Goal: Task Accomplishment & Management: Manage account settings

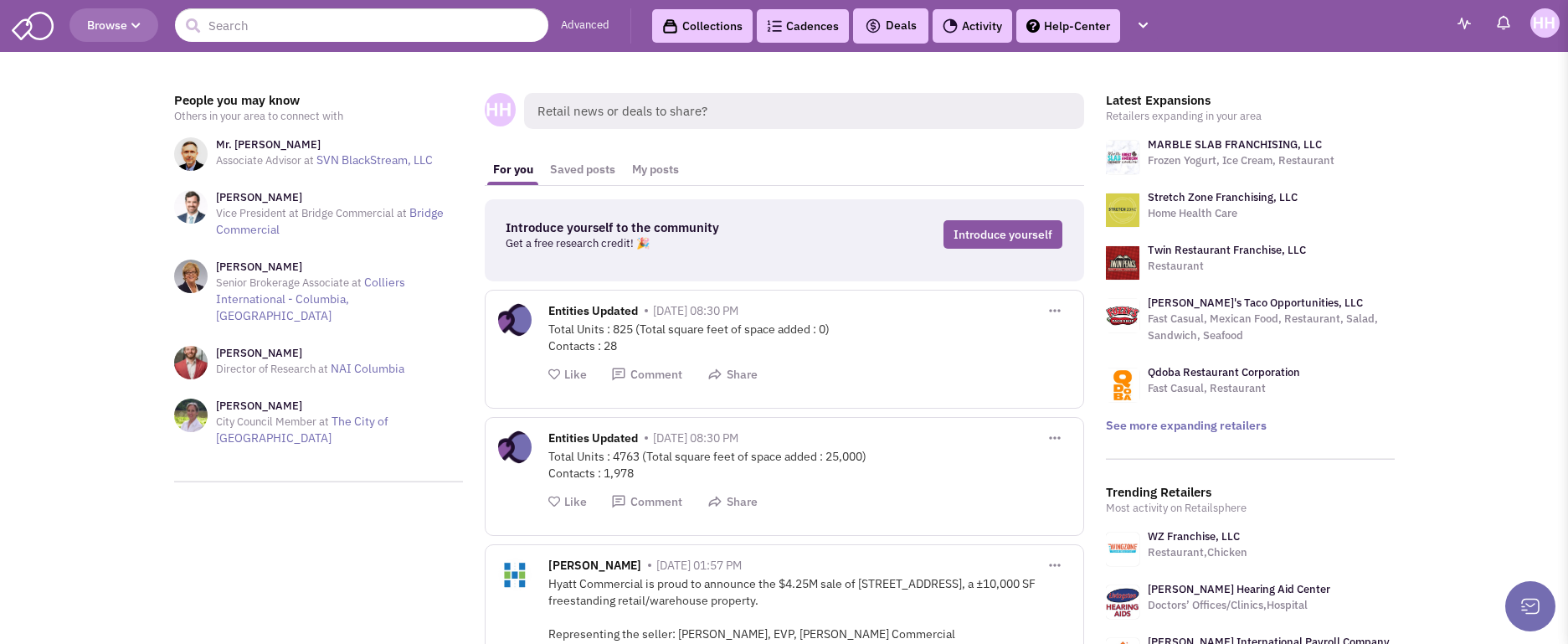
click at [1057, 15] on img at bounding box center [1545, 23] width 29 height 29
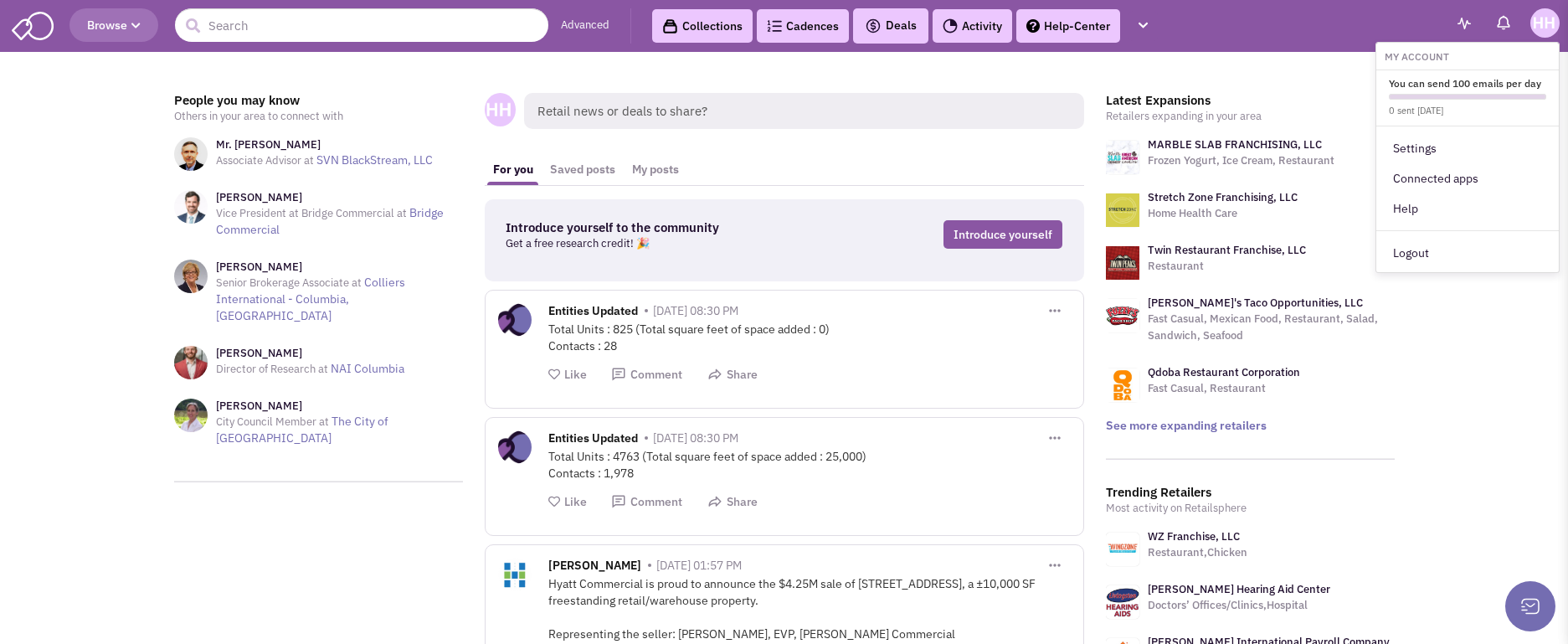
click at [1057, 22] on header "Browse Advanced Collections Cadences 0 Deals" at bounding box center [784, 26] width 1568 height 52
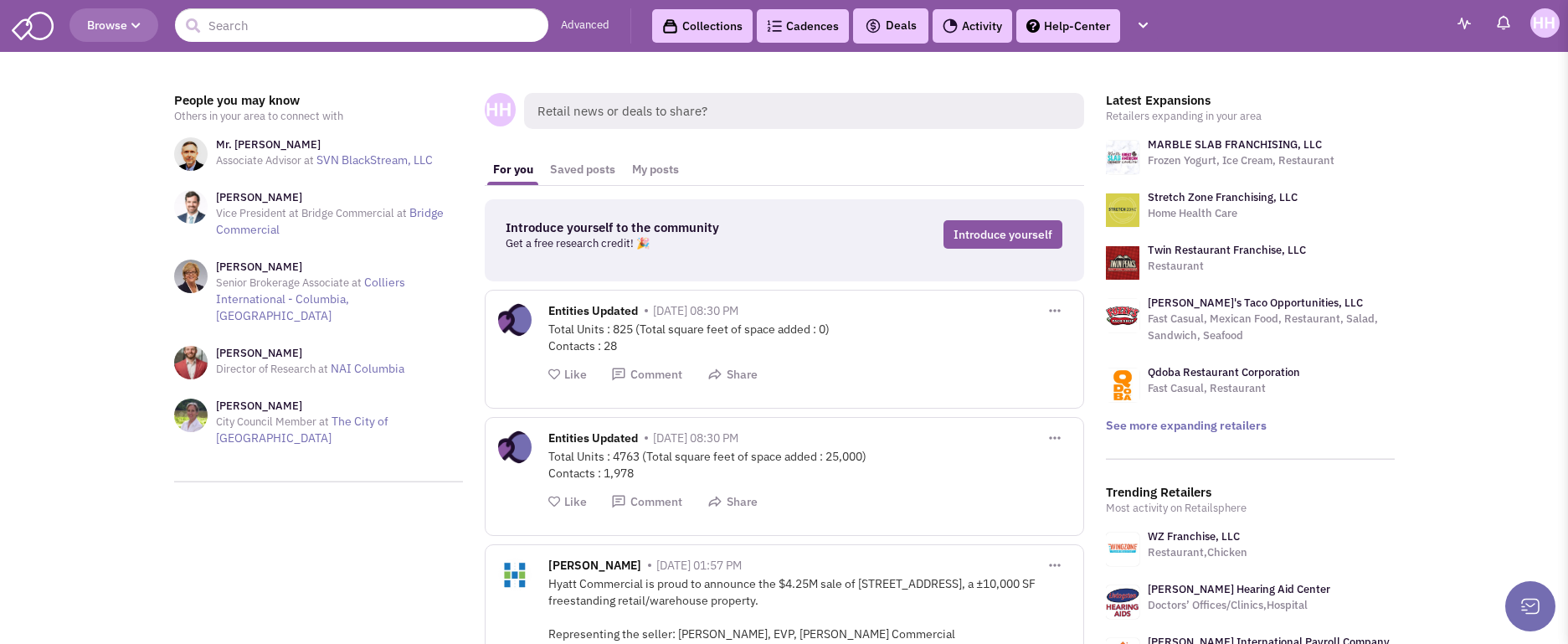
click at [1057, 147] on link "MARBLE SLAB FRANCHISING, LLC" at bounding box center [1234, 144] width 175 height 14
click at [1057, 34] on button "button" at bounding box center [1143, 26] width 29 height 31
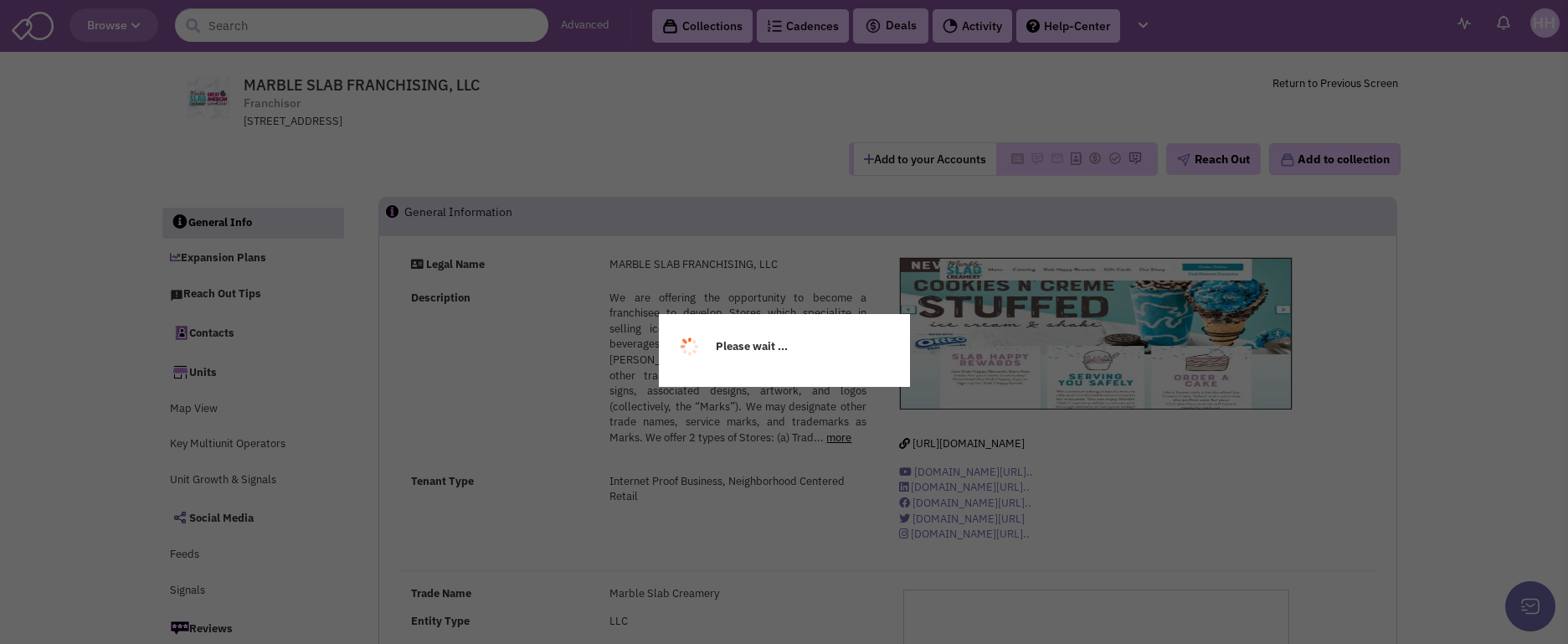
select select
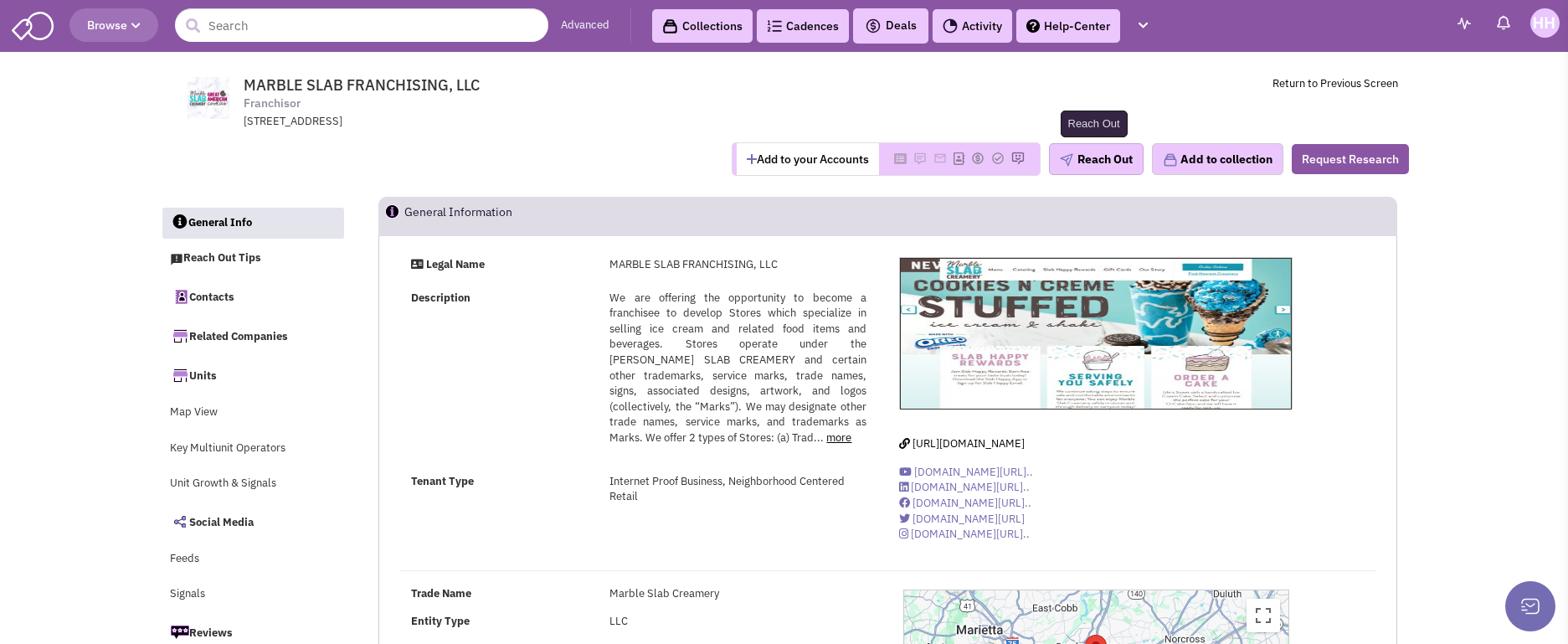
click at [1133, 159] on button "Reach Out" at bounding box center [1096, 158] width 95 height 32
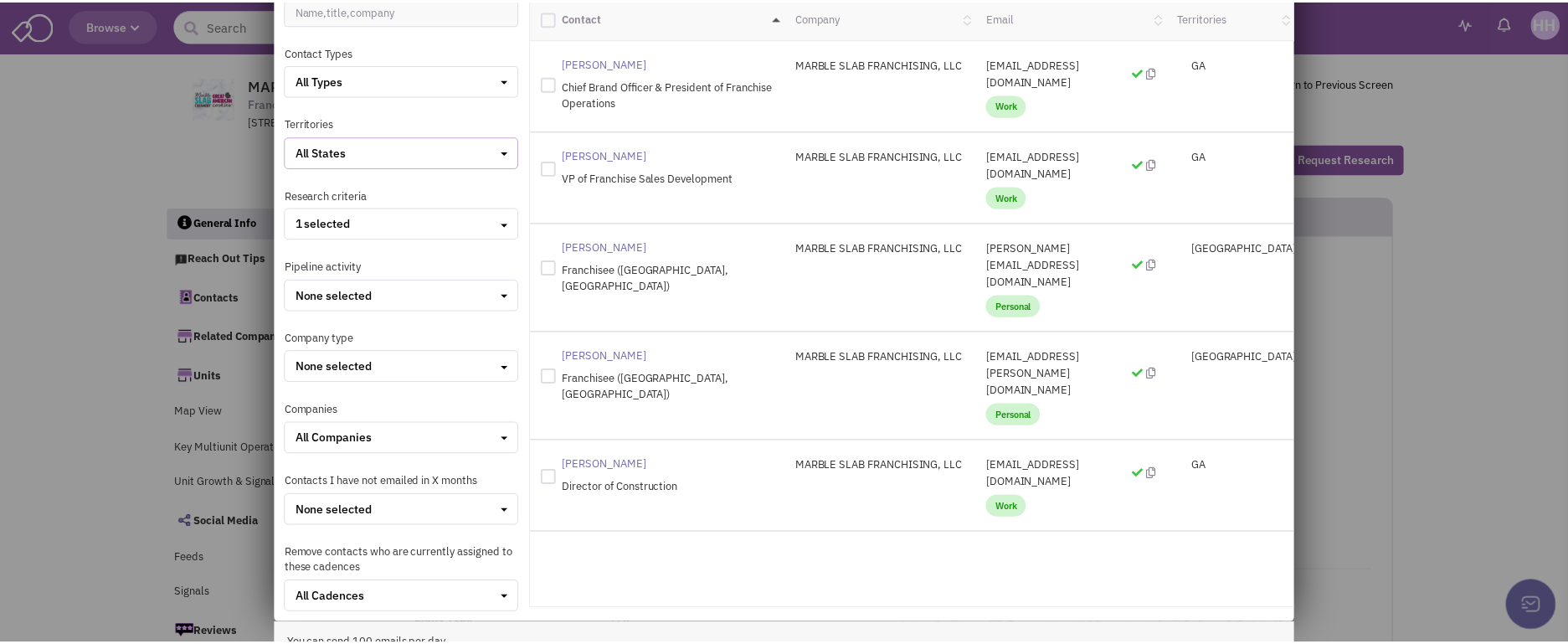
scroll to position [54, 0]
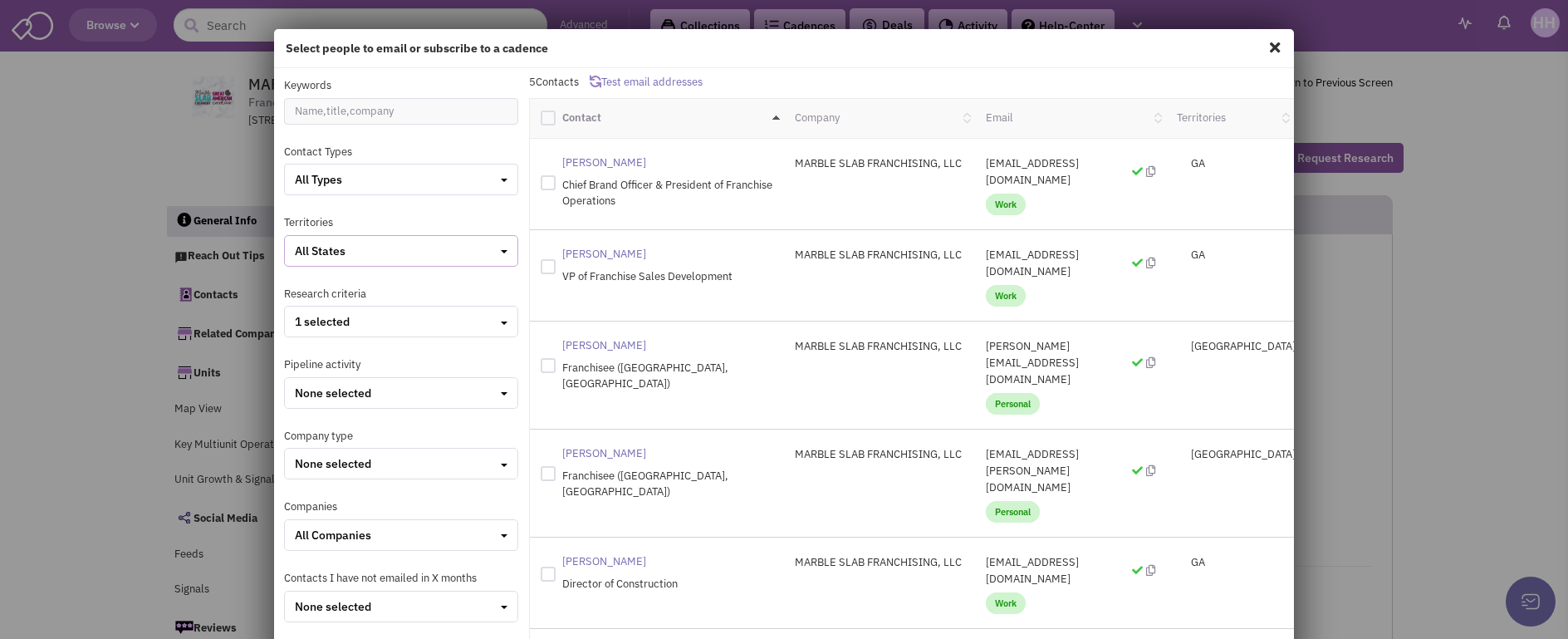
click at [431, 261] on button "All States" at bounding box center [401, 251] width 233 height 32
click at [790, 77] on p "5 Contacts Test email addresses" at bounding box center [912, 82] width 765 height 15
click at [1264, 49] on span at bounding box center [1274, 48] width 22 height 27
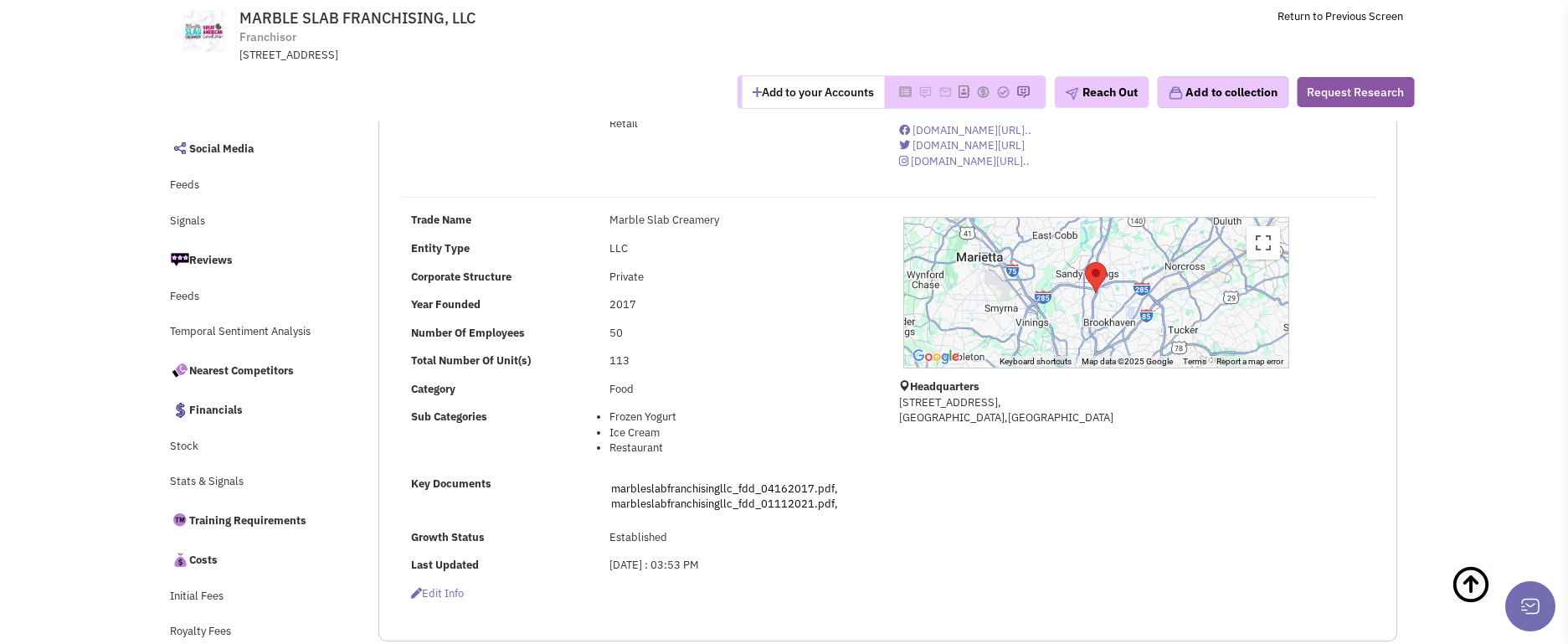
scroll to position [0, 0]
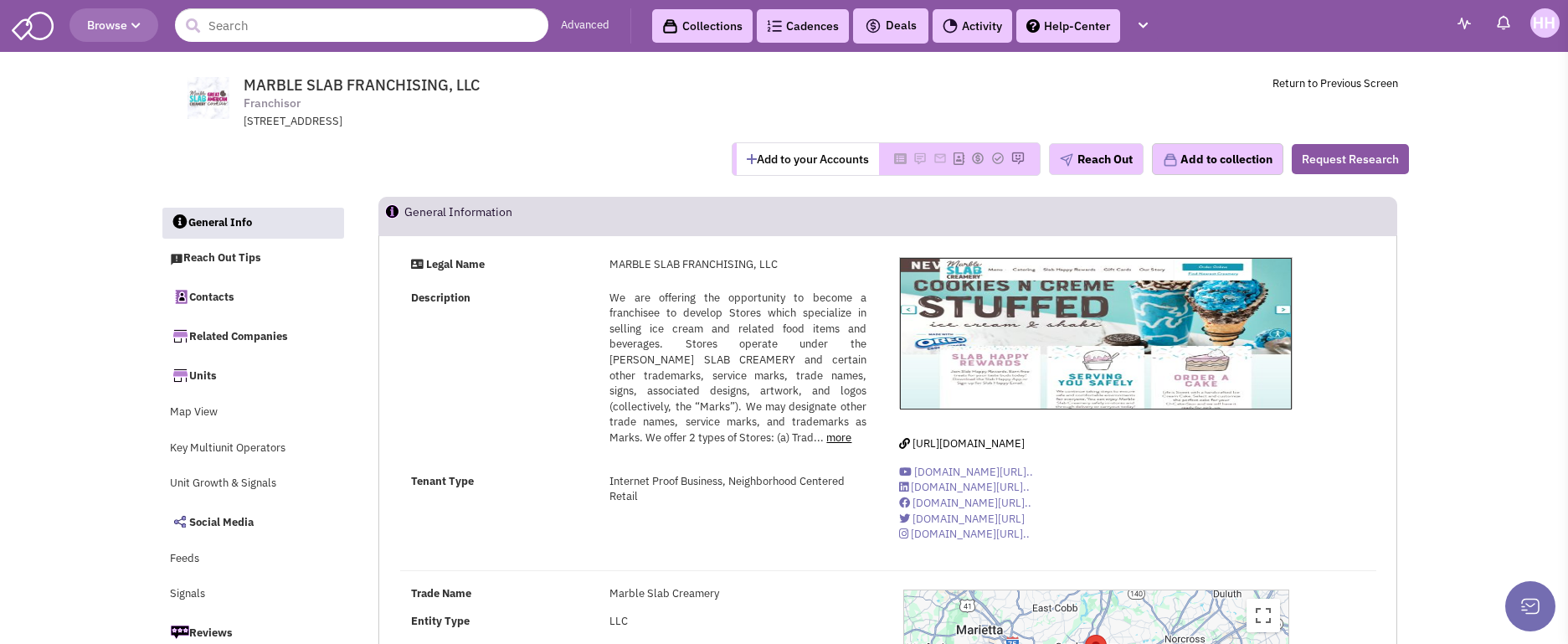
click at [898, 21] on span "Deals" at bounding box center [891, 25] width 52 height 15
click at [902, 27] on span "Deals" at bounding box center [891, 25] width 52 height 15
click at [896, 40] on ul at bounding box center [952, 43] width 184 height 10
click at [100, 24] on span "Browse" at bounding box center [114, 25] width 54 height 15
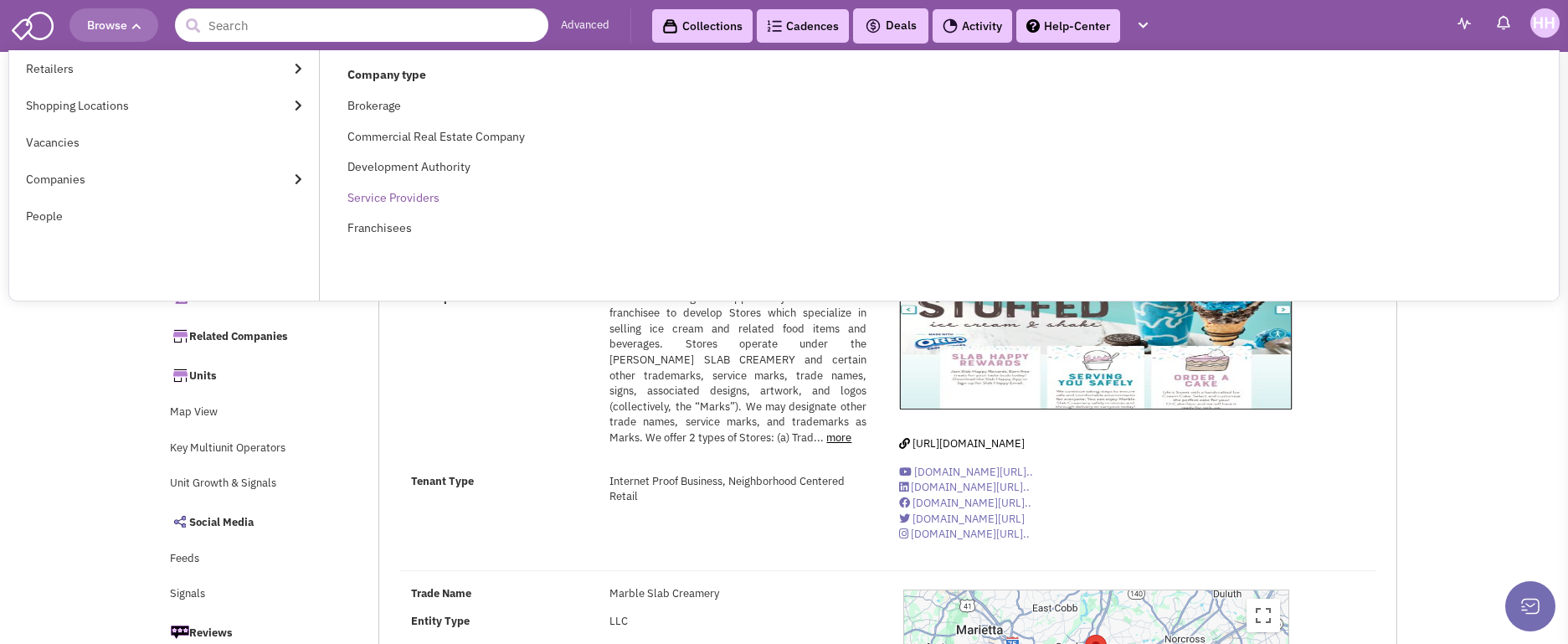
click at [410, 192] on link "Service Providers" at bounding box center [393, 198] width 93 height 15
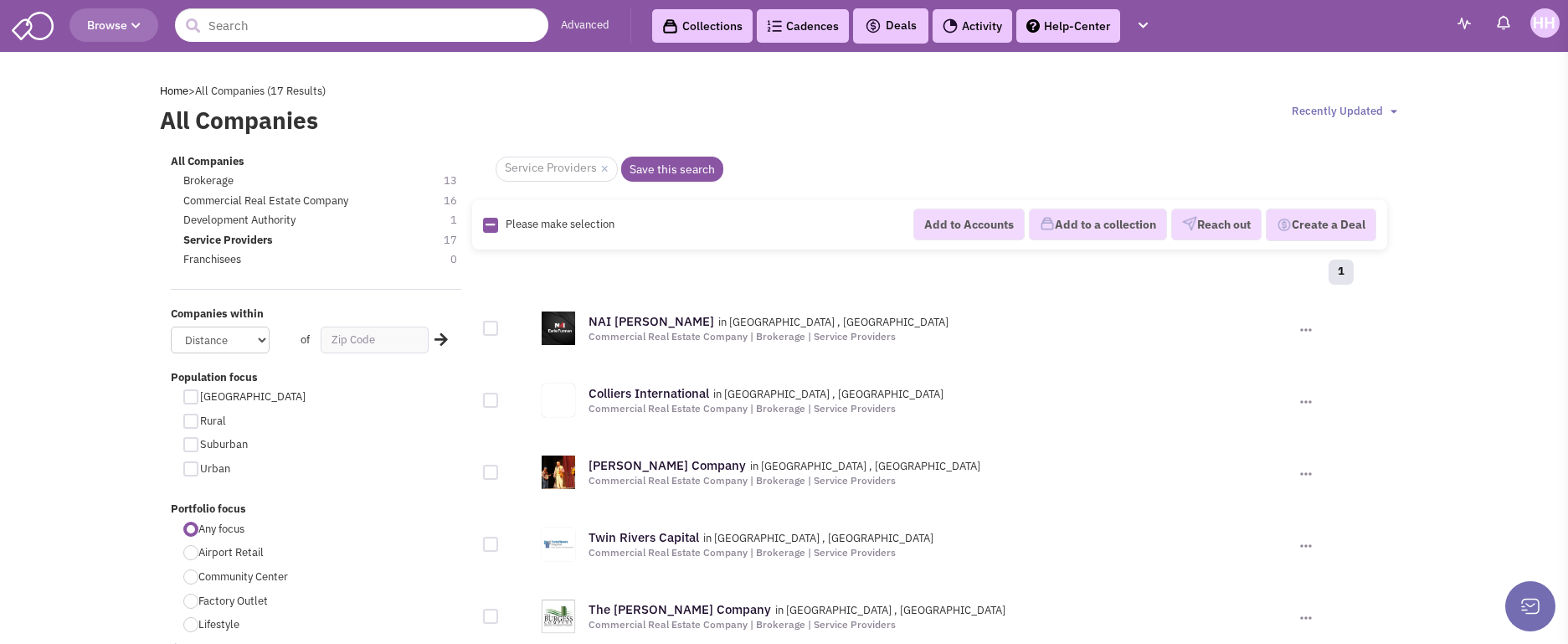
click at [245, 185] on div "Brokerage 13" at bounding box center [329, 181] width 312 height 15
click at [206, 181] on span "Brokerage" at bounding box center [208, 180] width 50 height 14
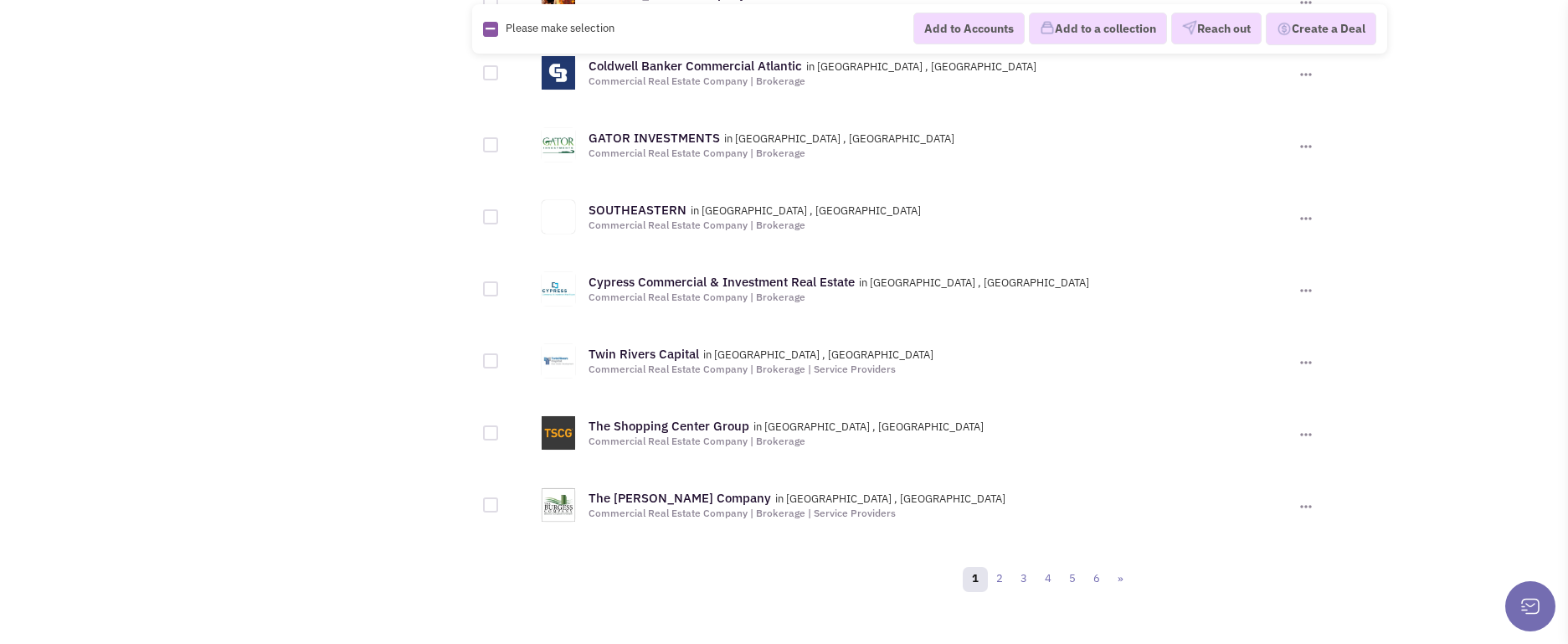
scroll to position [1573, 0]
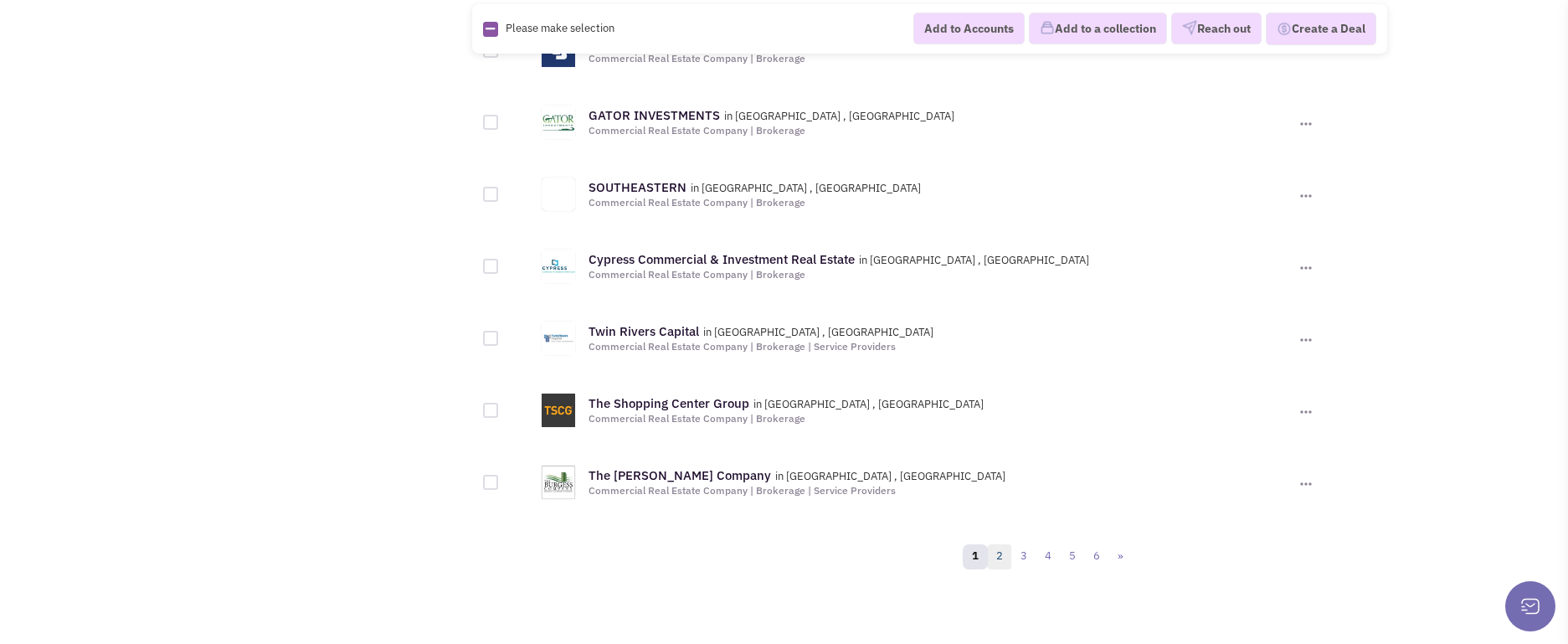
click at [1004, 550] on link "2" at bounding box center [1000, 556] width 25 height 25
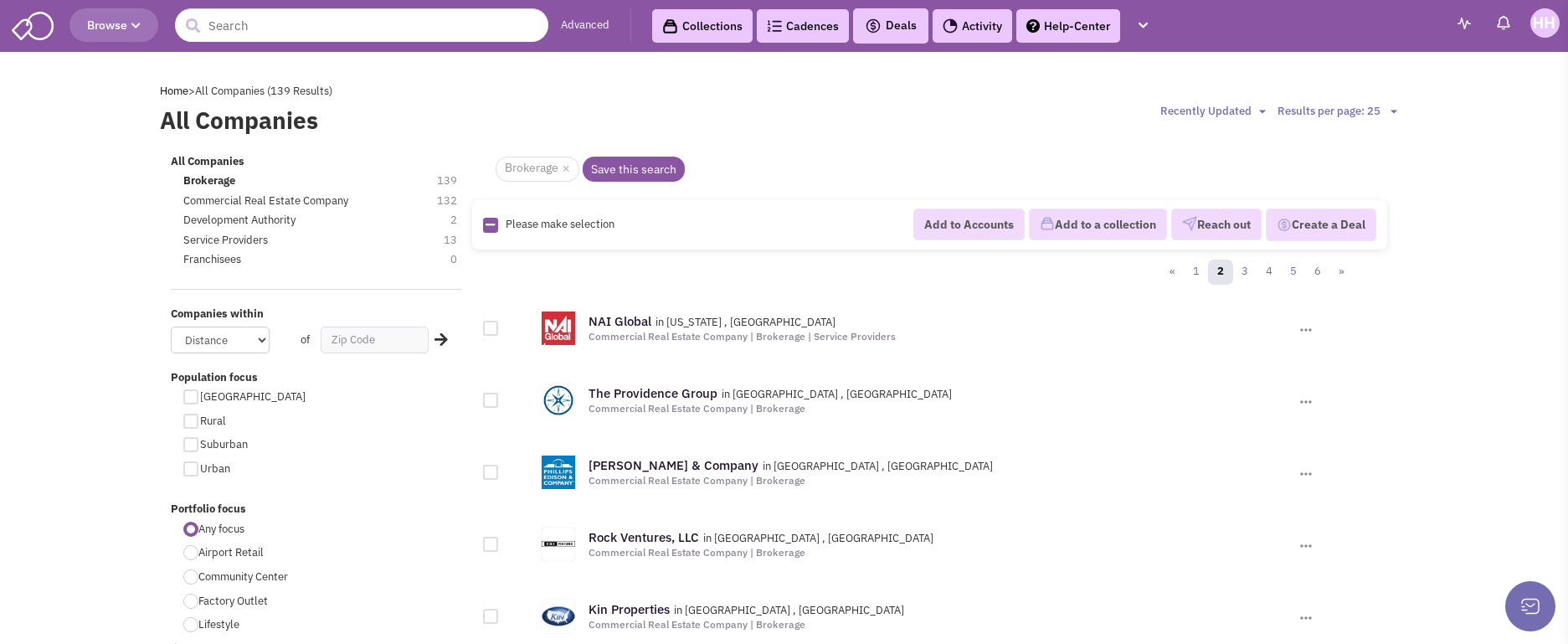
click at [142, 17] on button "Browse" at bounding box center [114, 25] width 89 height 34
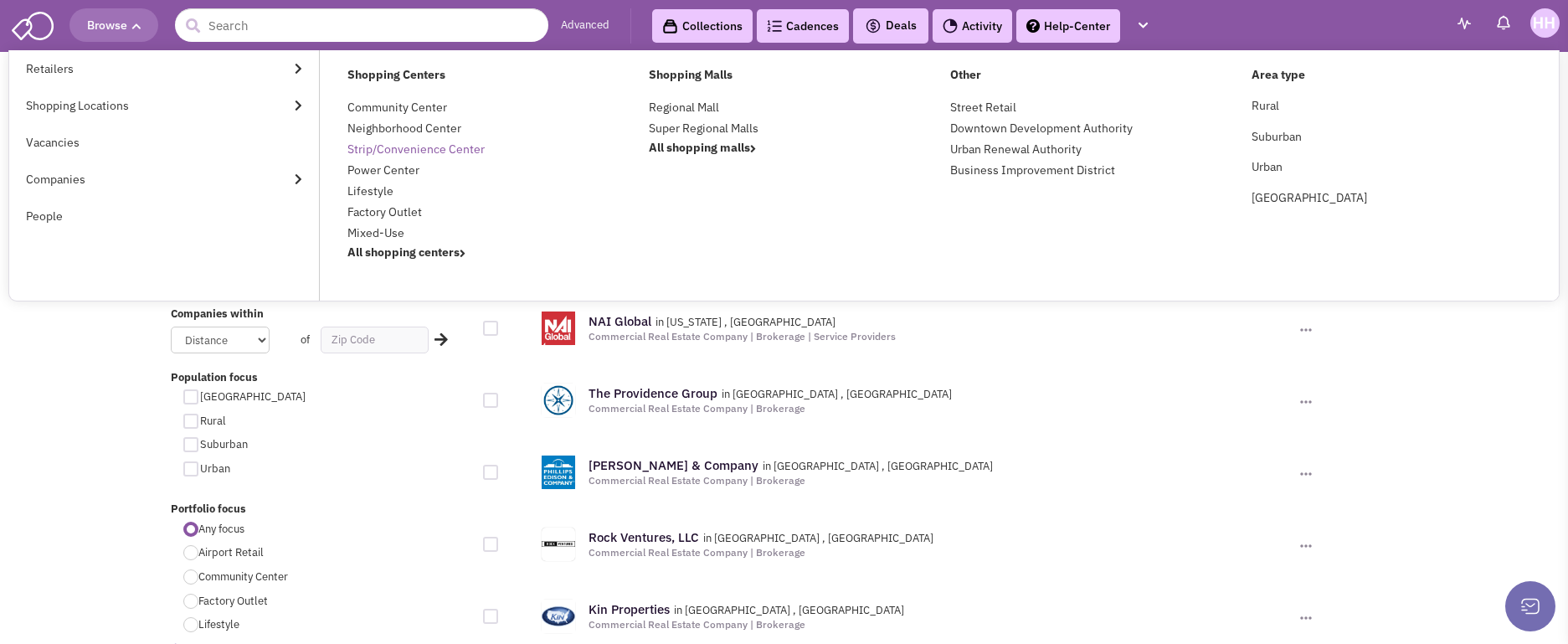
click at [401, 152] on link "Strip/Convenience Center" at bounding box center [416, 149] width 137 height 15
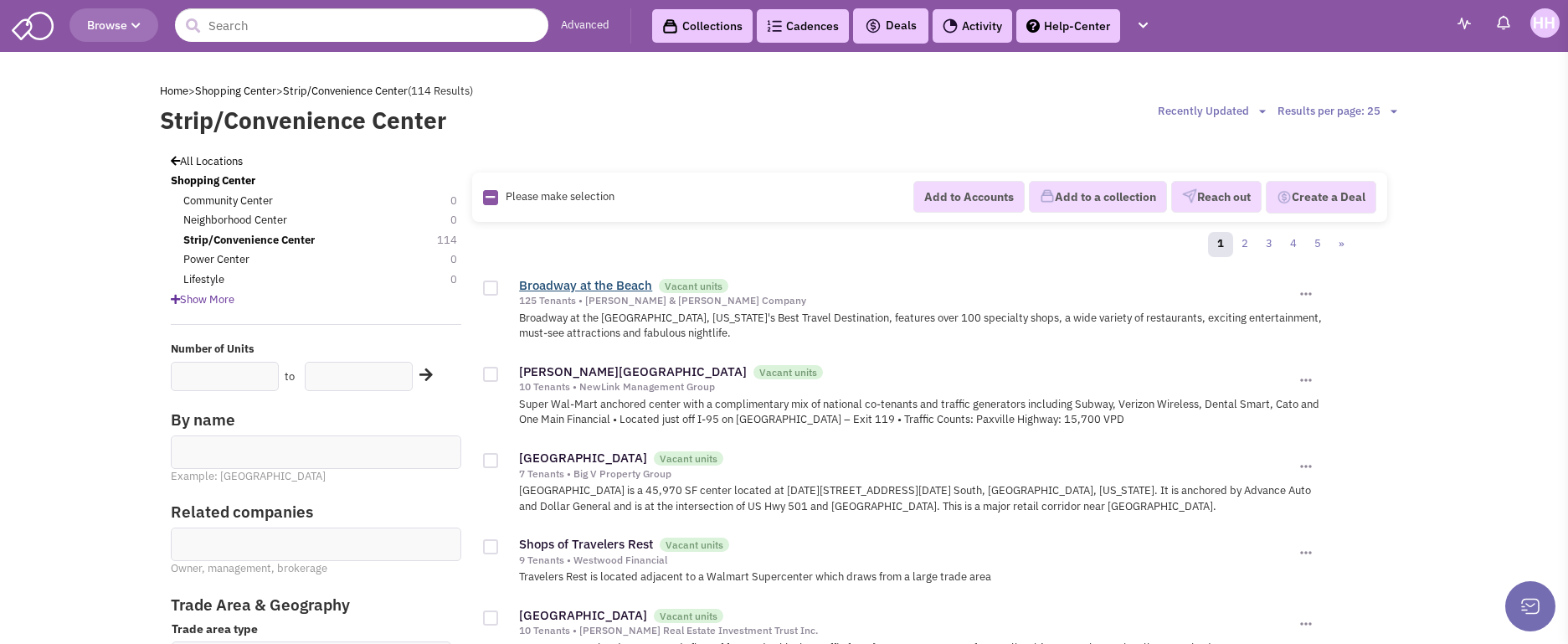
click at [621, 277] on link "Broadway at the Beach" at bounding box center [585, 284] width 133 height 15
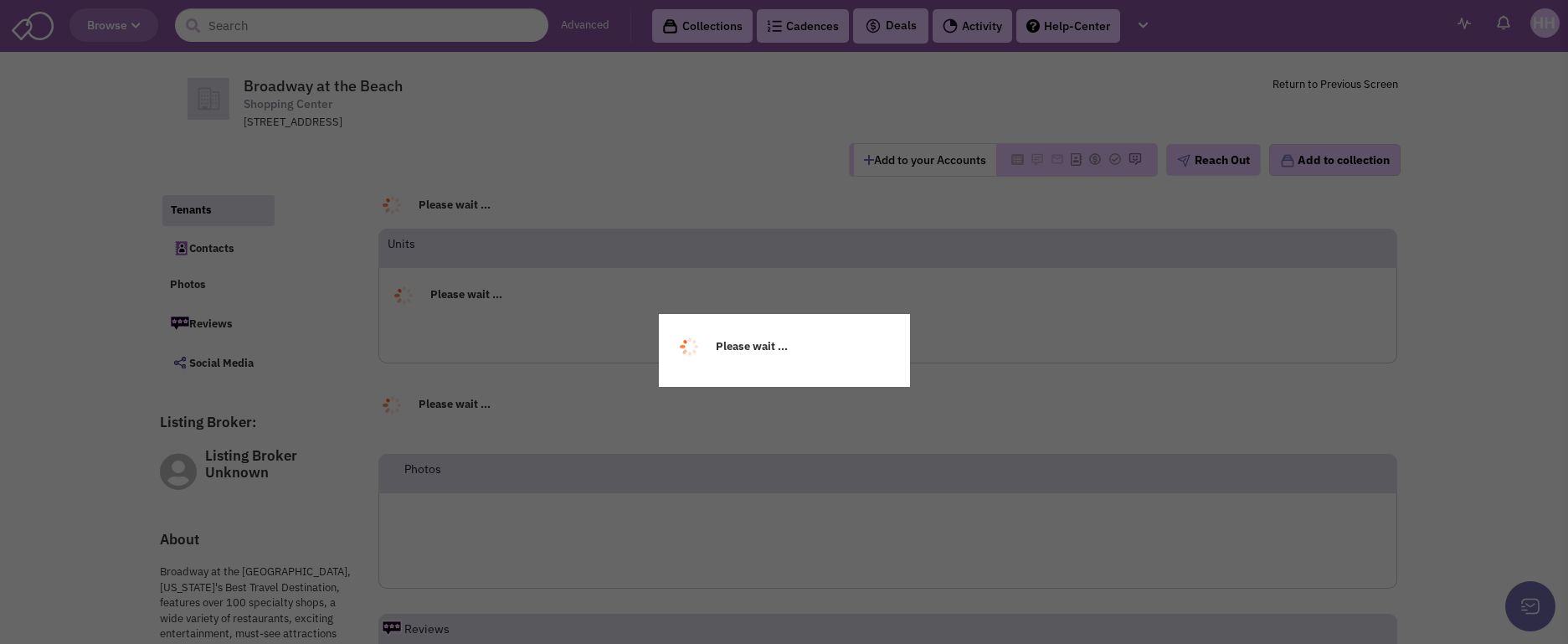
select select
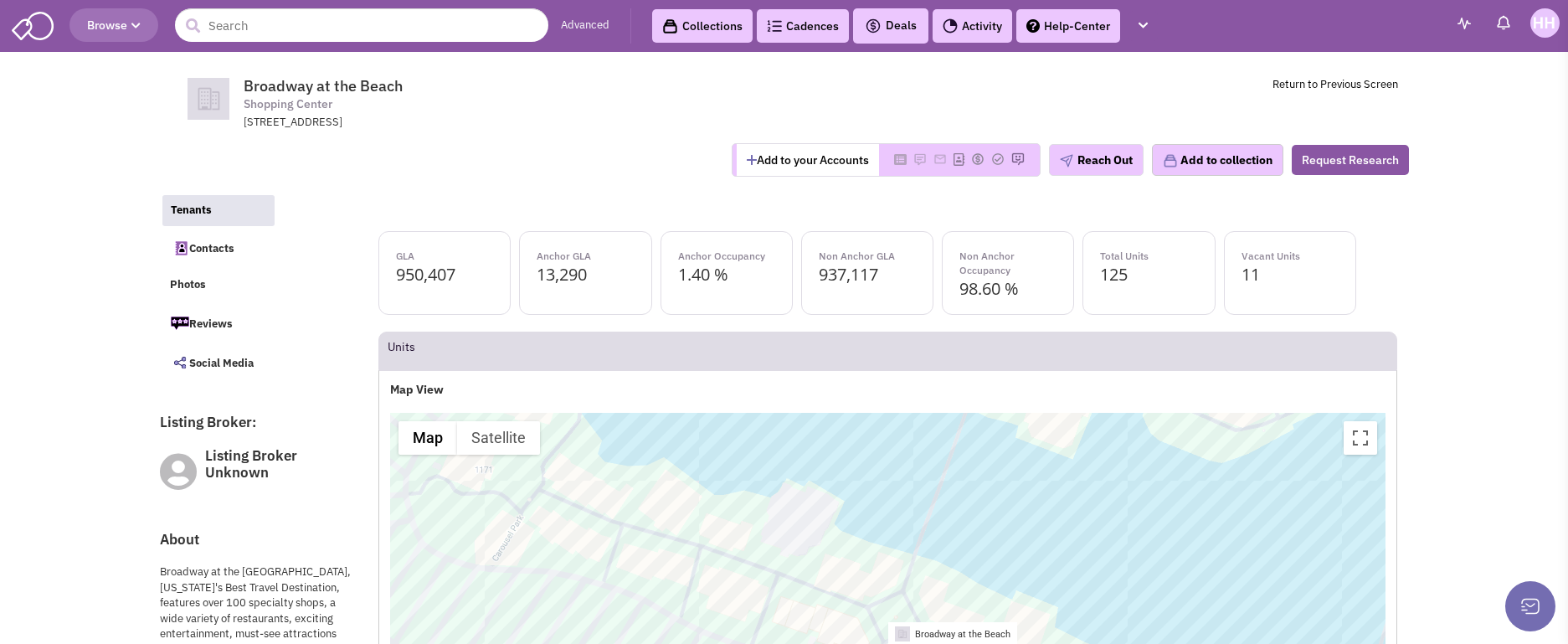
click at [798, 28] on link "Cadences 0" at bounding box center [803, 26] width 93 height 34
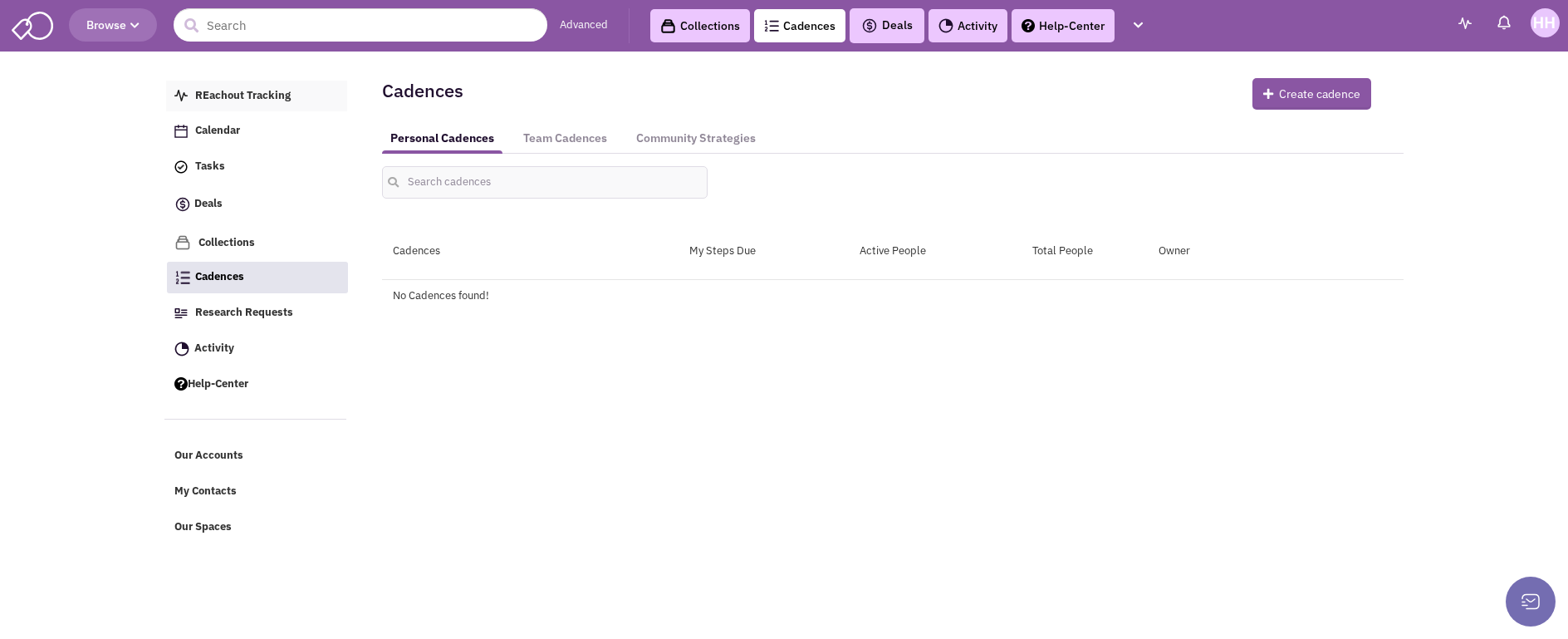
click at [293, 94] on link "REachout Tracking" at bounding box center [256, 96] width 181 height 32
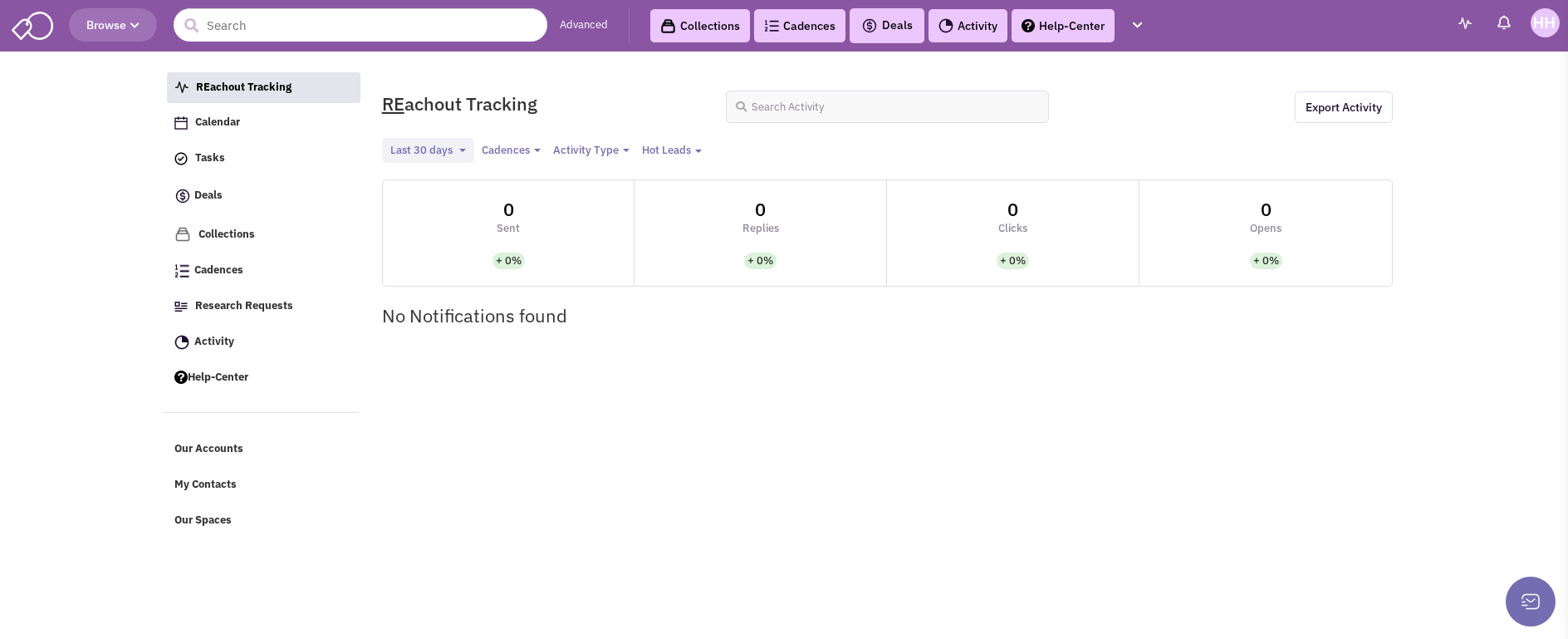
select select
click at [49, 22] on img at bounding box center [32, 24] width 41 height 32
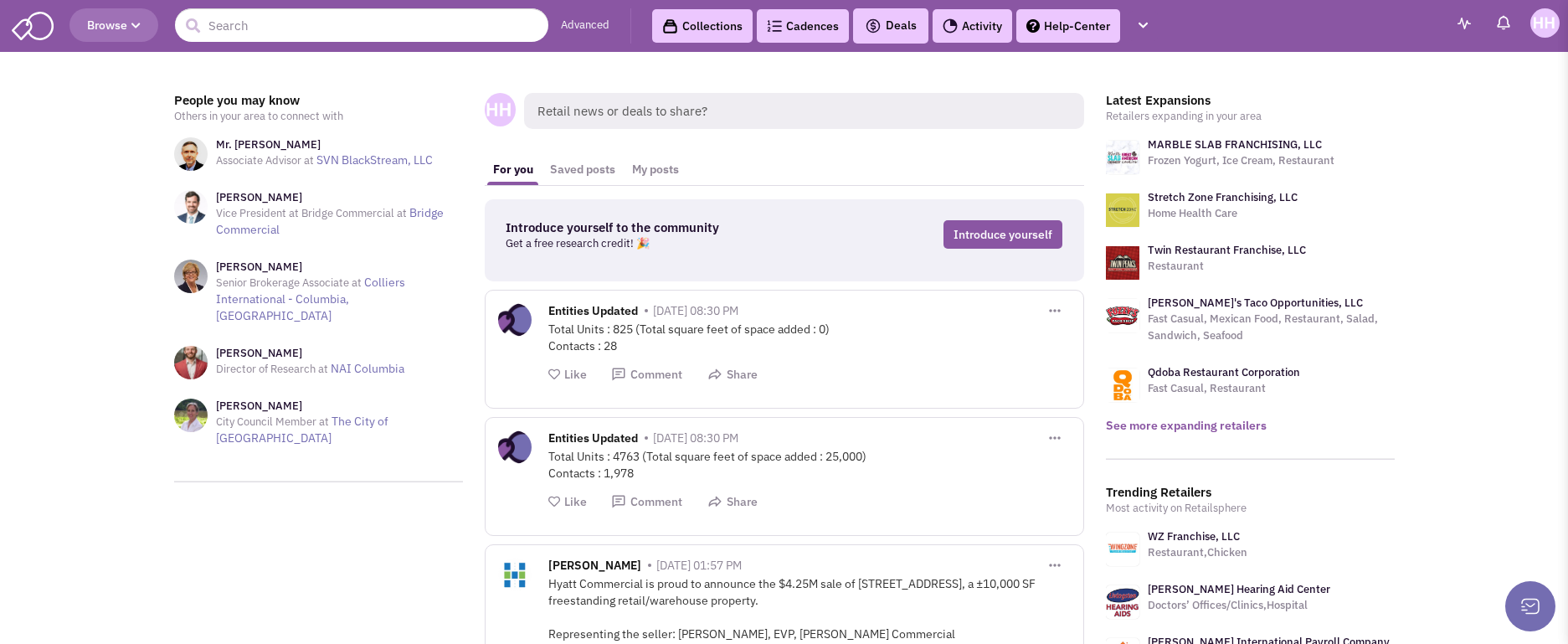
click at [1178, 429] on link "See more expanding retailers" at bounding box center [1186, 425] width 161 height 15
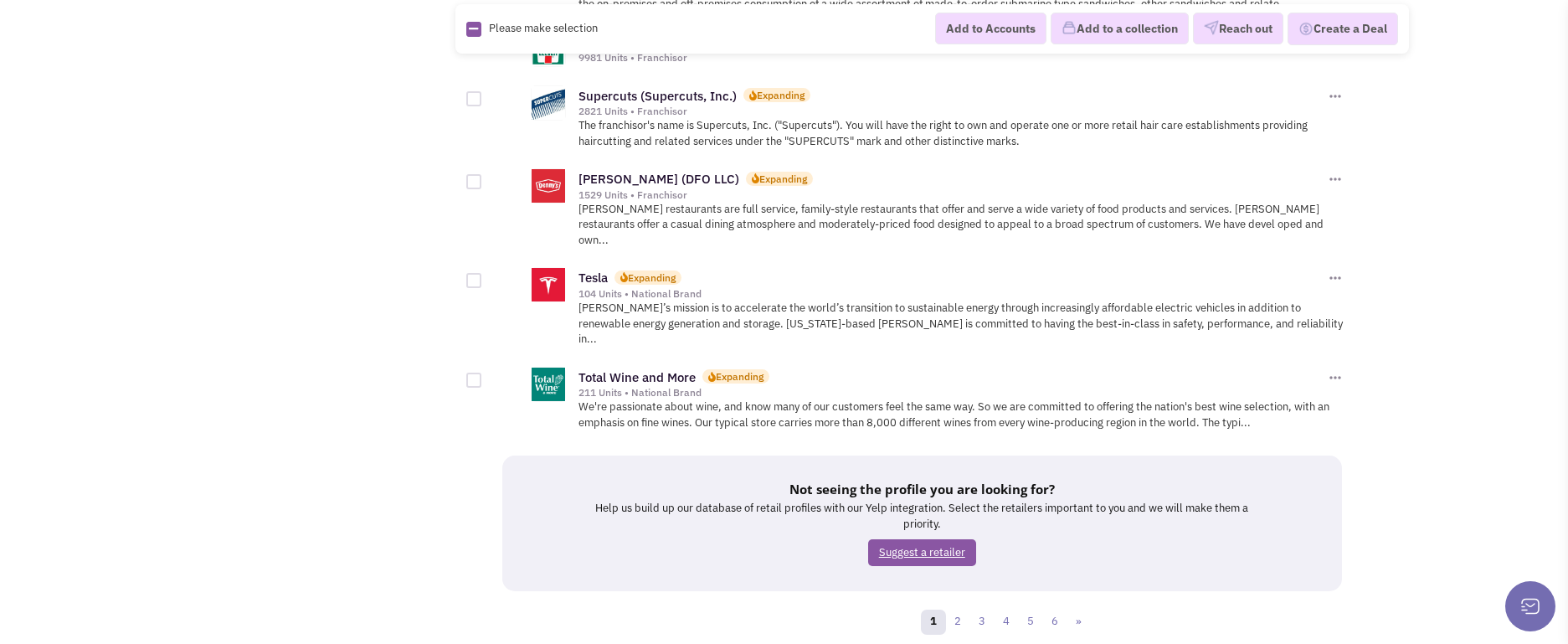
scroll to position [1884, 0]
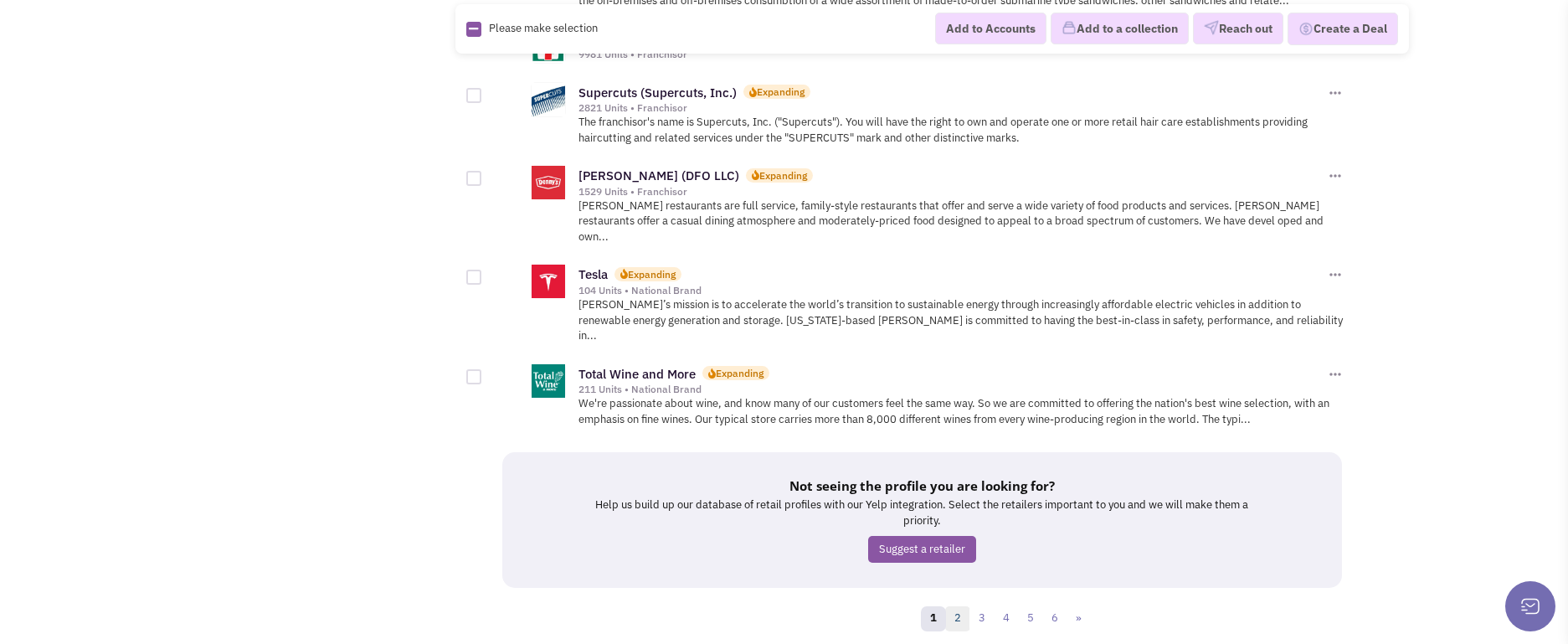
click at [964, 606] on link "2" at bounding box center [958, 619] width 25 height 25
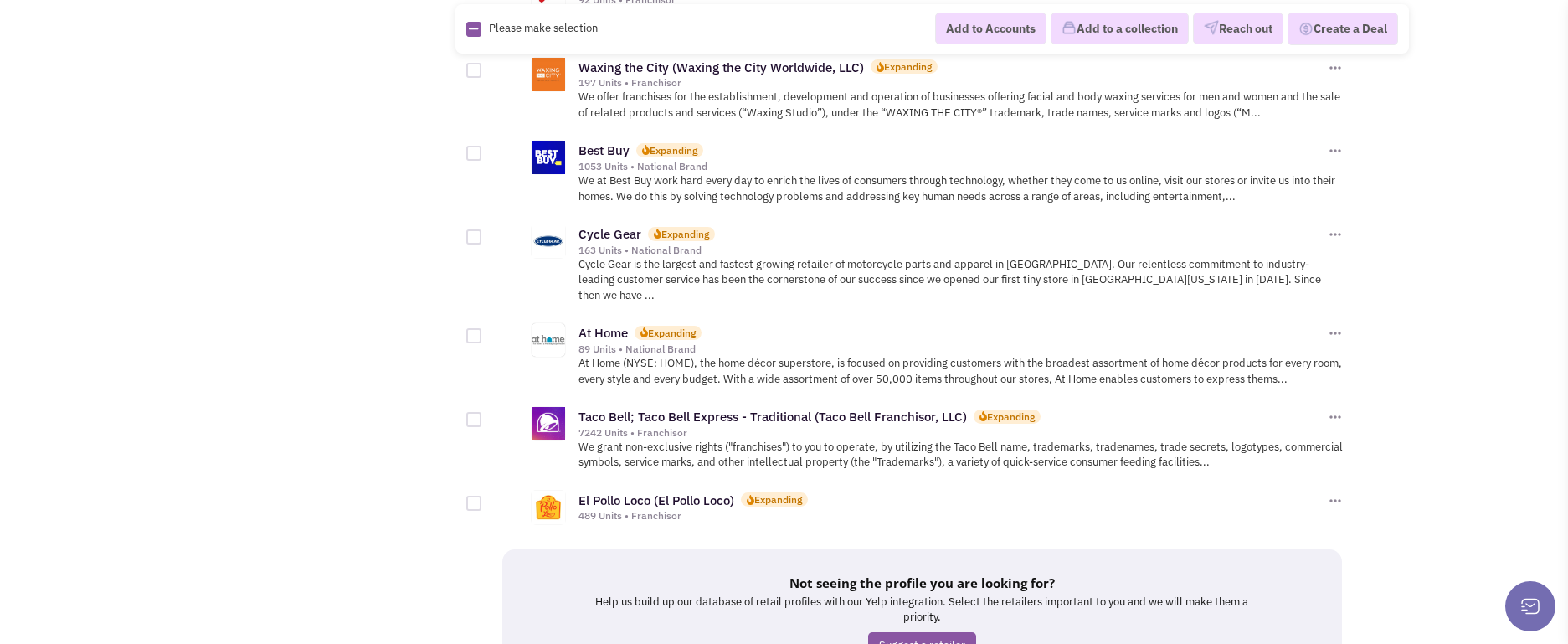
scroll to position [1794, 0]
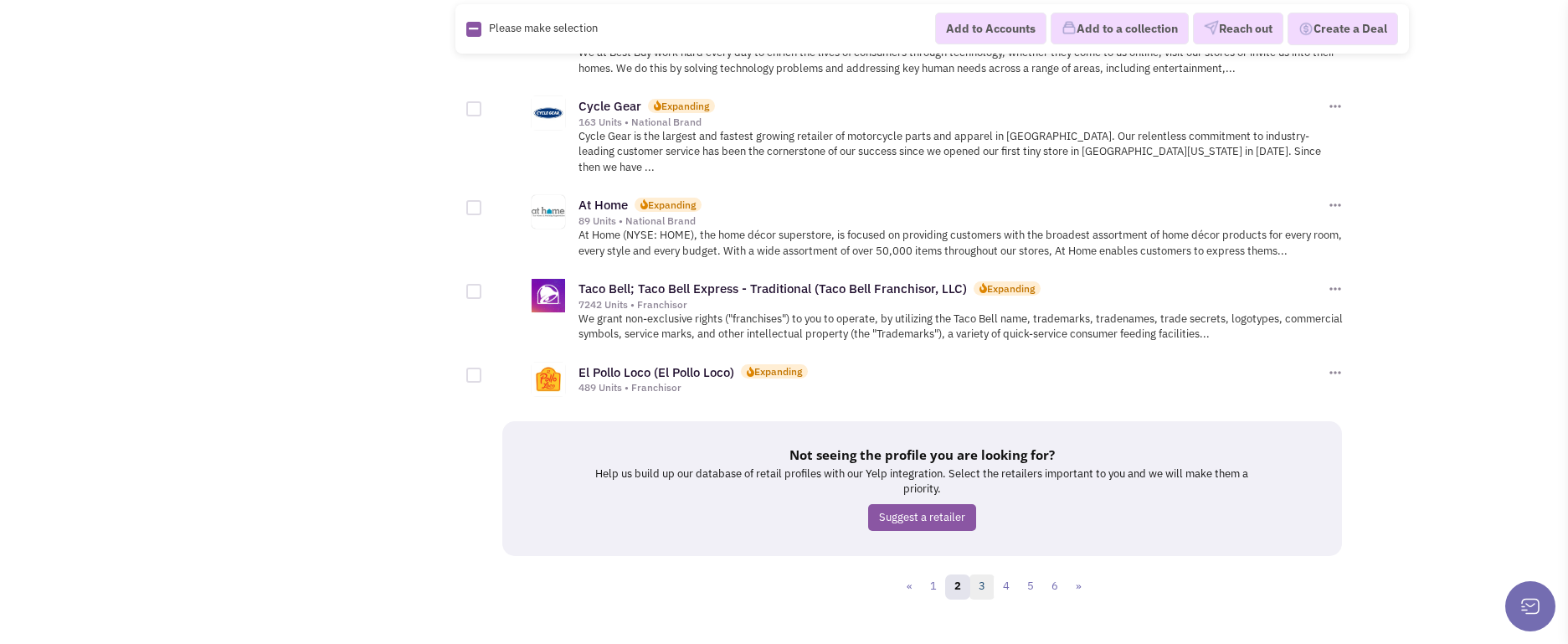
click at [989, 575] on link "3" at bounding box center [982, 587] width 25 height 25
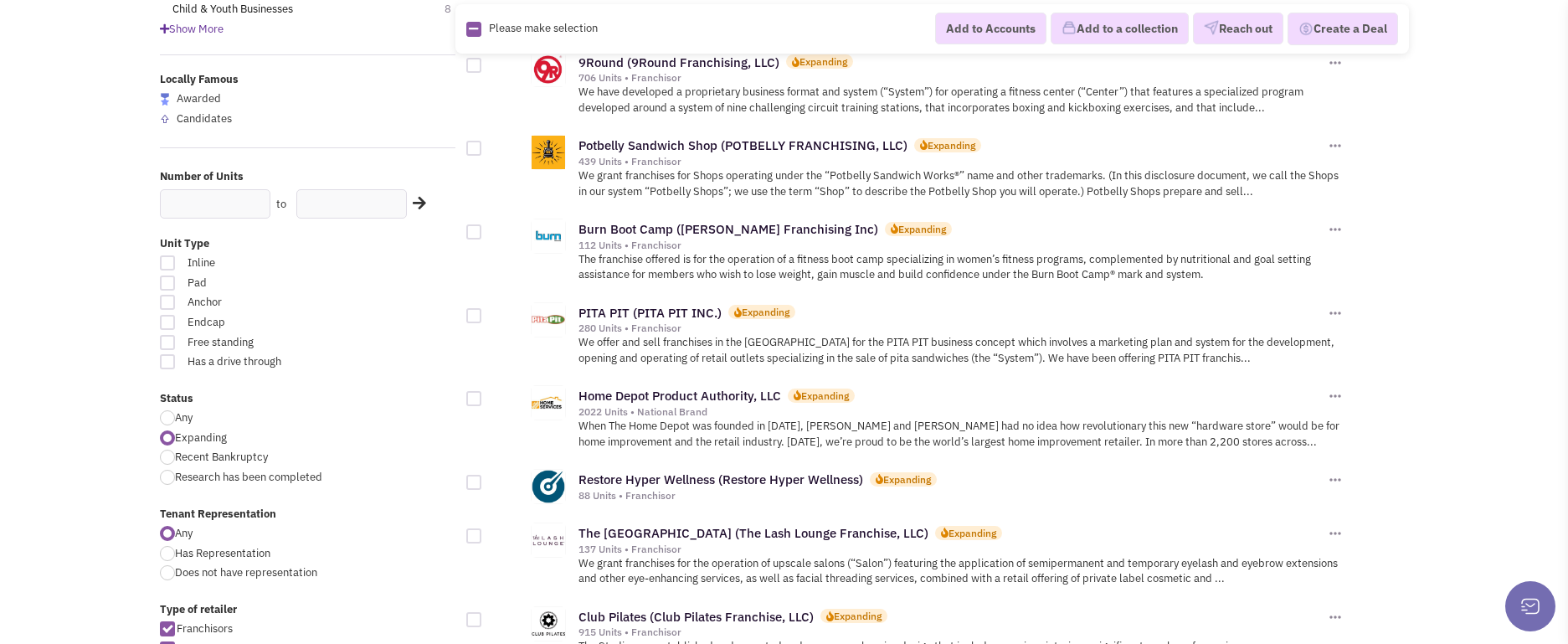
scroll to position [251, 0]
click at [469, 66] on div at bounding box center [474, 65] width 15 height 15
click at [483, 66] on input "checkbox" at bounding box center [488, 66] width 11 height 11
checkbox input "true"
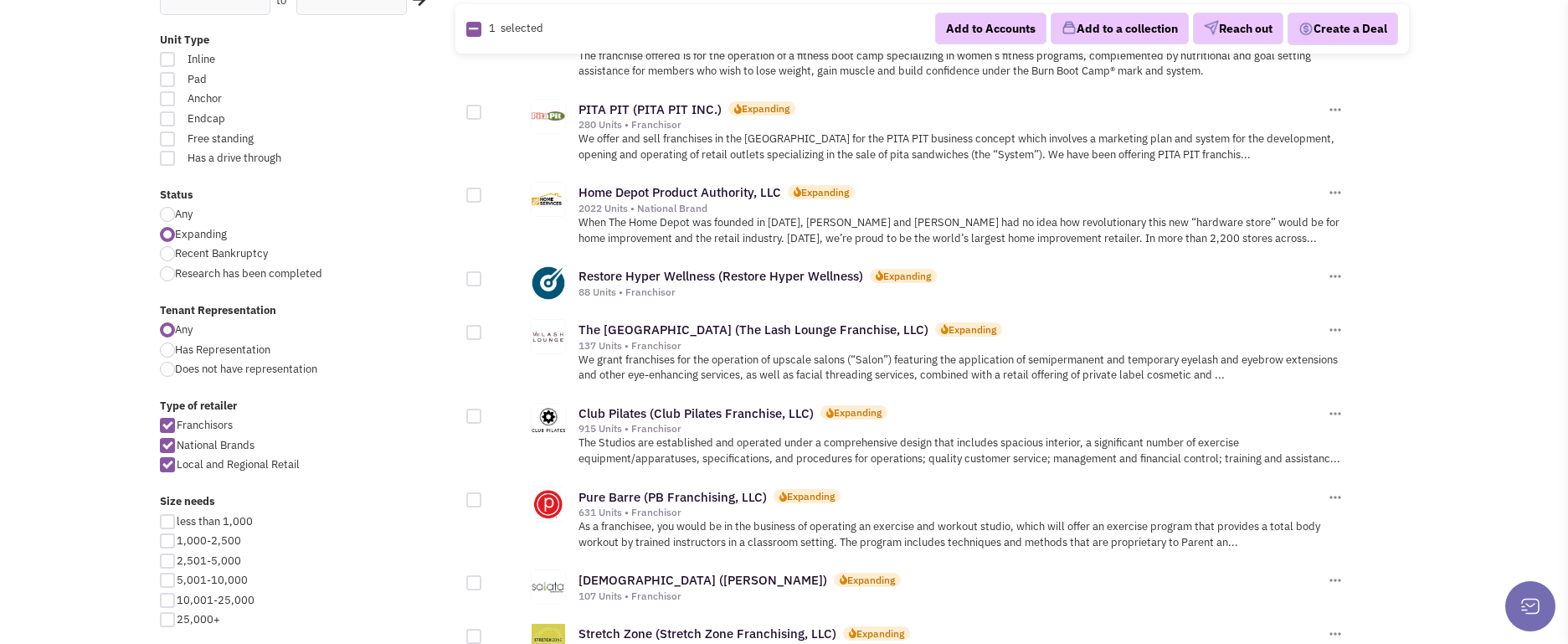
scroll to position [586, 0]
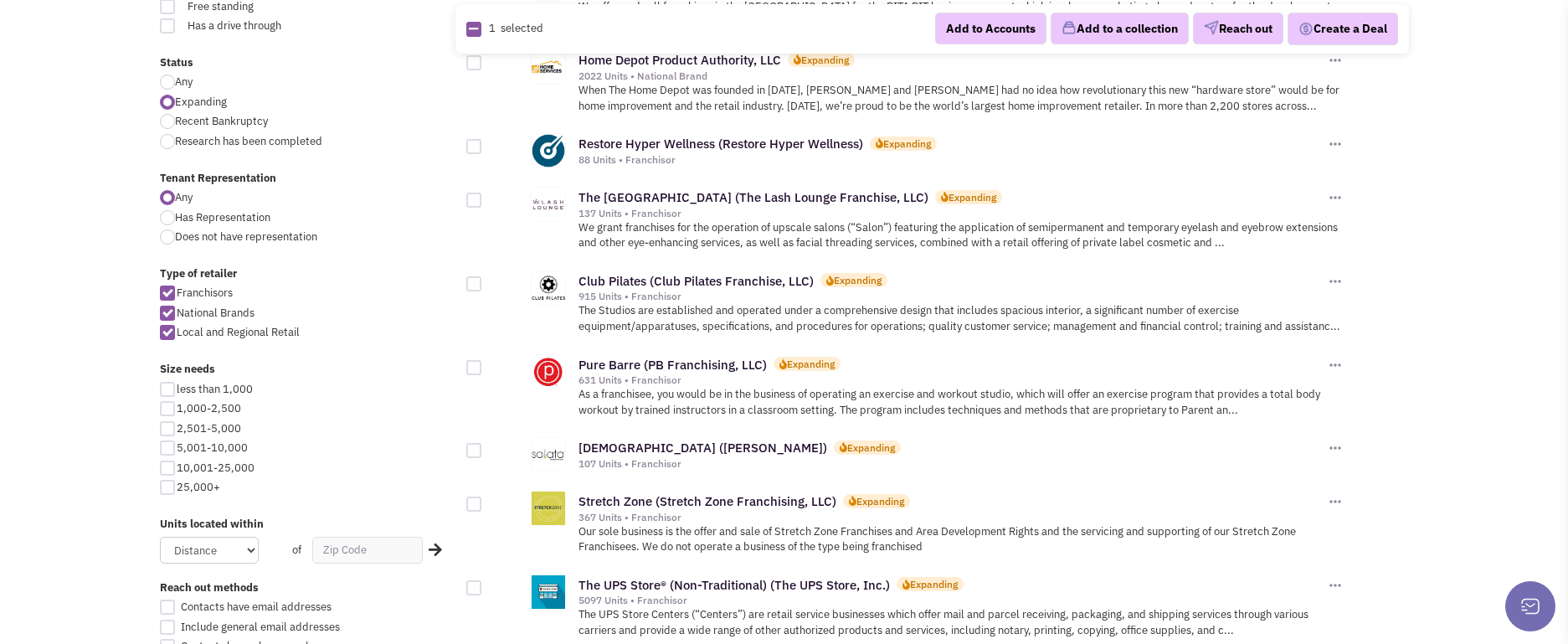
click at [465, 365] on div "Size needs" at bounding box center [309, 371] width 318 height 20
click at [473, 282] on div at bounding box center [474, 284] width 15 height 15
click at [483, 282] on input "checkbox" at bounding box center [488, 284] width 11 height 11
checkbox input "true"
click at [479, 370] on div at bounding box center [474, 367] width 15 height 15
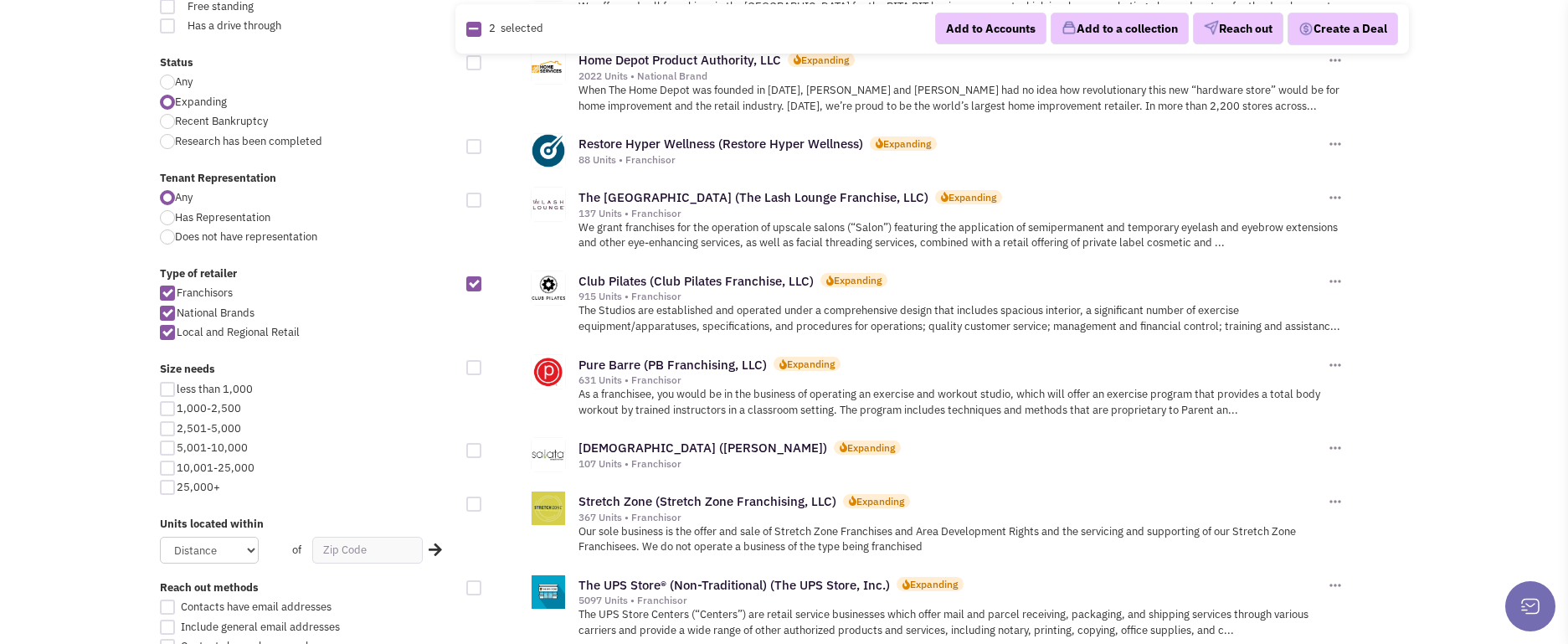
click at [483, 370] on input "checkbox" at bounding box center [488, 368] width 11 height 11
checkbox input "true"
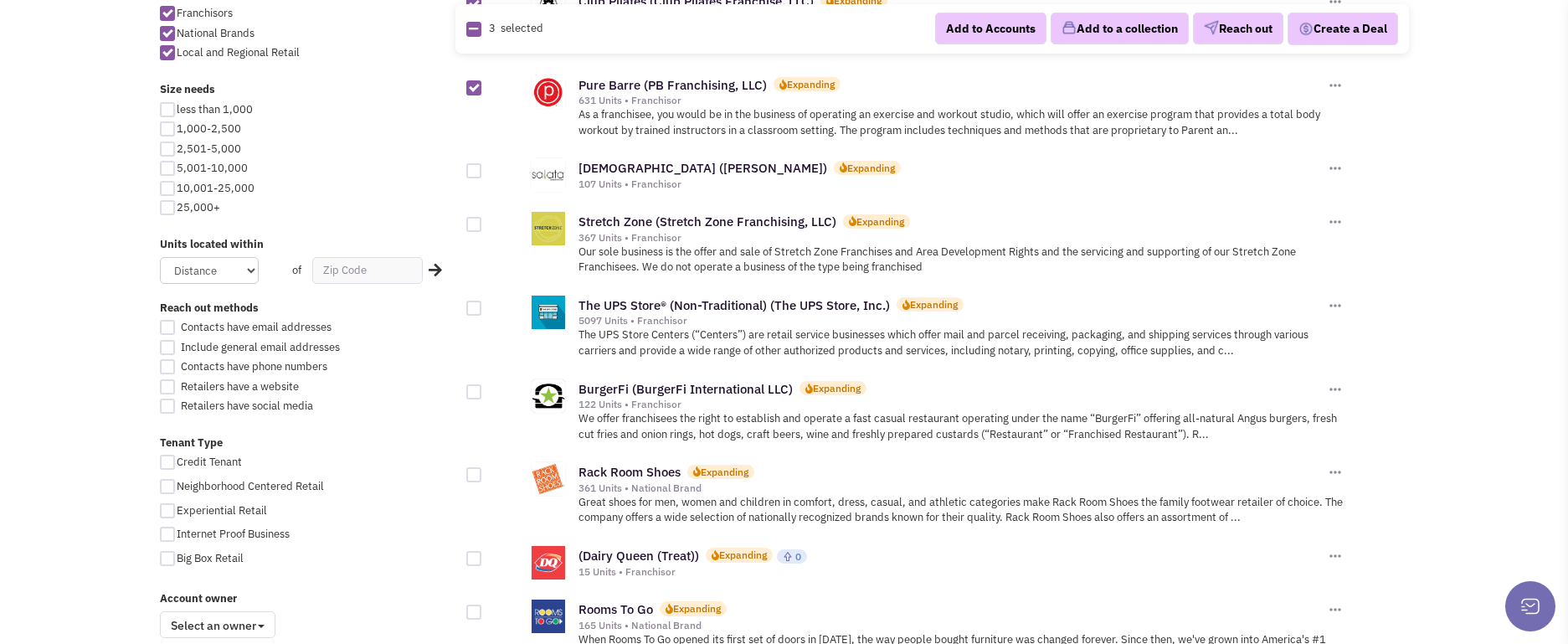
scroll to position [837, 0]
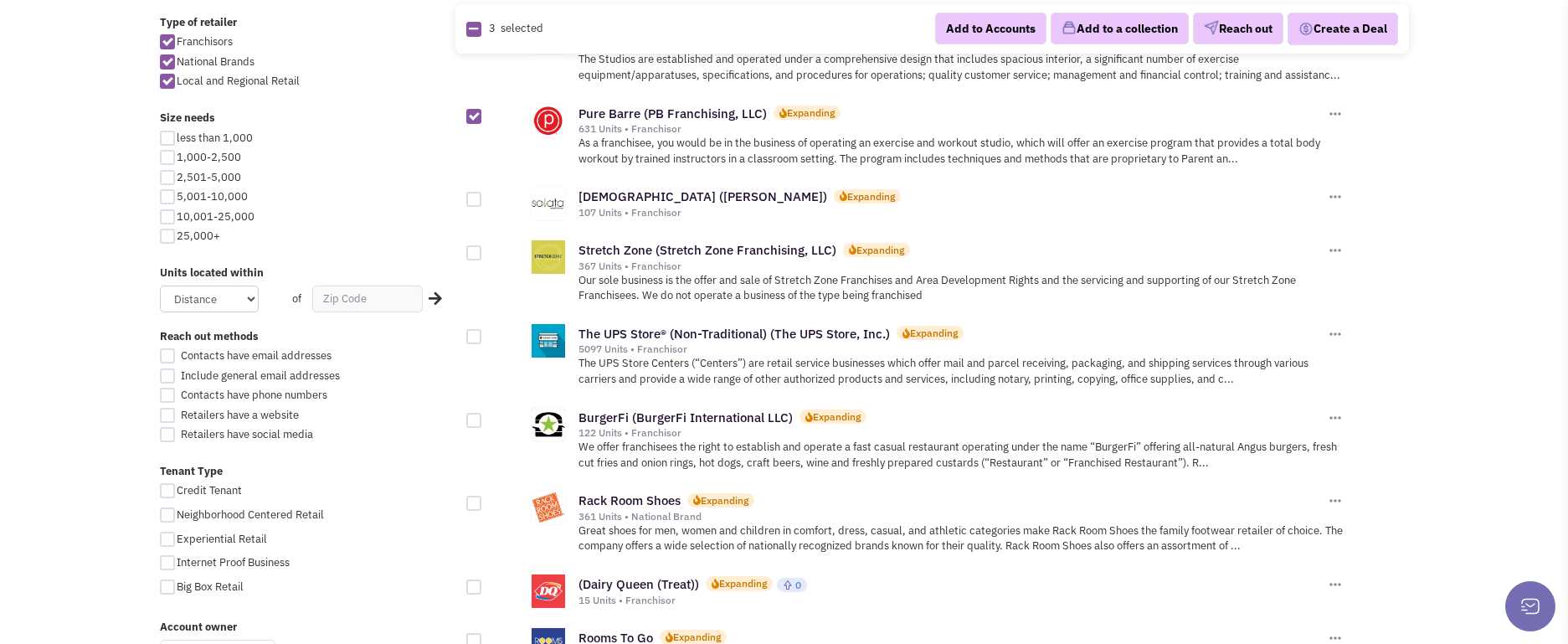
click at [473, 251] on div at bounding box center [474, 253] width 15 height 15
click at [483, 251] on input "checkbox" at bounding box center [488, 254] width 11 height 11
checkbox input "true"
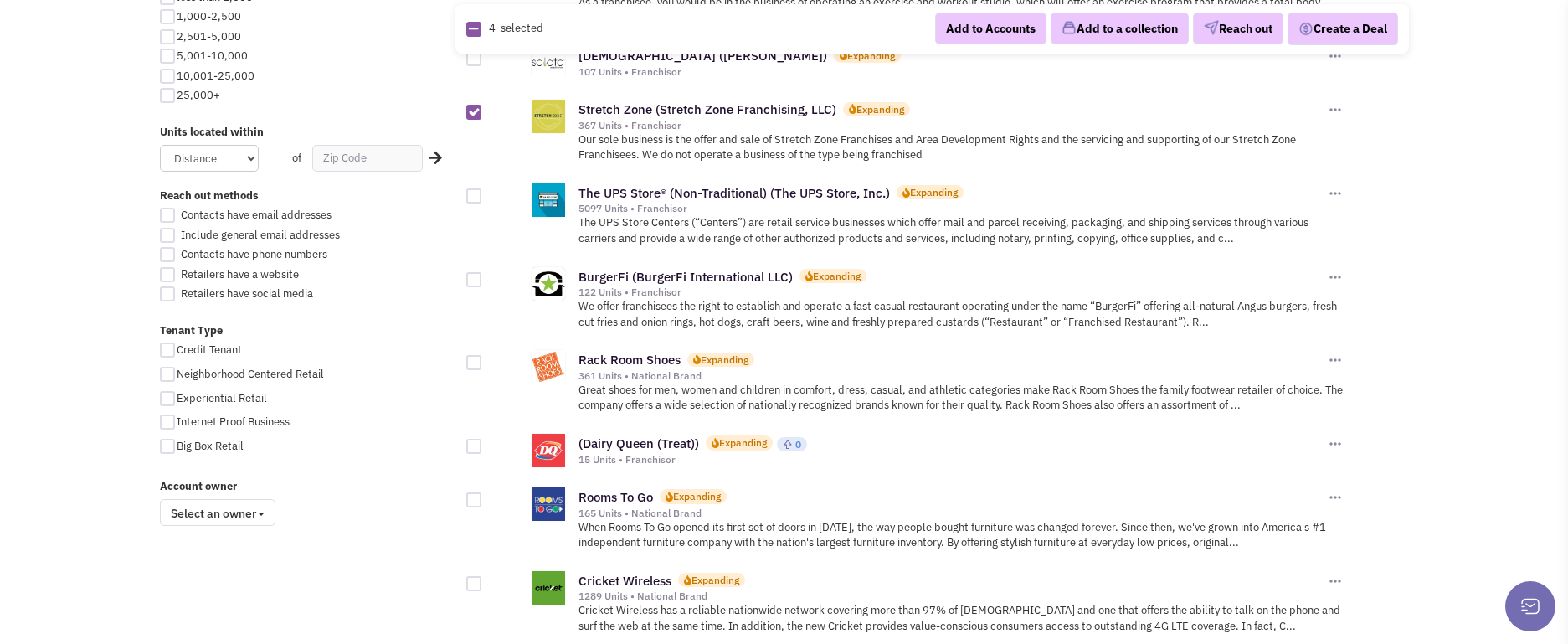
scroll to position [1005, 0]
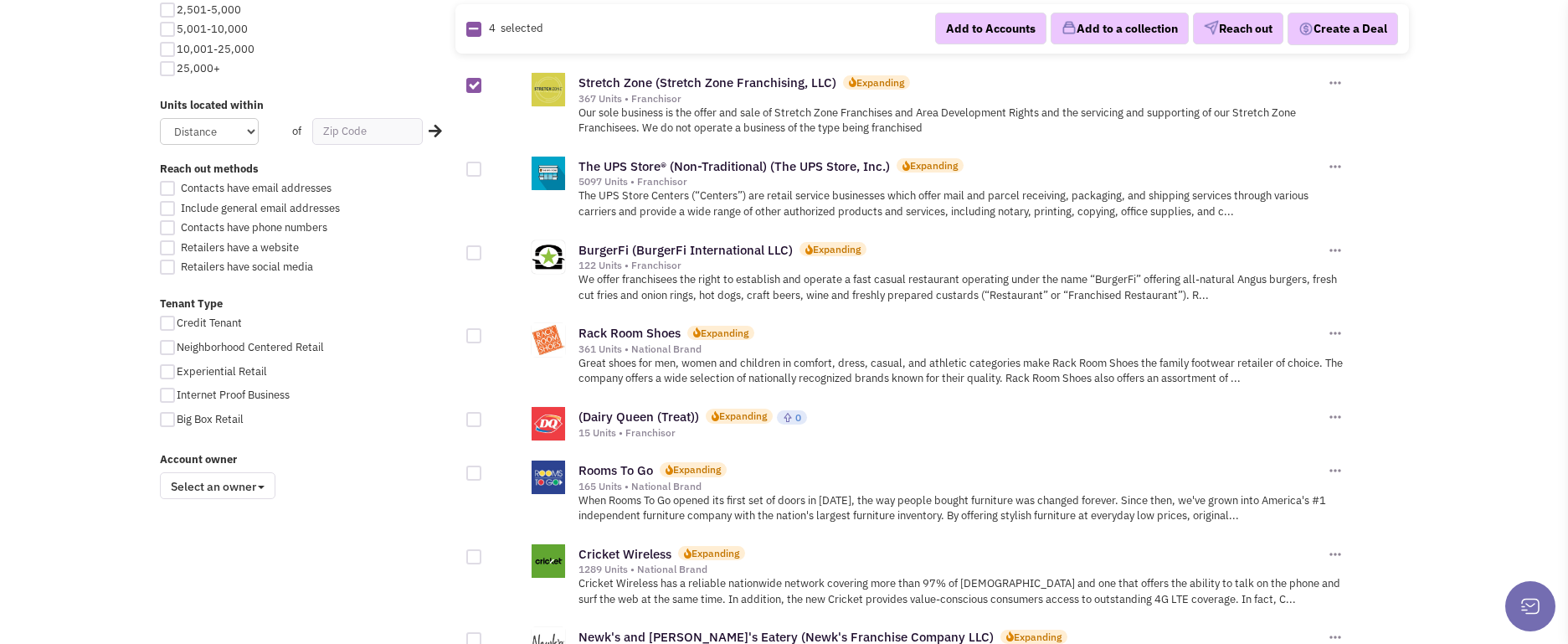
drag, startPoint x: 478, startPoint y: 249, endPoint x: 464, endPoint y: 262, distance: 19.1
click at [464, 262] on div "All Retailers Auto 14 Beauty Health & Fitness 29 Building & Home Improvement 3 …" at bounding box center [785, 326] width 1271 height 2353
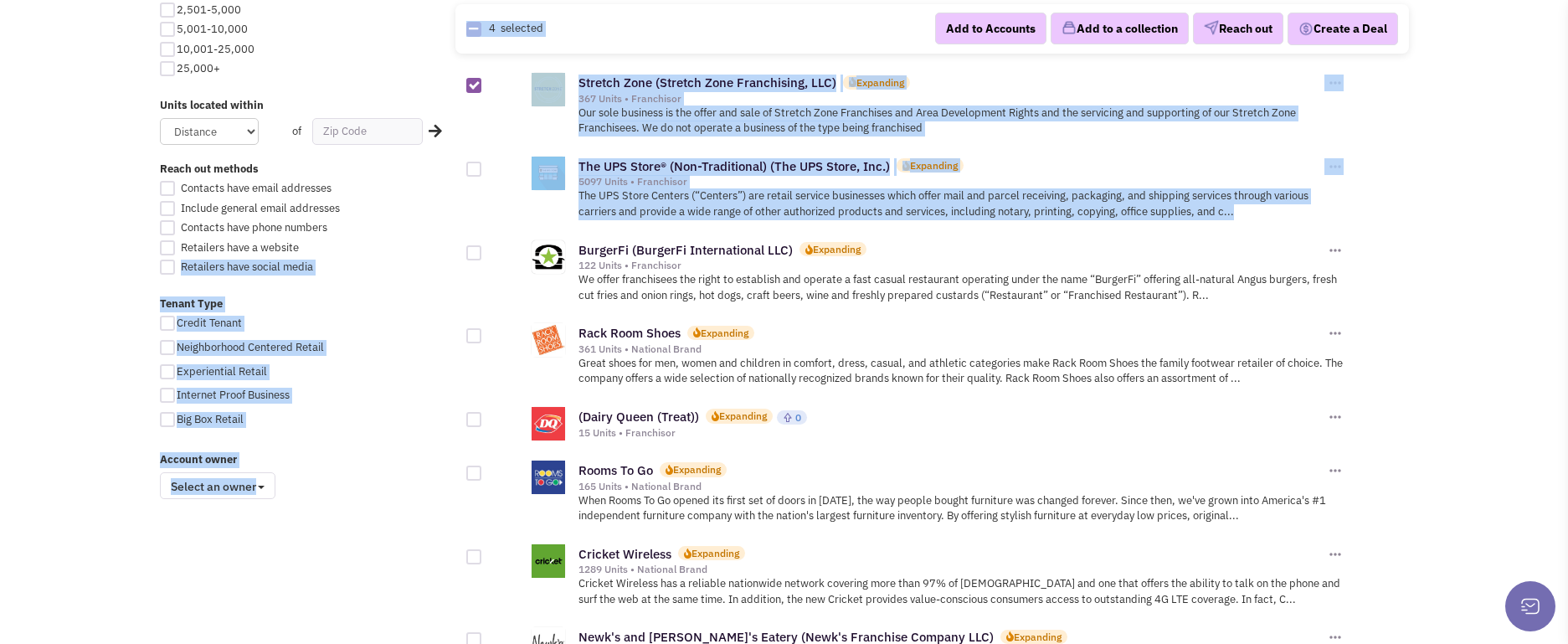
click at [477, 255] on div at bounding box center [474, 253] width 15 height 15
click at [483, 255] on input "checkbox" at bounding box center [488, 254] width 11 height 11
checkbox input "true"
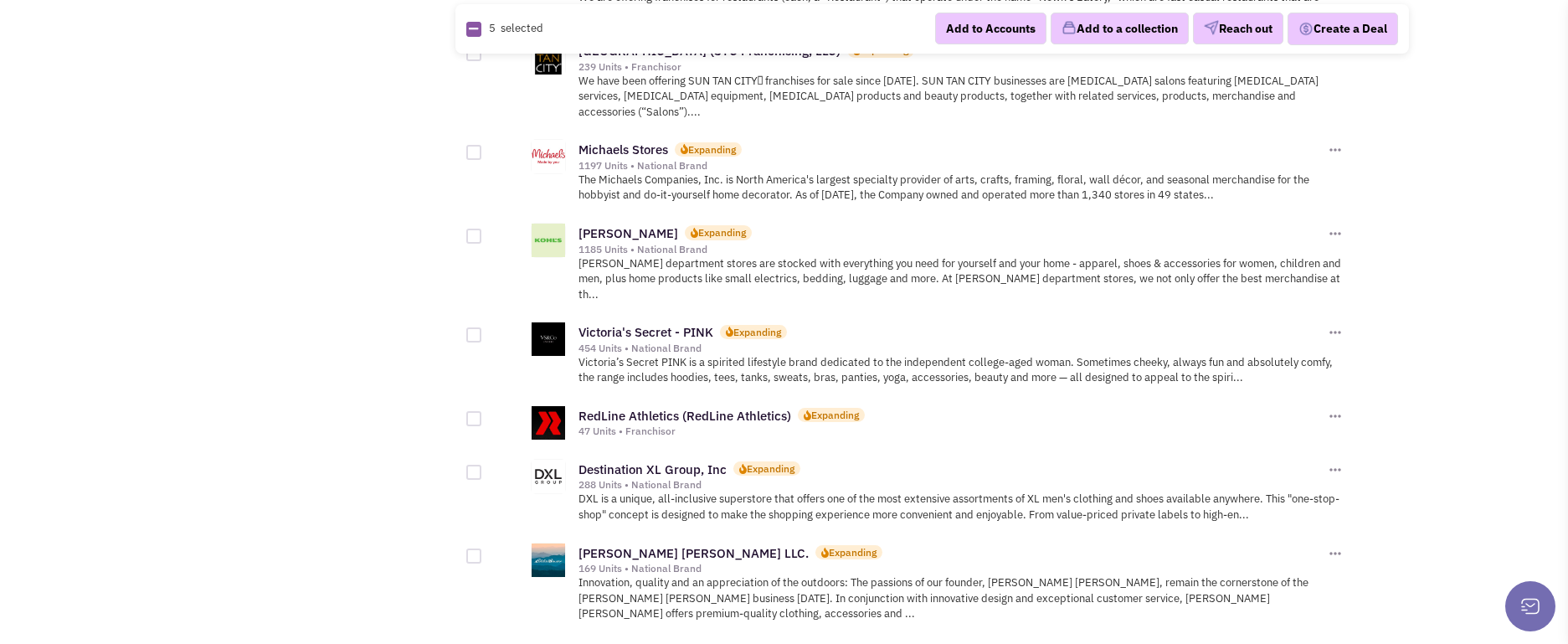
scroll to position [1841, 0]
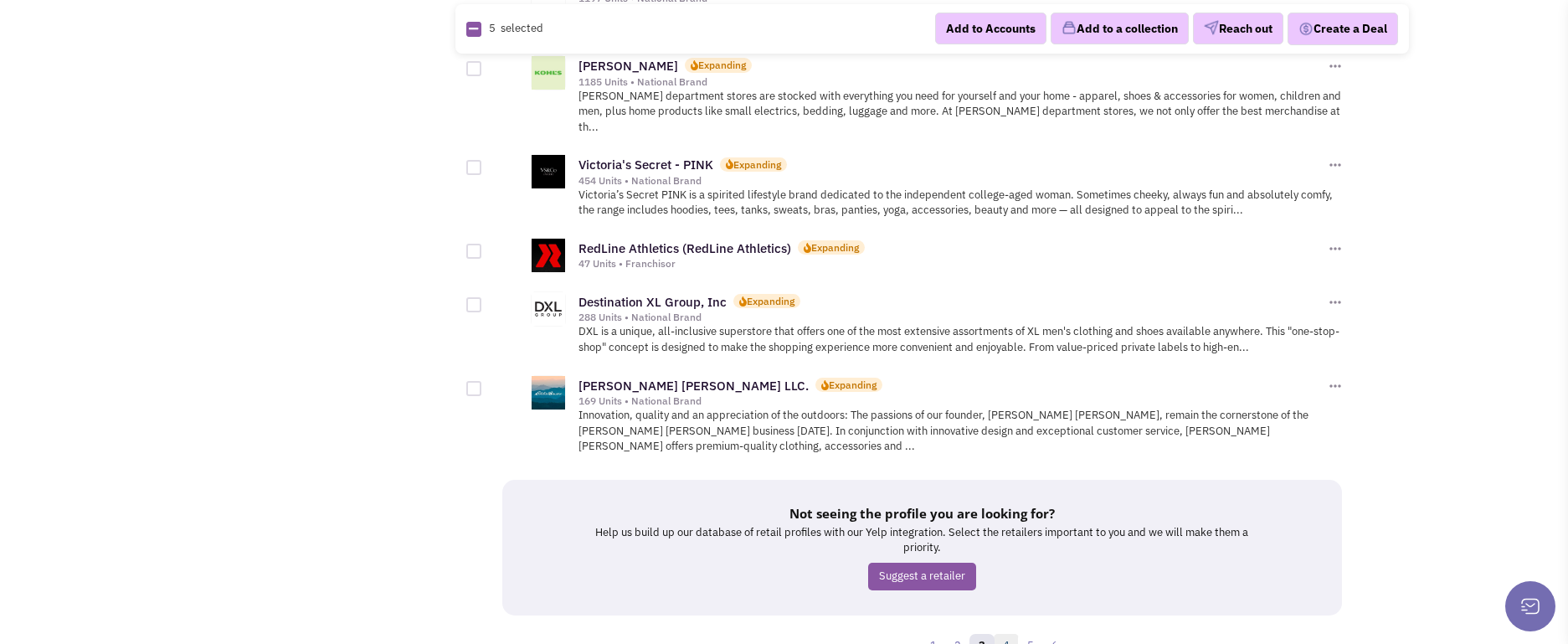
click at [1006, 633] on link "4" at bounding box center [1007, 646] width 25 height 25
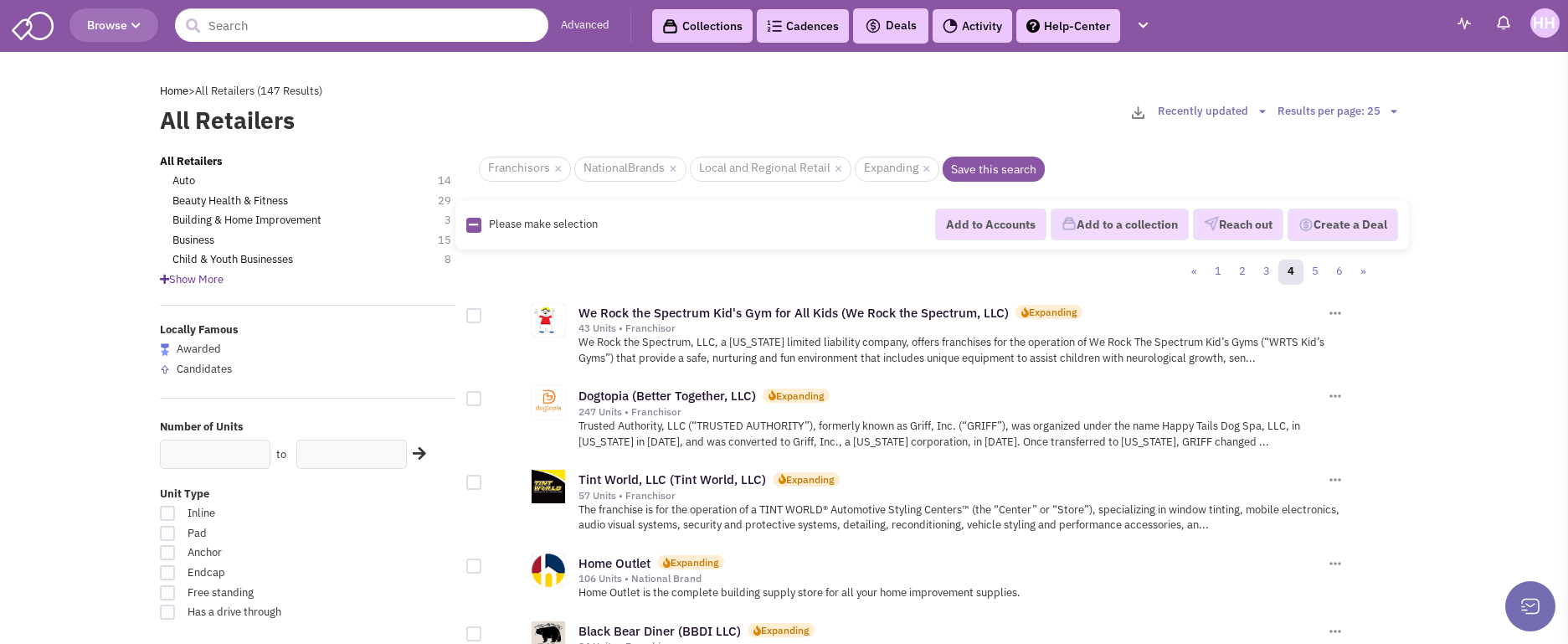
click at [539, 220] on span "Please make selection" at bounding box center [543, 224] width 109 height 14
click at [500, 218] on span "Please make selection" at bounding box center [543, 224] width 109 height 14
click at [525, 226] on span "Please make selection" at bounding box center [543, 224] width 109 height 14
click at [982, 174] on link "Save this search" at bounding box center [994, 169] width 102 height 25
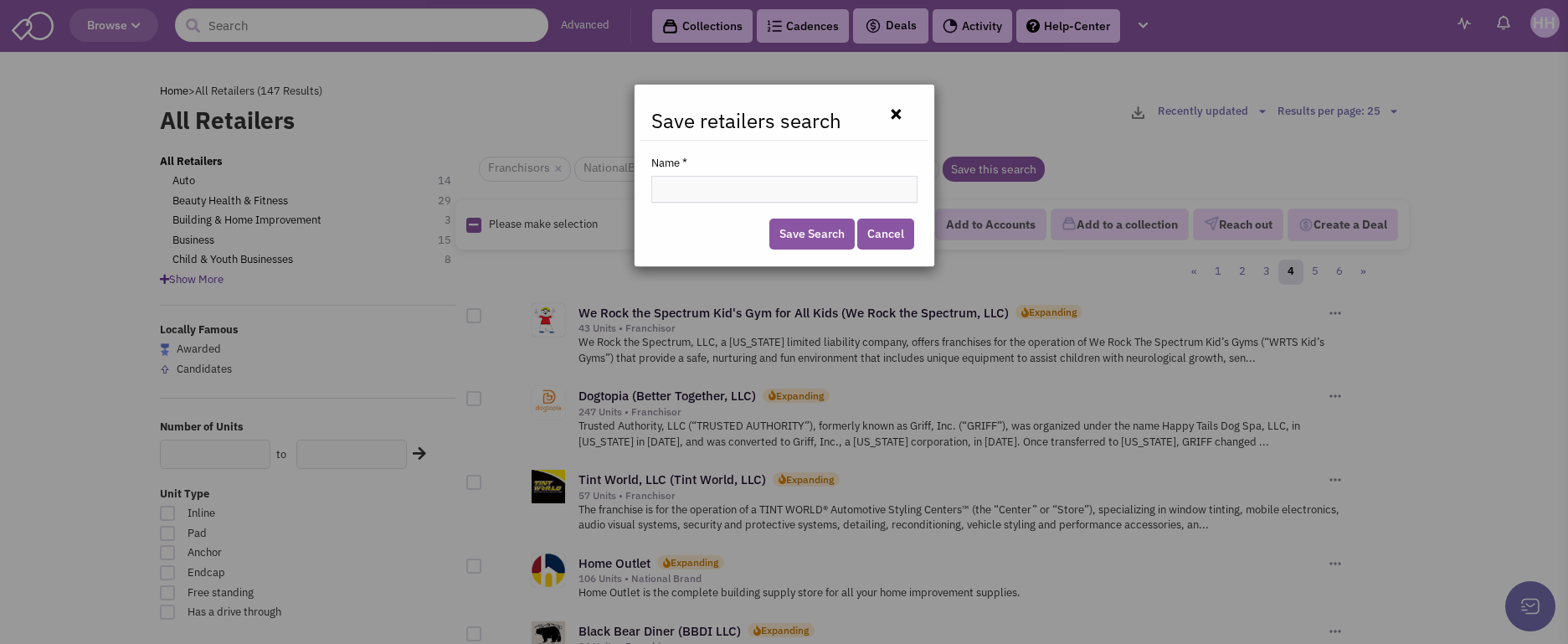
click at [893, 118] on button "×" at bounding box center [896, 113] width 41 height 23
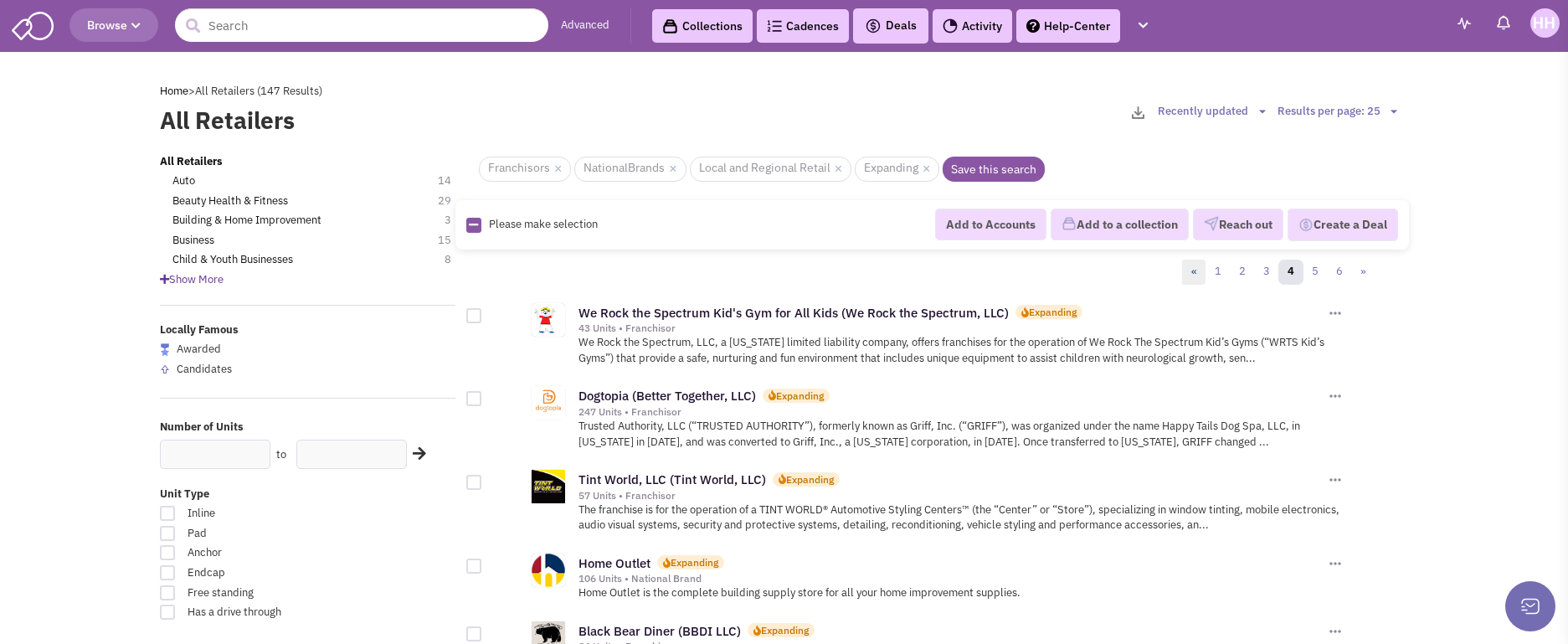
click at [1203, 265] on link "«" at bounding box center [1194, 272] width 24 height 25
click at [1214, 265] on link "1" at bounding box center [1218, 272] width 25 height 25
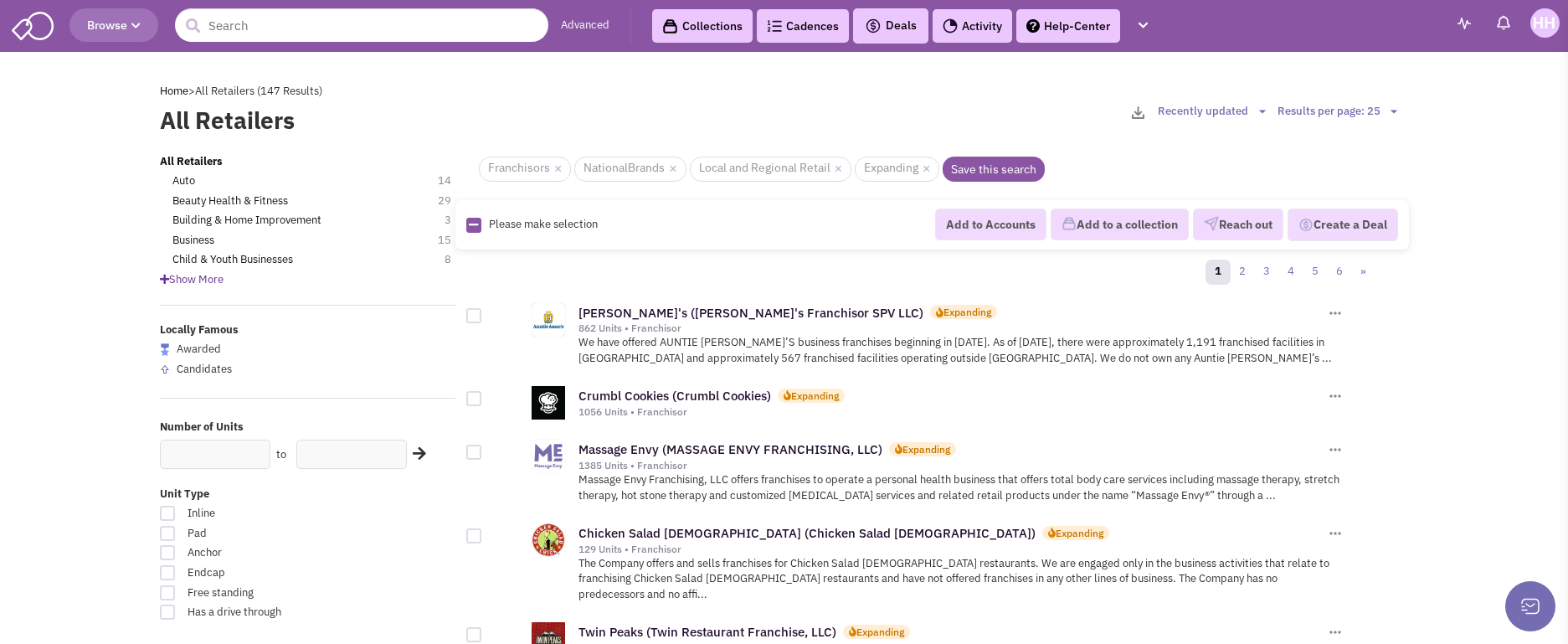
click at [575, 231] on div "Please make selection selected" at bounding box center [574, 225] width 238 height 15
click at [545, 216] on div "Please make selection selected Add to Accounts Add to a collection Reach out Cr…" at bounding box center [932, 226] width 954 height 50
click at [473, 22] on input "text" at bounding box center [361, 25] width 373 height 34
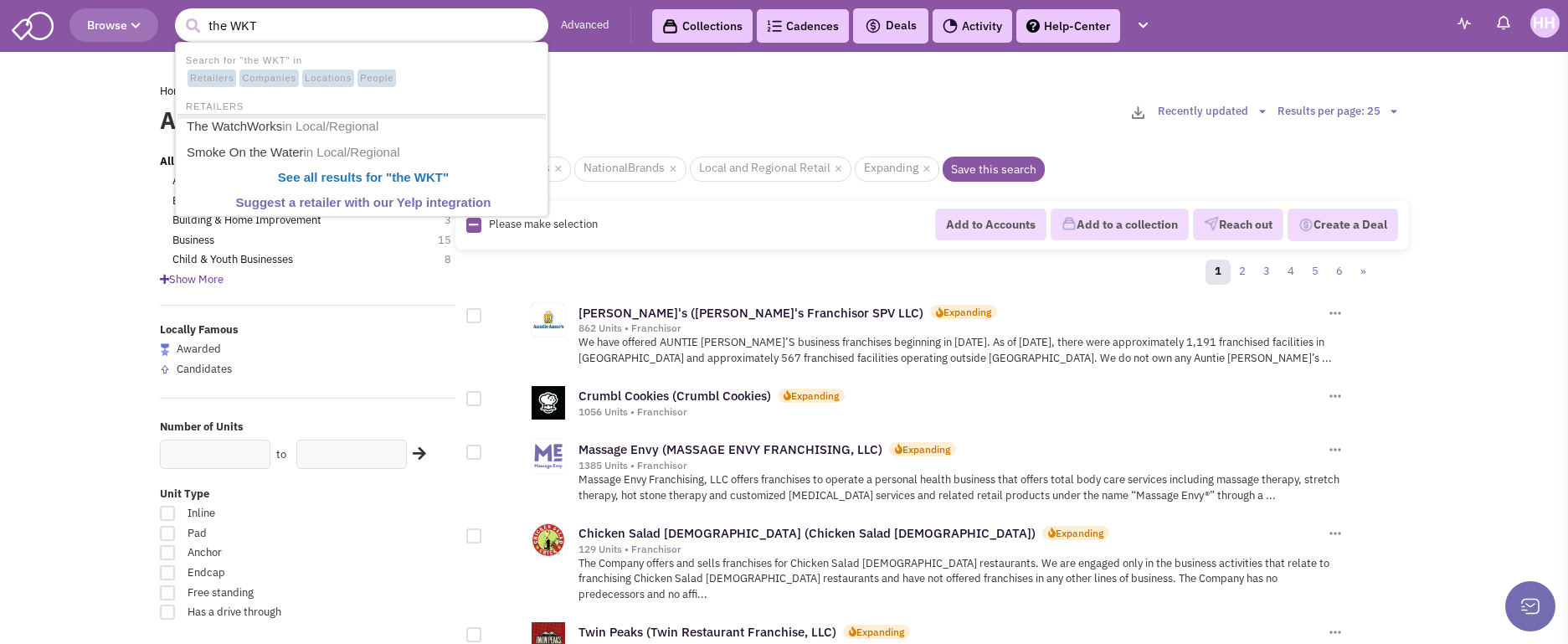
type input "the WKT"
click at [180, 13] on button "submit" at bounding box center [193, 26] width 25 height 25
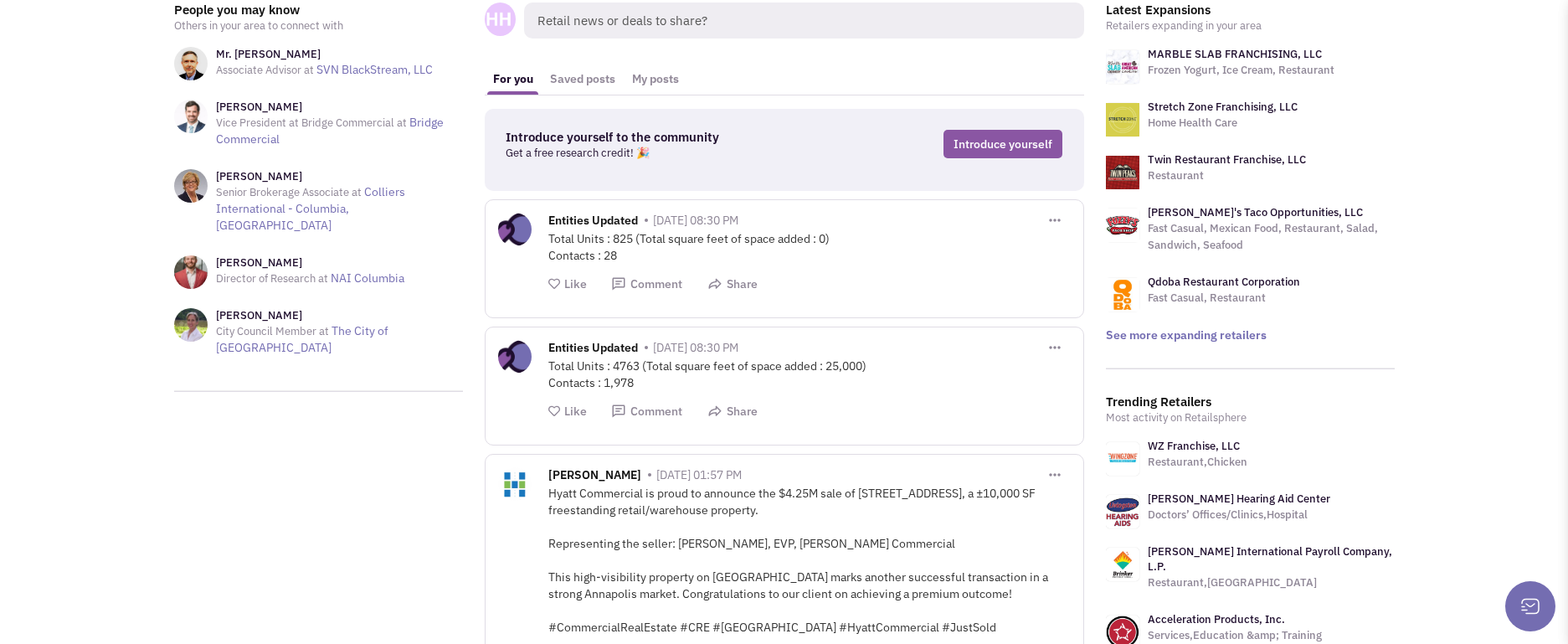
scroll to position [84, 0]
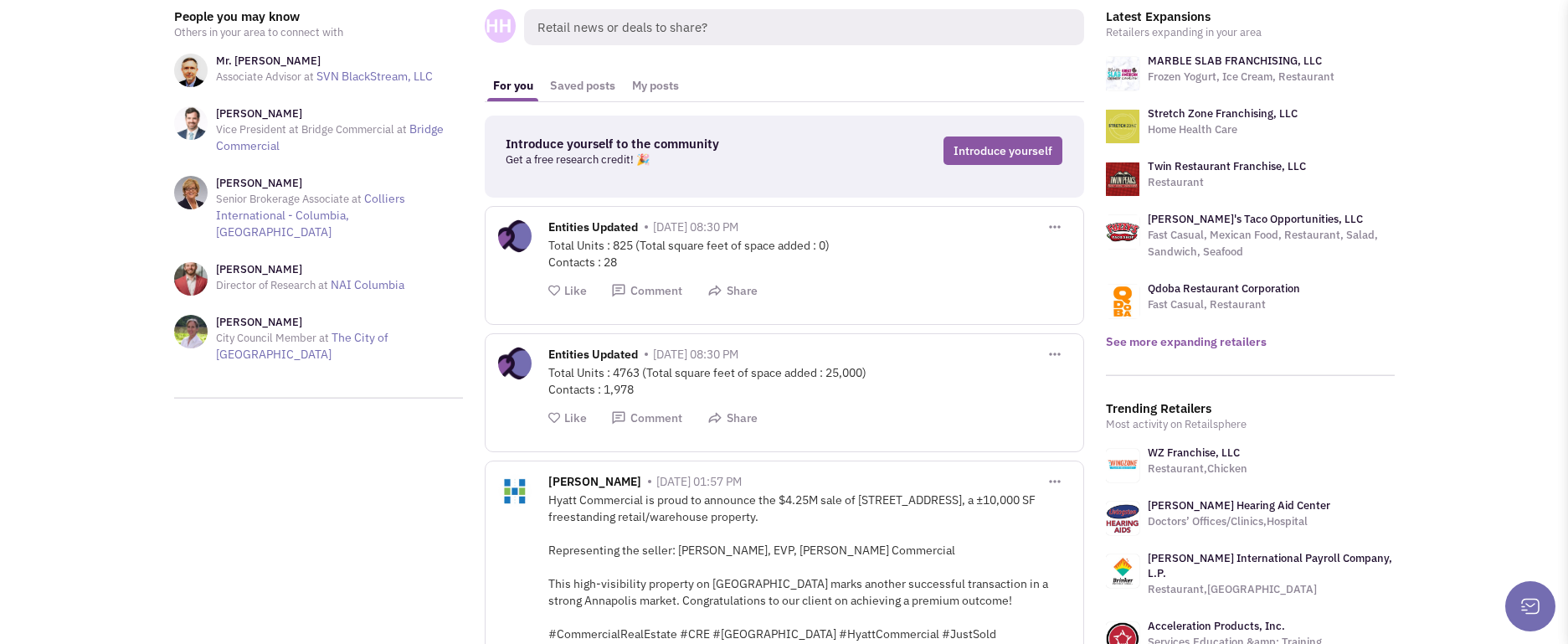
click at [1215, 339] on link "See more expanding retailers" at bounding box center [1186, 341] width 161 height 15
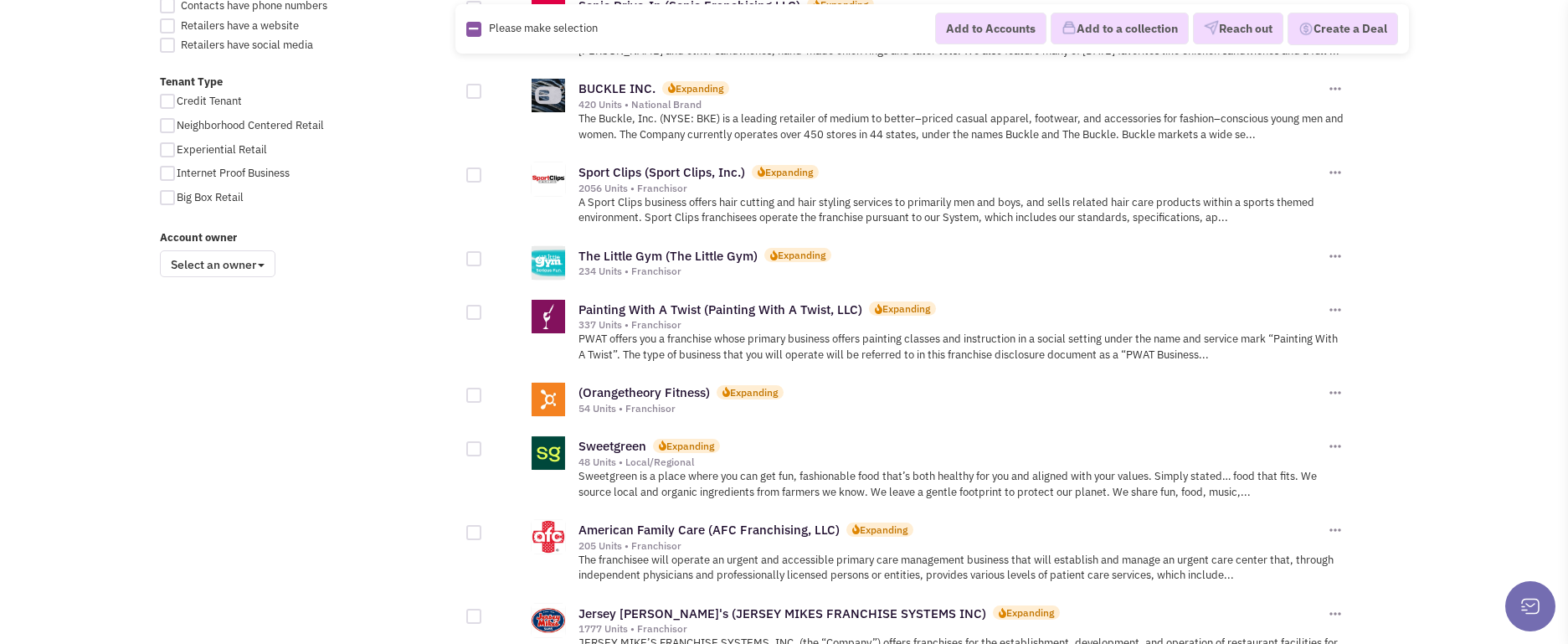
scroll to position [1255, 0]
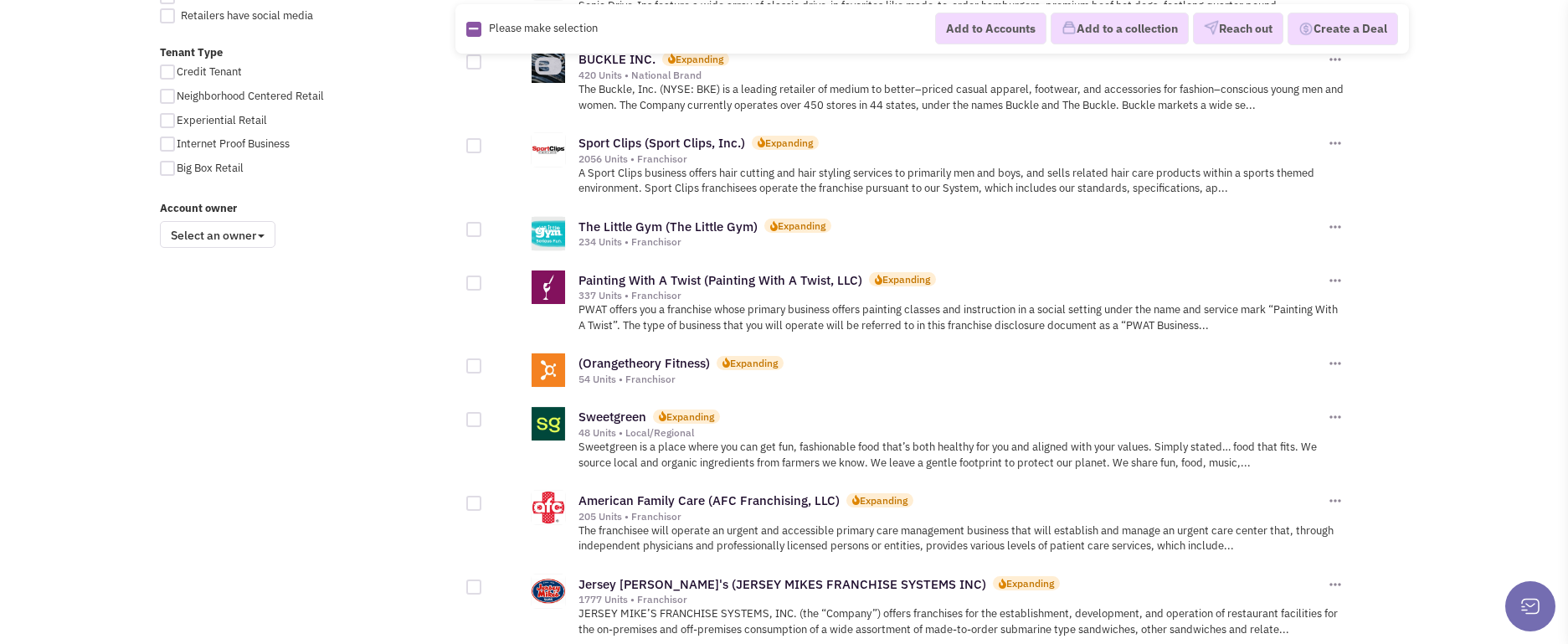
click at [478, 359] on div at bounding box center [474, 366] width 15 height 15
click at [483, 362] on input "checkbox" at bounding box center [488, 366] width 11 height 11
checkbox input "true"
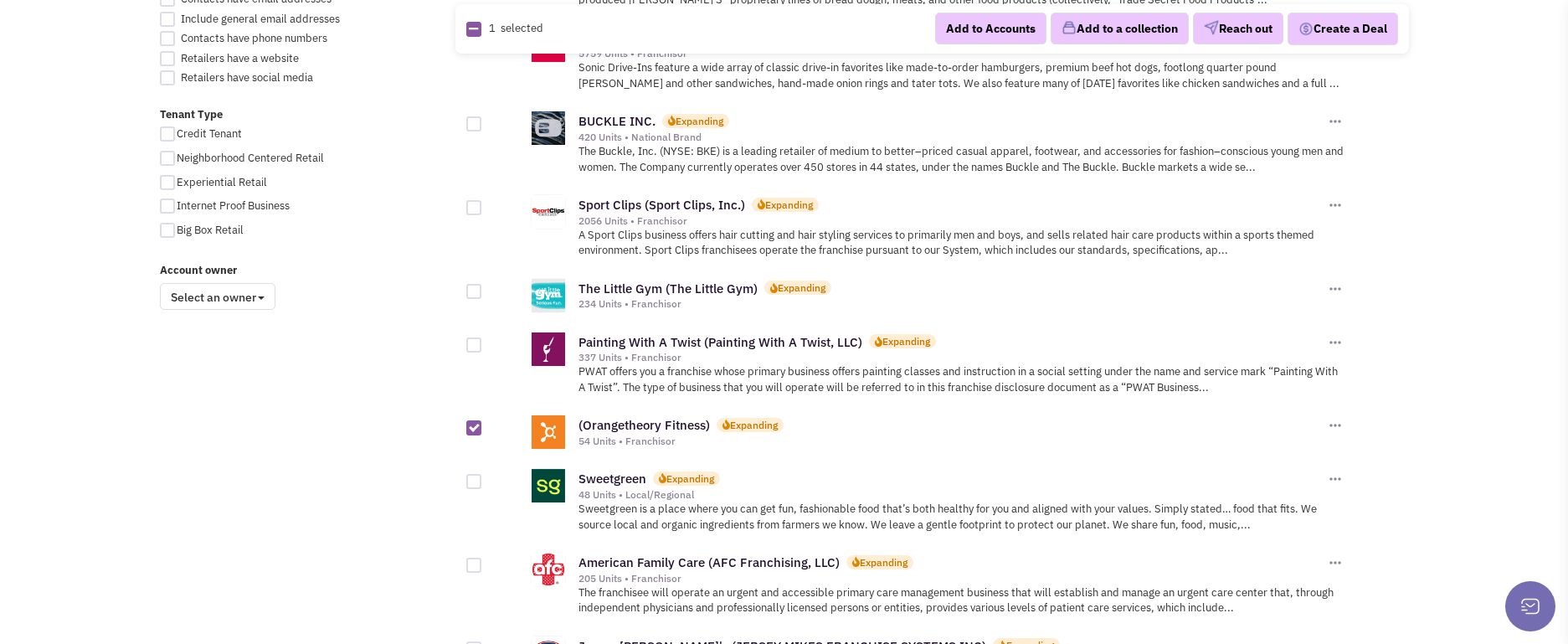
scroll to position [963, 0]
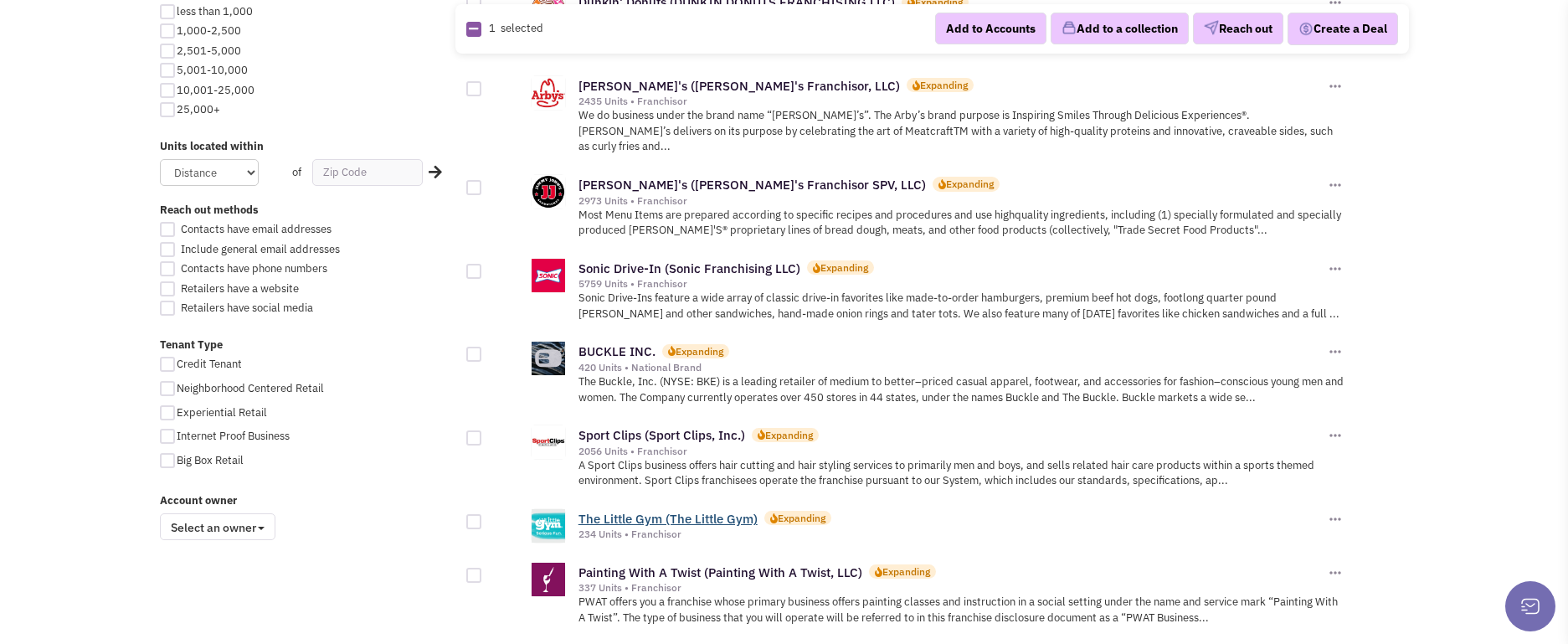
click at [709, 511] on link "The Little Gym (The Little Gym)" at bounding box center [668, 519] width 179 height 15
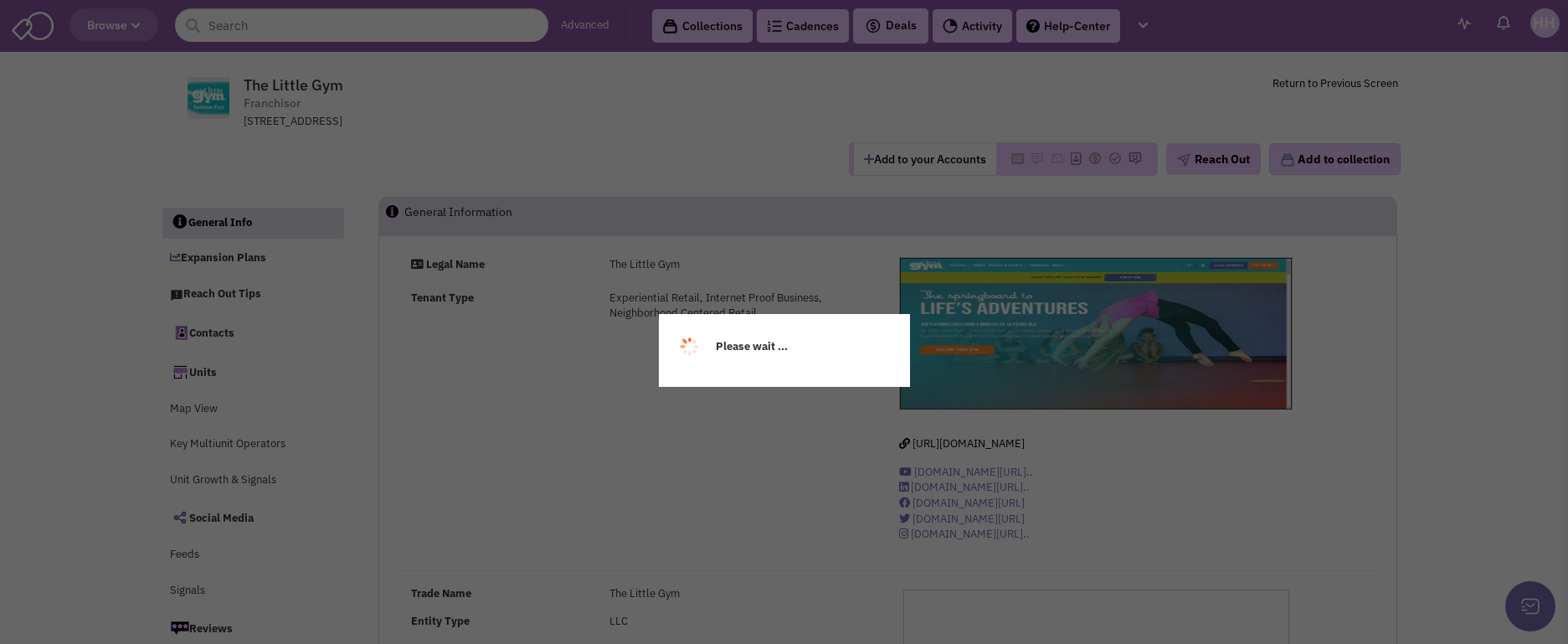
select select
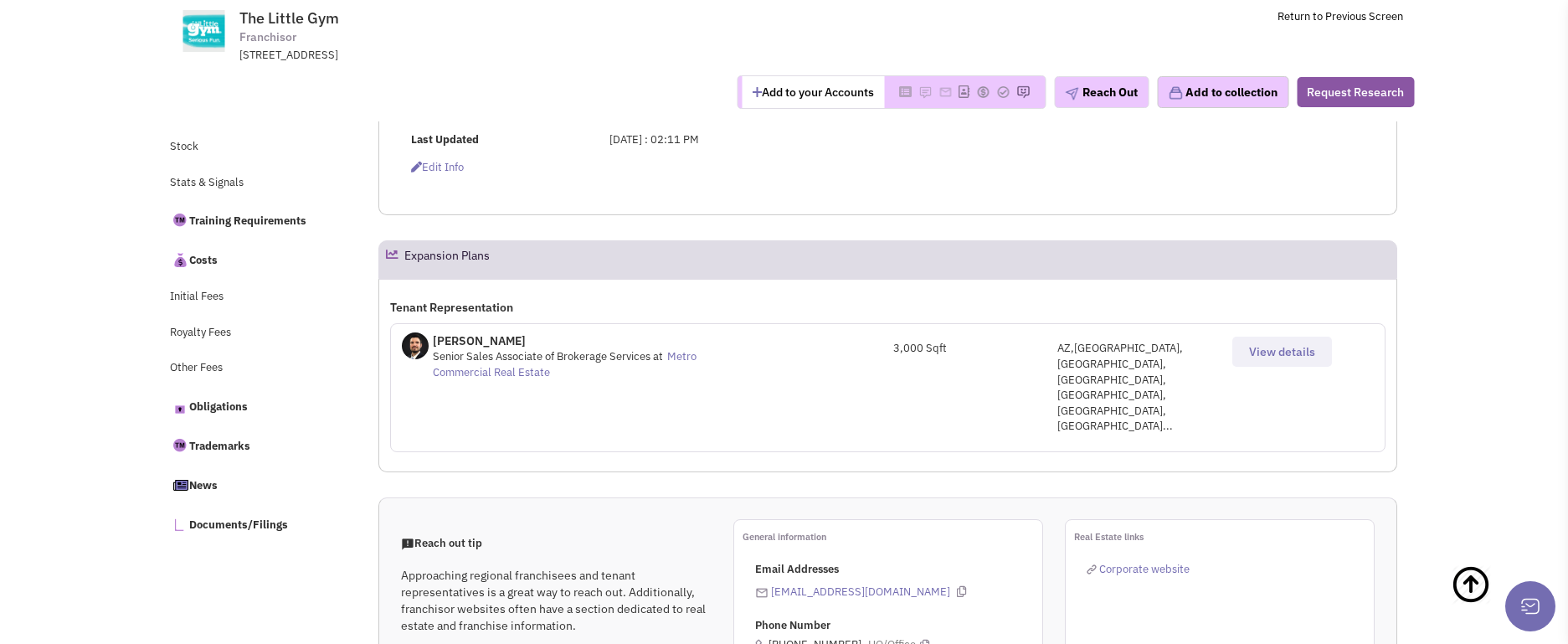
scroll to position [670, 0]
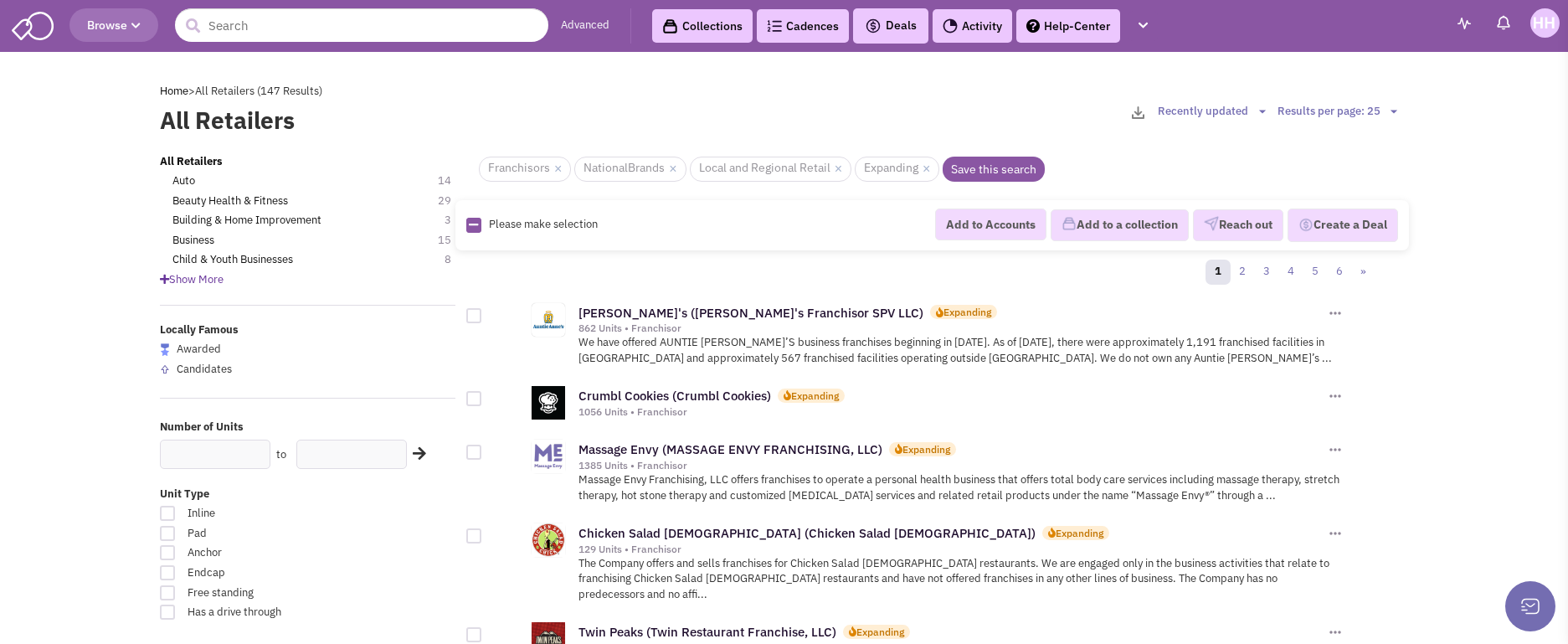
scroll to position [963, 0]
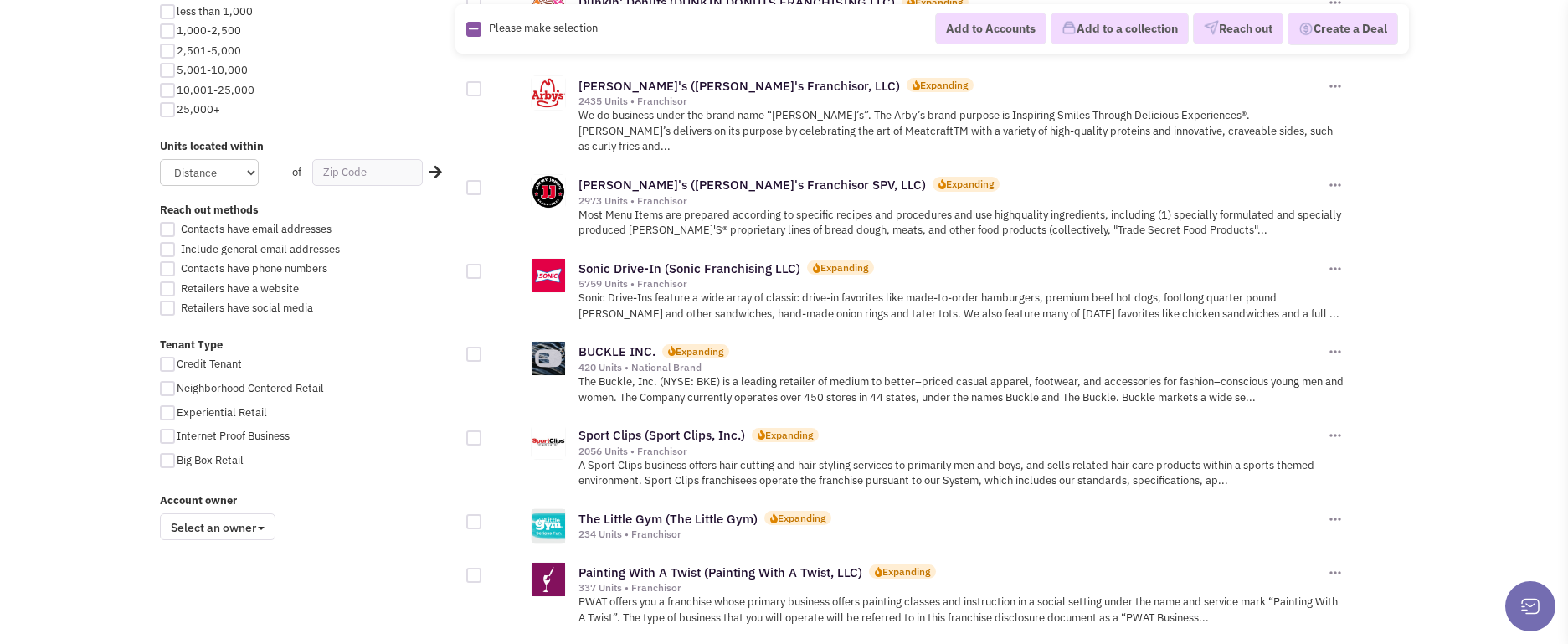
click at [470, 514] on div at bounding box center [474, 522] width 15 height 15
click at [483, 518] on input "checkbox" at bounding box center [488, 523] width 11 height 11
checkbox input "true"
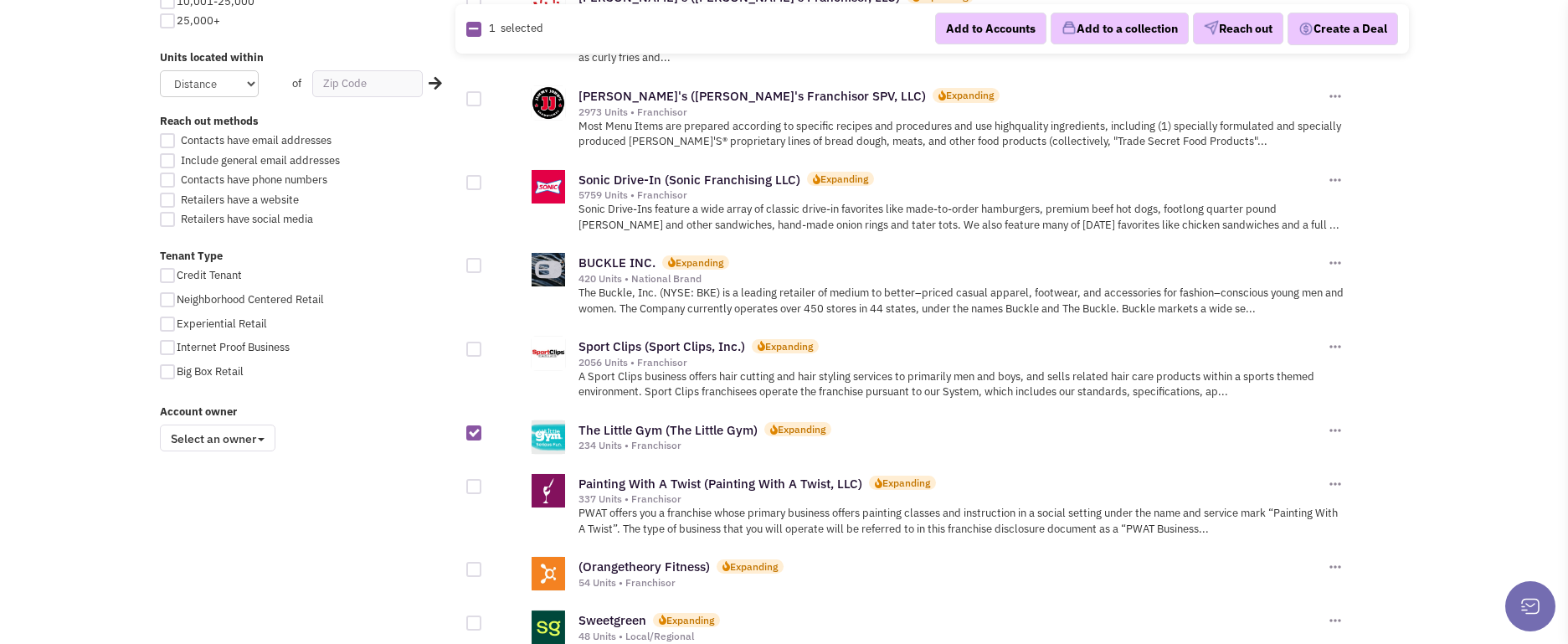
scroll to position [1215, 0]
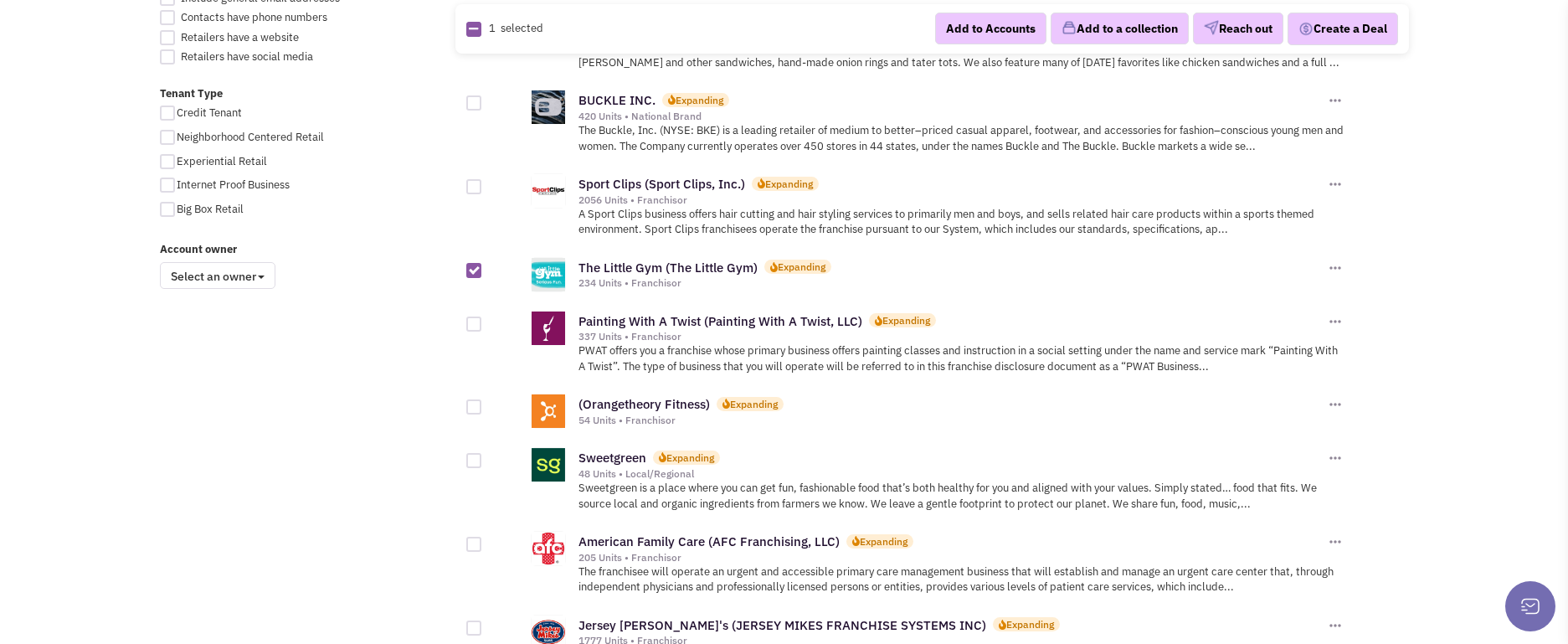
click at [468, 399] on div at bounding box center [474, 407] width 15 height 15
click at [483, 403] on input "checkbox" at bounding box center [488, 408] width 11 height 11
checkbox input "true"
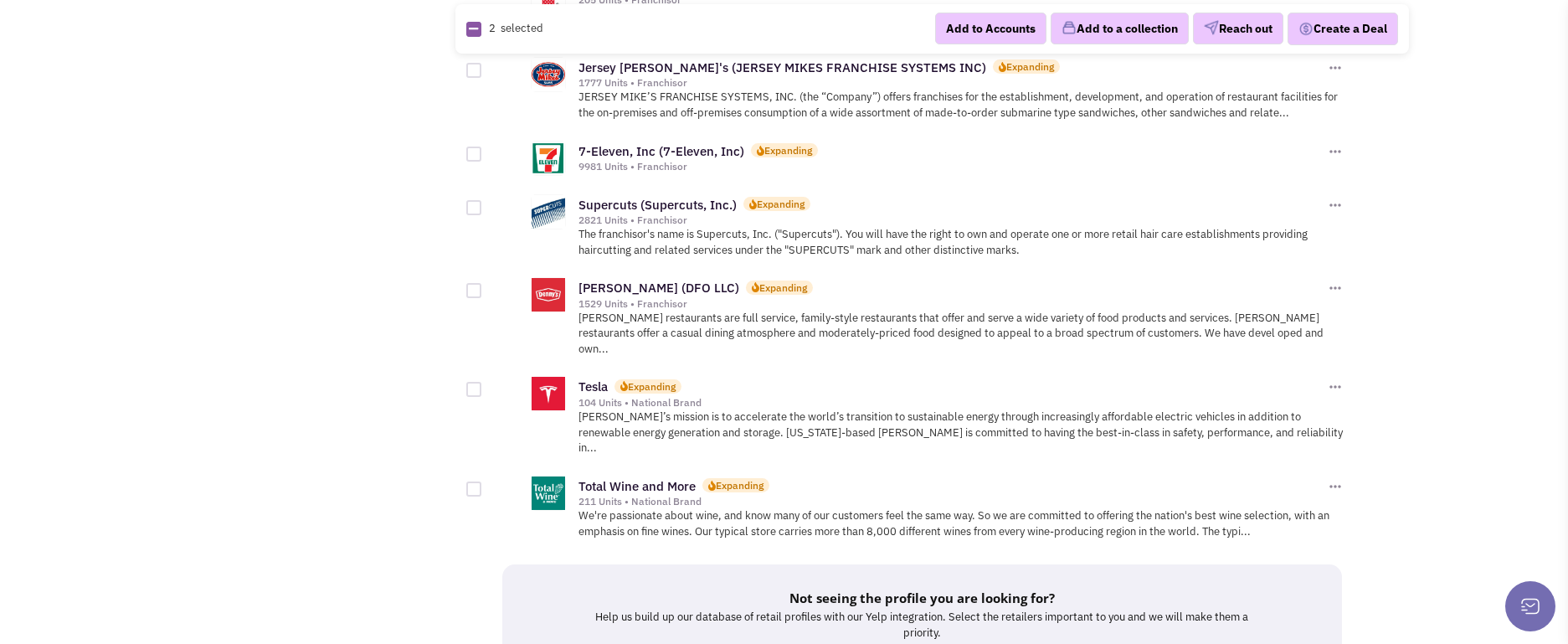
scroll to position [1884, 0]
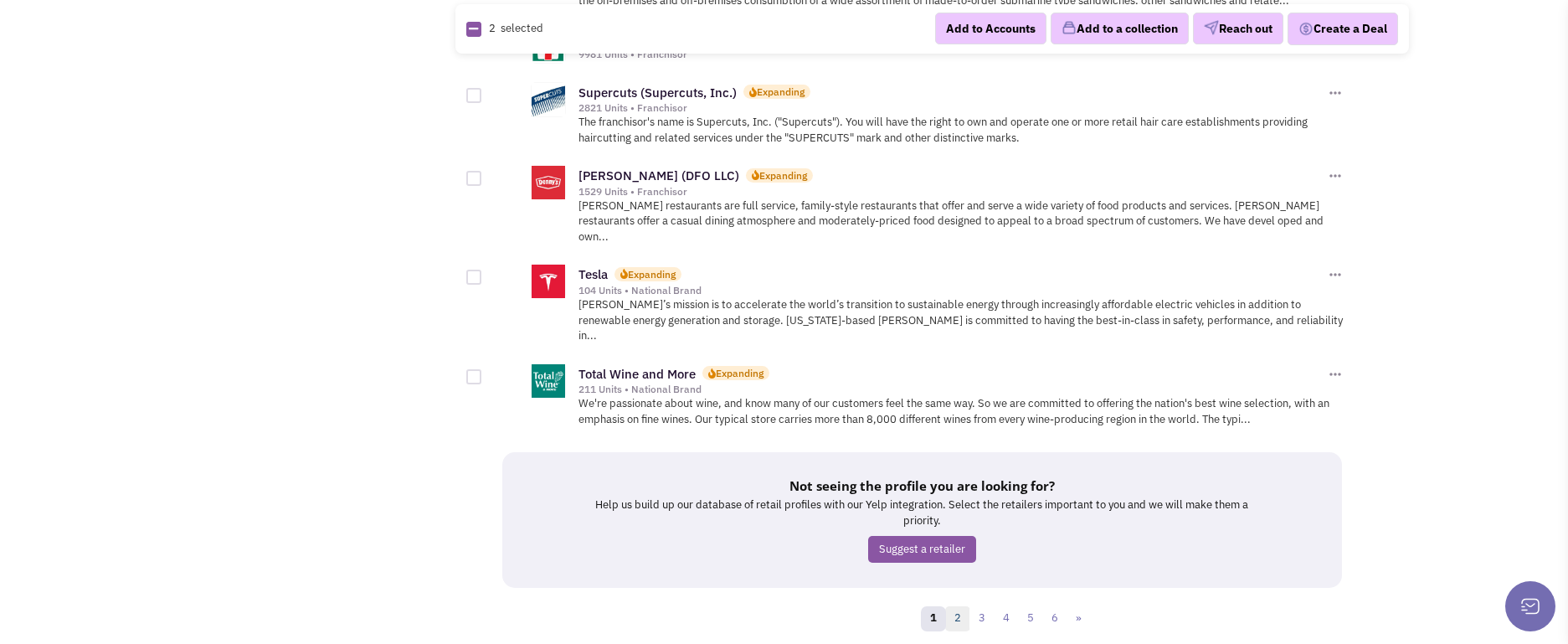
click at [952, 606] on link "2" at bounding box center [958, 619] width 25 height 25
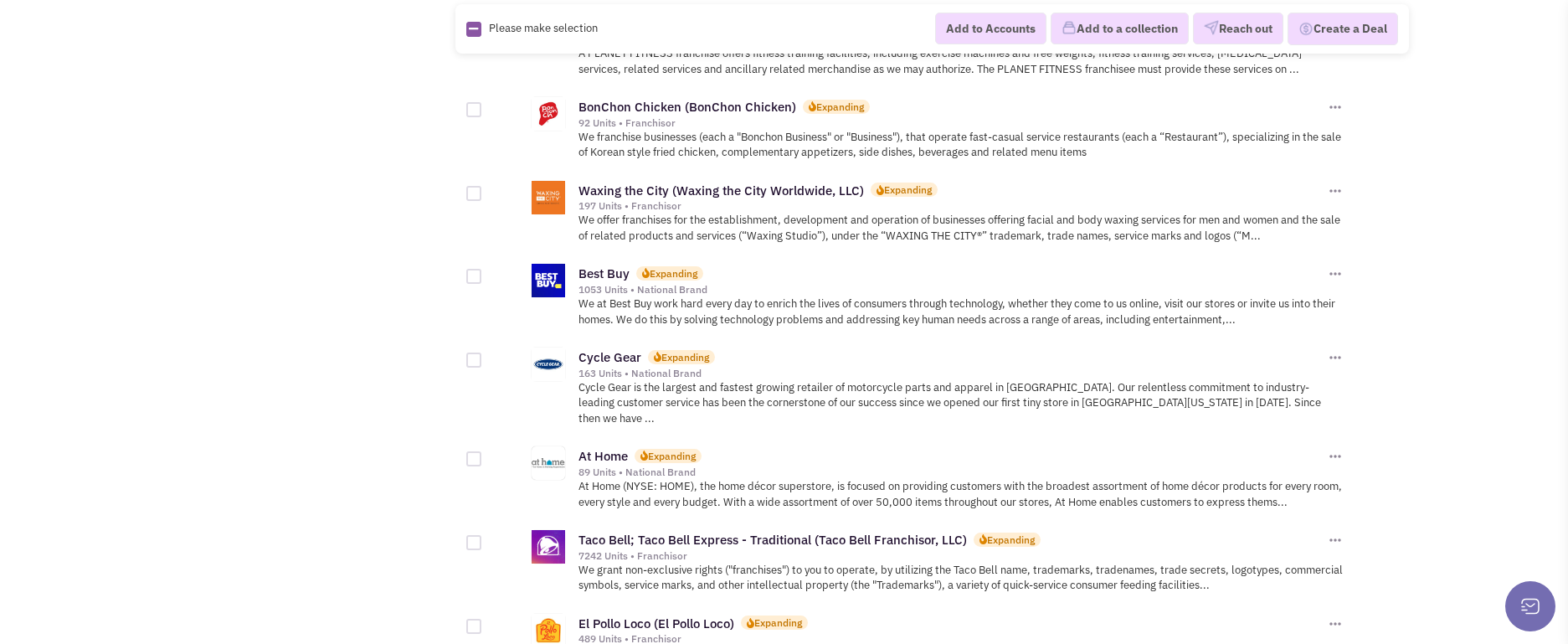
scroll to position [1794, 0]
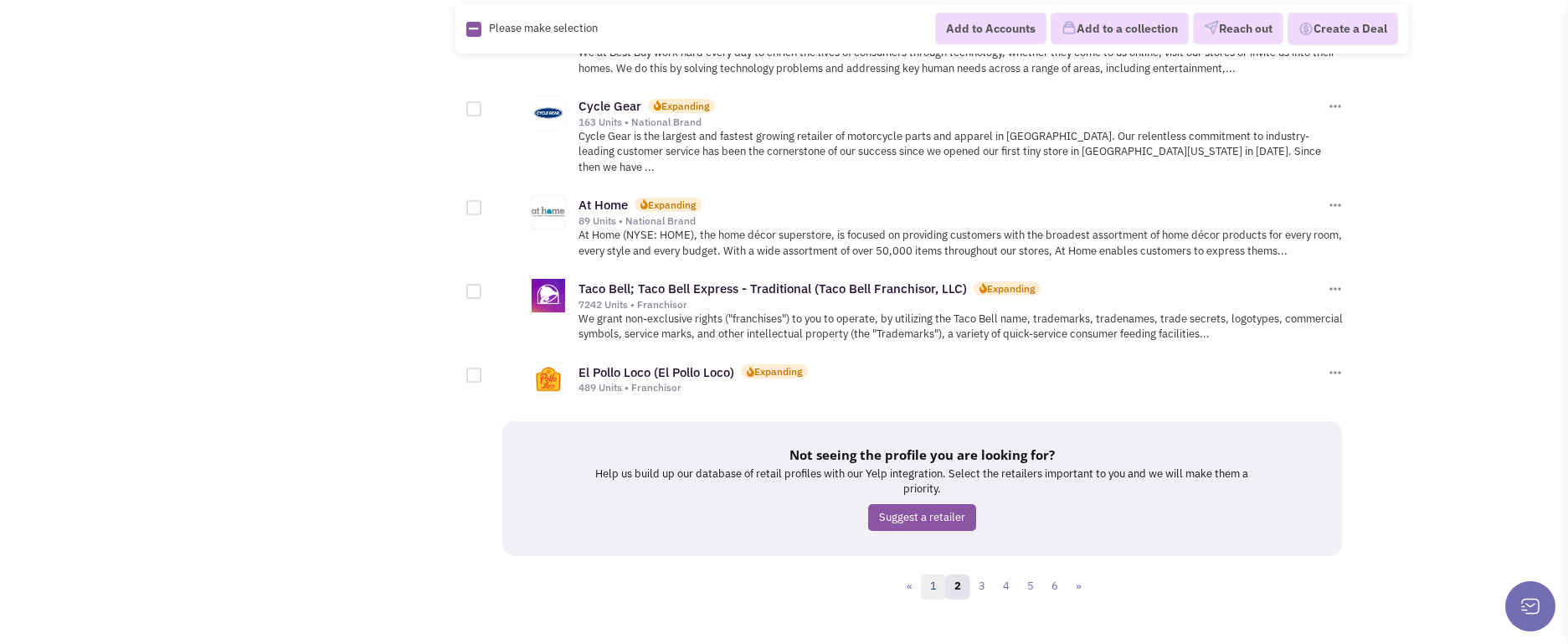
click at [929, 575] on link "1" at bounding box center [933, 587] width 25 height 25
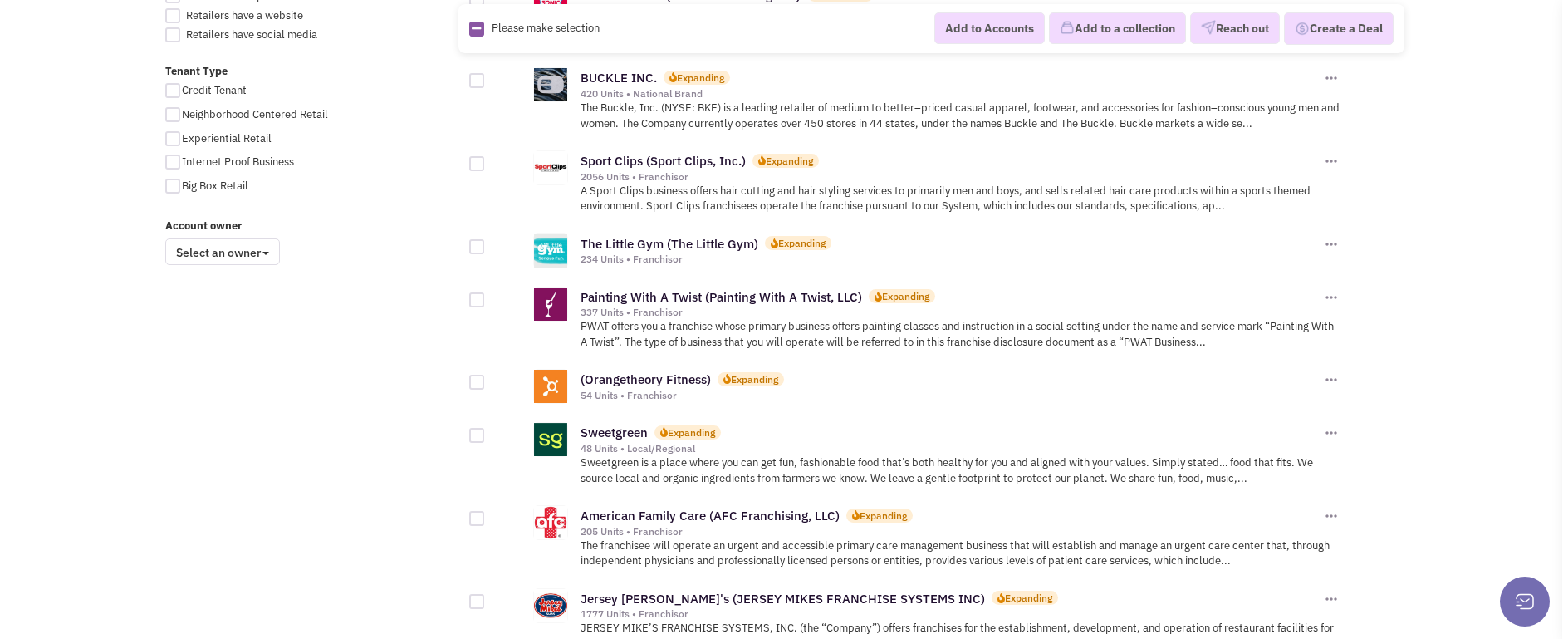
scroll to position [1245, 0]
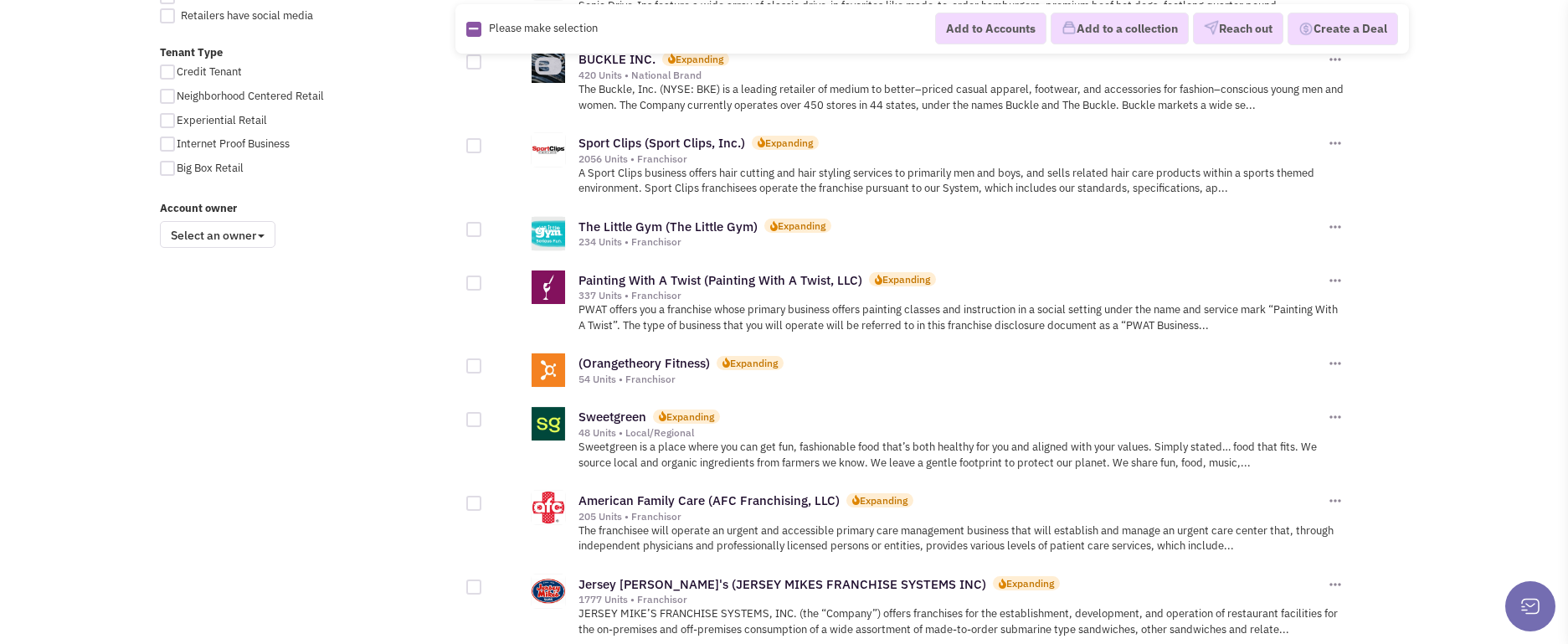
click at [484, 205] on div at bounding box center [505, 221] width 77 height 32
click at [483, 205] on div at bounding box center [505, 221] width 77 height 32
click at [479, 222] on div at bounding box center [474, 229] width 15 height 15
click at [483, 226] on input "checkbox" at bounding box center [488, 230] width 11 height 11
checkbox input "true"
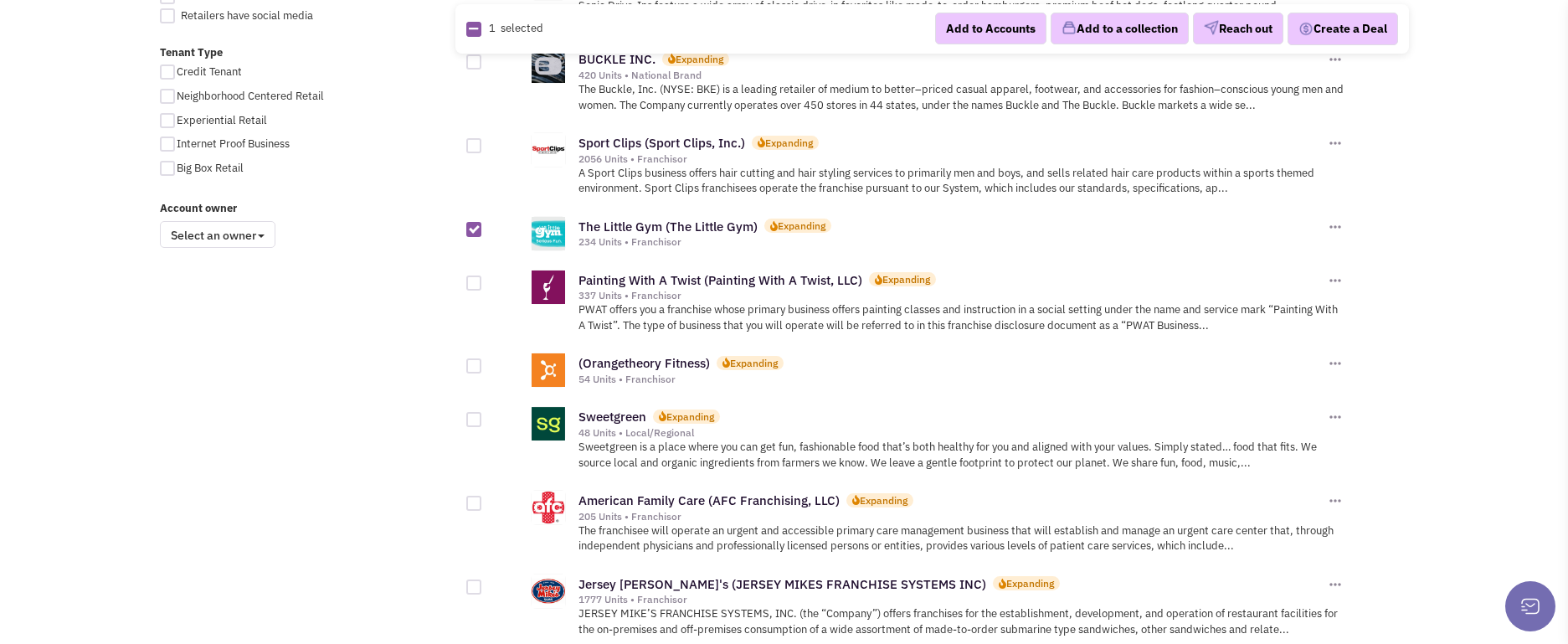
drag, startPoint x: 477, startPoint y: 334, endPoint x: 675, endPoint y: 180, distance: 250.8
click at [475, 359] on div at bounding box center [474, 366] width 15 height 15
click at [483, 362] on input "checkbox" at bounding box center [488, 366] width 11 height 11
checkbox input "true"
click at [1067, 24] on button "Add to a collection" at bounding box center [1120, 29] width 138 height 32
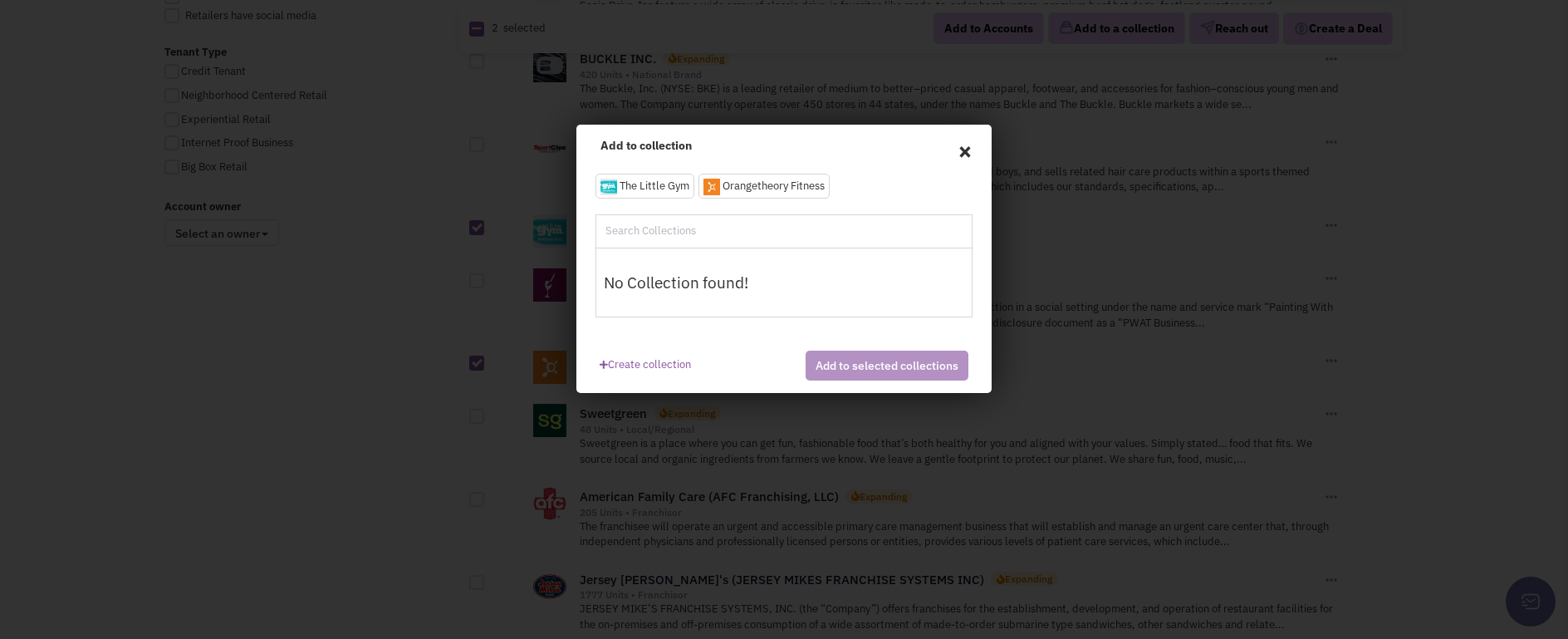
click at [686, 236] on input "text" at bounding box center [676, 231] width 146 height 17
click at [661, 363] on link "Create collection" at bounding box center [646, 361] width 92 height 22
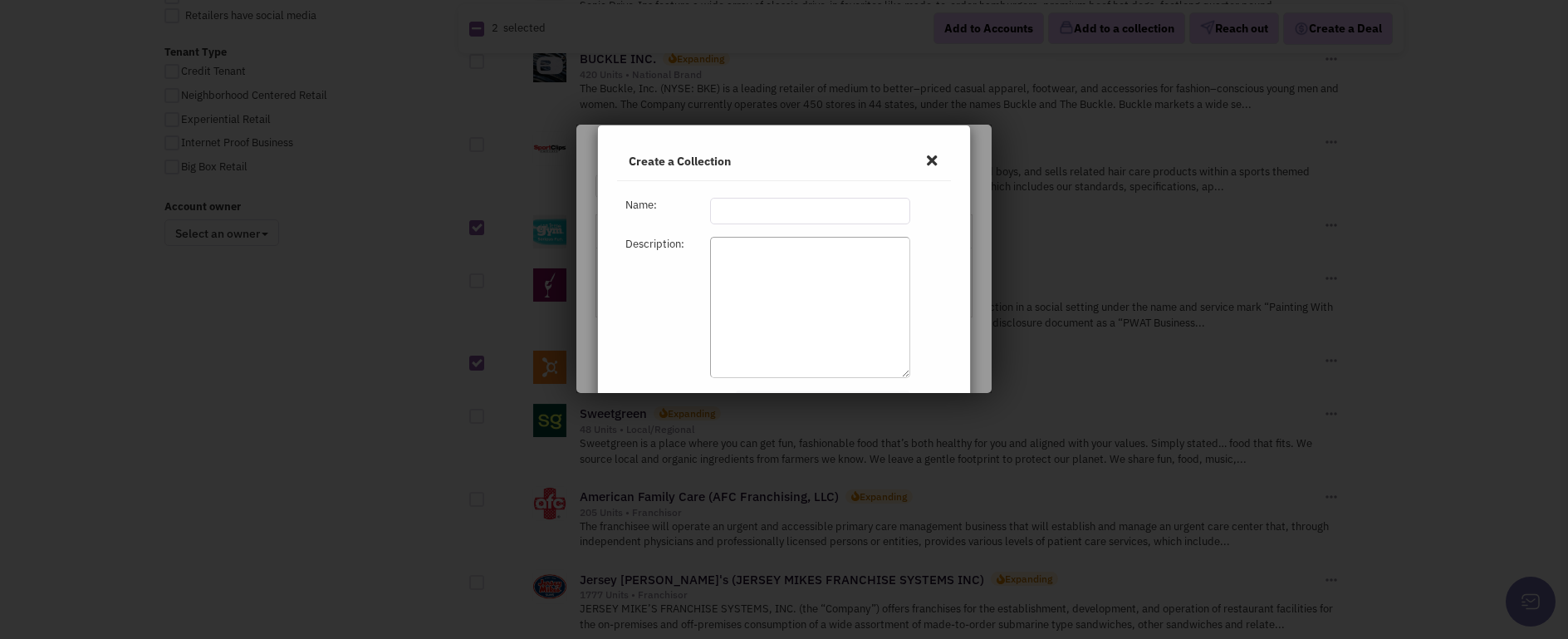
click at [763, 217] on input "text" at bounding box center [809, 211] width 200 height 27
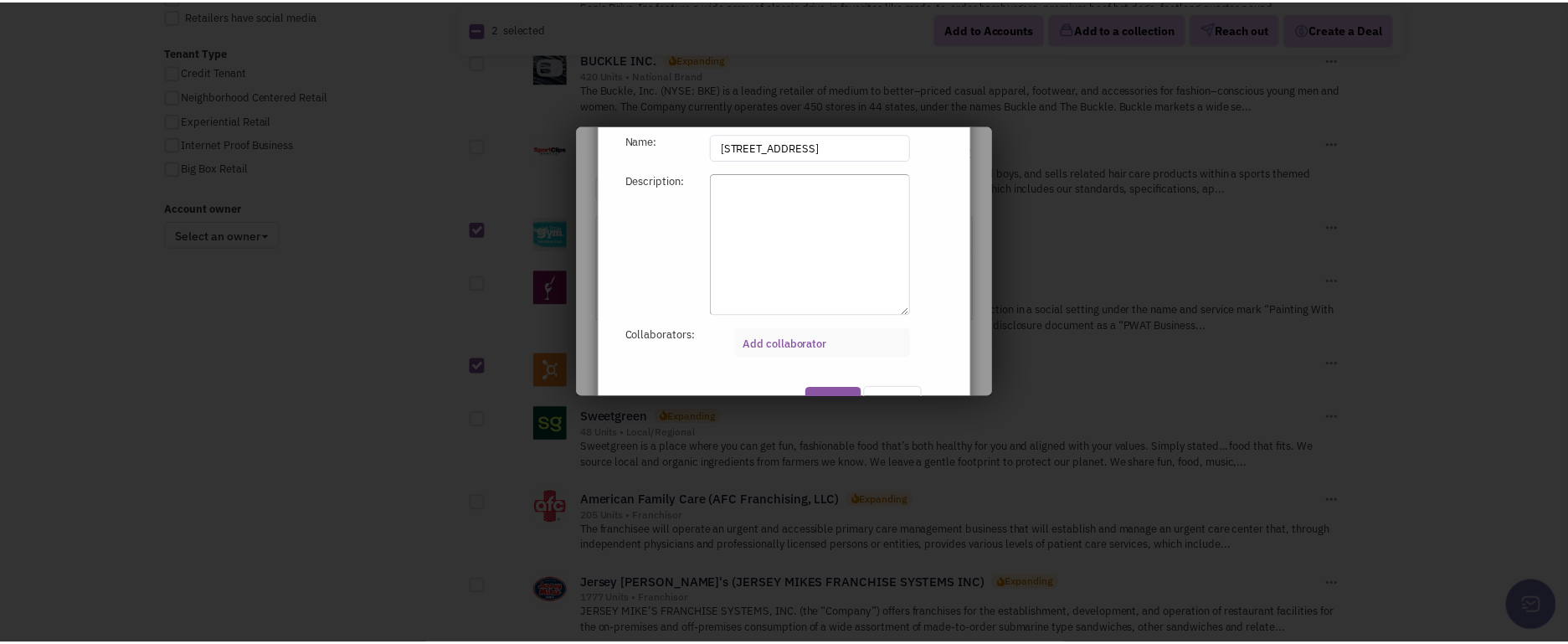
scroll to position [158, 0]
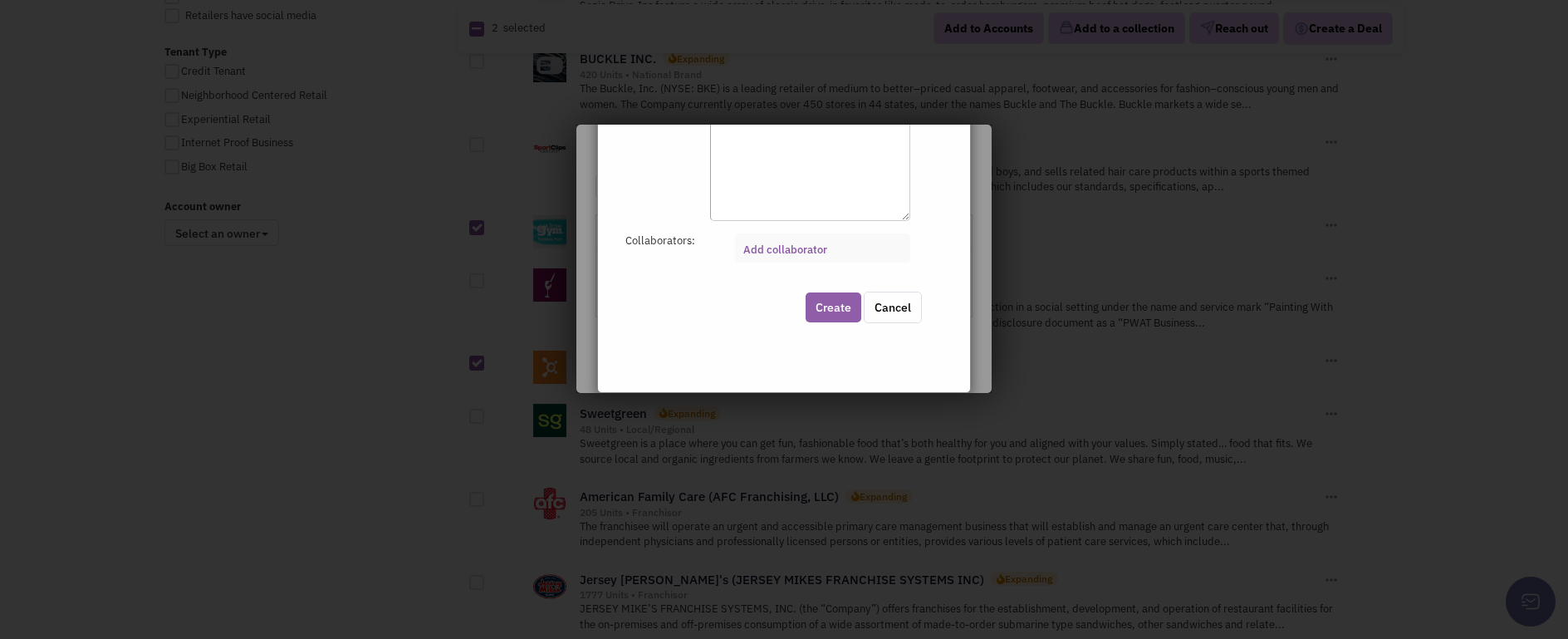
type input "20 Liberty Lane Prospecting"
click at [819, 306] on button "Create" at bounding box center [833, 307] width 55 height 30
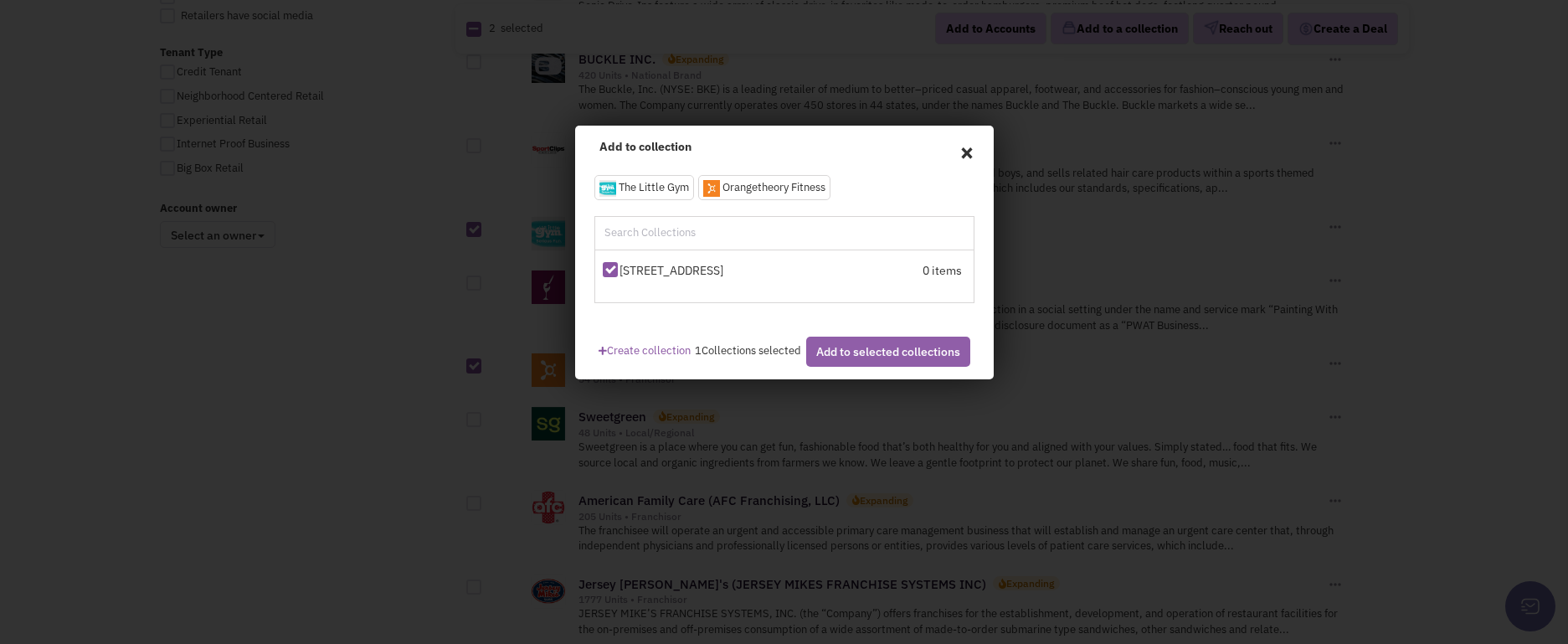
click at [852, 361] on button "Add to selected collections" at bounding box center [888, 351] width 164 height 30
checkbox input "false"
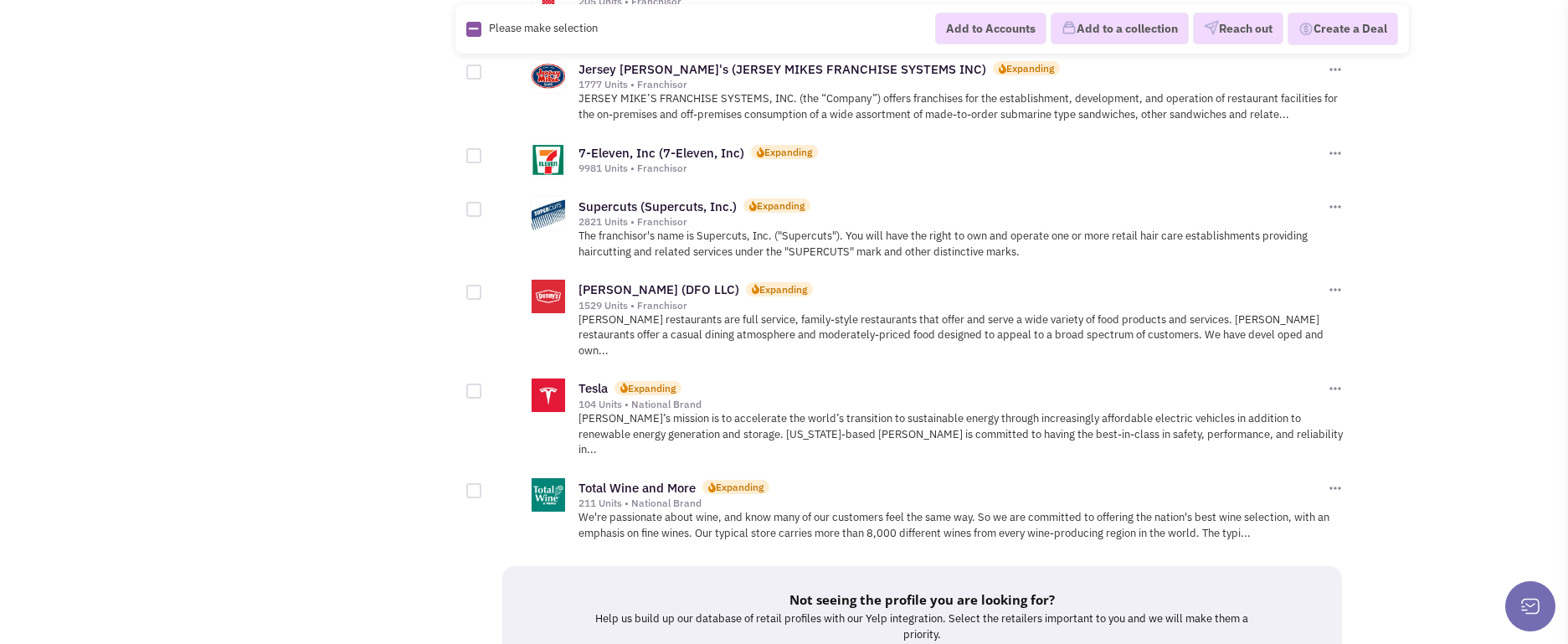
scroll to position [1884, 0]
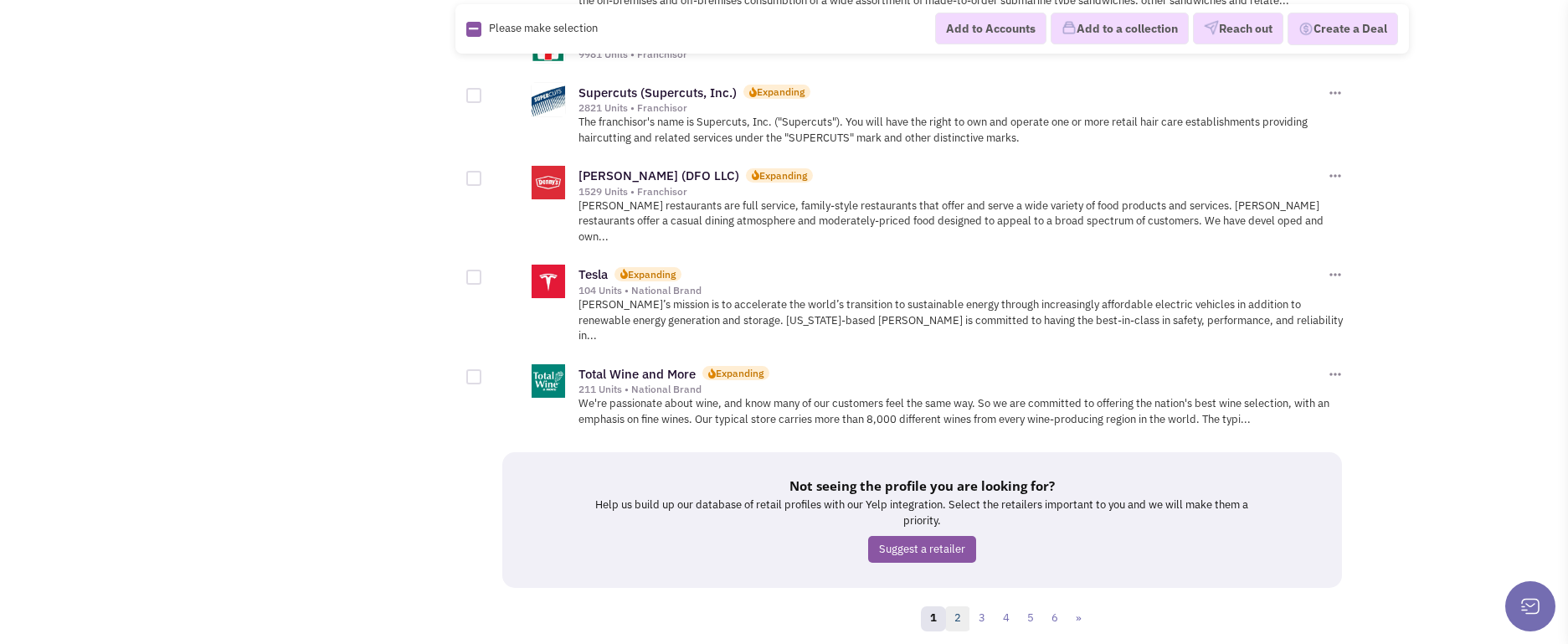
click at [956, 606] on link "2" at bounding box center [958, 619] width 25 height 25
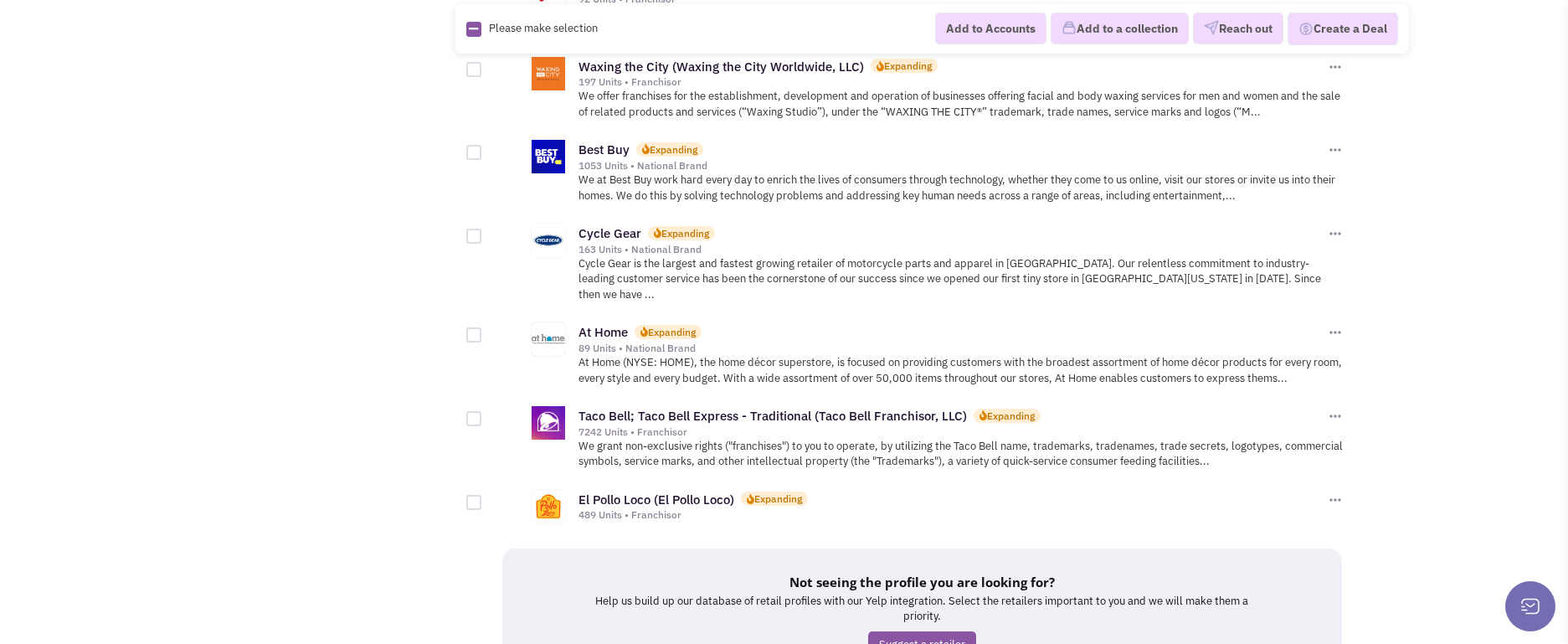
scroll to position [1794, 0]
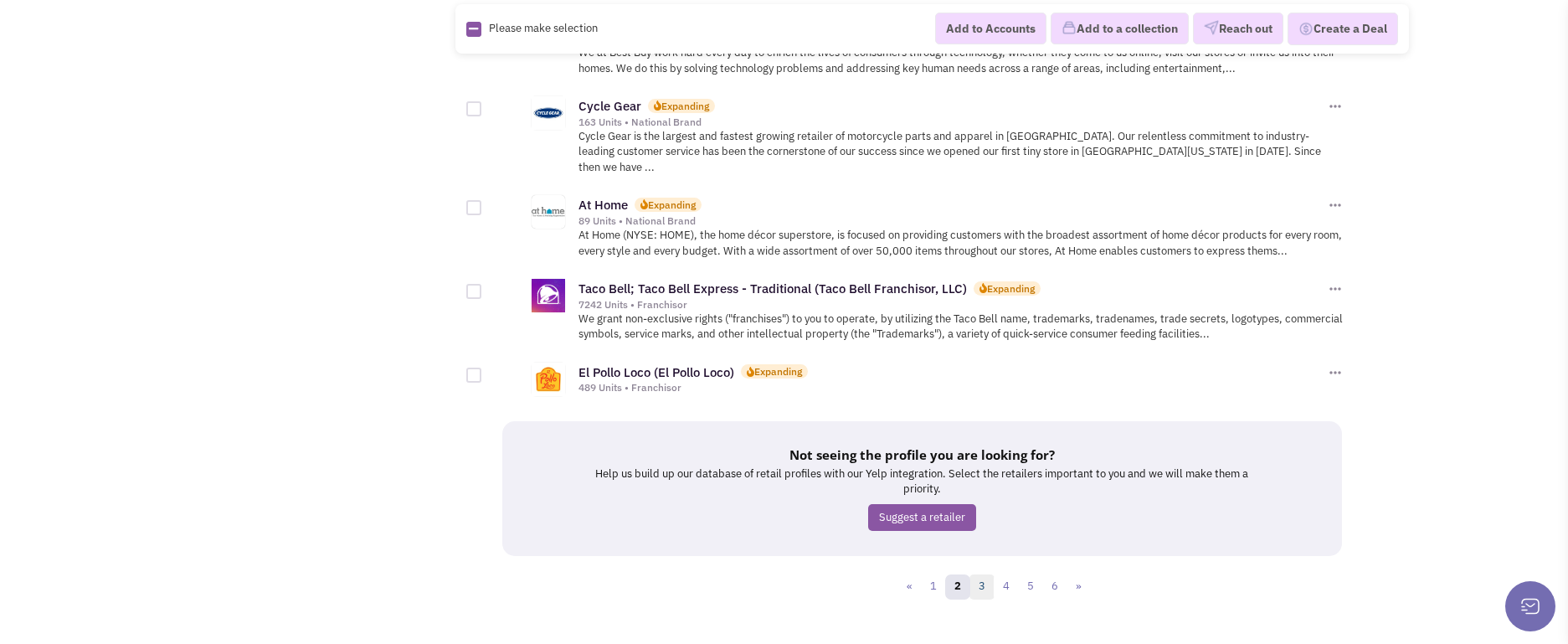
click at [978, 575] on link "3" at bounding box center [982, 587] width 25 height 25
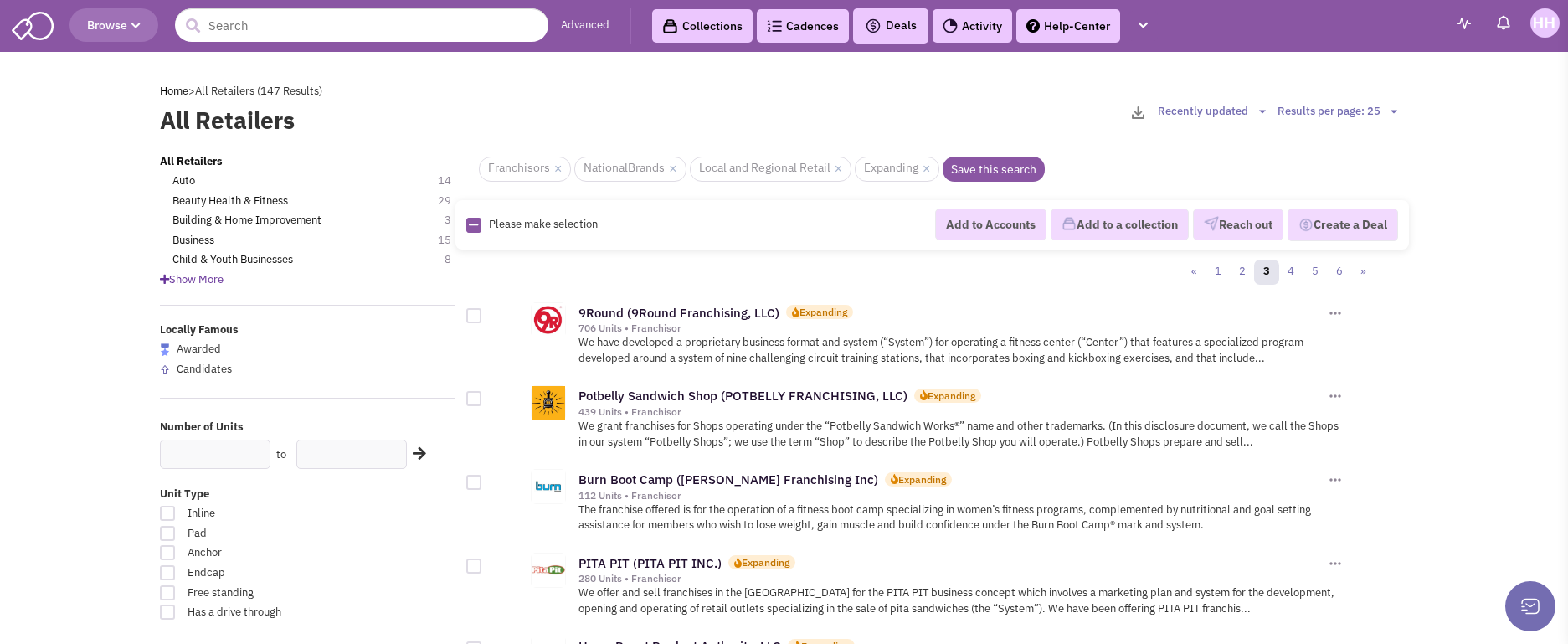
click at [467, 314] on div at bounding box center [474, 316] width 15 height 15
click at [483, 314] on input "checkbox" at bounding box center [488, 316] width 11 height 11
checkbox input "true"
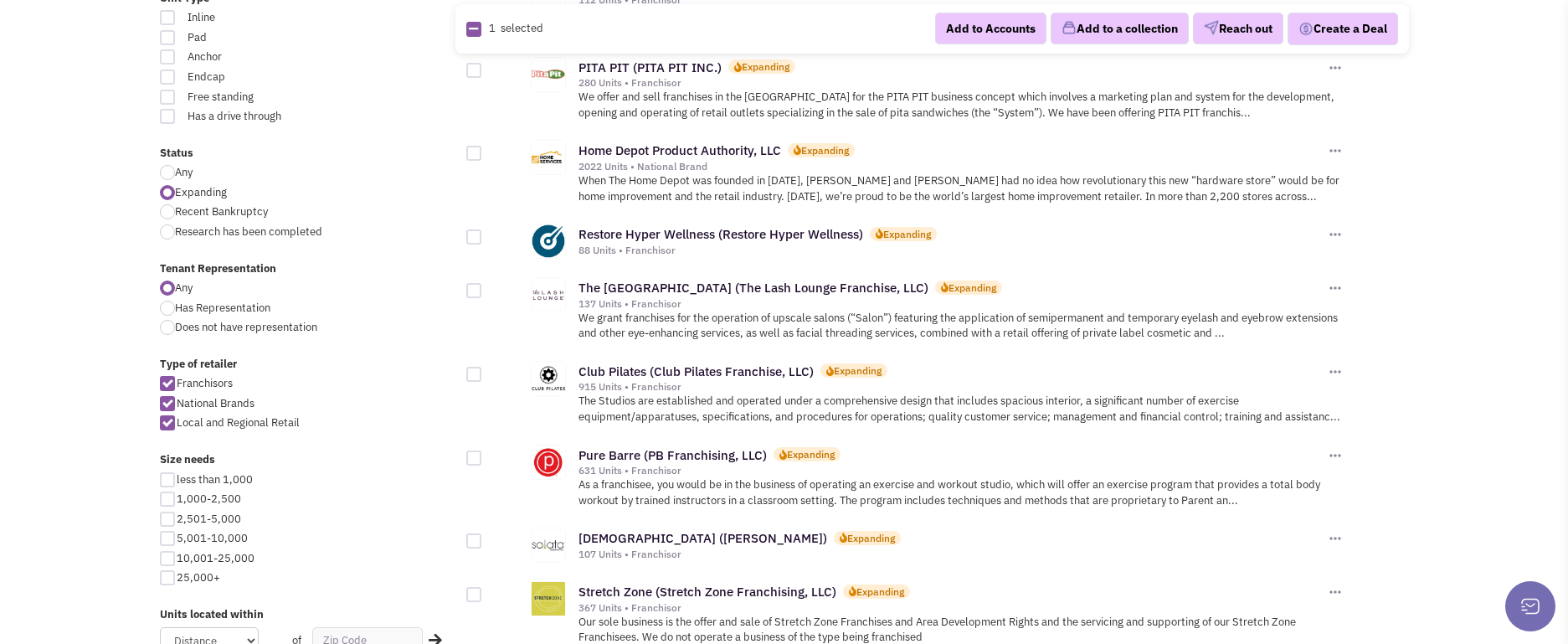
scroll to position [502, 0]
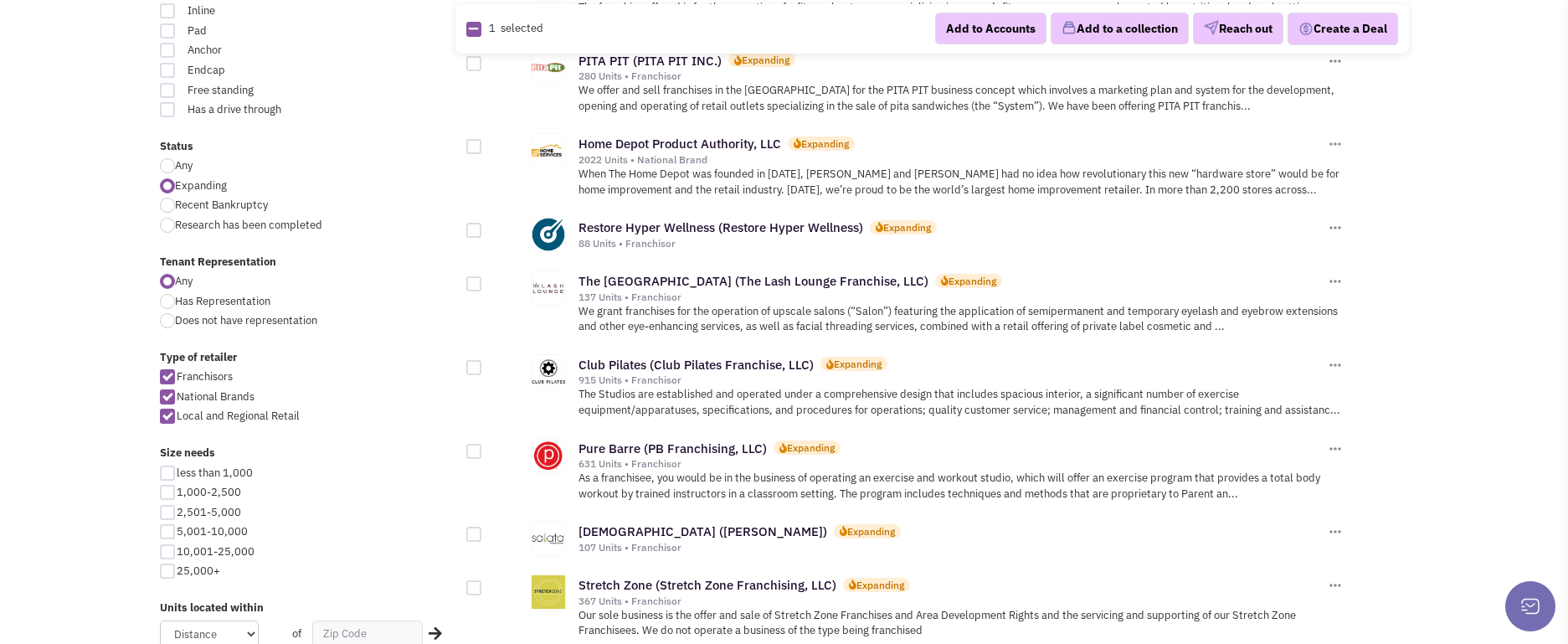
click at [467, 364] on div at bounding box center [474, 367] width 15 height 15
click at [483, 364] on input "checkbox" at bounding box center [488, 368] width 11 height 11
checkbox input "true"
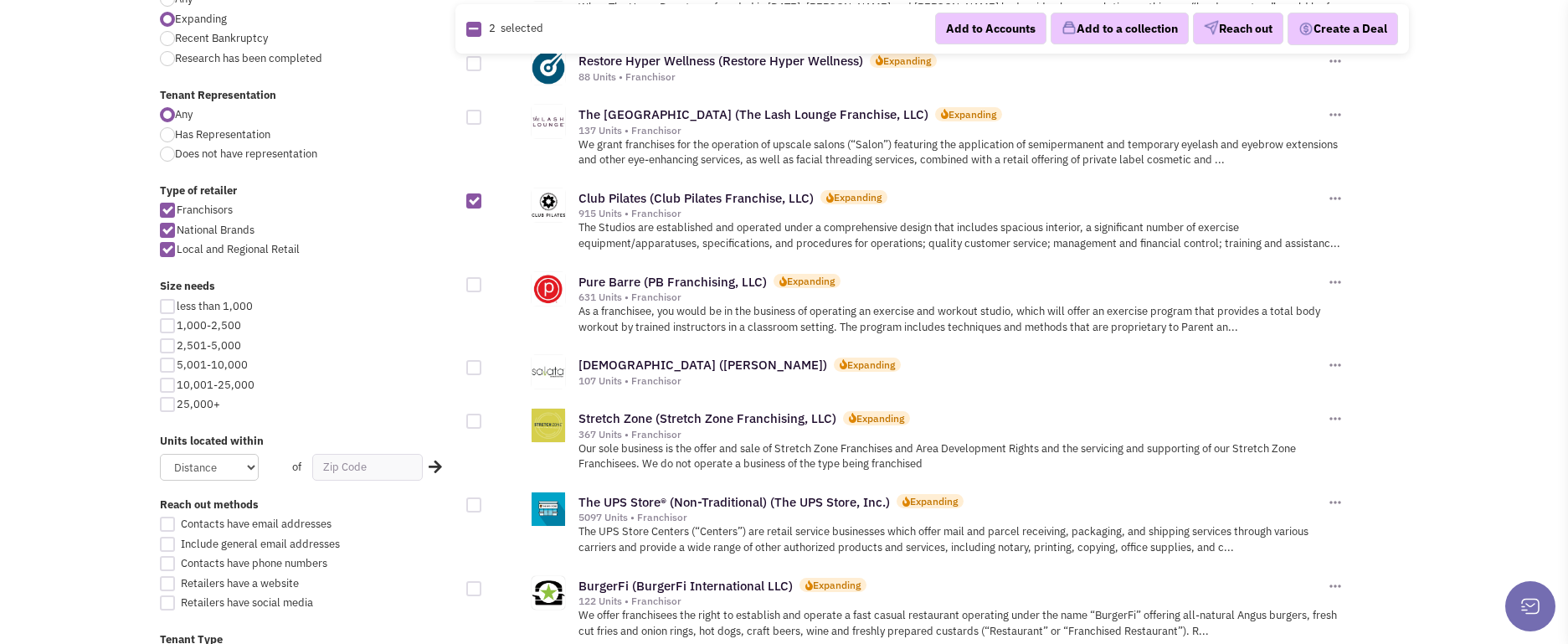
scroll to position [670, 0]
click at [475, 280] on div at bounding box center [474, 284] width 15 height 15
click at [483, 280] on input "checkbox" at bounding box center [488, 284] width 11 height 11
checkbox input "true"
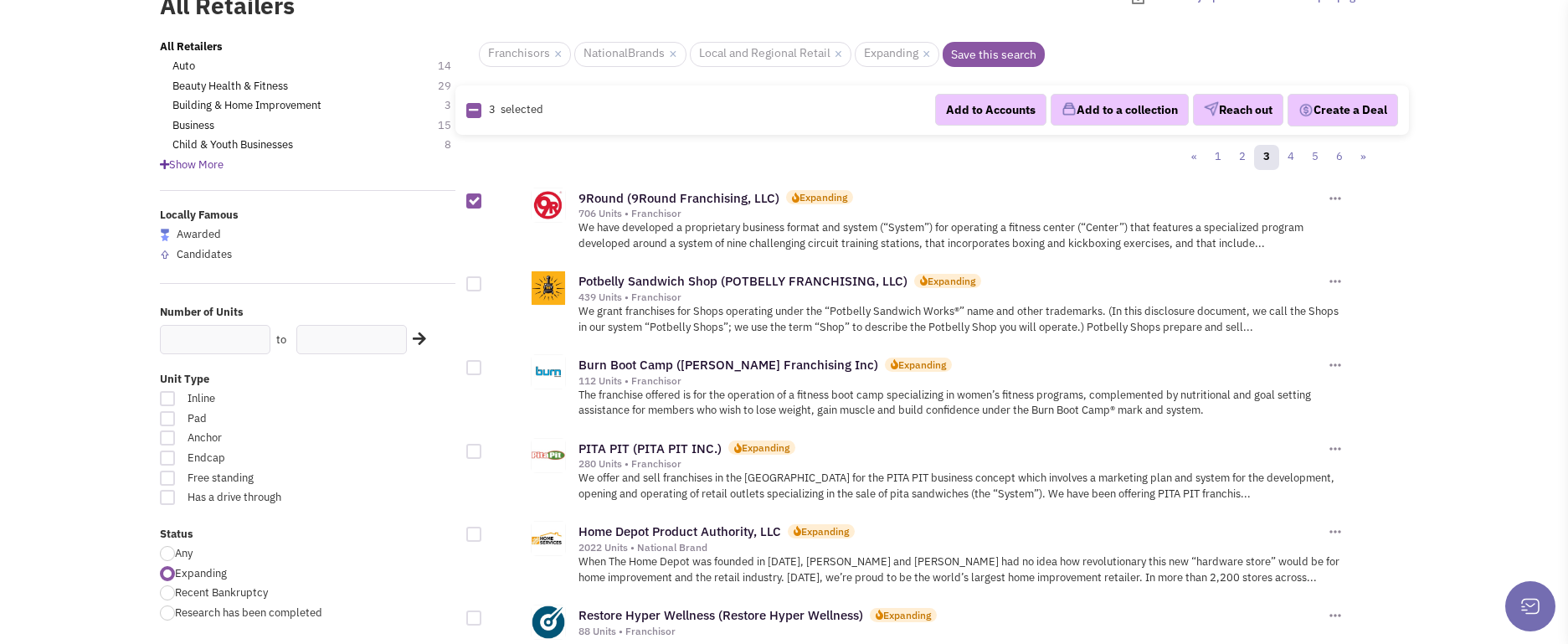
scroll to position [0, 0]
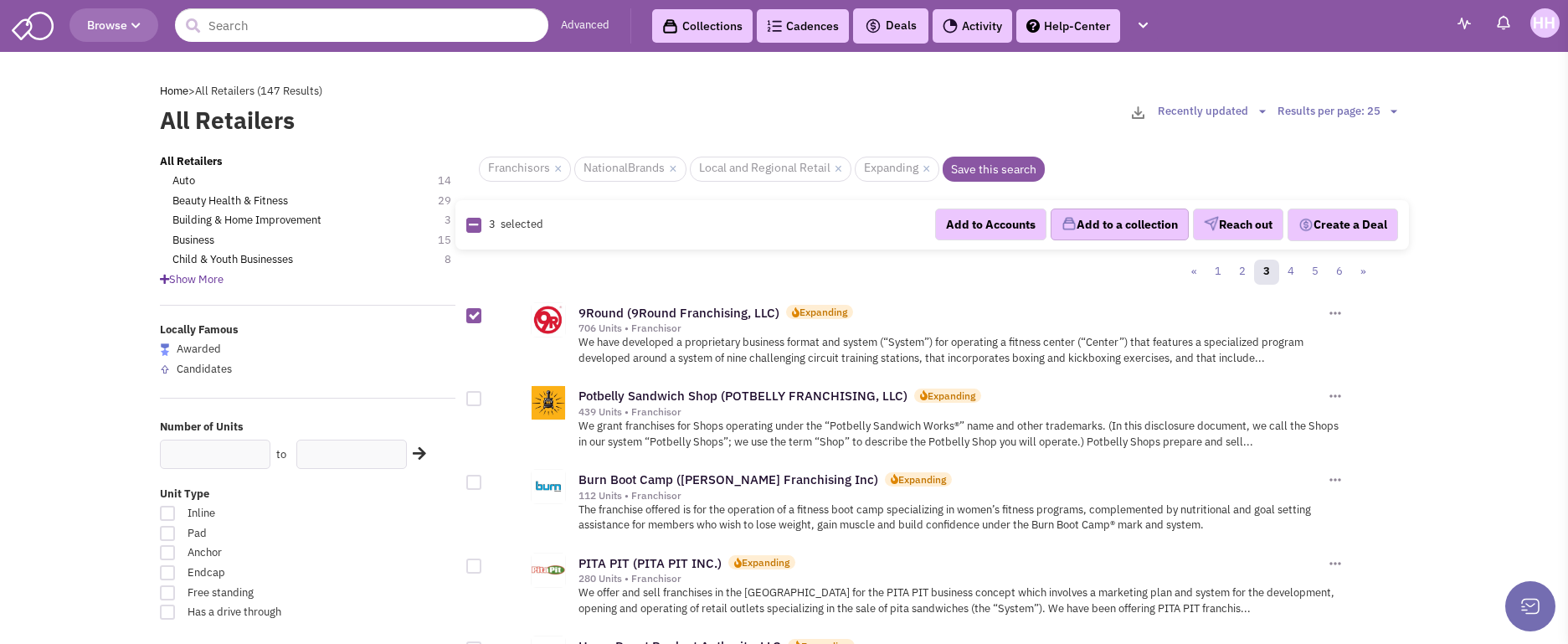
click at [1075, 218] on button "Add to a collection" at bounding box center [1120, 224] width 138 height 32
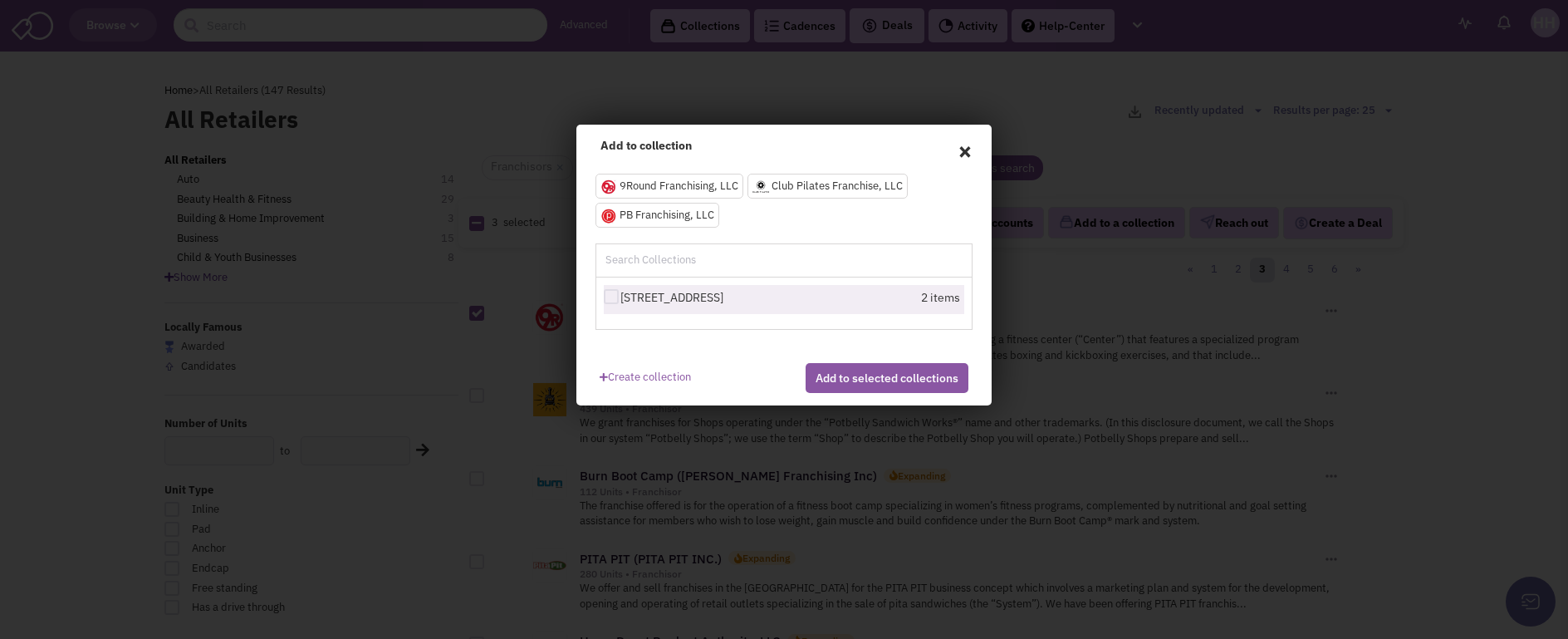
click at [773, 299] on label "[STREET_ADDRESS]" at bounding box center [695, 297] width 183 height 16
click at [631, 299] on input "[STREET_ADDRESS]" at bounding box center [626, 297] width 11 height 11
checkbox input "true"
click at [842, 393] on button "Add to selected collections" at bounding box center [887, 377] width 163 height 30
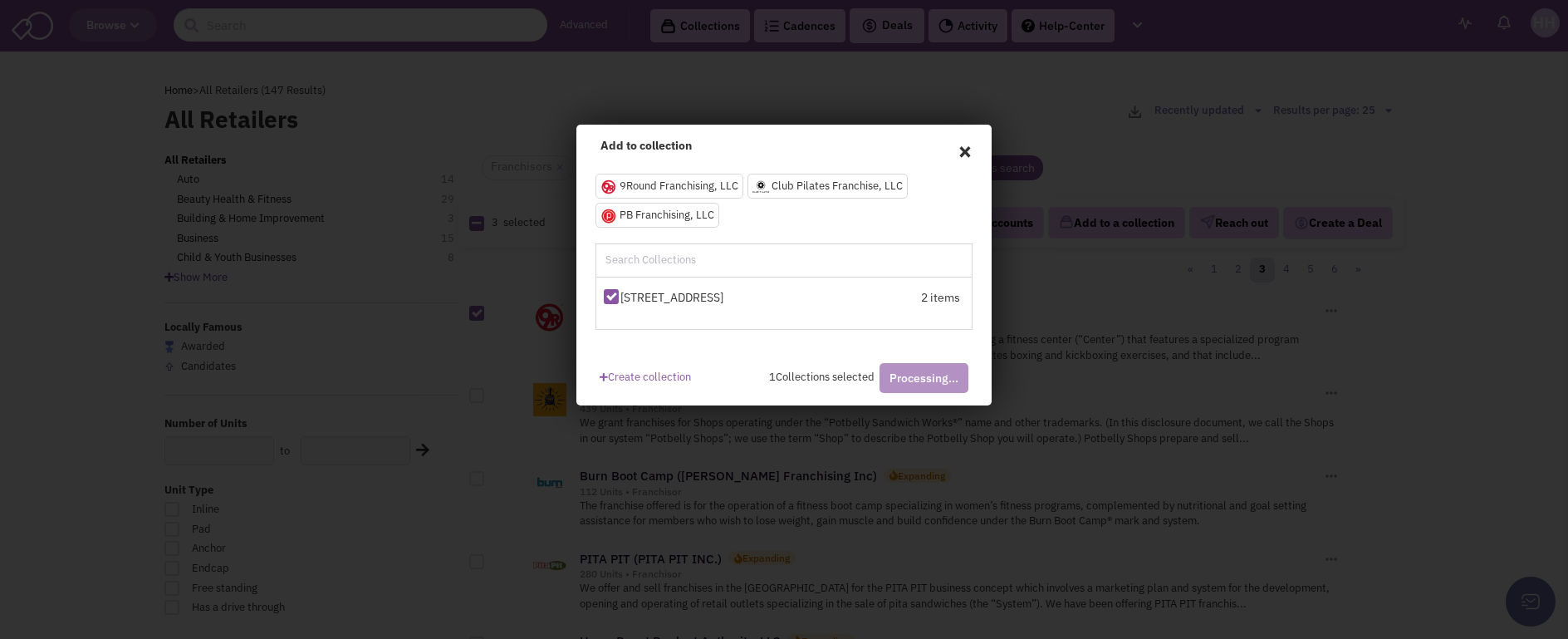
checkbox input "false"
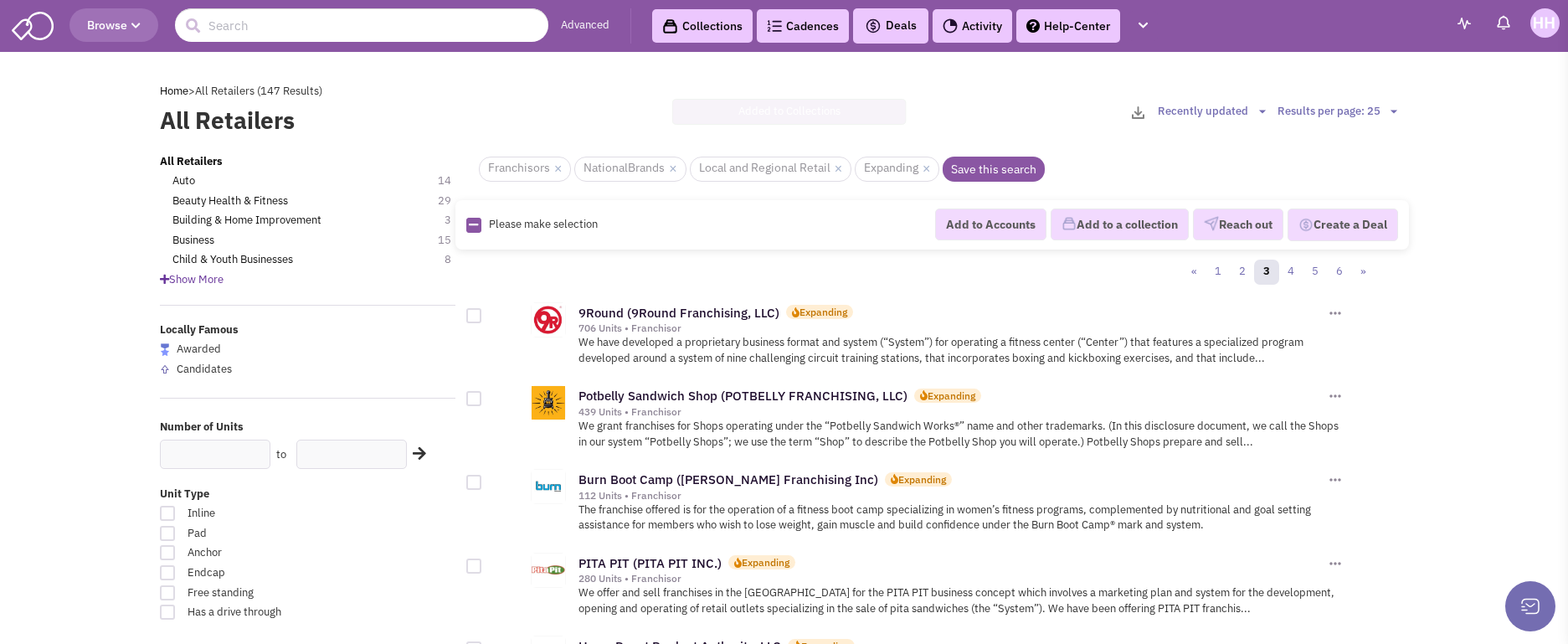
click at [715, 14] on link "Collections" at bounding box center [702, 26] width 100 height 34
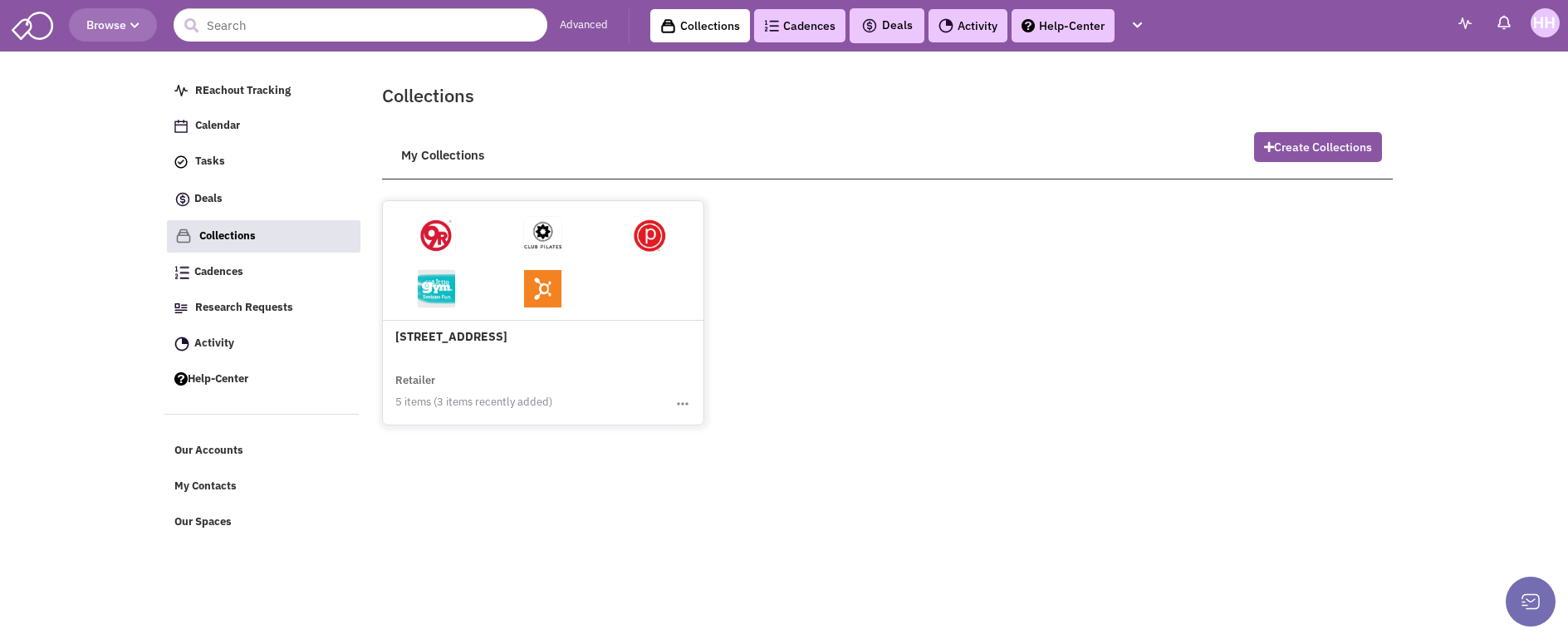
click at [607, 325] on h4 "[STREET_ADDRESS]" at bounding box center [542, 275] width 296 height 136
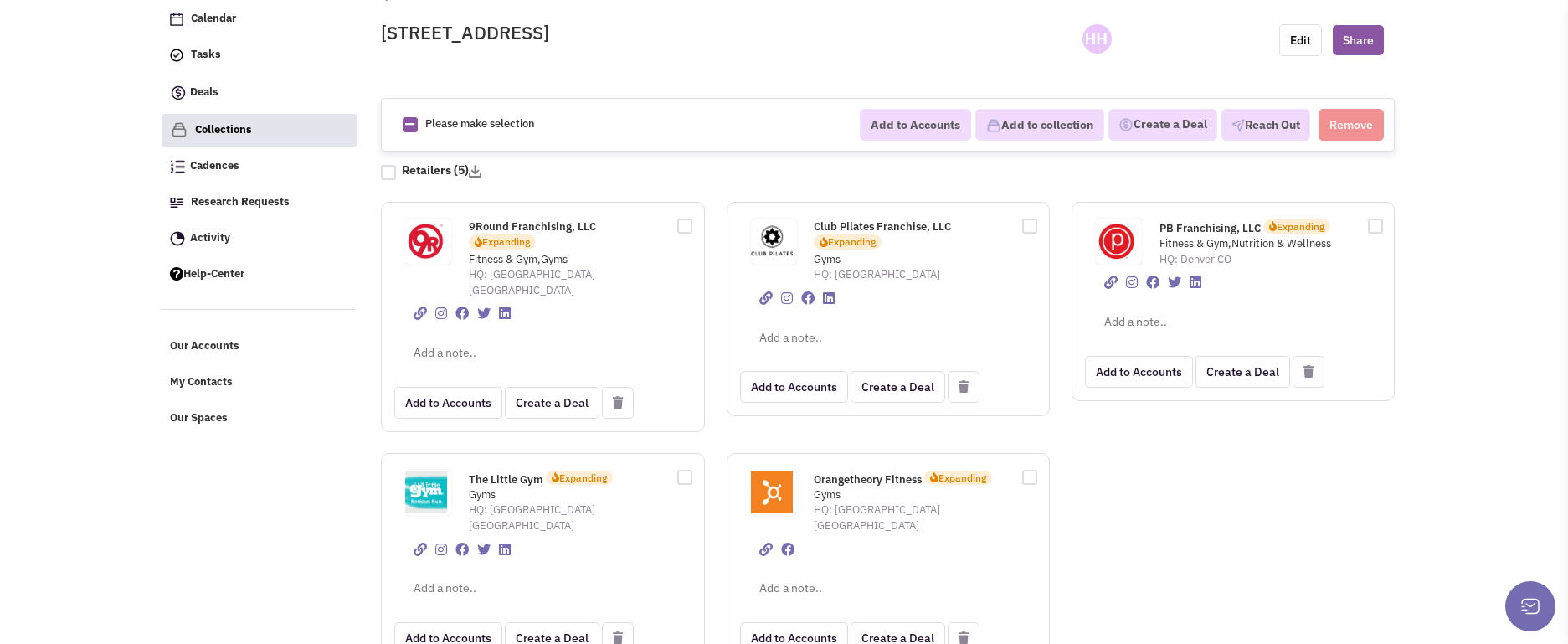
scroll to position [118, 0]
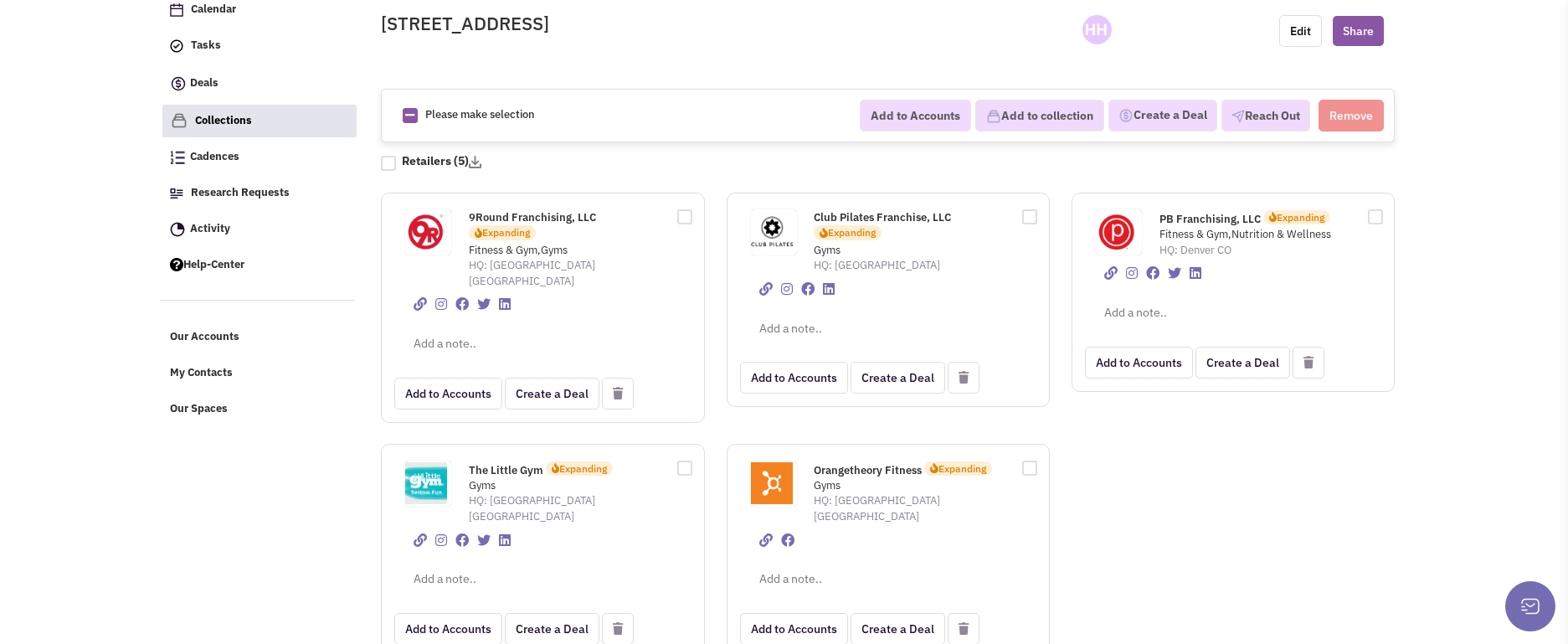
click at [682, 219] on div at bounding box center [679, 215] width 25 height 18
checkbox input "true"
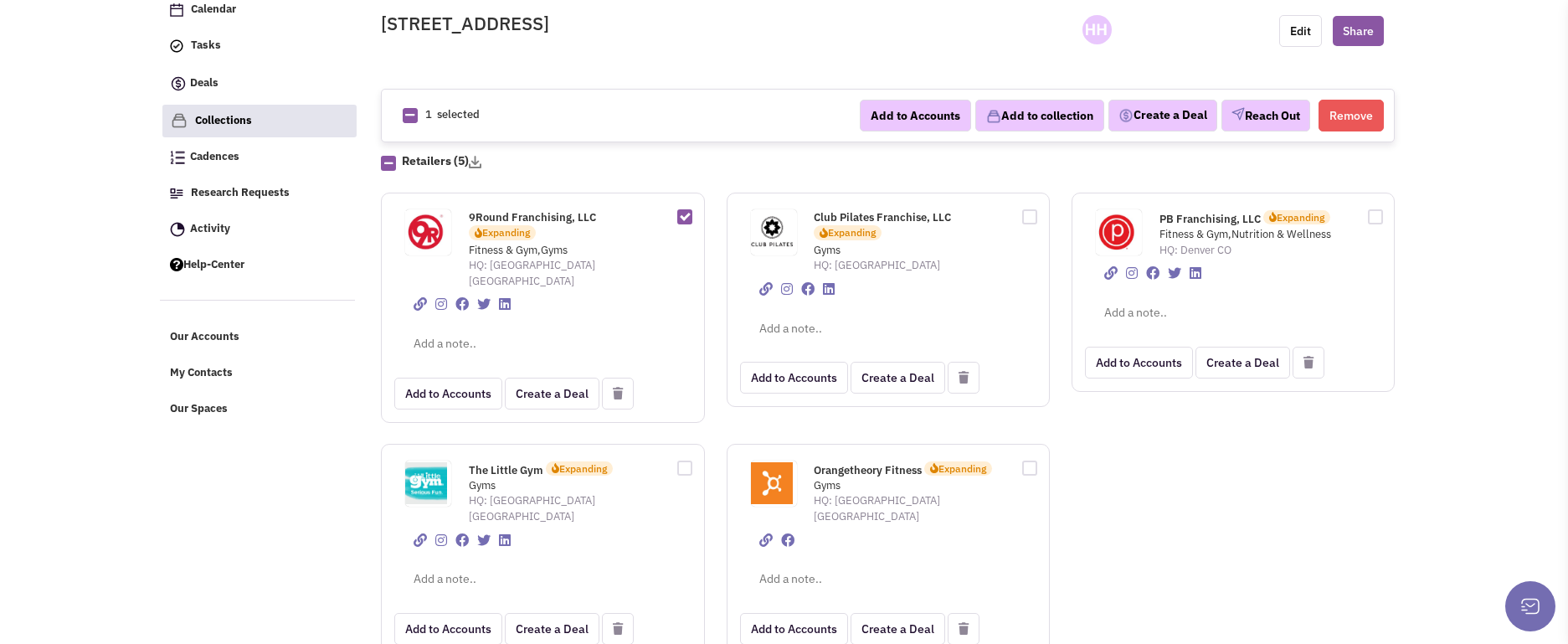
click at [1022, 214] on div at bounding box center [1024, 215] width 25 height 18
checkbox input "true"
click at [1378, 216] on div at bounding box center [1369, 215] width 25 height 18
checkbox input "true"
click at [682, 457] on div at bounding box center [679, 466] width 25 height 18
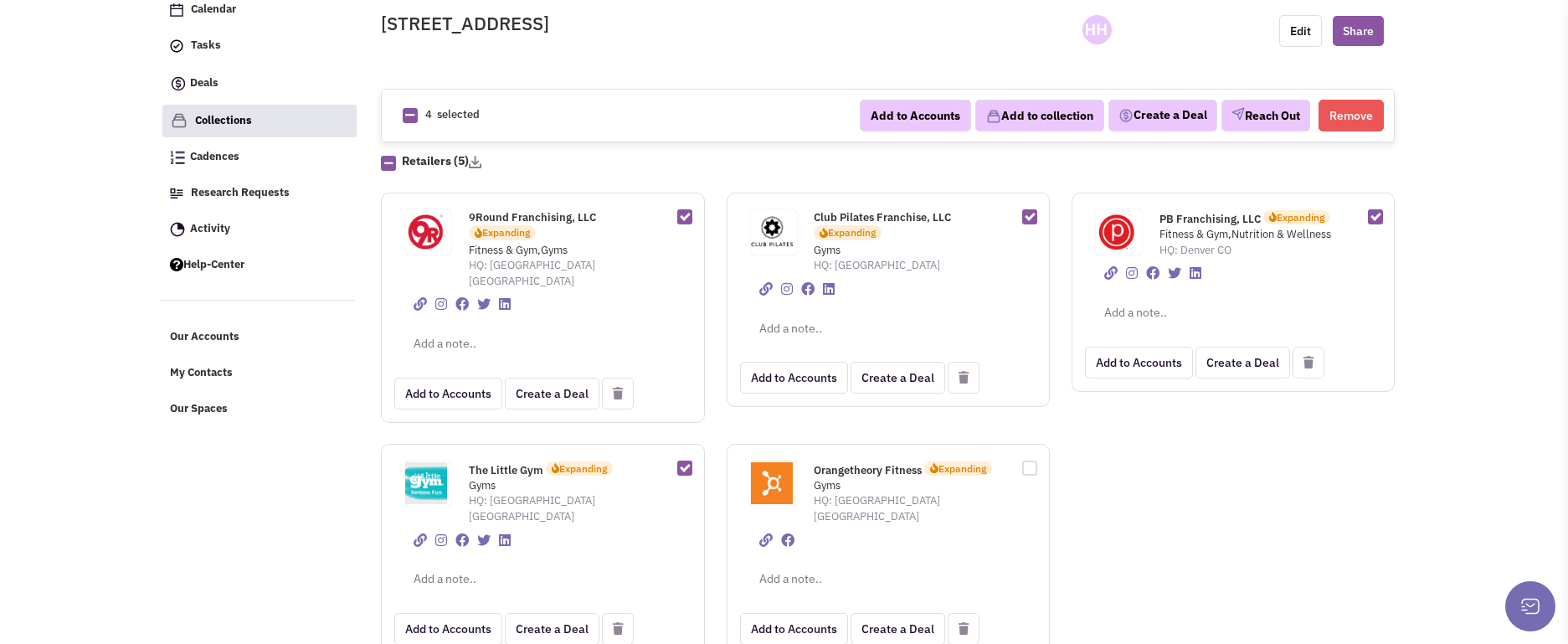
drag, startPoint x: 683, startPoint y: 454, endPoint x: 670, endPoint y: 389, distance: 66.3
click at [683, 457] on div at bounding box center [679, 466] width 25 height 18
checkbox input "false"
click at [689, 211] on div at bounding box center [679, 215] width 25 height 18
checkbox input "false"
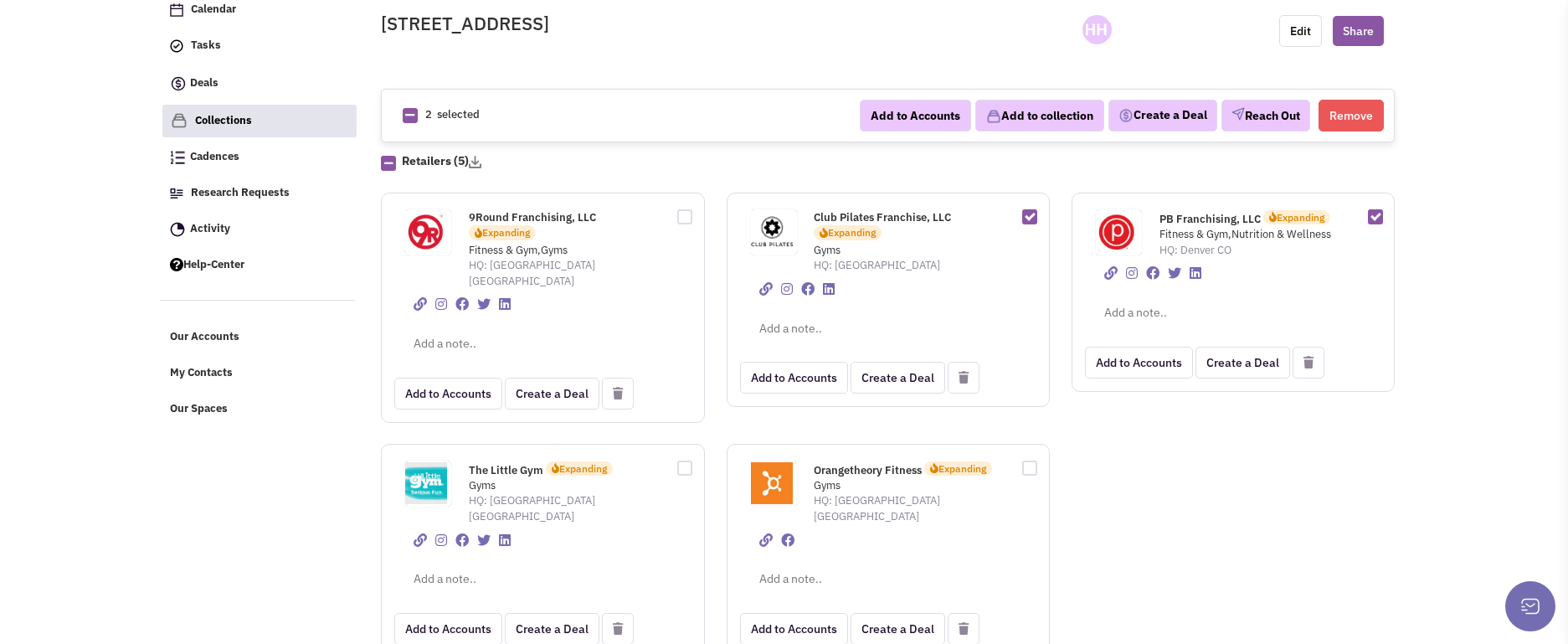
click at [1034, 214] on div at bounding box center [1024, 215] width 25 height 18
checkbox input "false"
click at [1378, 213] on div at bounding box center [1369, 215] width 25 height 18
checkbox input "false"
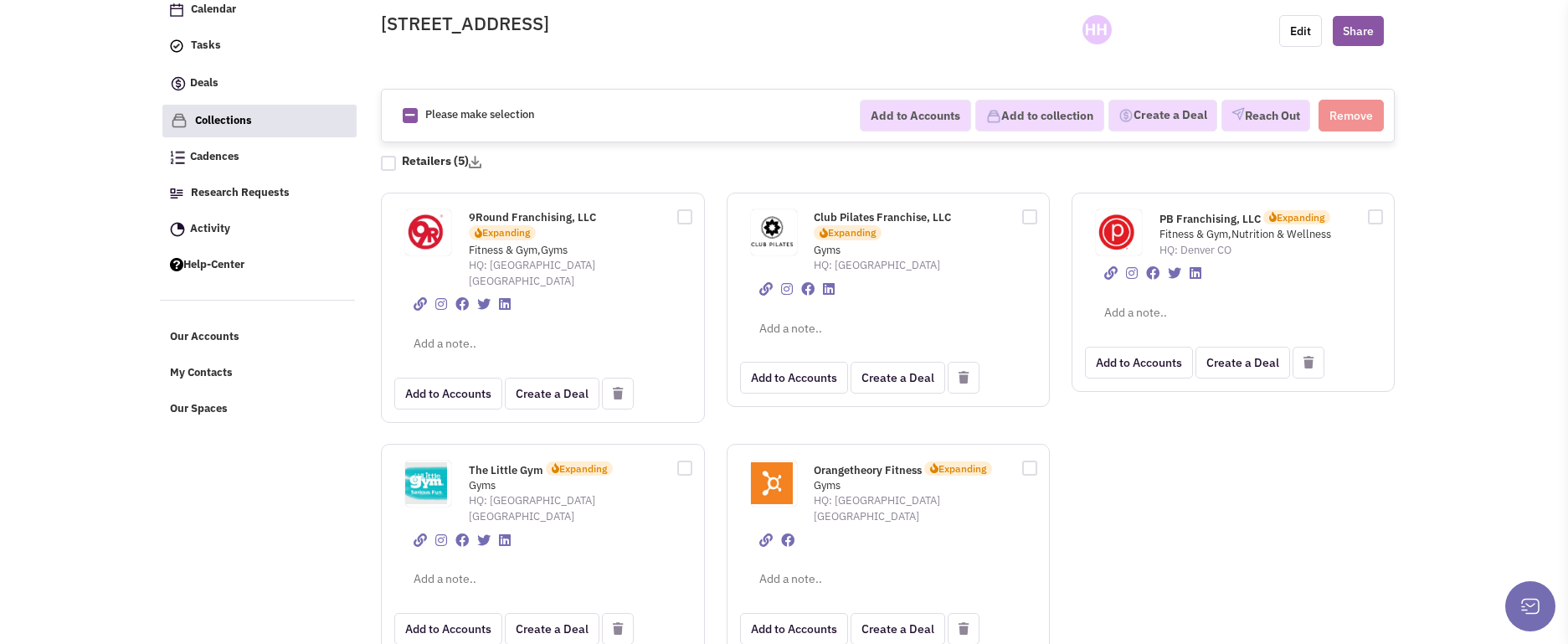
click at [496, 462] on span "The Little Gym" at bounding box center [505, 469] width 74 height 14
click at [533, 378] on button "Create a Deal" at bounding box center [553, 393] width 95 height 32
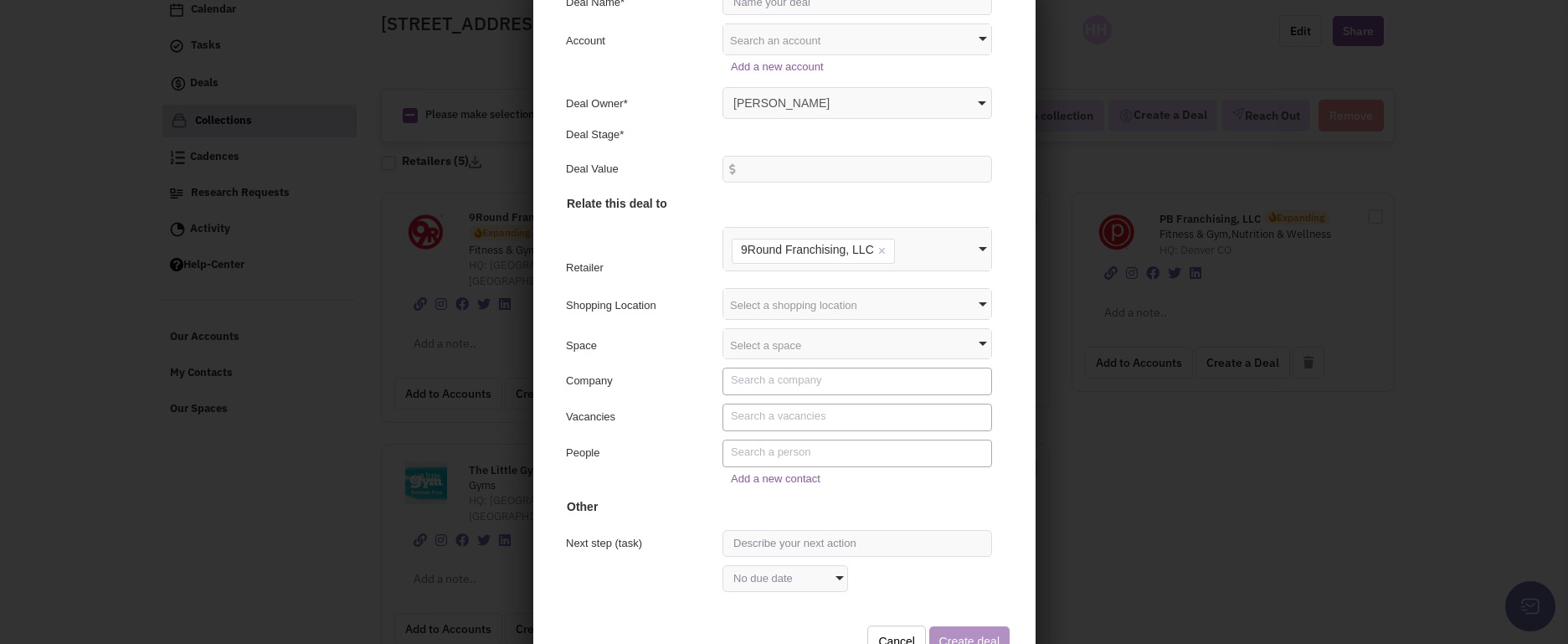
scroll to position [115, 0]
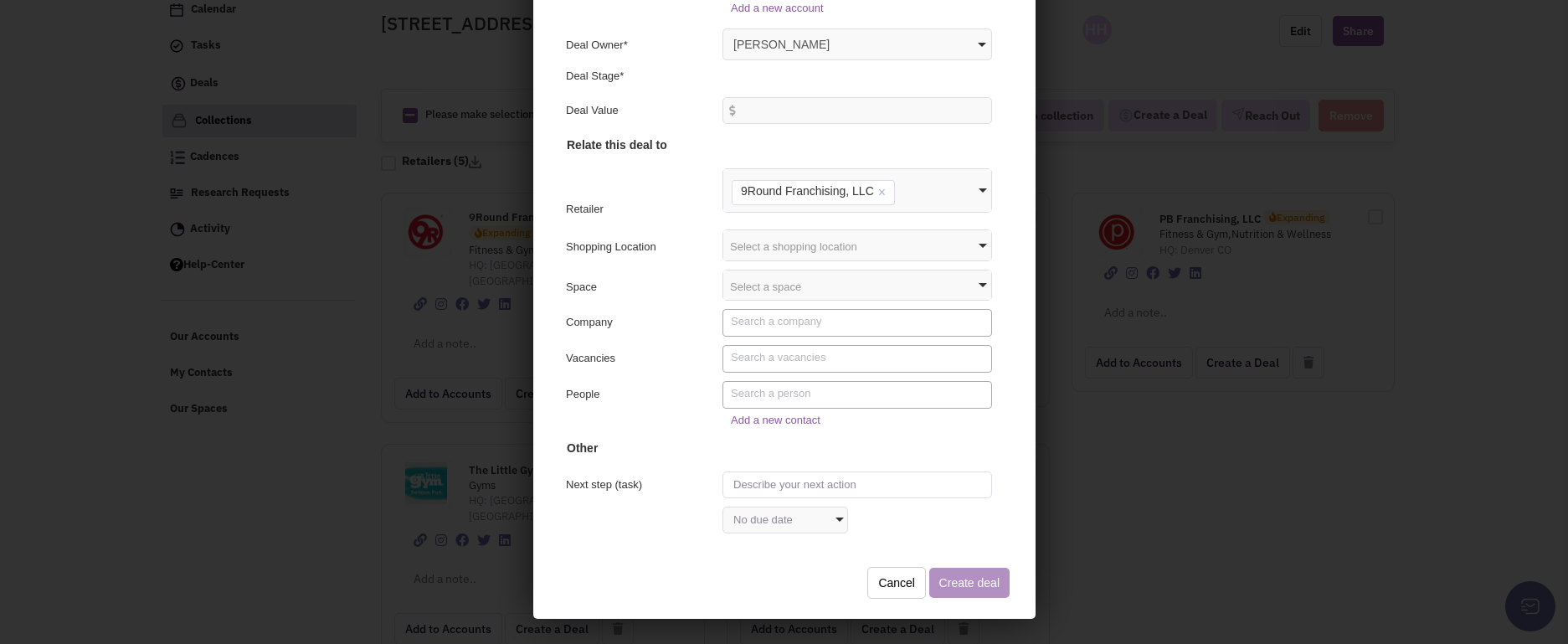
click at [752, 479] on input "text" at bounding box center [854, 482] width 270 height 27
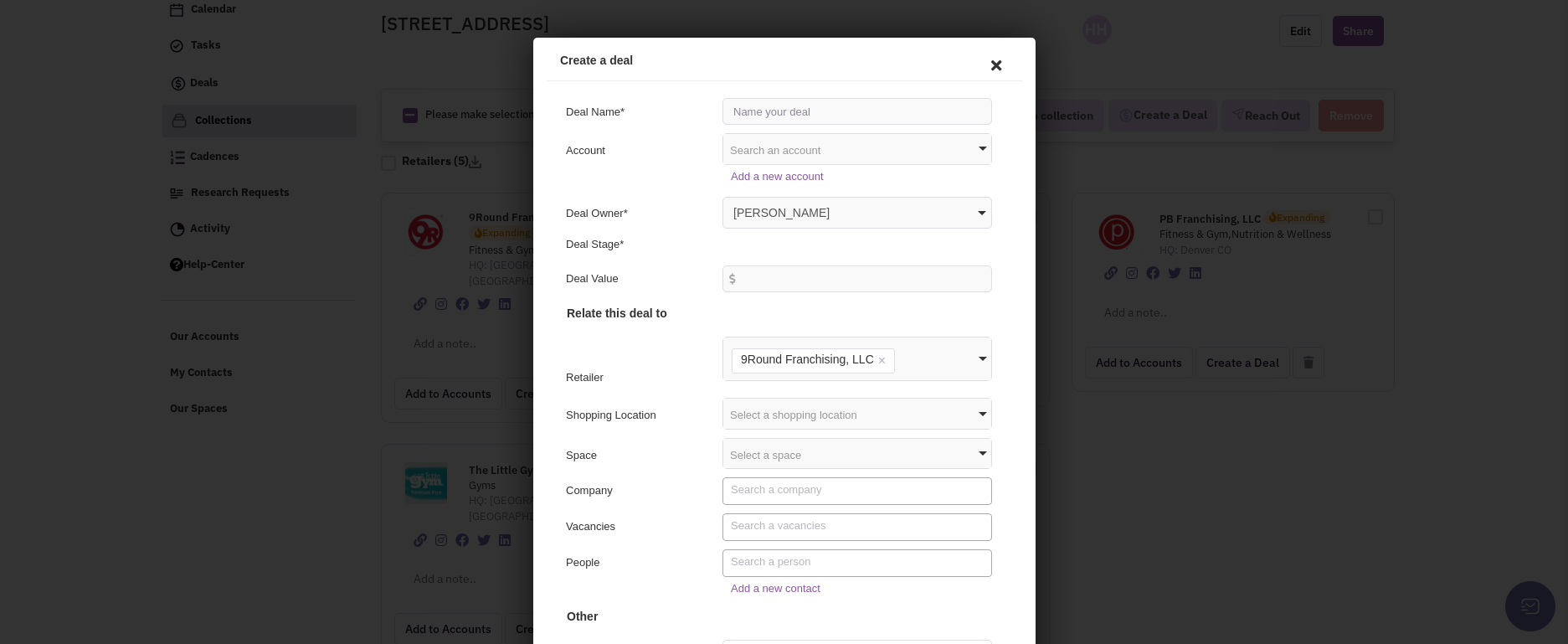
scroll to position [0, 0]
click at [980, 60] on icon at bounding box center [992, 67] width 35 height 40
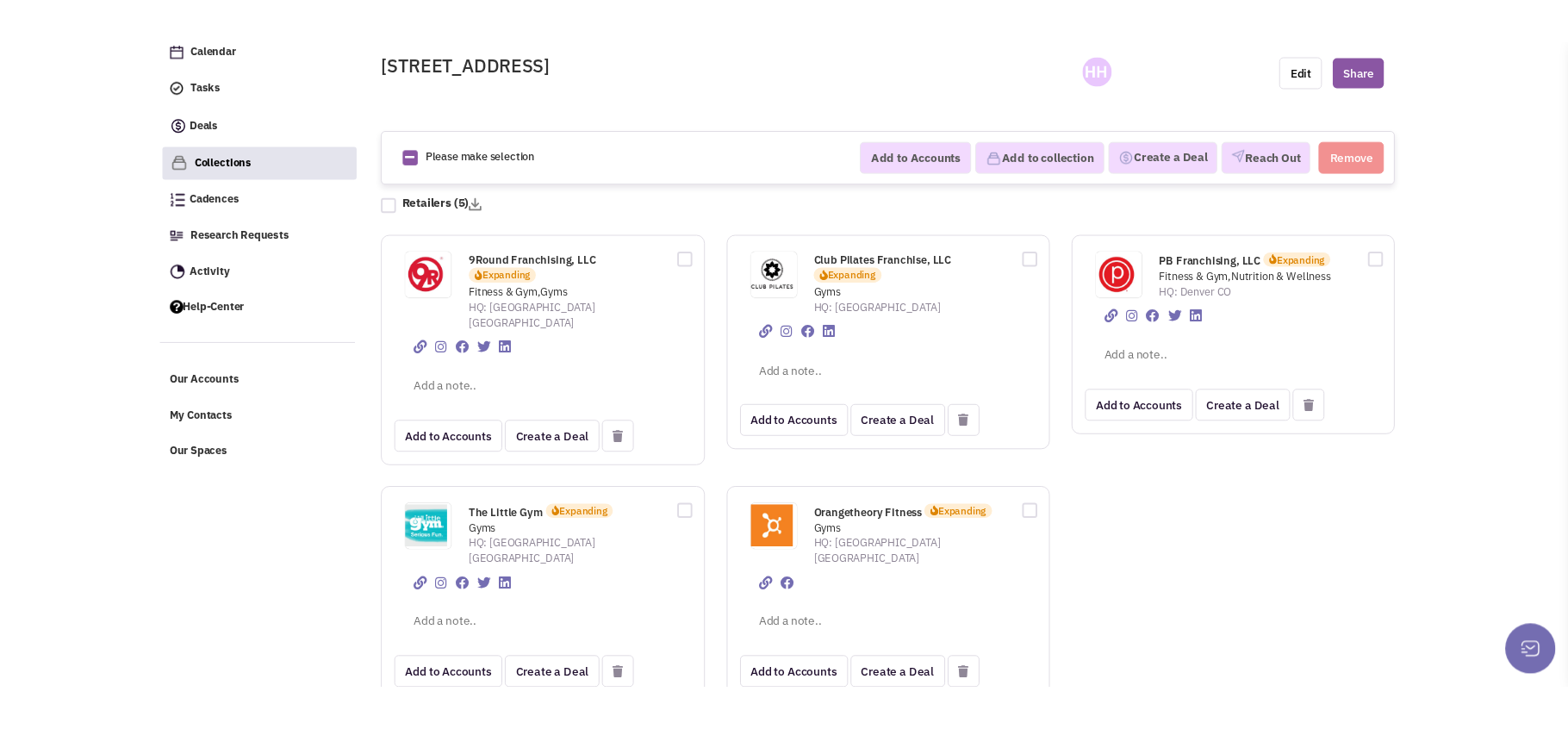
scroll to position [55, 0]
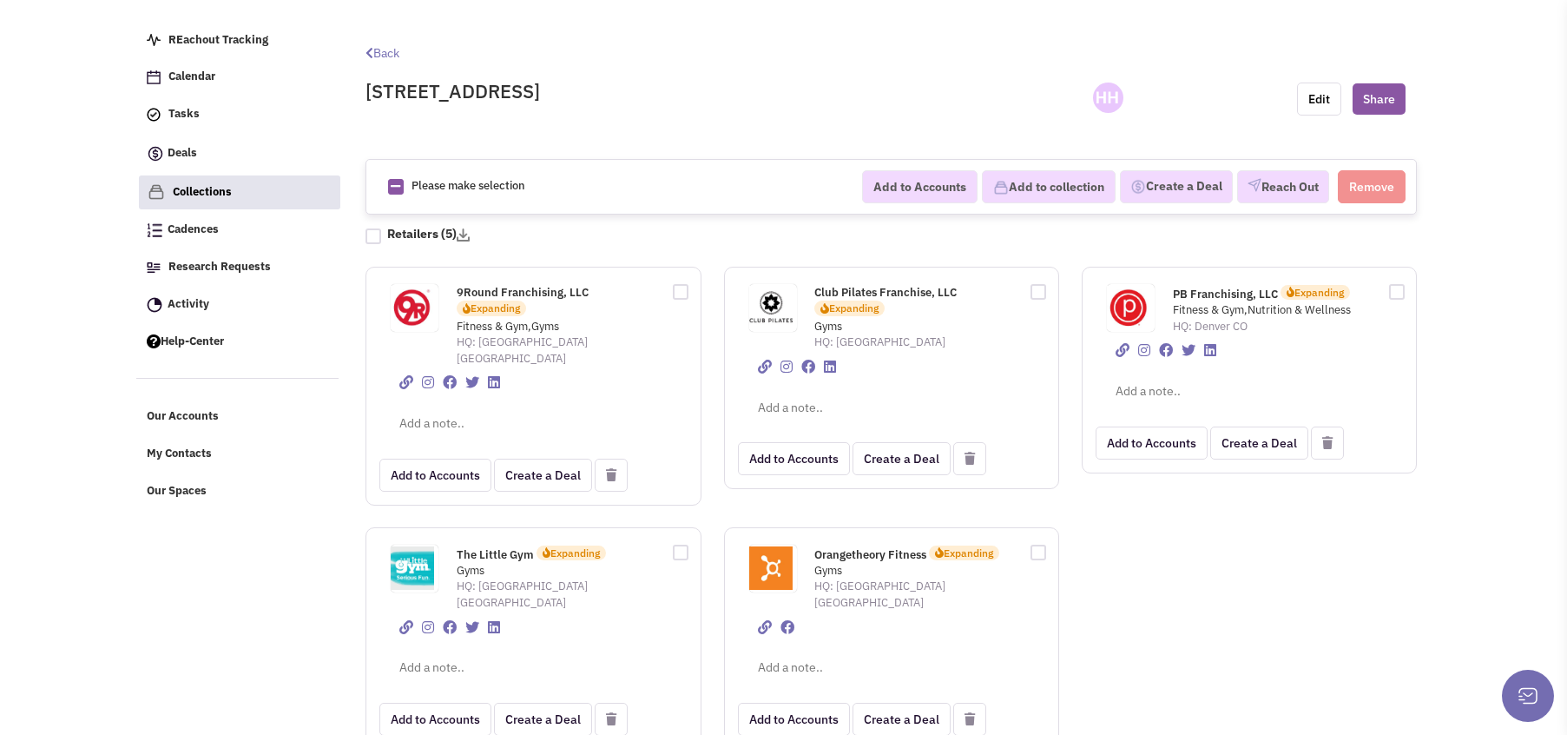
click at [682, 290] on div at bounding box center [675, 289] width 26 height 19
checkbox input "true"
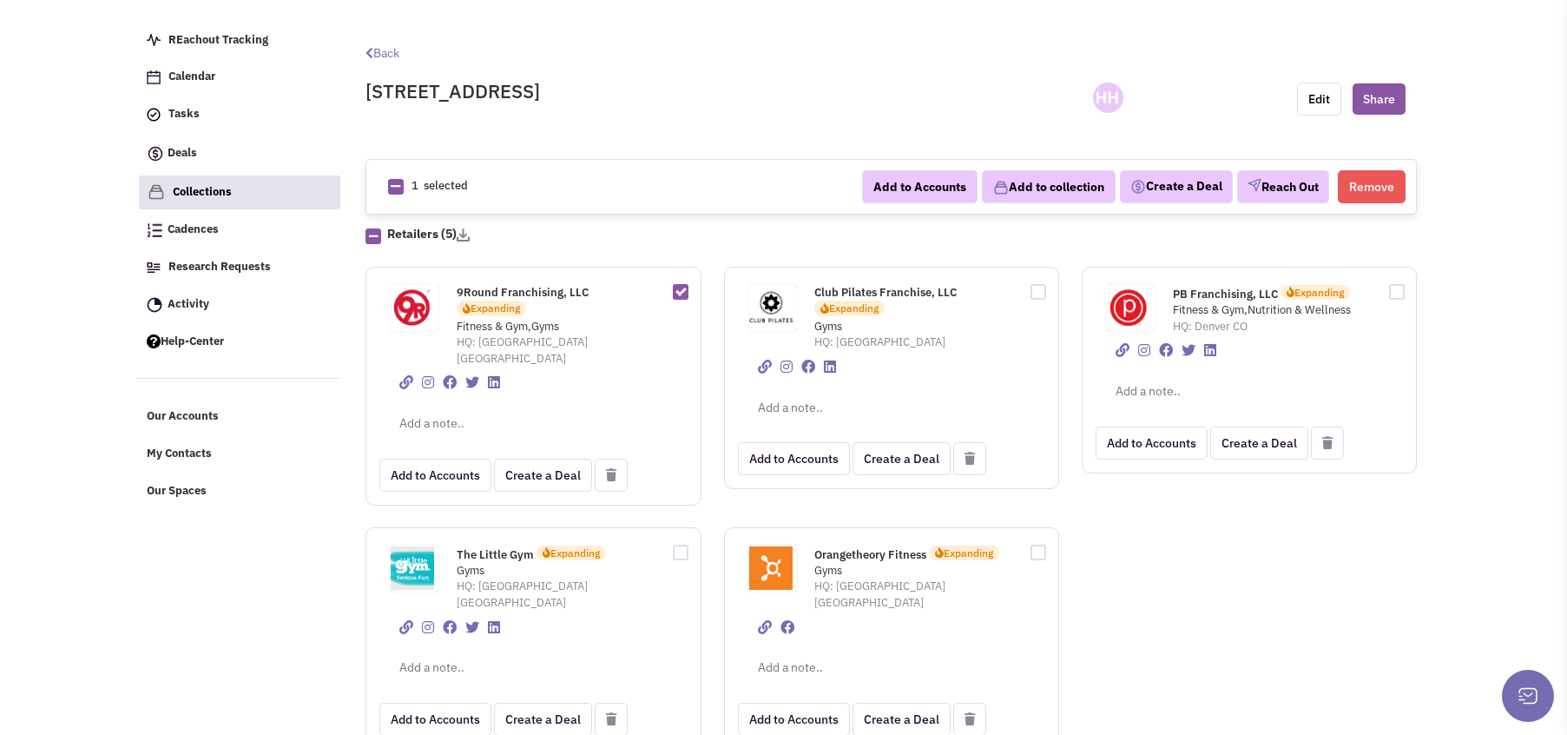
click at [1043, 286] on div at bounding box center [1032, 289] width 26 height 19
checkbox input "true"
click at [1404, 289] on div "PB Franchising, LLC Expanding Fitness & Gym,Nutrition & Wellness HQ: Denver CO" at bounding box center [1249, 370] width 335 height 207
click at [1399, 288] on div at bounding box center [1391, 289] width 26 height 19
checkbox input "true"
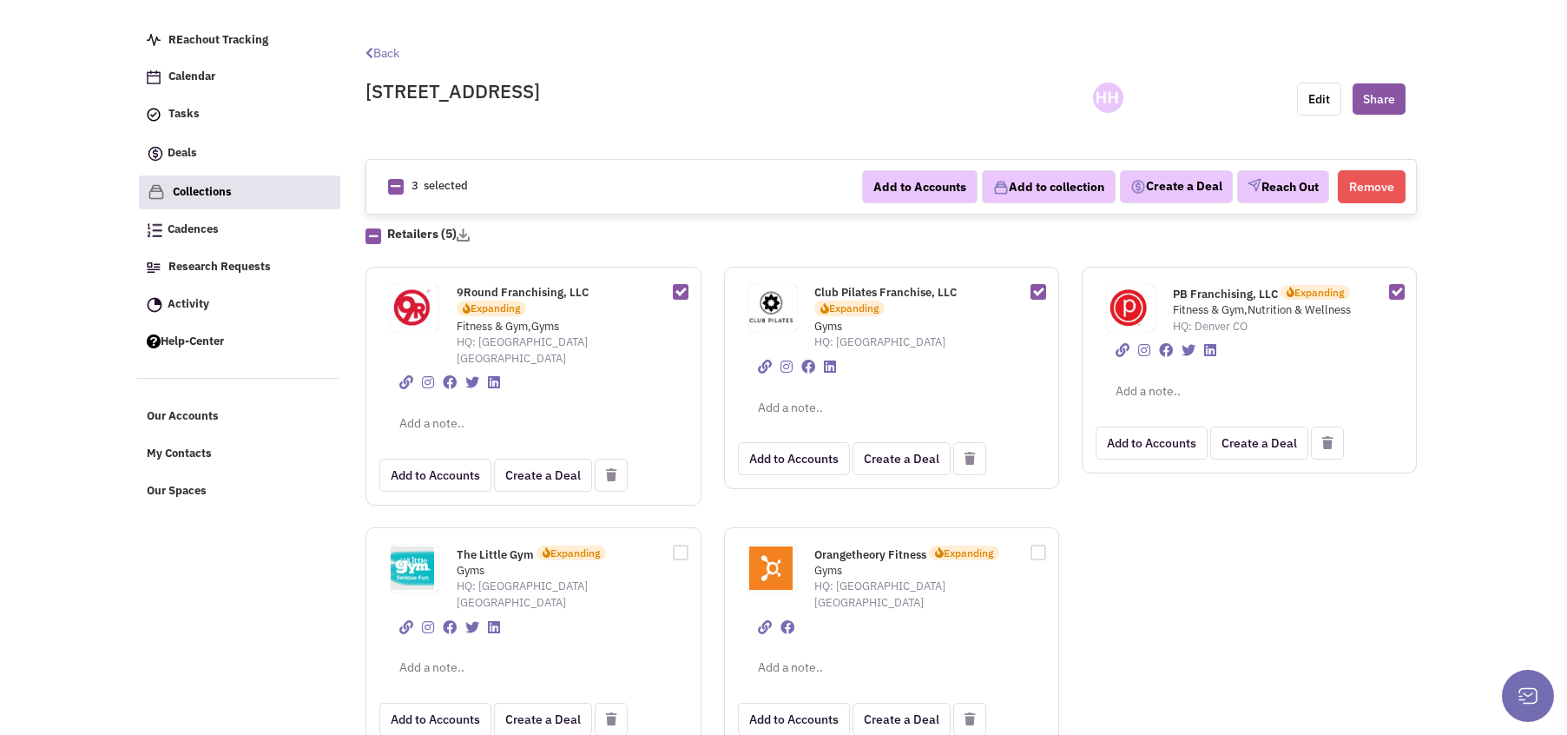
click at [685, 541] on div at bounding box center [675, 550] width 26 height 19
checkbox input "true"
click at [1034, 541] on div at bounding box center [1032, 550] width 26 height 19
checkbox input "true"
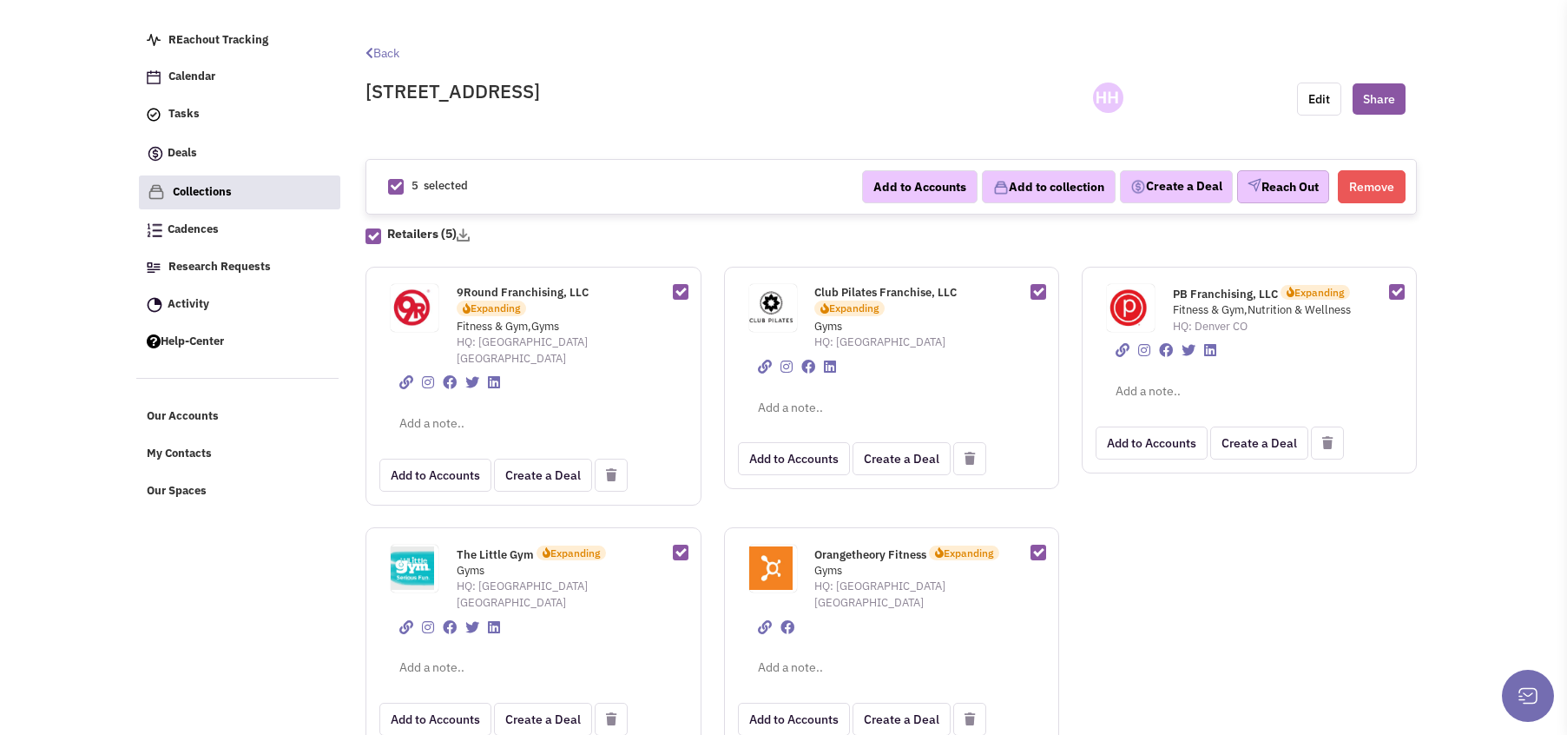
click at [1273, 190] on button "Reach Out" at bounding box center [1283, 186] width 92 height 33
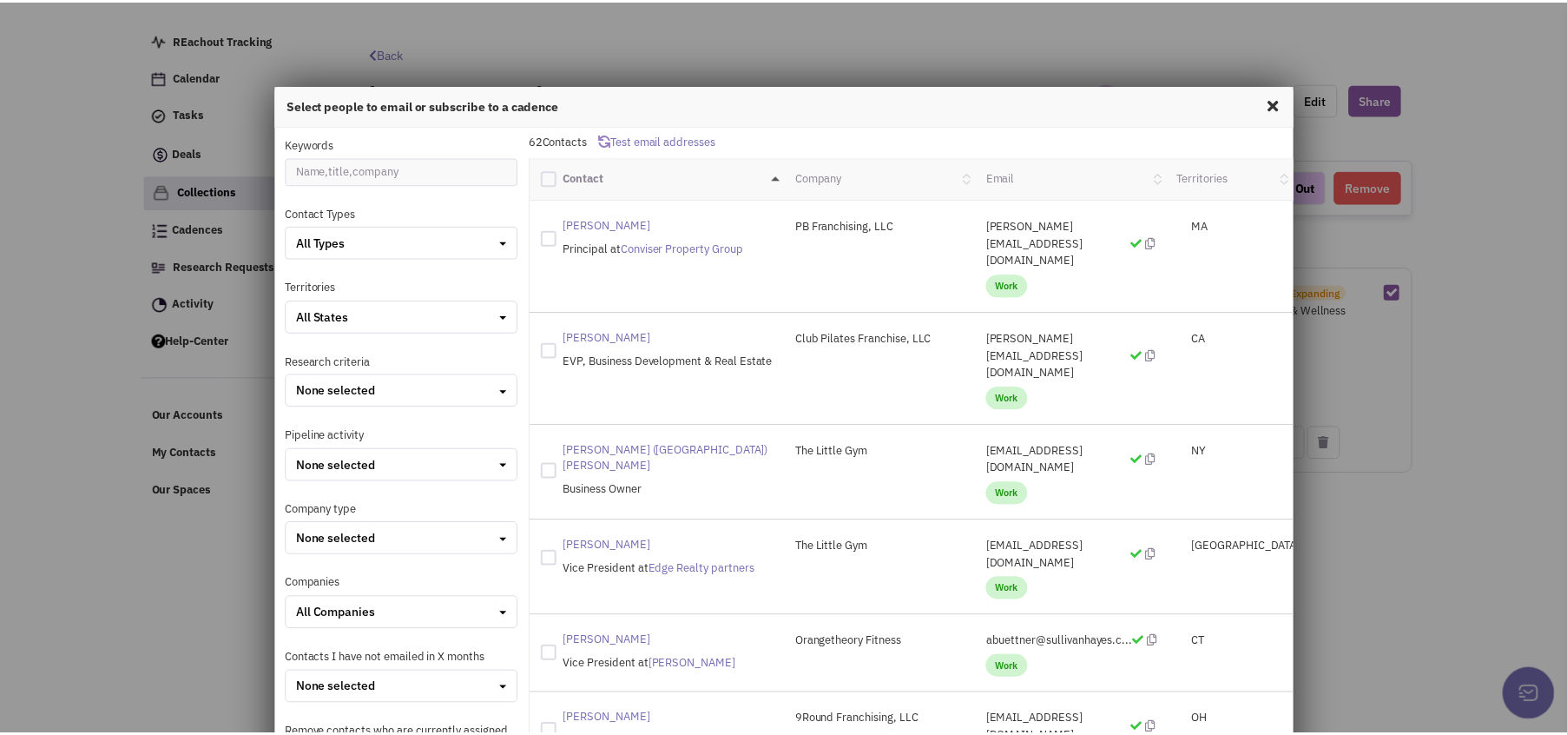
scroll to position [0, 0]
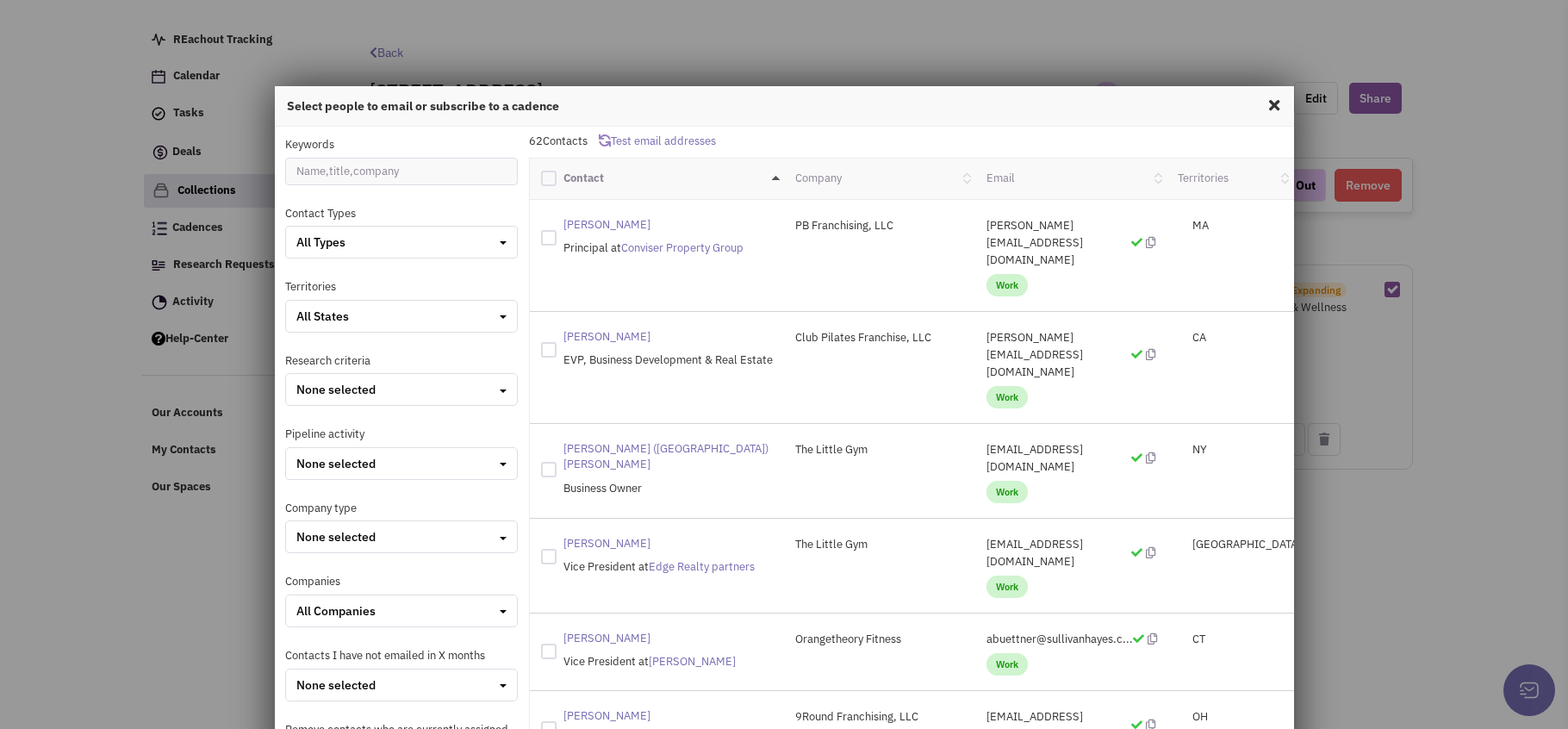
click at [1264, 99] on span at bounding box center [1274, 105] width 23 height 28
checkbox input "false"
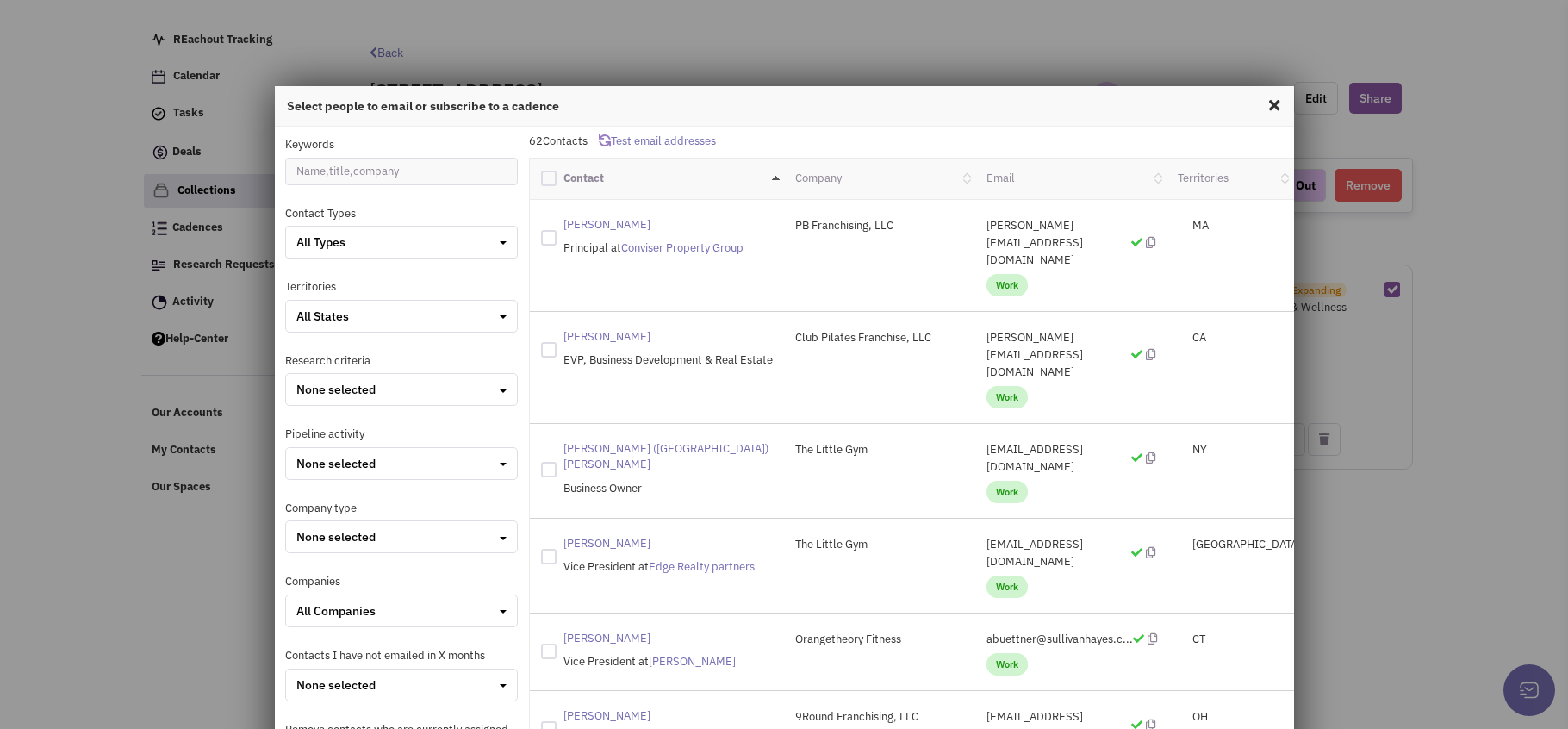
checkbox input "false"
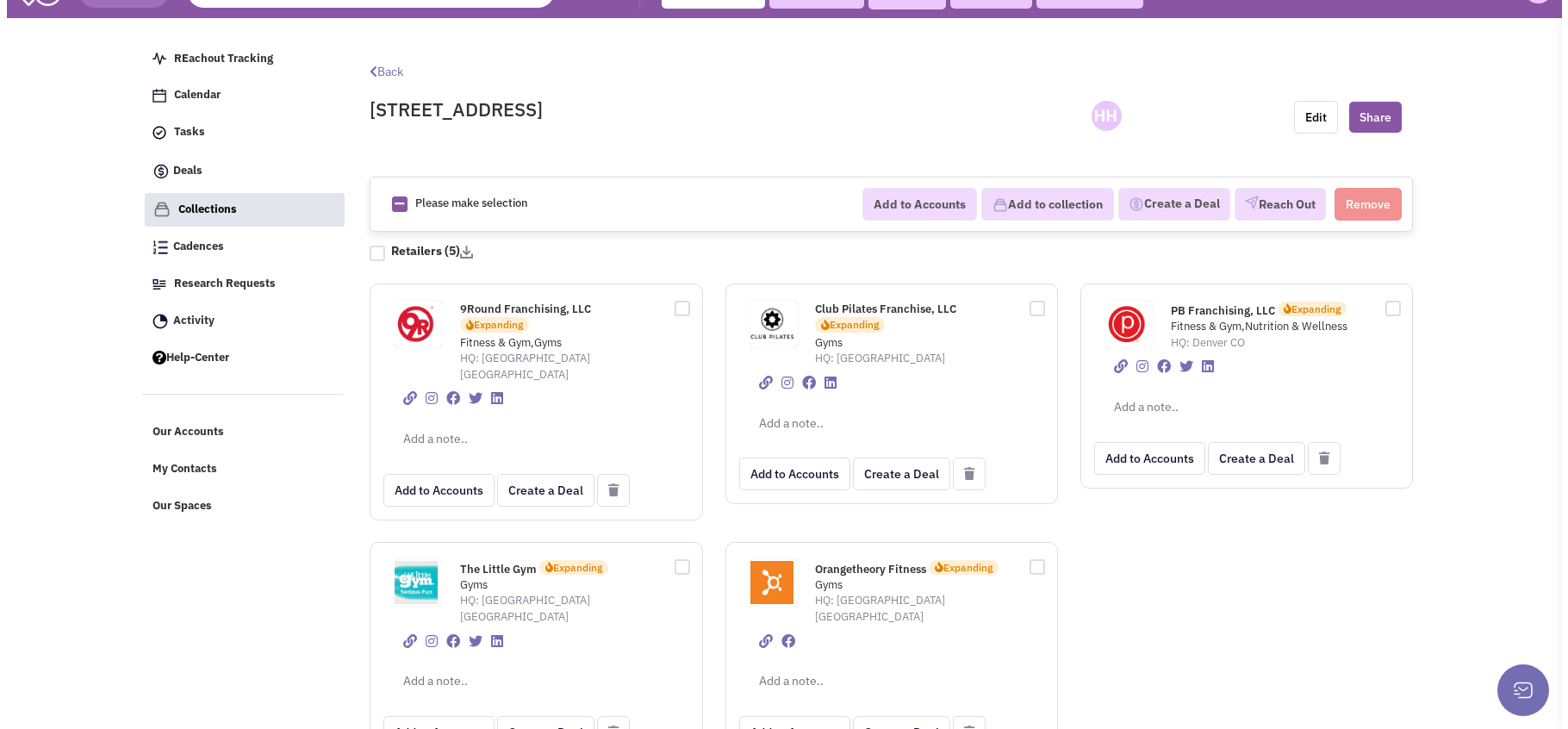
scroll to position [55, 0]
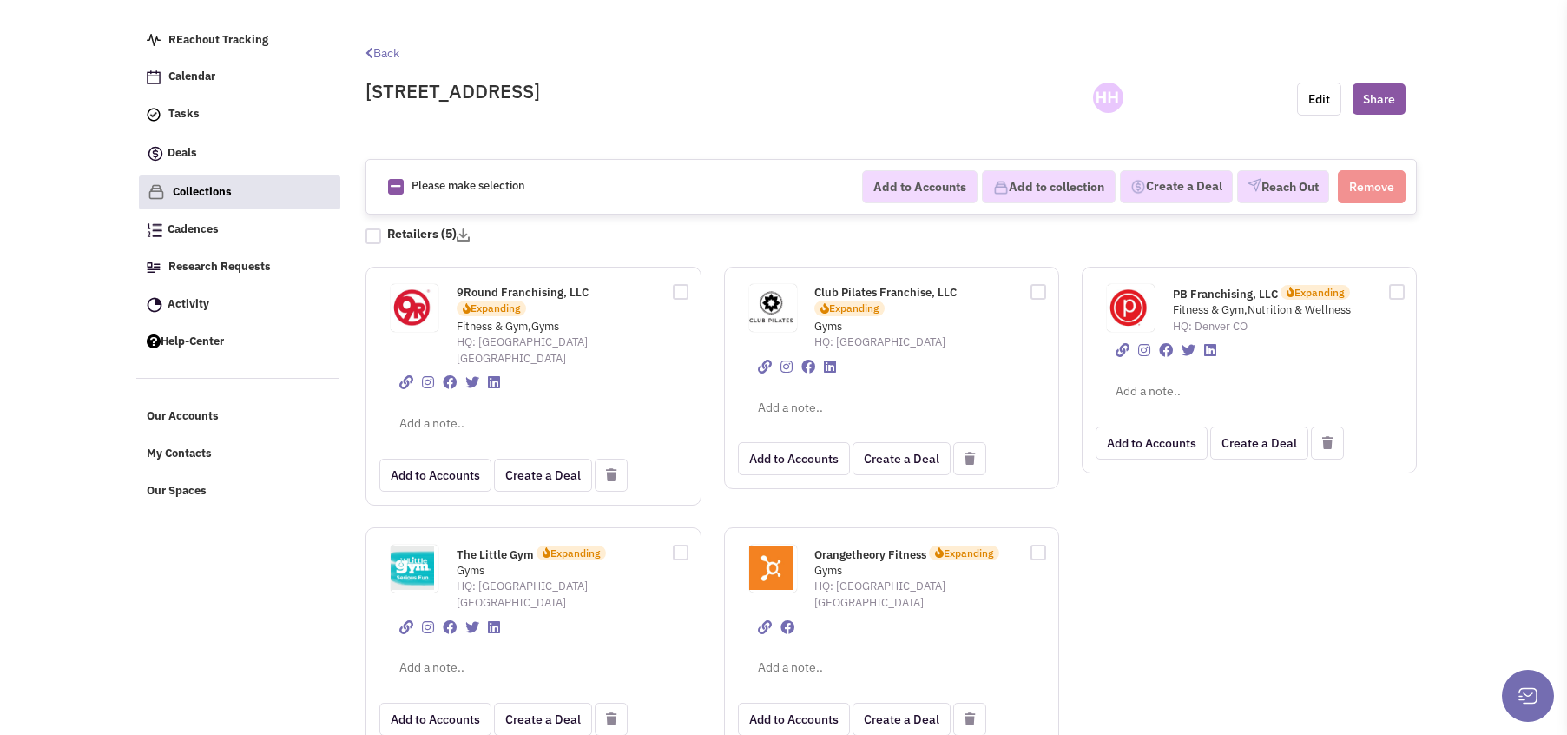
click at [671, 285] on div at bounding box center [675, 289] width 26 height 19
checkbox input "true"
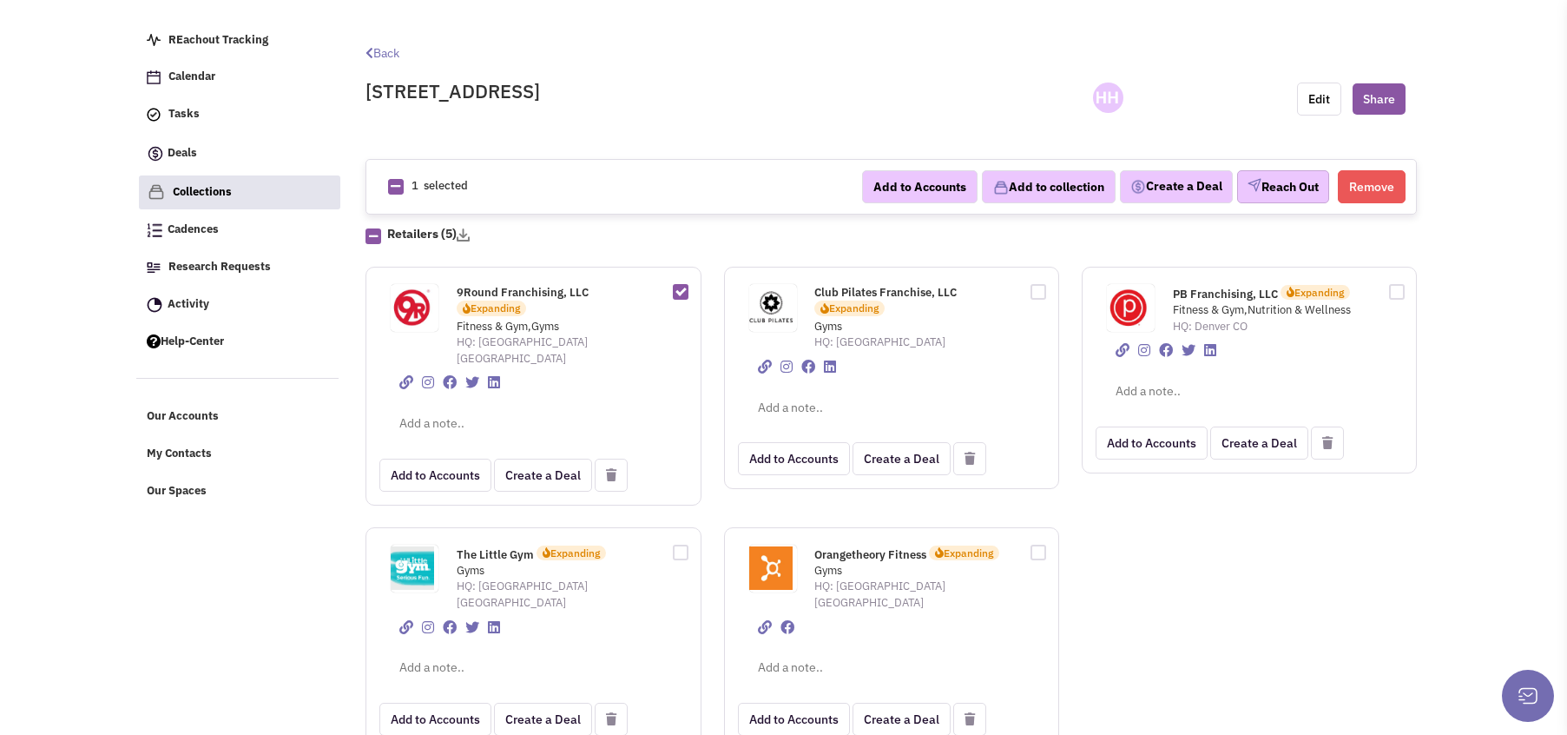
click at [1248, 179] on img "button" at bounding box center [1255, 185] width 14 height 14
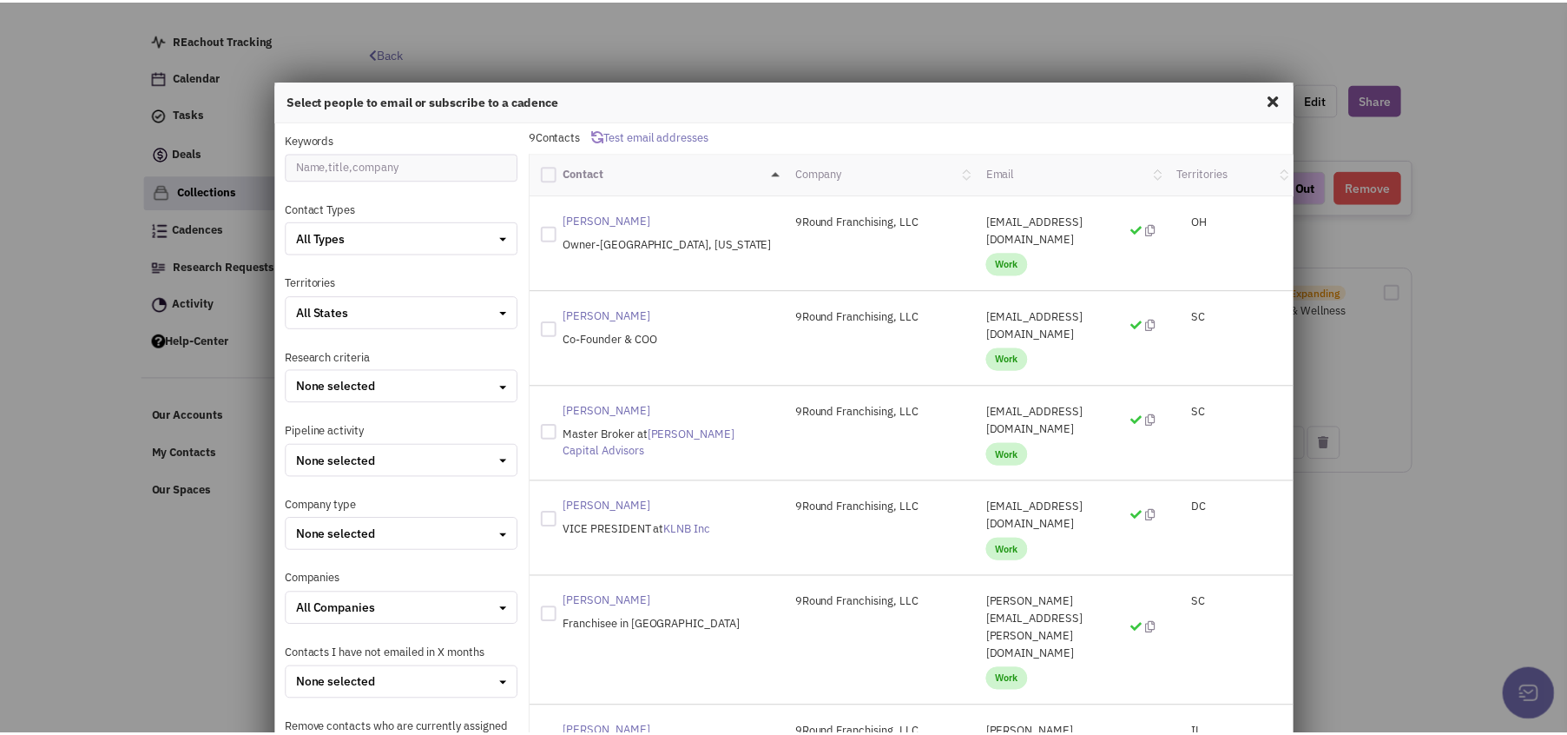
scroll to position [0, 0]
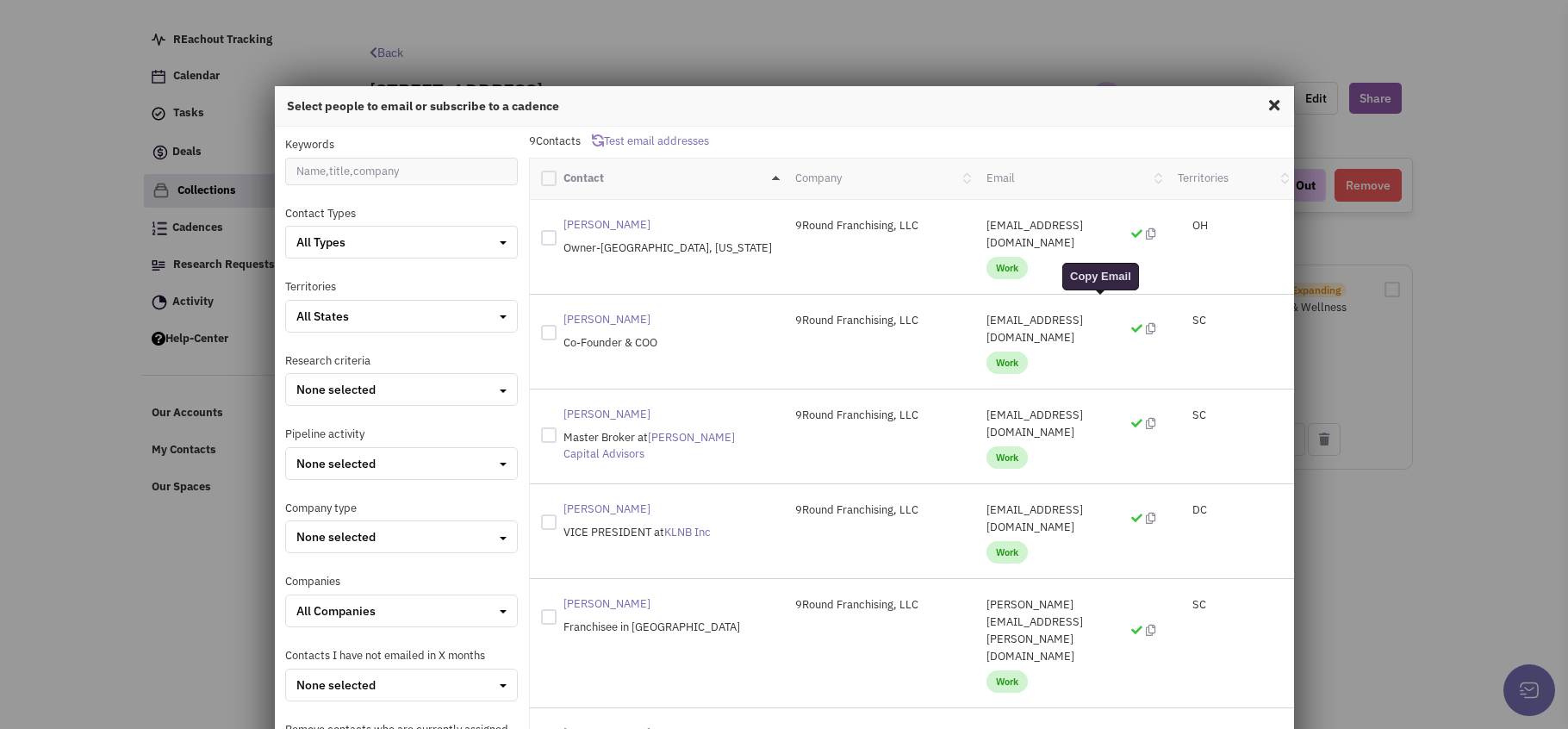
click at [1146, 323] on icon at bounding box center [1151, 328] width 10 height 11
drag, startPoint x: 1028, startPoint y: 100, endPoint x: 1001, endPoint y: 51, distance: 55.9
click at [1001, 51] on div "Select people to email or subscribe to a cadence Keywords Contact Types All Typ…" at bounding box center [784, 364] width 1568 height 729
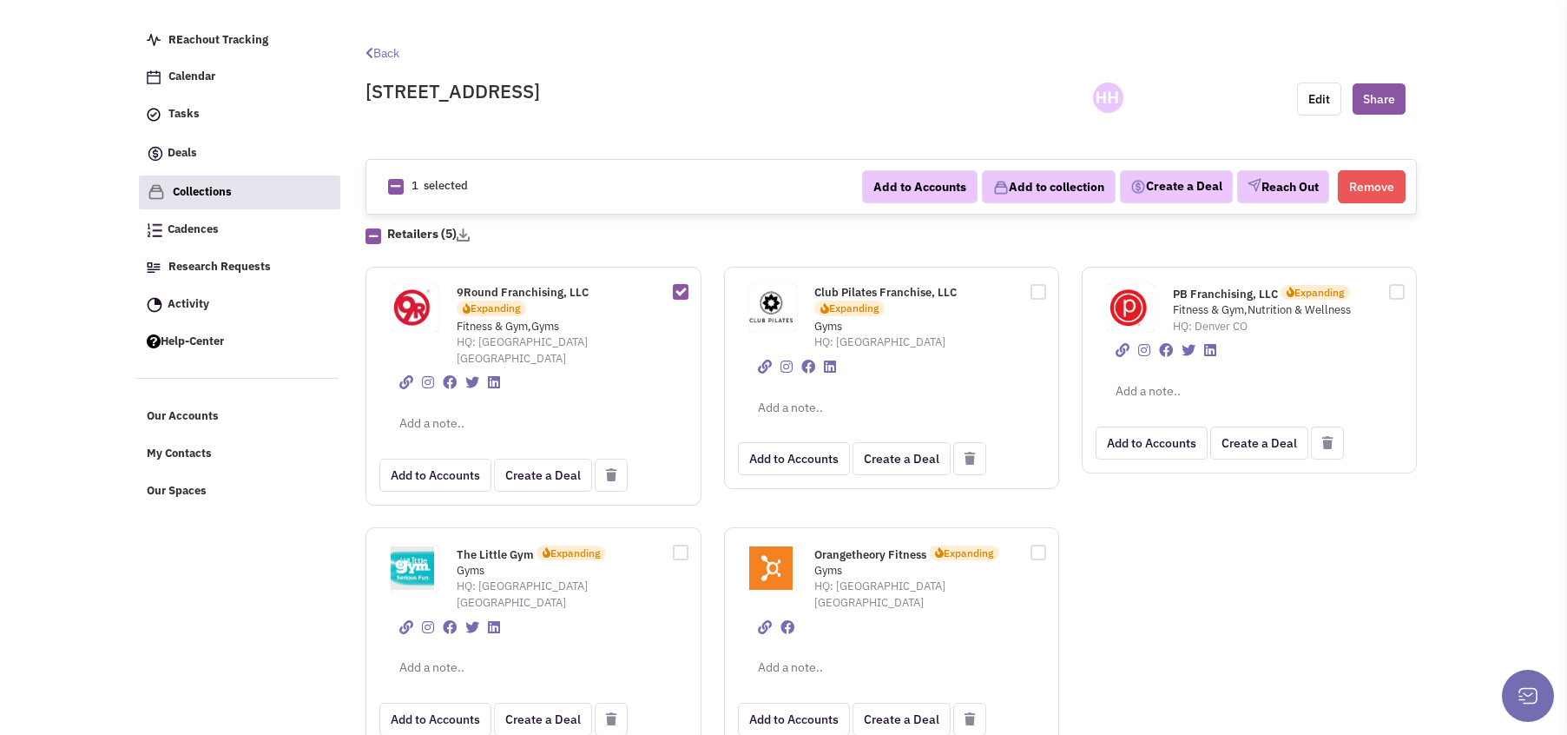
click at [541, 289] on span "9Round Franchising, LLC" at bounding box center [523, 292] width 132 height 15
click at [514, 294] on span "9Round Franchising, LLC" at bounding box center [523, 292] width 132 height 15
click at [770, 307] on img at bounding box center [770, 307] width 43 height 43
click at [898, 289] on span "Club Pilates Franchise, LLC" at bounding box center [885, 292] width 142 height 15
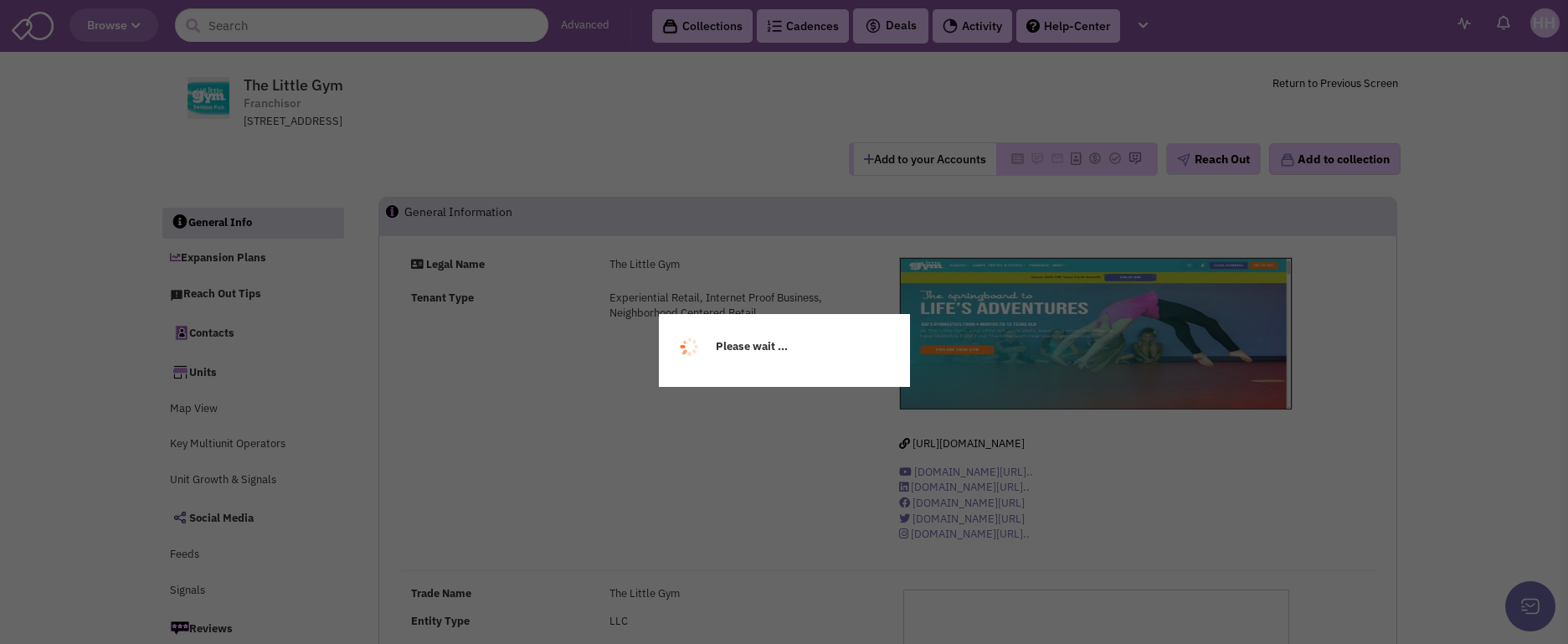
select select
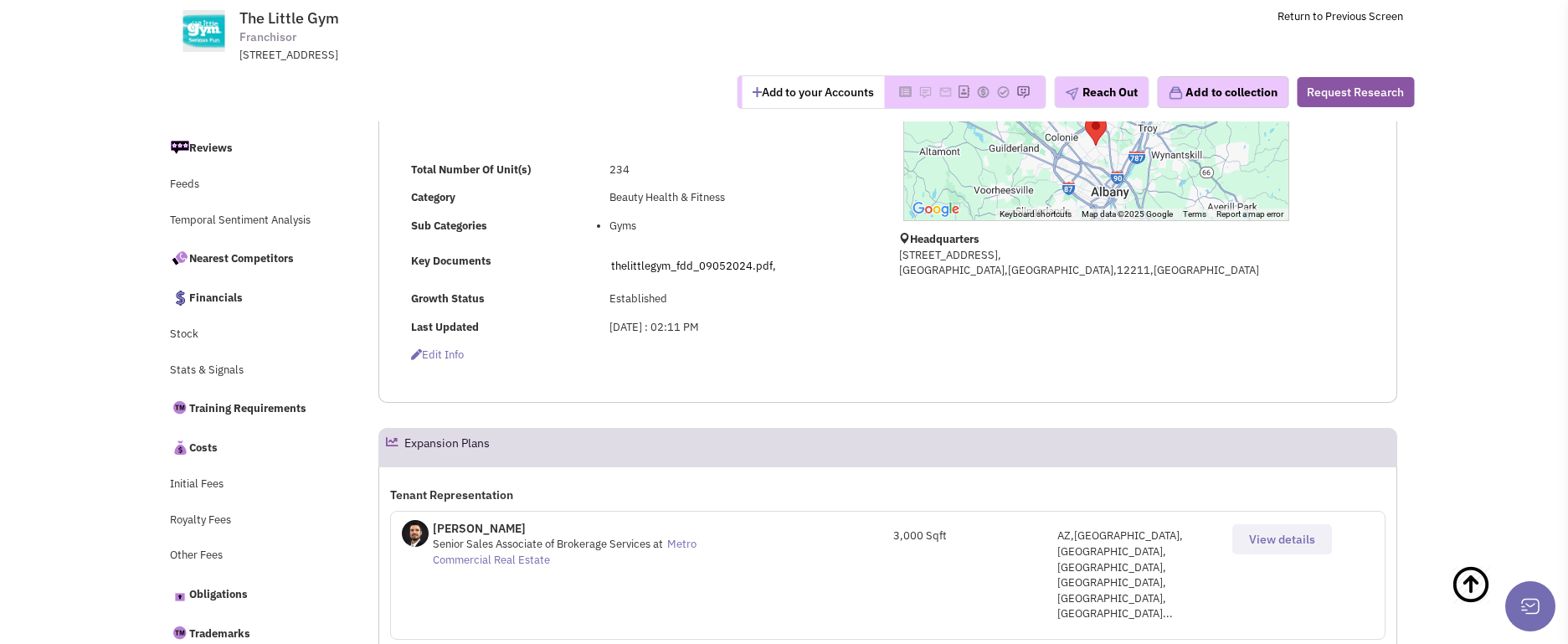
scroll to position [502, 0]
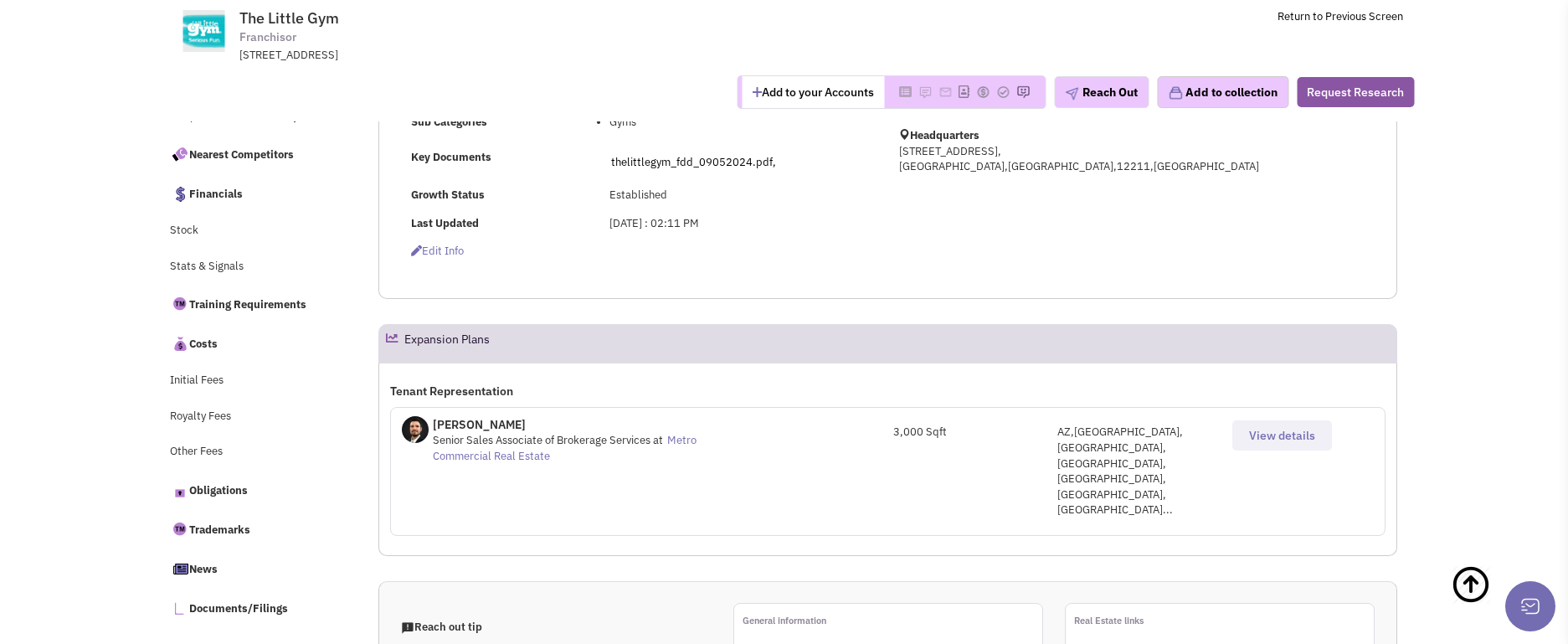
click at [1249, 437] on button "View details" at bounding box center [1282, 435] width 99 height 30
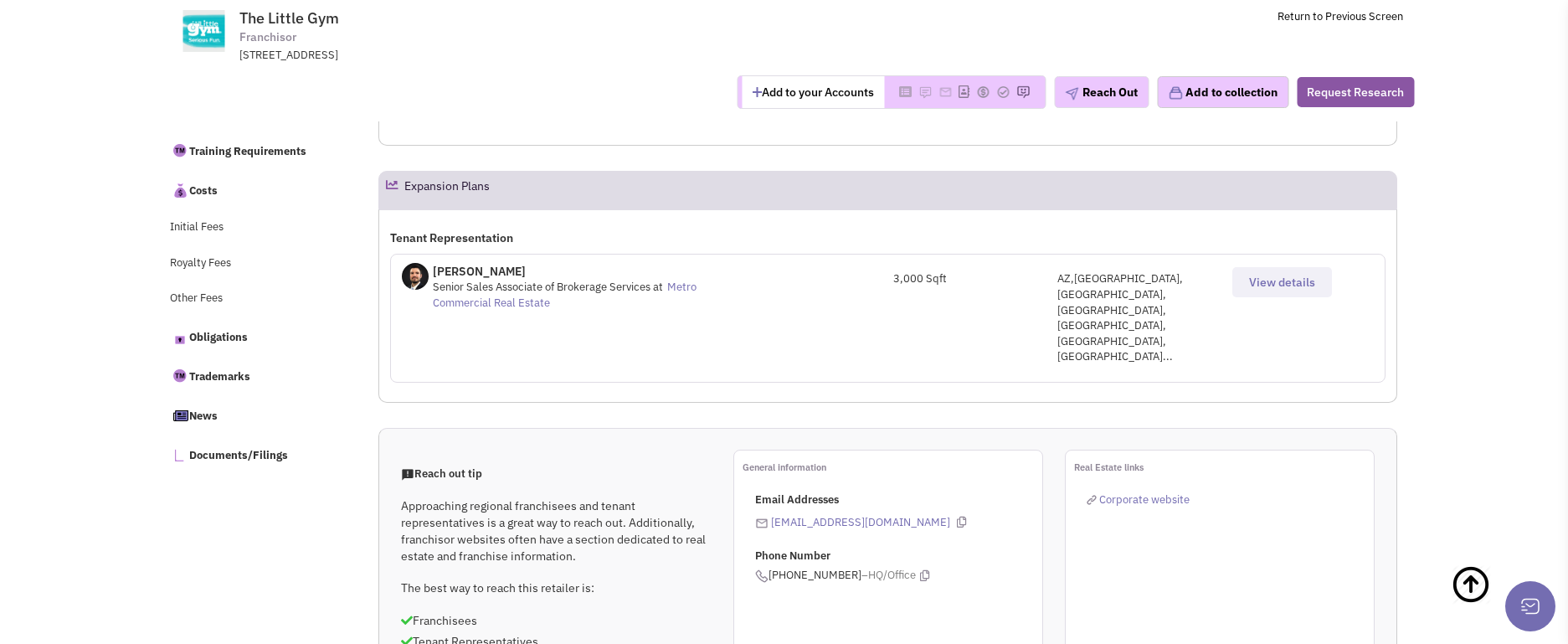
scroll to position [670, 0]
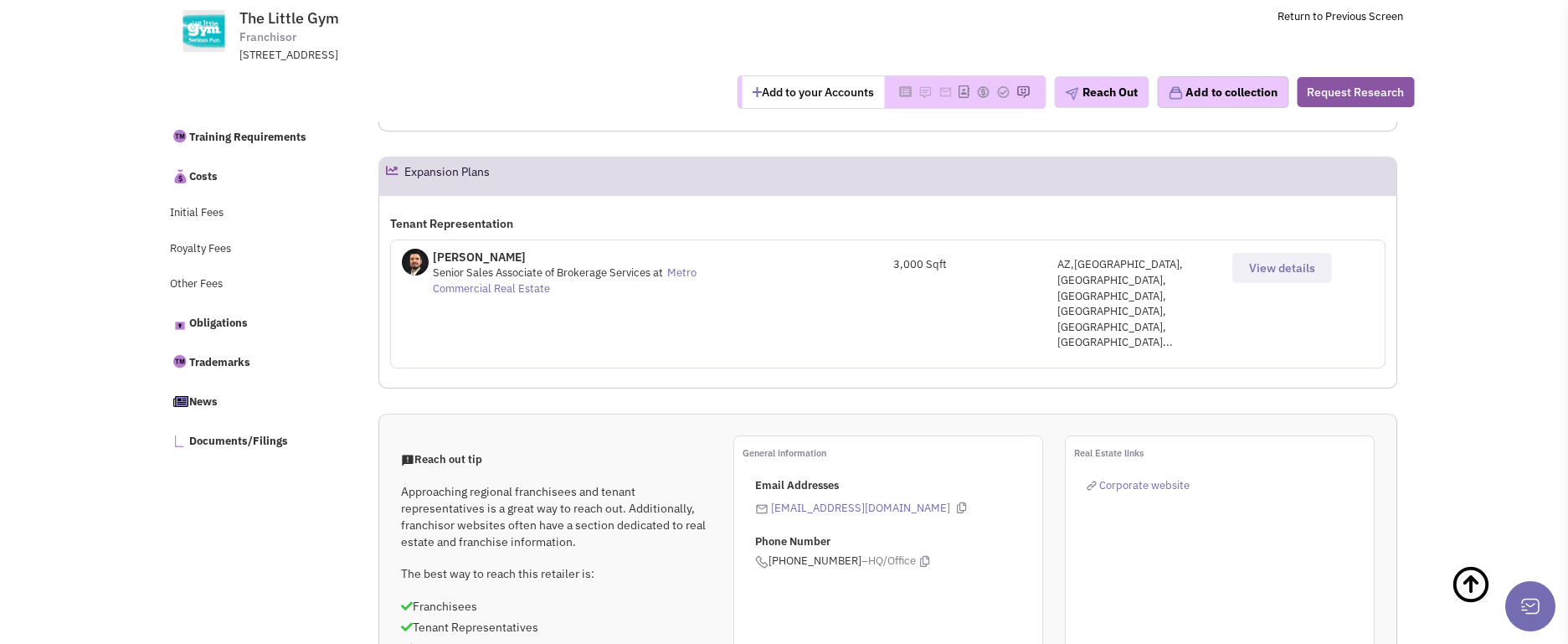
click at [1286, 261] on span "View details" at bounding box center [1282, 268] width 67 height 15
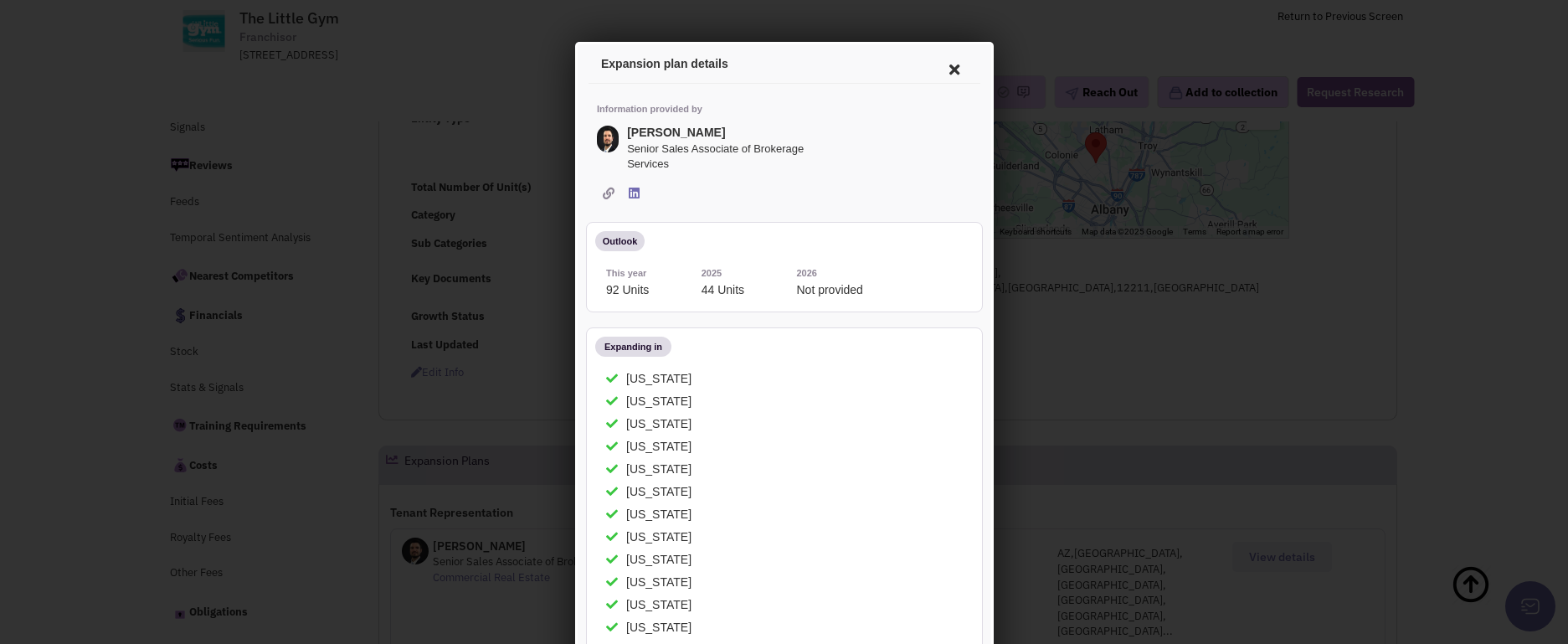
scroll to position [335, 0]
click at [938, 57] on icon at bounding box center [951, 67] width 35 height 40
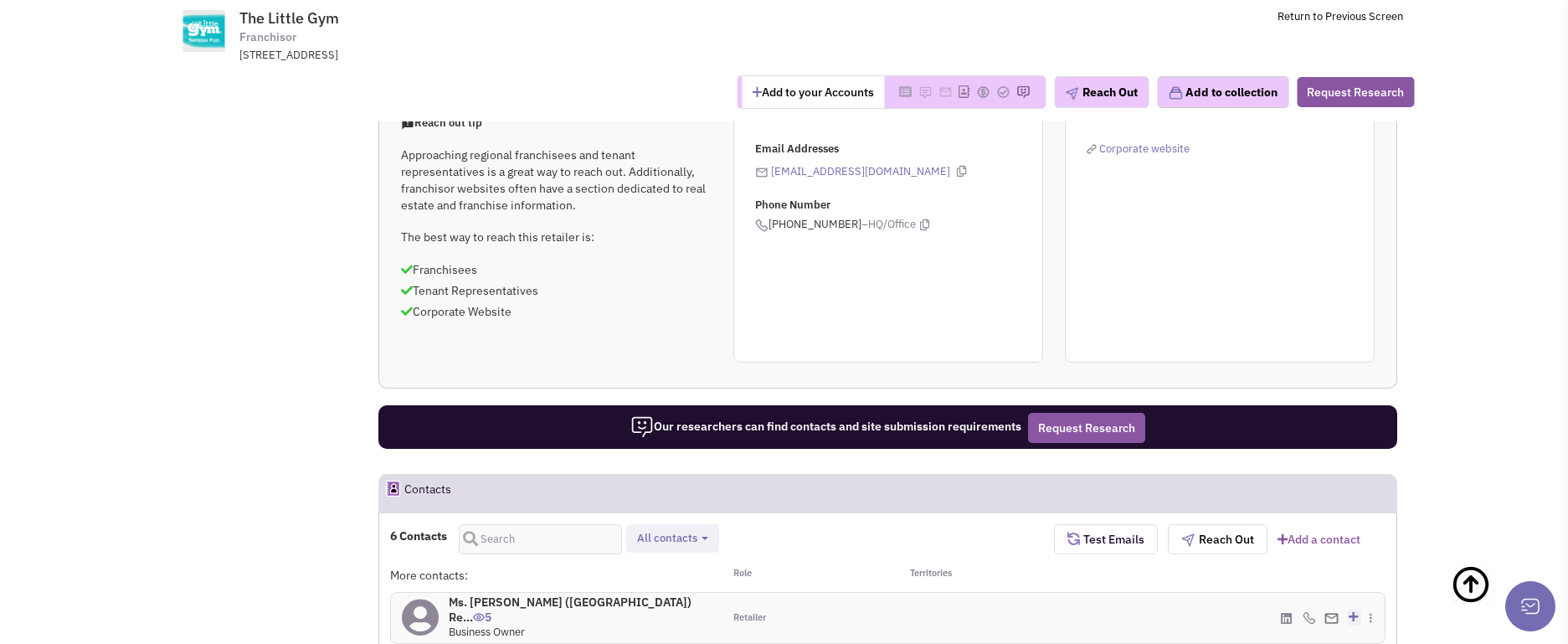
scroll to position [1341, 0]
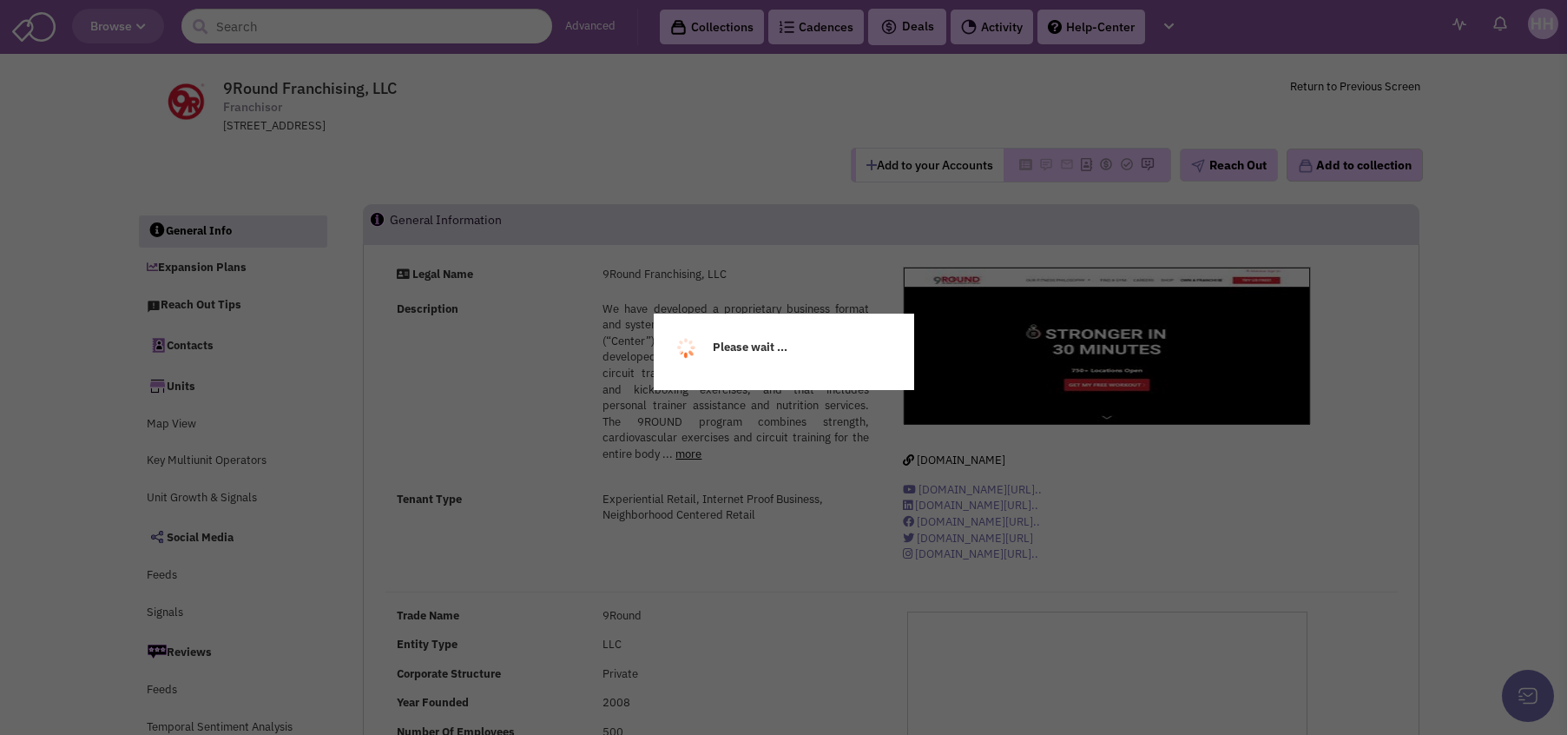
select select
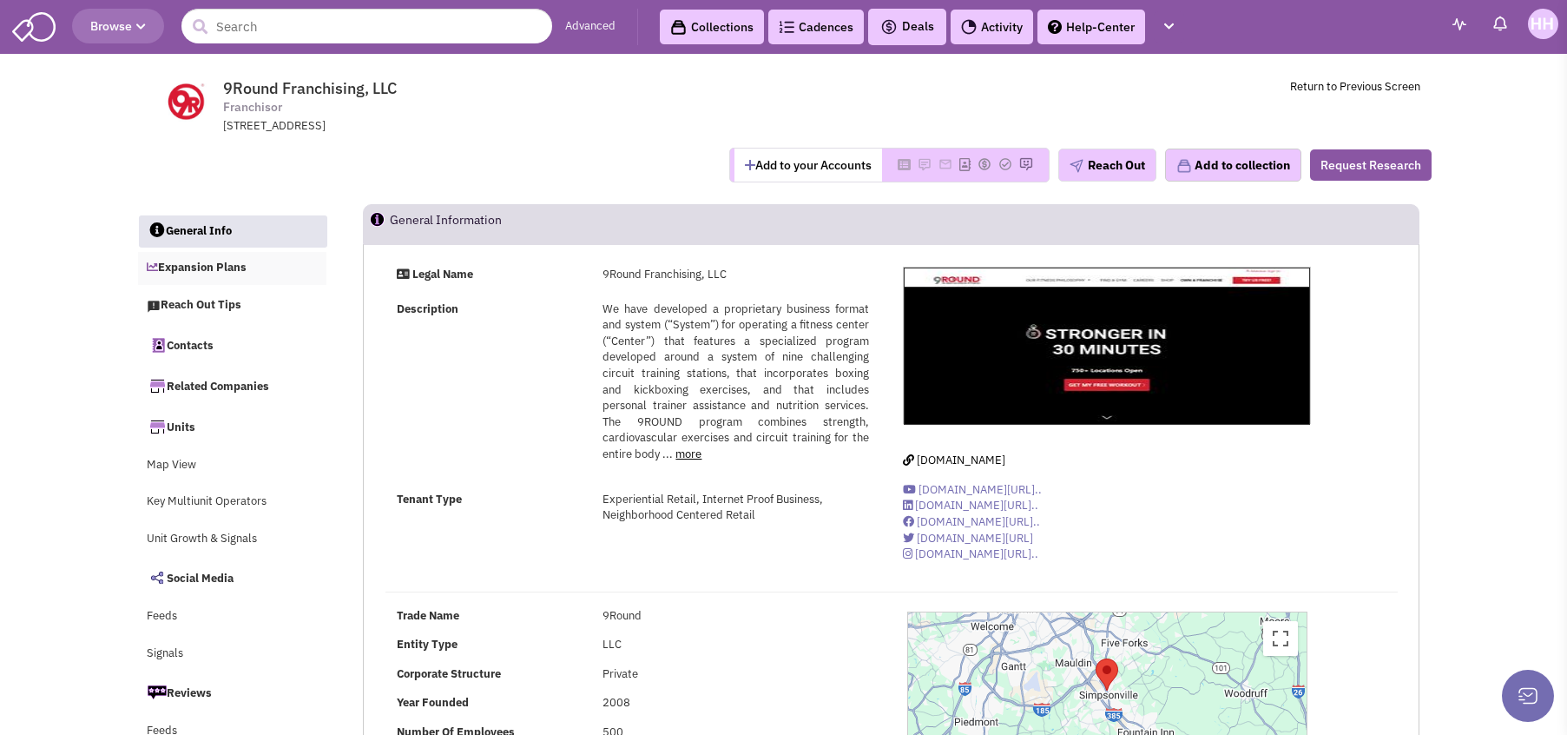
click at [283, 264] on link "Expansion Plans" at bounding box center [232, 268] width 189 height 33
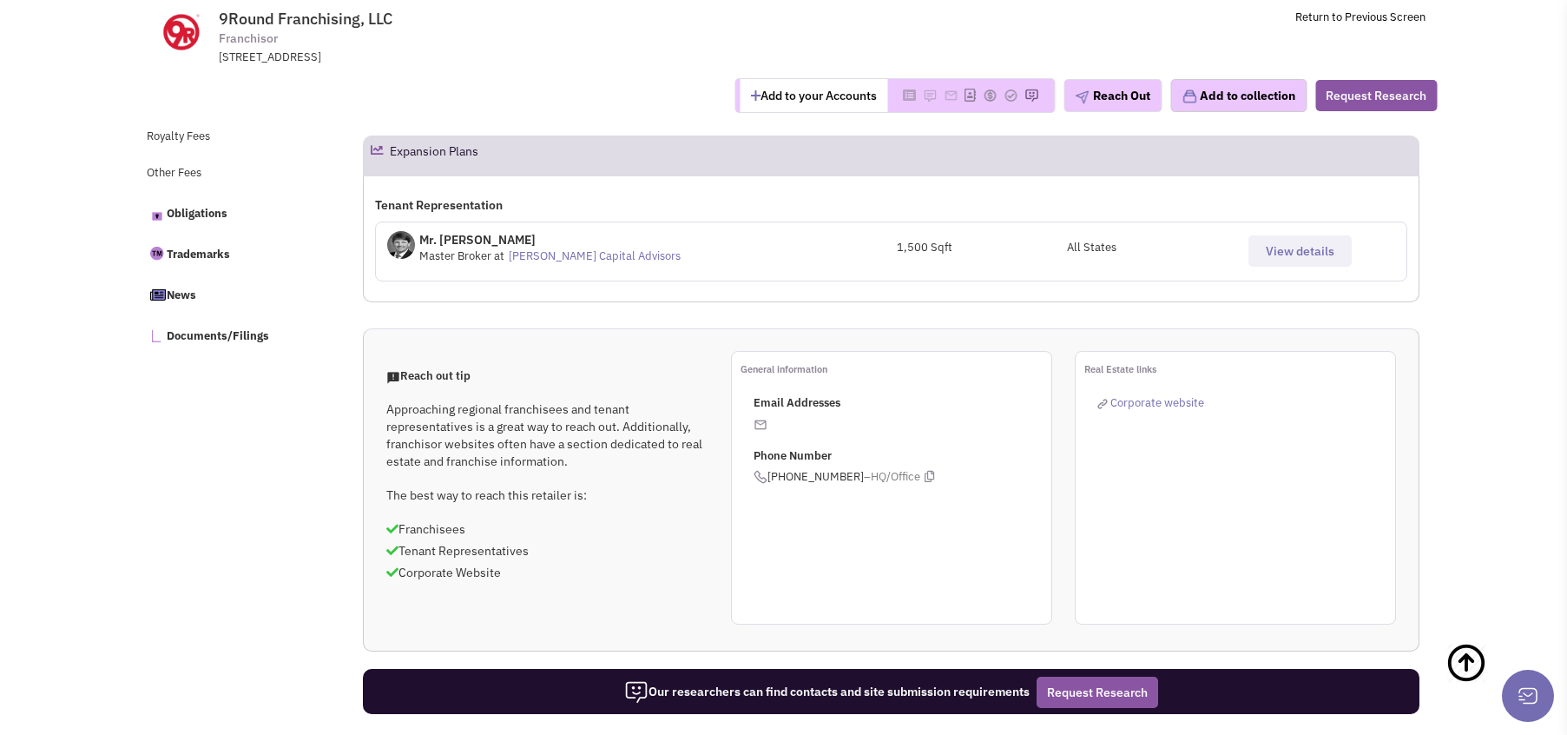
scroll to position [853, 0]
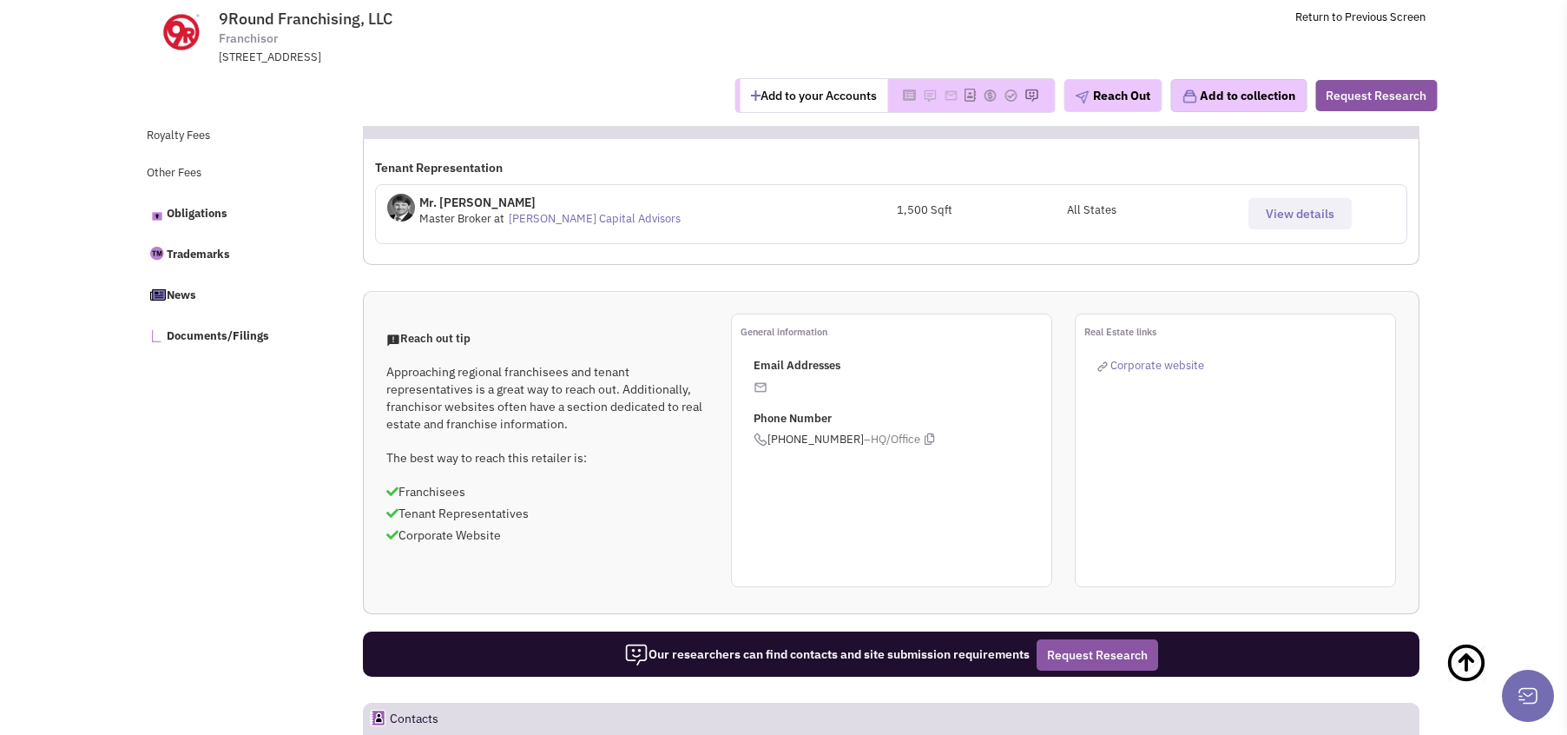
click at [1308, 218] on span "View details" at bounding box center [1300, 214] width 69 height 16
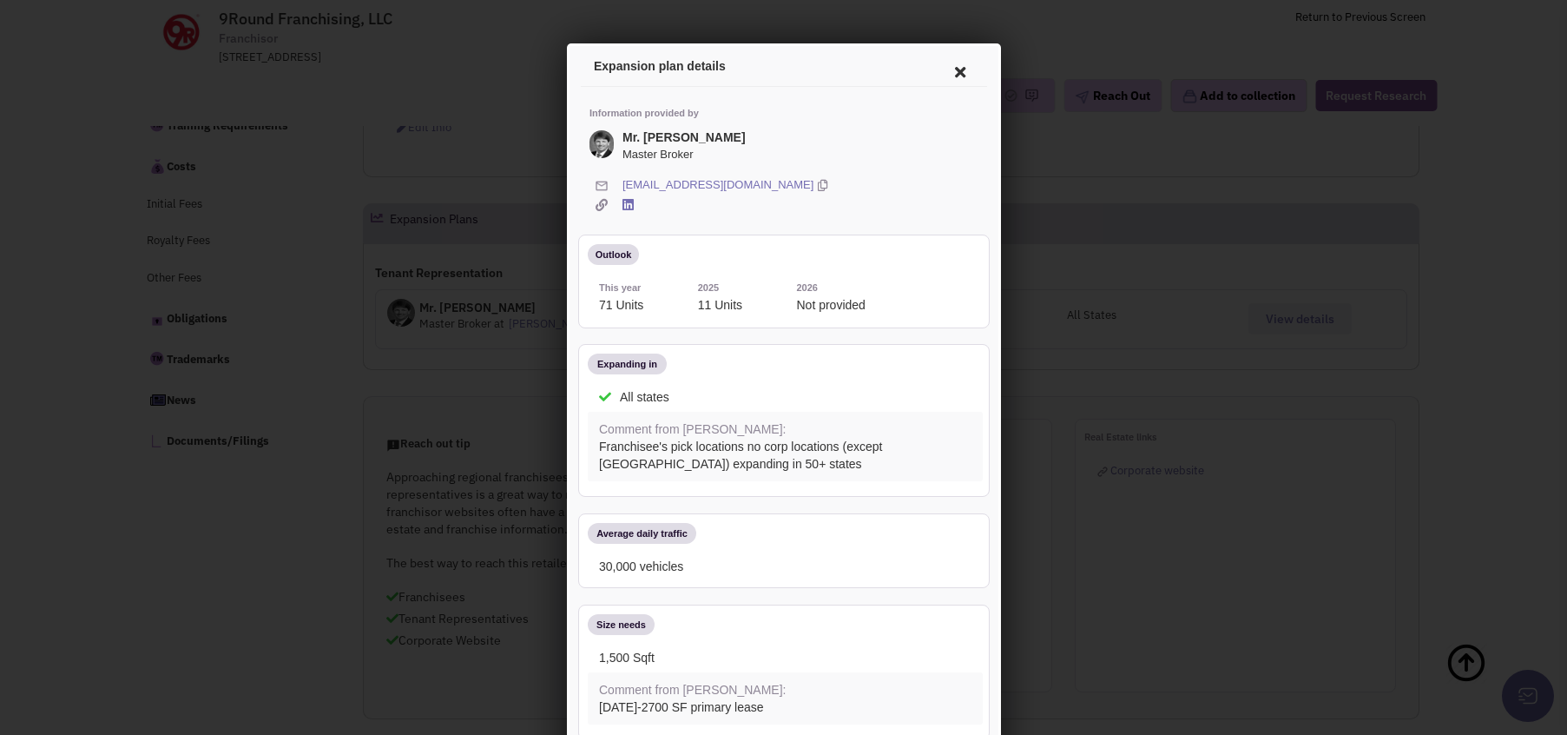
scroll to position [680, 0]
click at [947, 63] on icon at bounding box center [957, 70] width 36 height 42
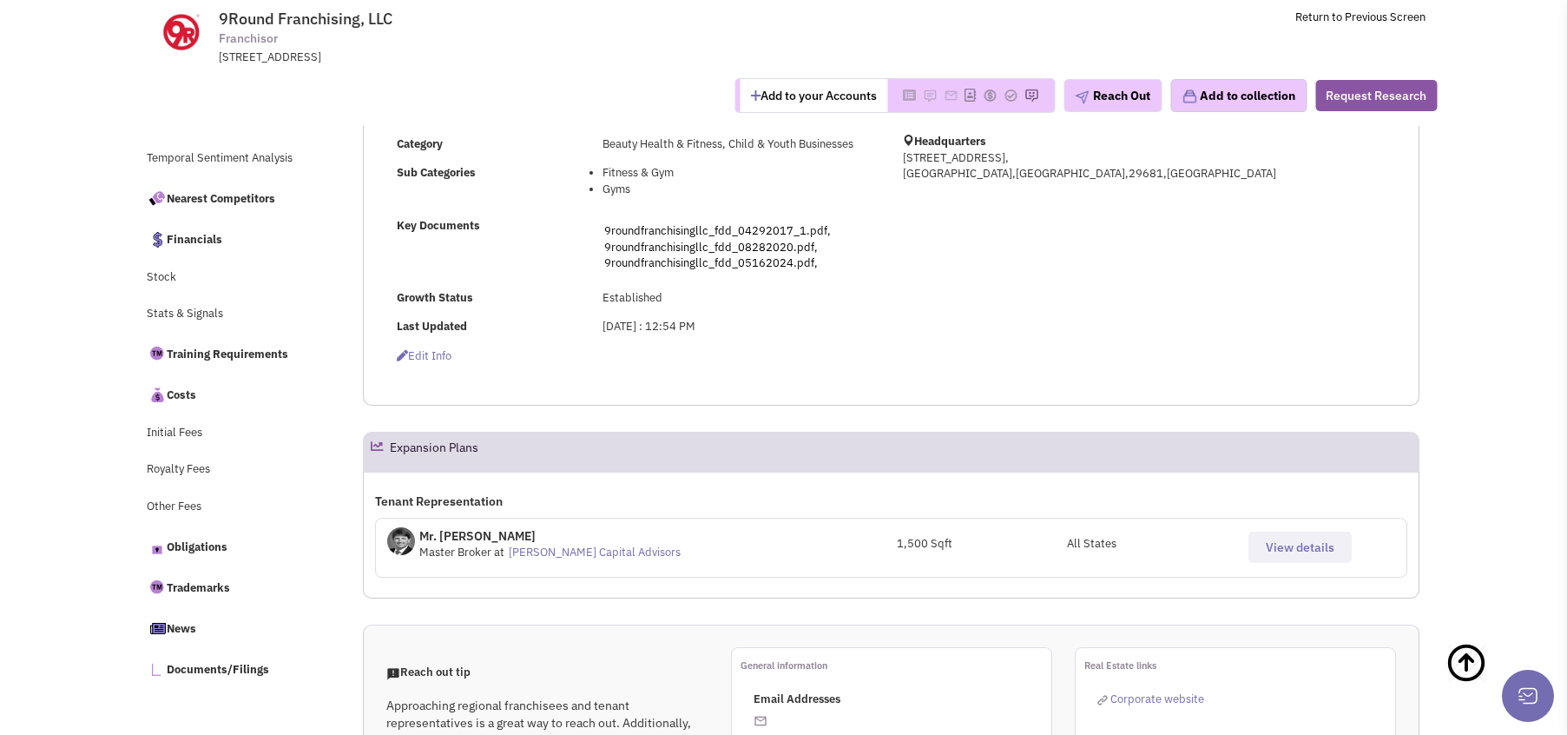
scroll to position [419, 0]
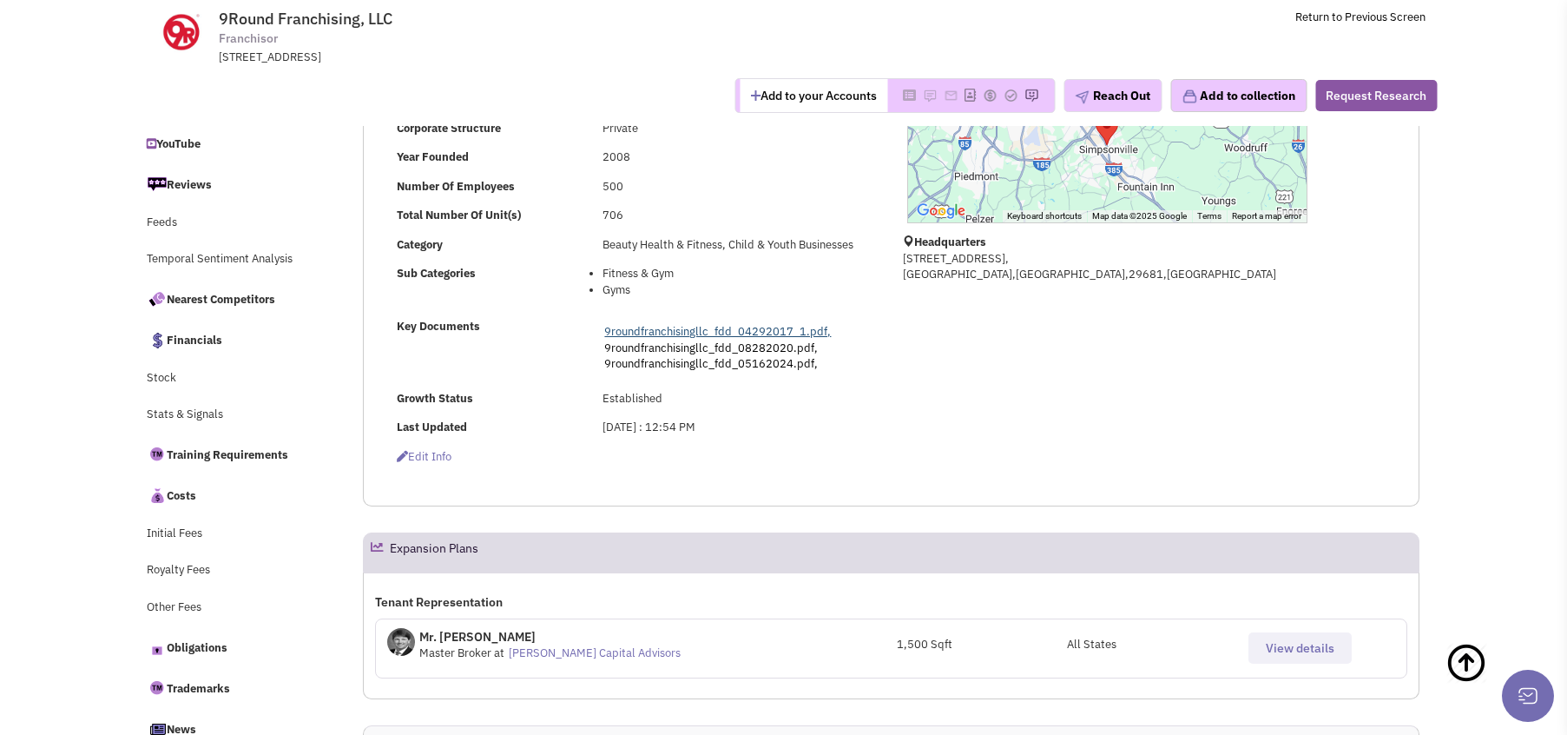
click at [730, 333] on link "9roundfranchisingllc_fdd_04292017_1.pdf," at bounding box center [717, 331] width 227 height 15
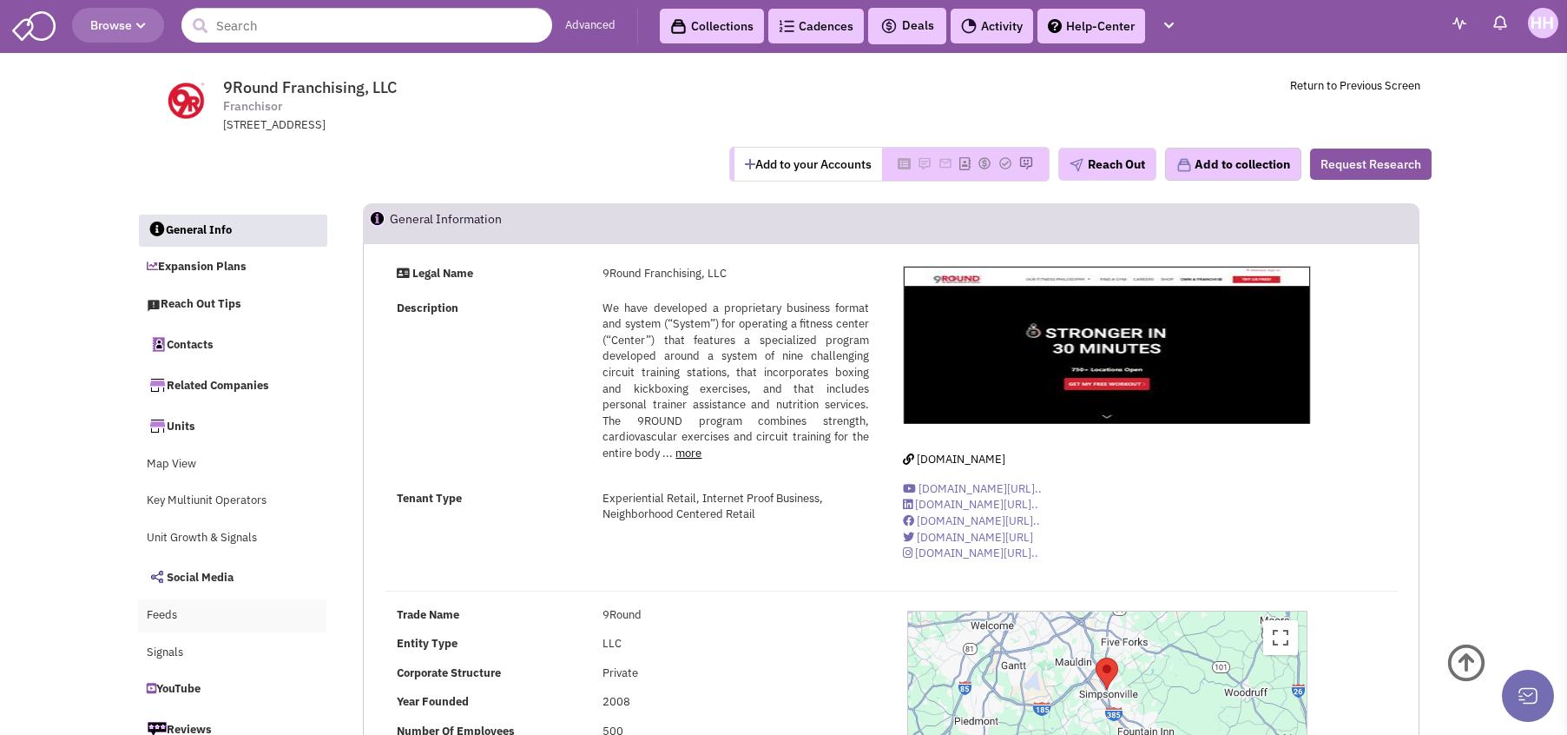
scroll to position [0, 0]
click at [260, 344] on link "Contacts" at bounding box center [232, 344] width 189 height 36
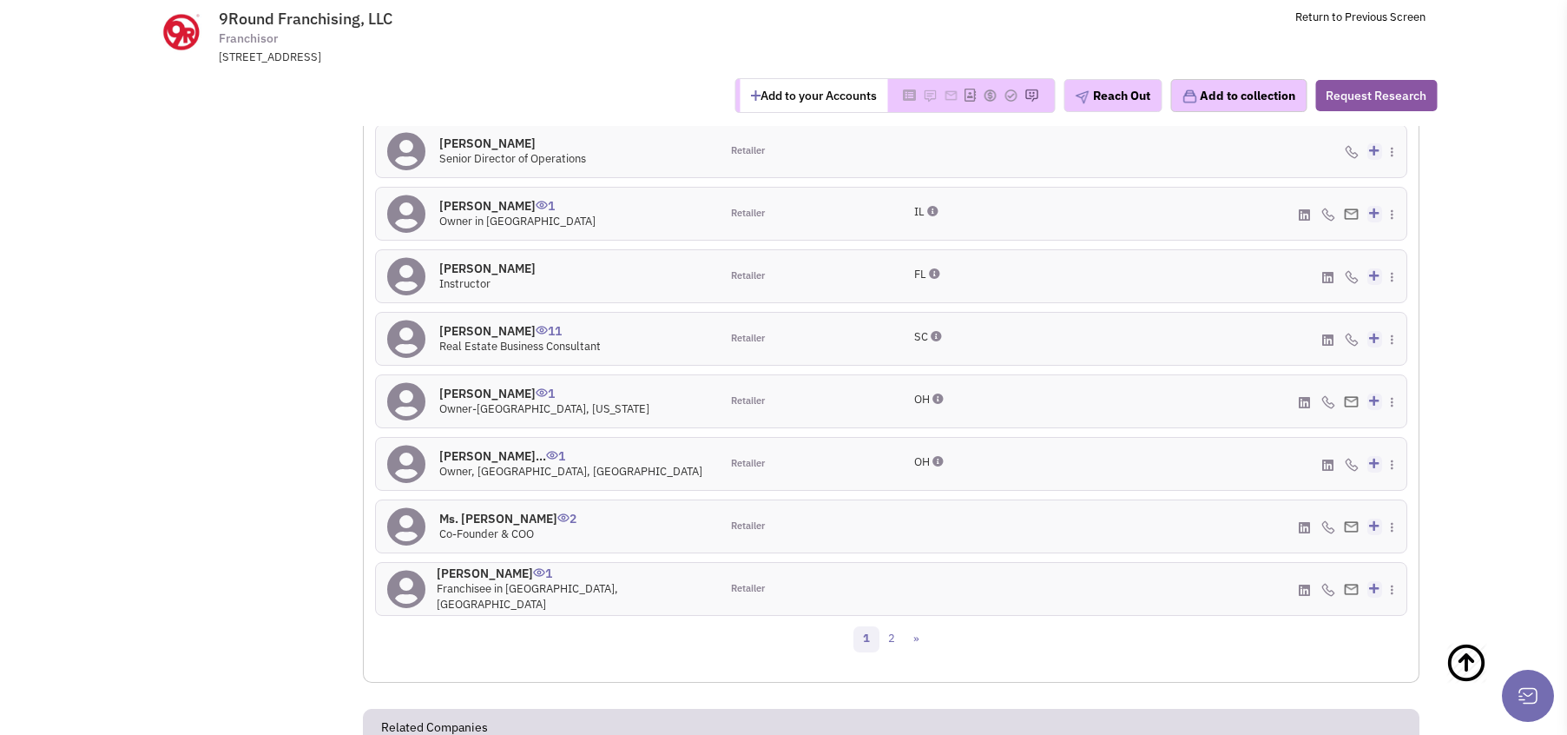
scroll to position [1714, 0]
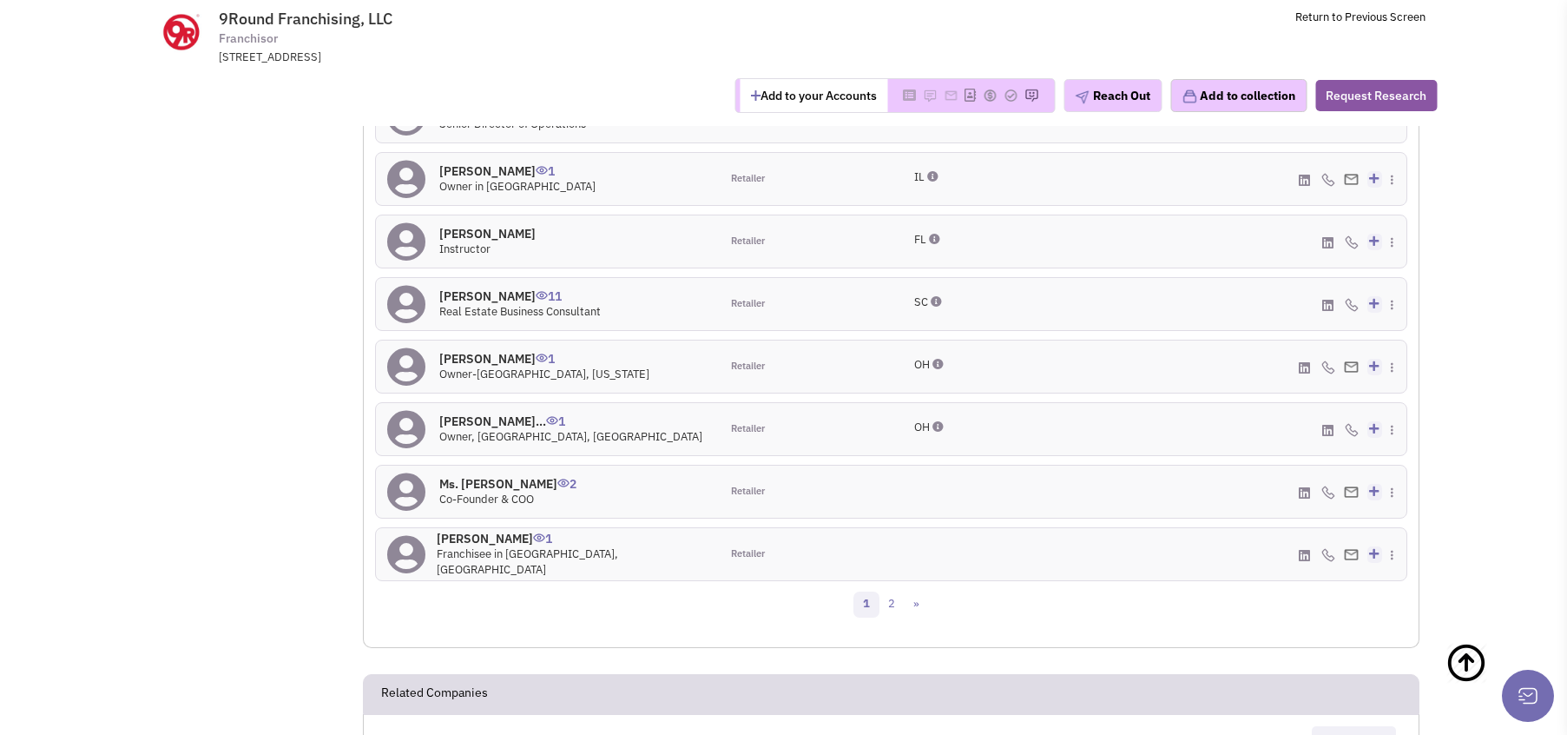
click at [477, 297] on h4 "Ashley Wells 11" at bounding box center [519, 296] width 161 height 16
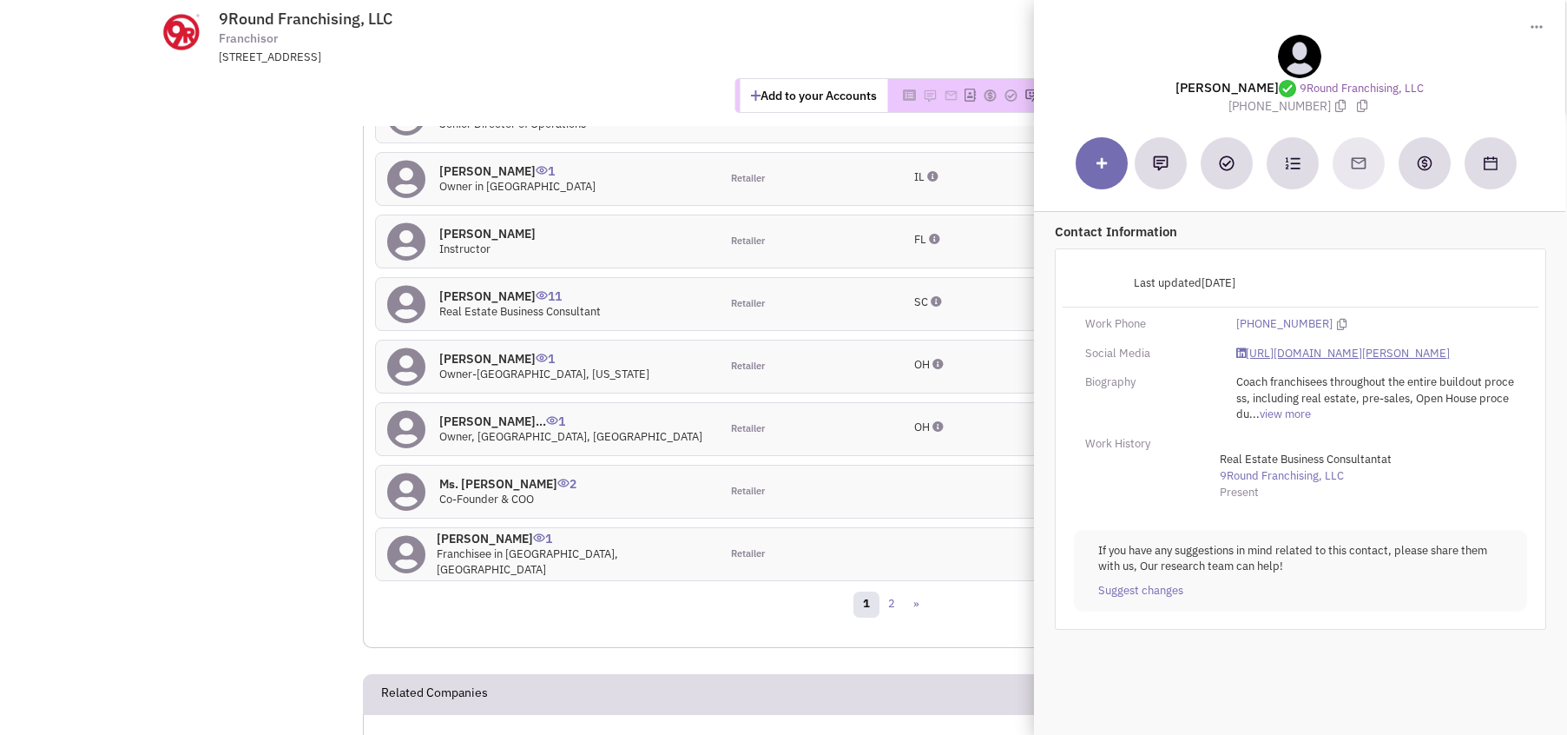
click at [1385, 352] on link "https://www.linkedin.com/in/ashley-wells-94b304166/" at bounding box center [1343, 354] width 214 height 16
click at [1367, 165] on div at bounding box center [1300, 163] width 448 height 52
click at [1356, 164] on div at bounding box center [1300, 163] width 448 height 52
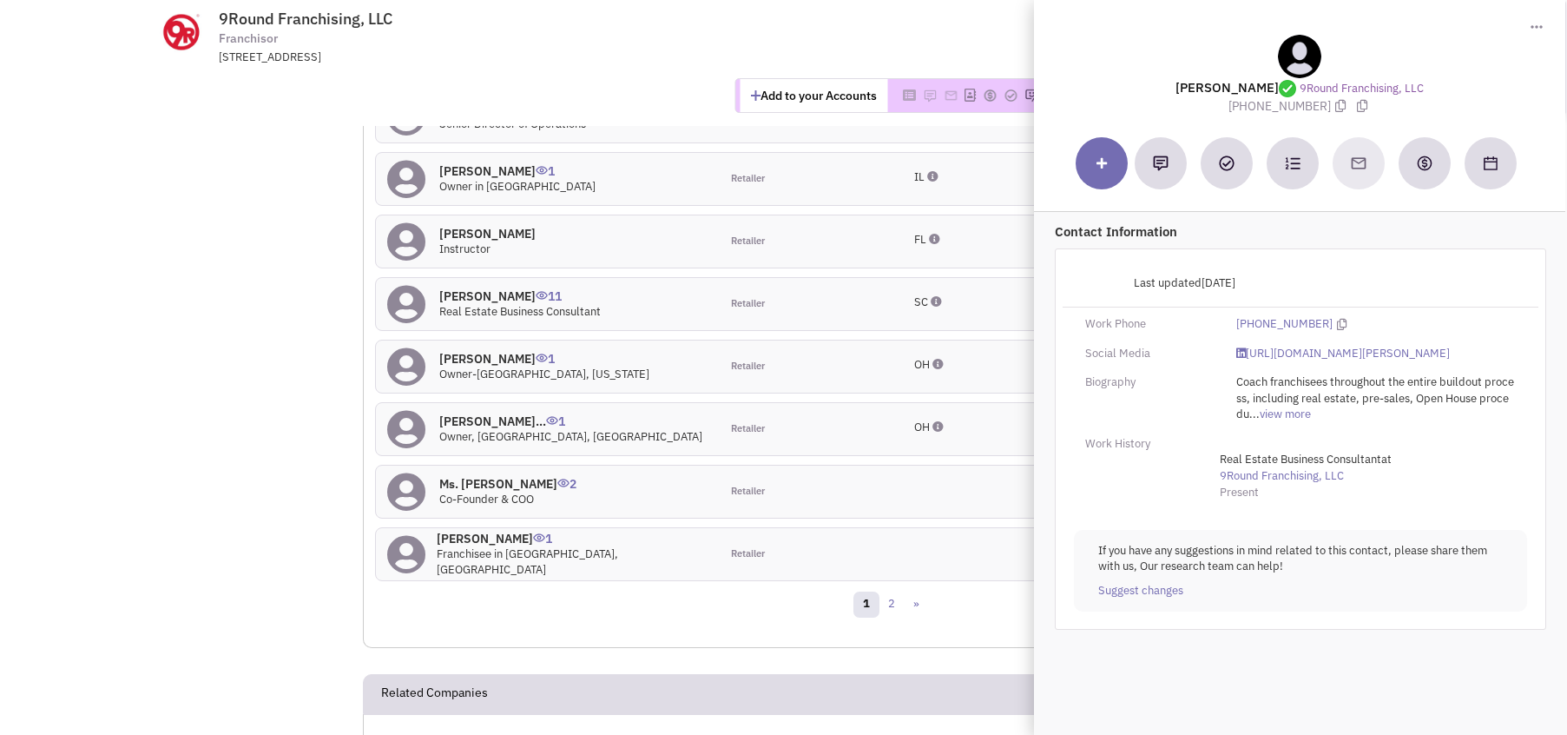
click at [1356, 164] on div at bounding box center [1300, 163] width 448 height 52
click at [1297, 361] on link "https://www.linkedin.com/in/ashley-wells-94b304166/" at bounding box center [1343, 354] width 214 height 16
click at [956, 46] on td "9Round Franchising, LLC Franchisor 847 NE Main Street, Simpsonville, SC, 29681 …" at bounding box center [831, 32] width 1189 height 65
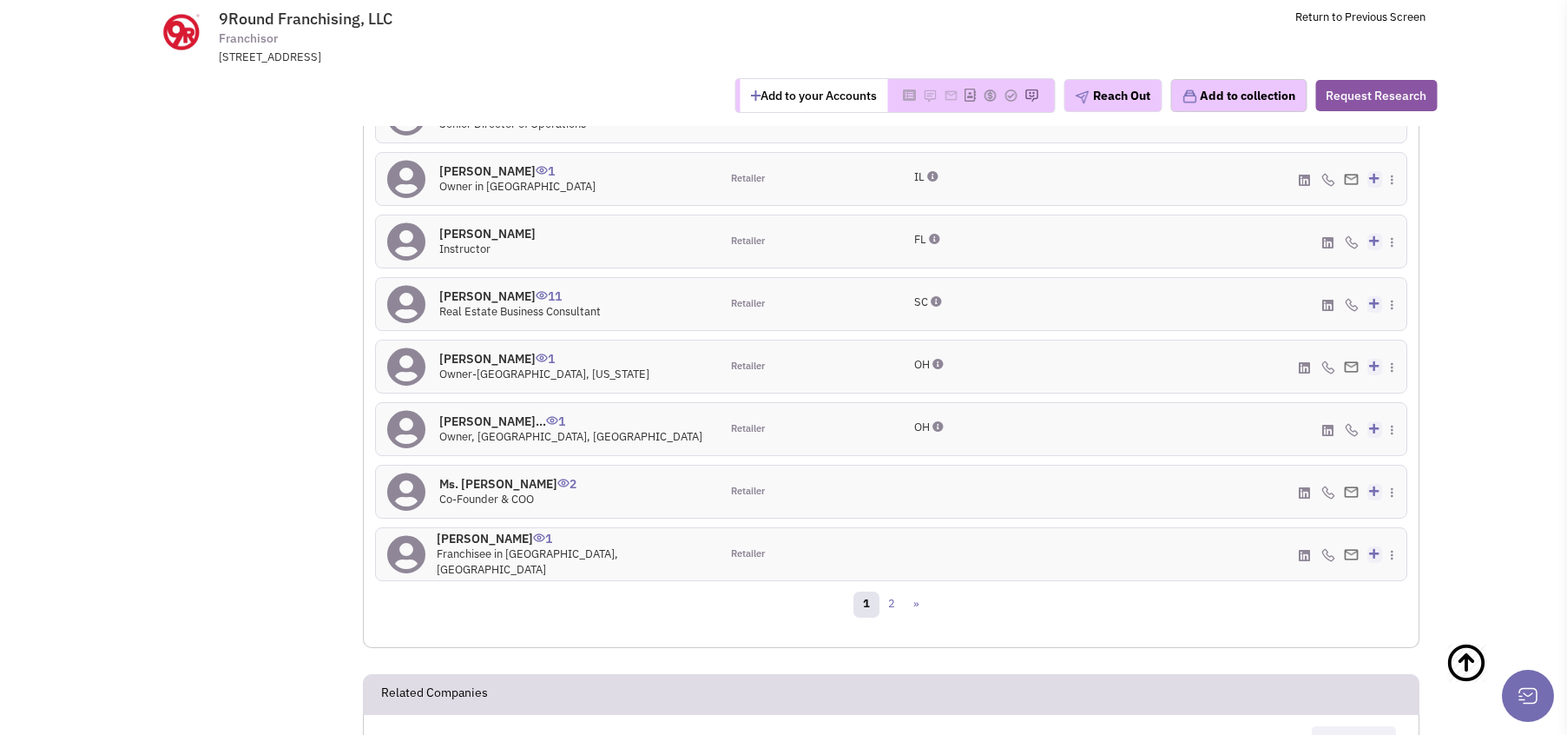
click at [492, 294] on h4 "Ashley Wells 11" at bounding box center [519, 296] width 161 height 16
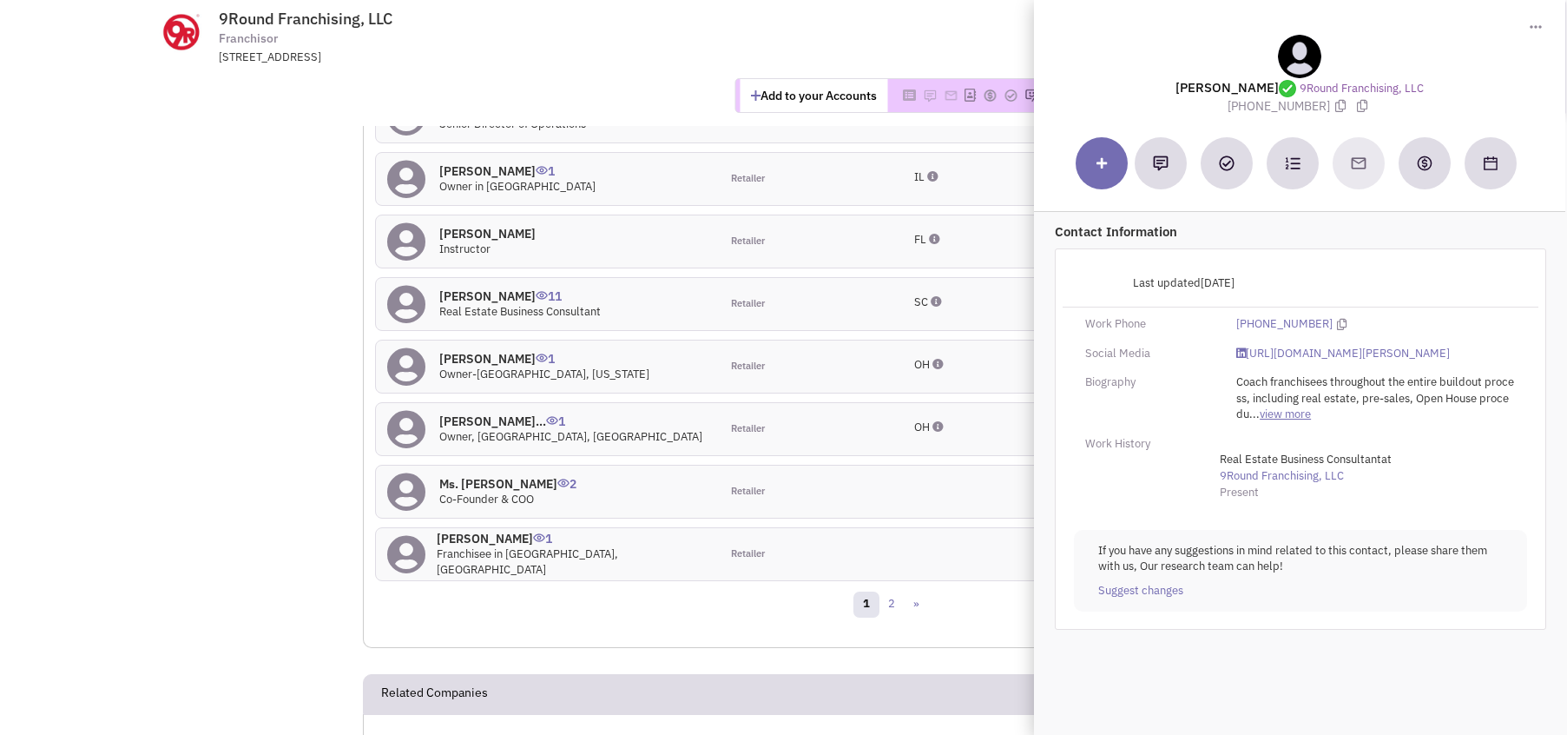
click at [1268, 422] on link "view more" at bounding box center [1285, 414] width 51 height 16
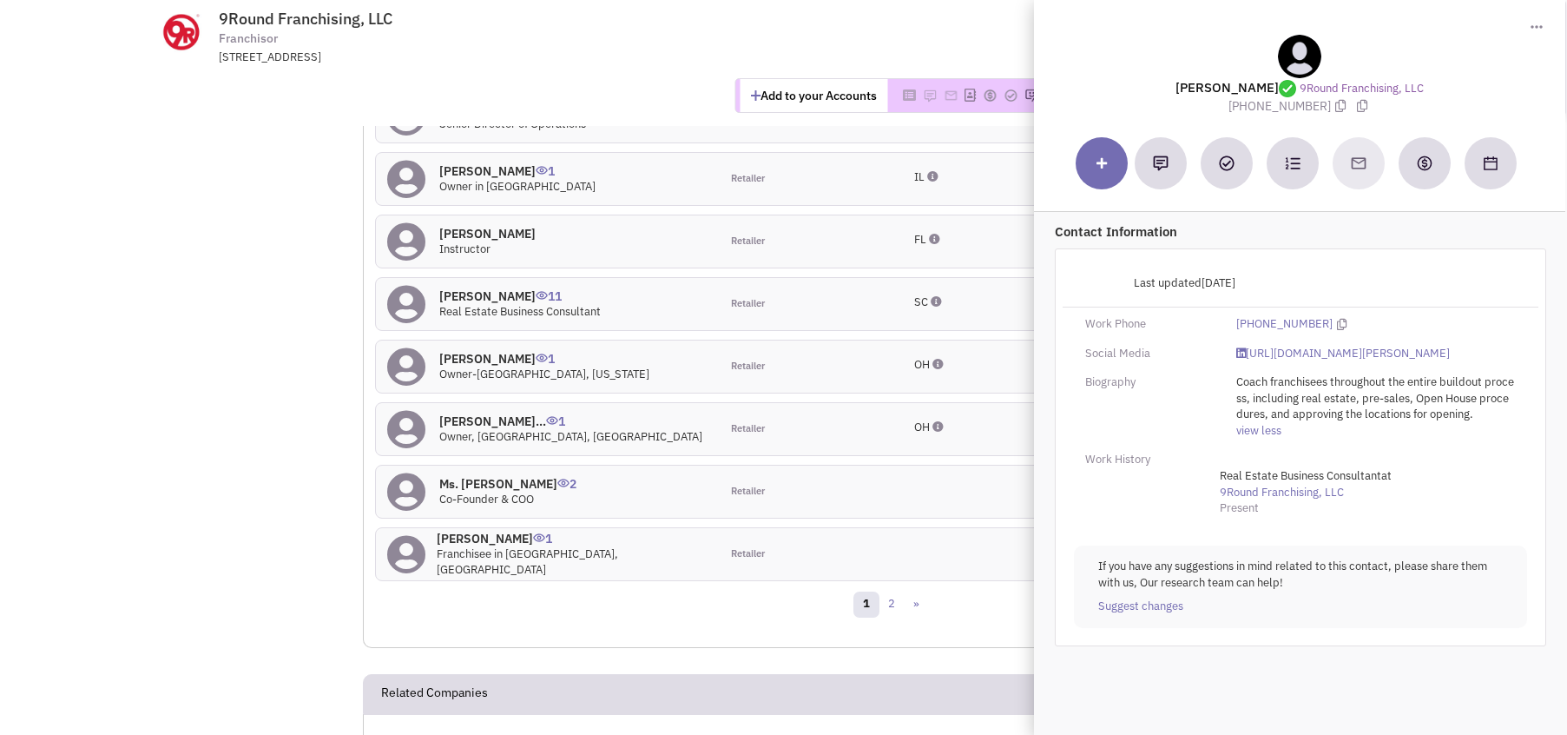
click at [1357, 164] on div at bounding box center [1300, 163] width 448 height 52
click at [1267, 361] on link "https://www.linkedin.com/in/ashley-wells-94b304166/" at bounding box center [1343, 354] width 214 height 16
click at [649, 38] on span "9Round Franchising, LLC Franchisor 847 NE Main Street, Simpsonville, SC, 29681" at bounding box center [454, 38] width 435 height 56
click at [868, 29] on td "9Round Franchising, LLC Franchisor 847 NE Main Street, Simpsonville, SC, 29681 …" at bounding box center [831, 32] width 1189 height 65
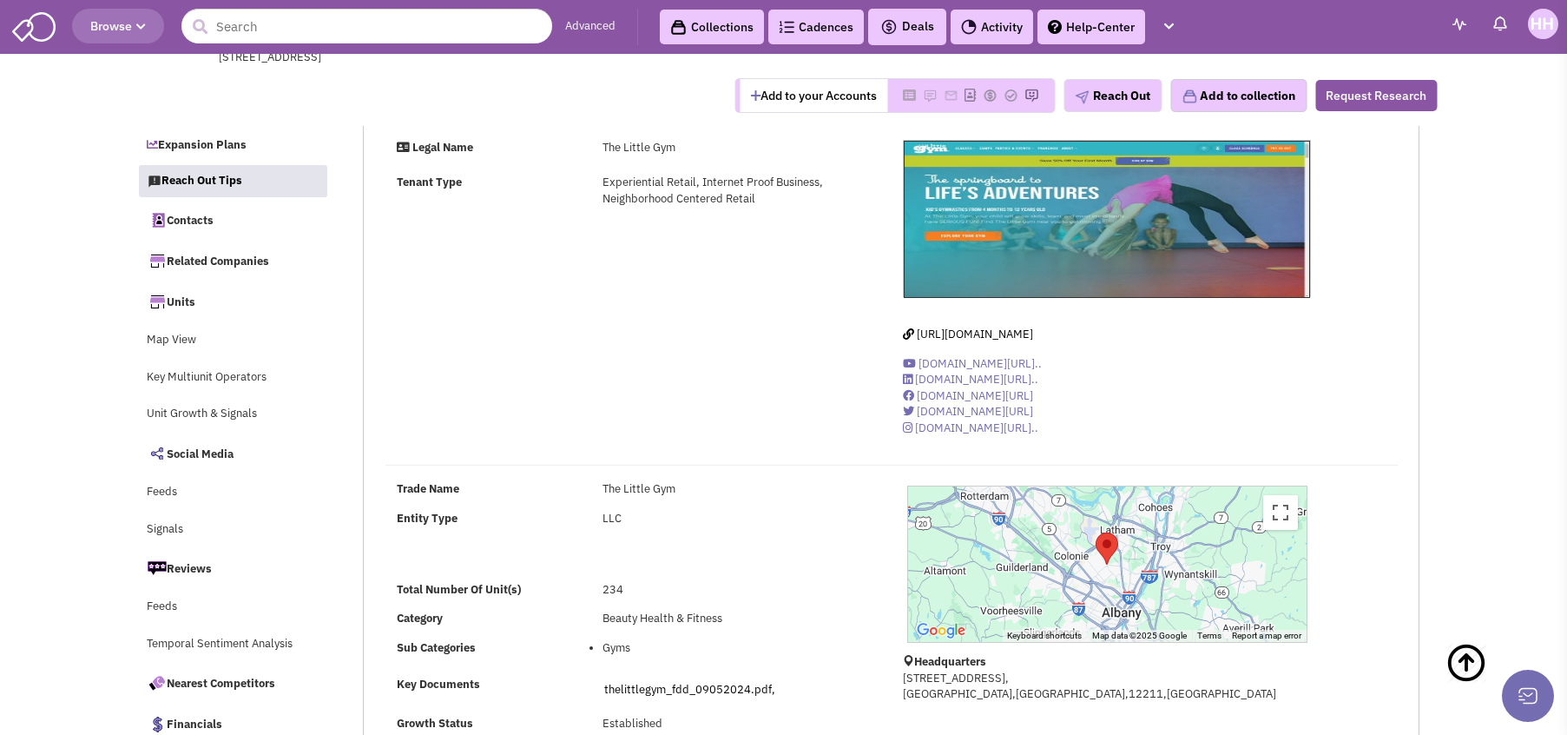
select select
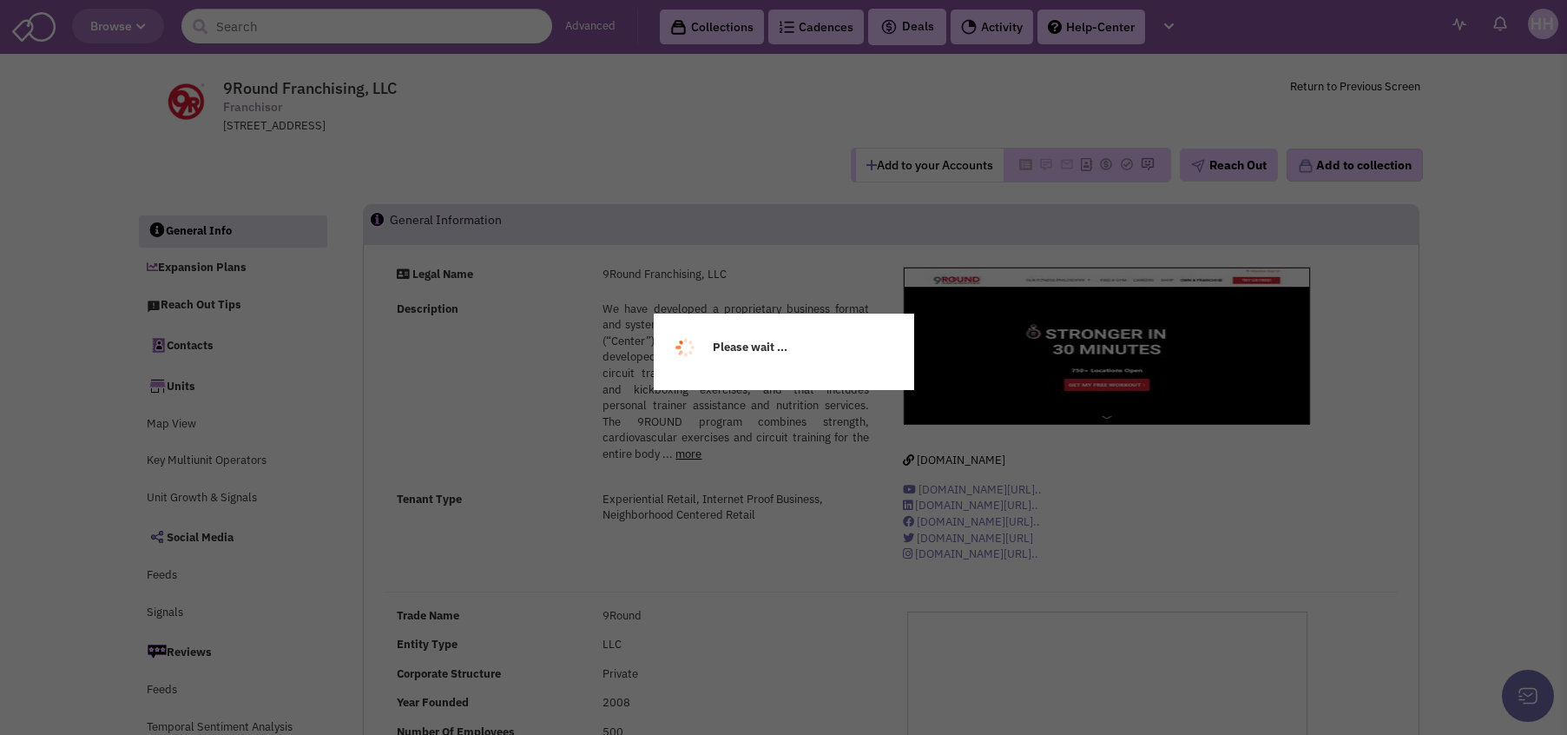
select select
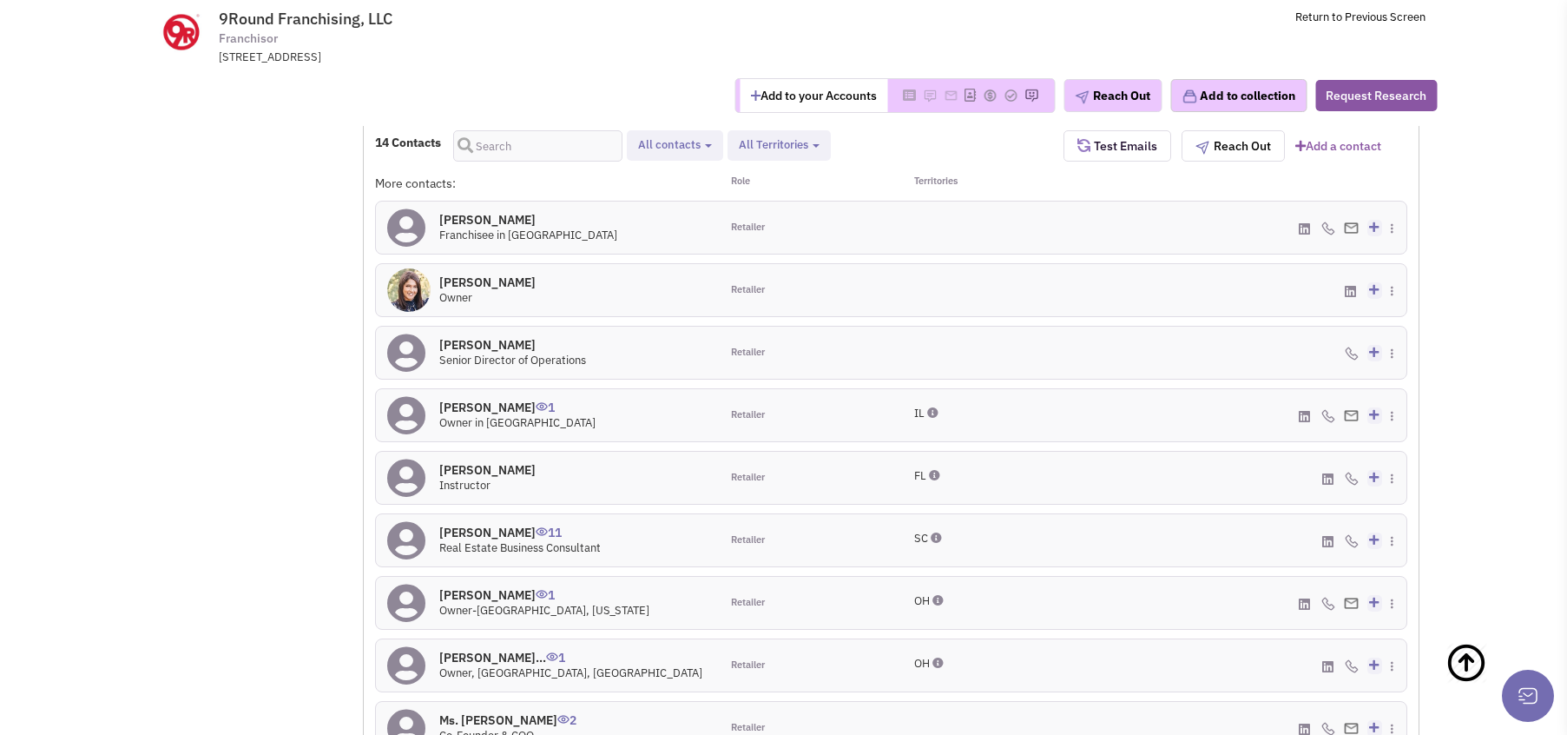
scroll to position [1651, 0]
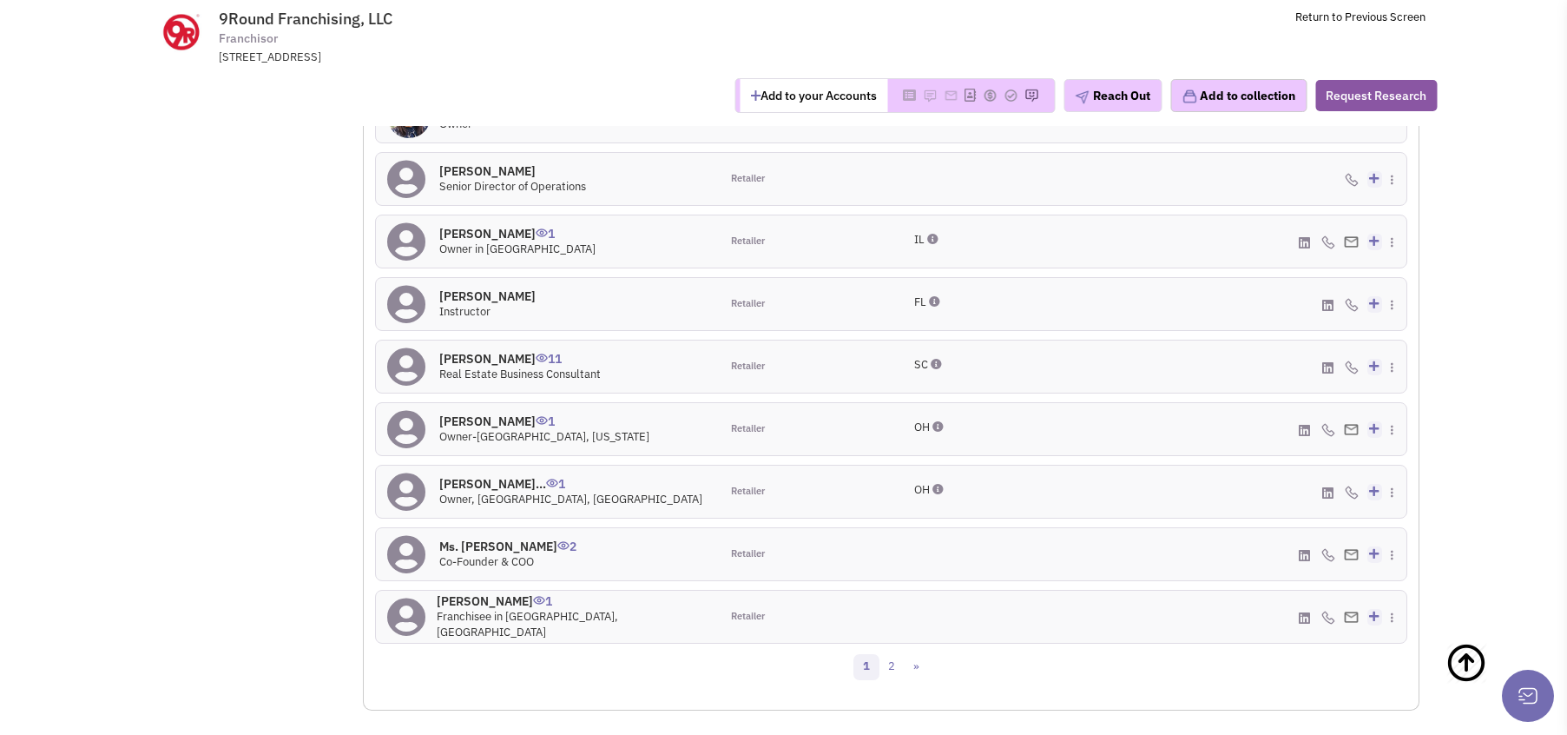
click at [1390, 366] on div "(864) 962-4600 - Office" at bounding box center [1236, 366] width 344 height 52
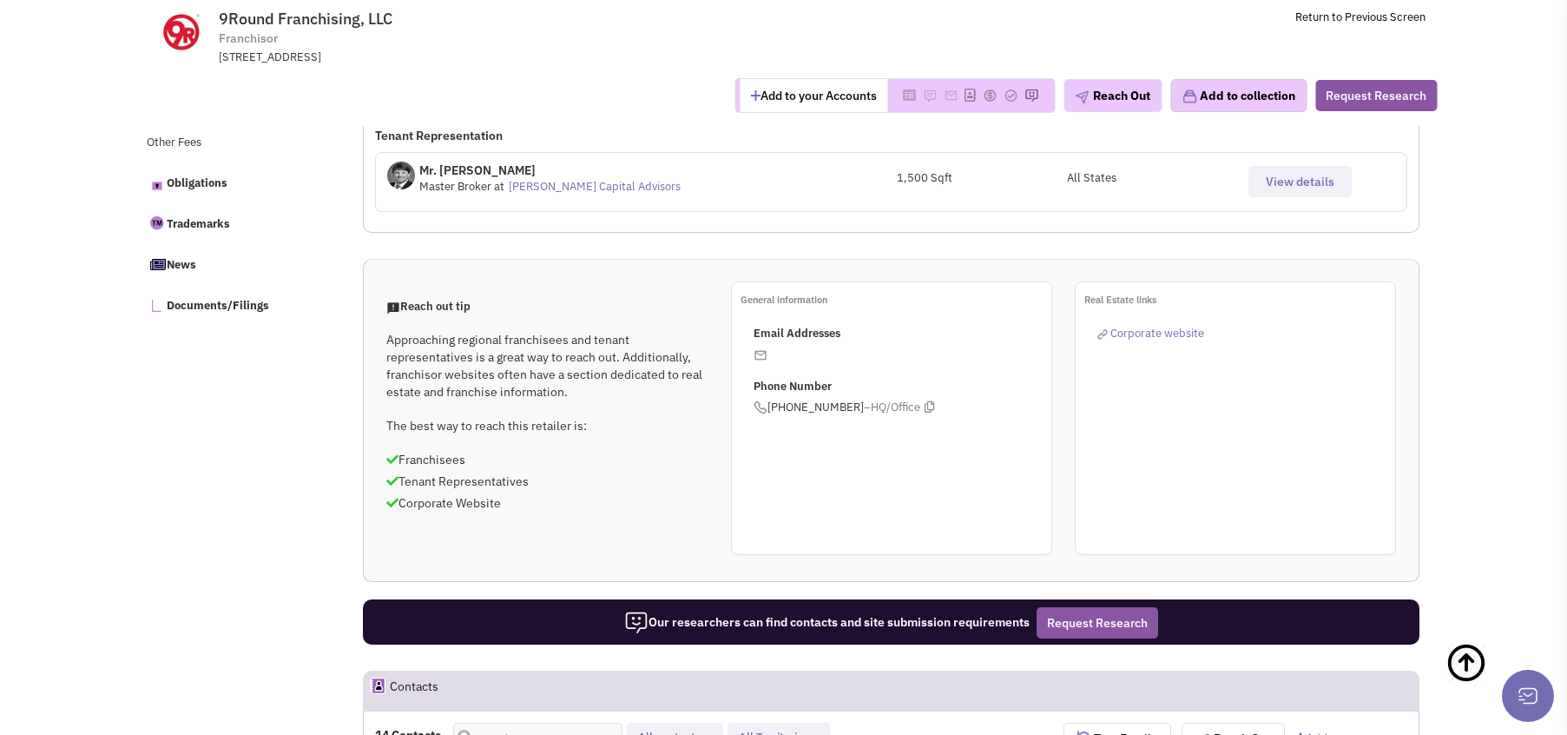
scroll to position [870, 0]
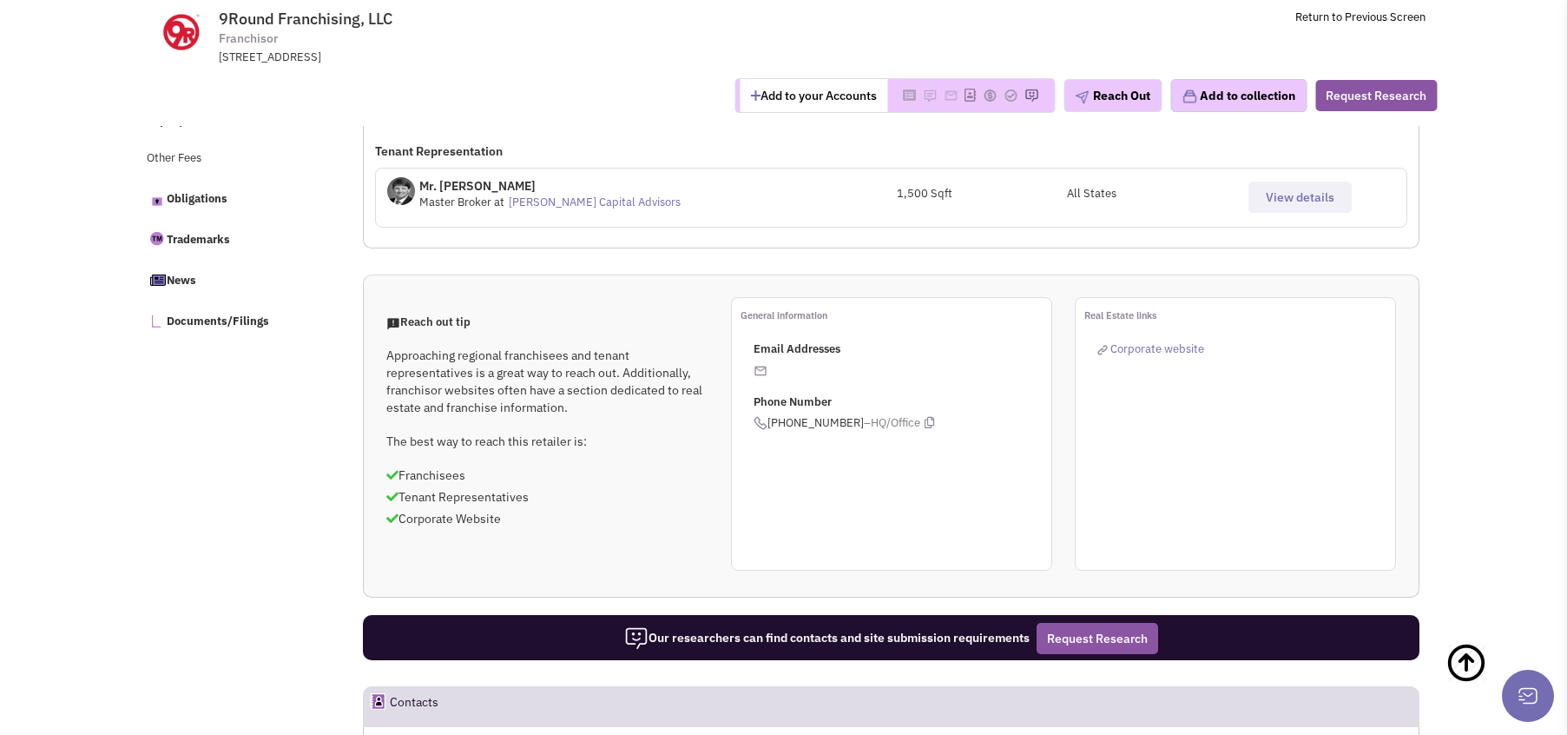
click at [1128, 350] on span "Corporate website" at bounding box center [1157, 348] width 94 height 15
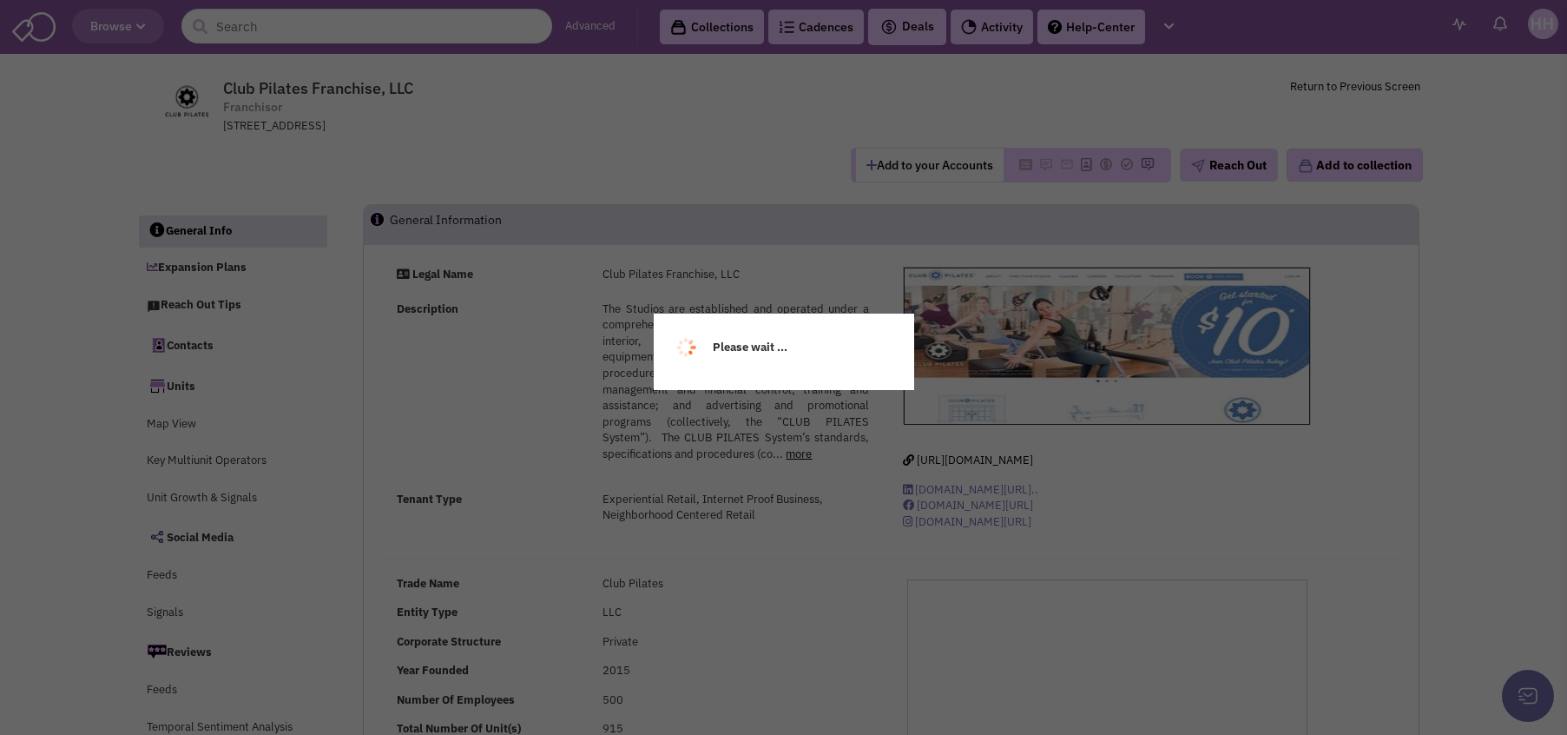
select select
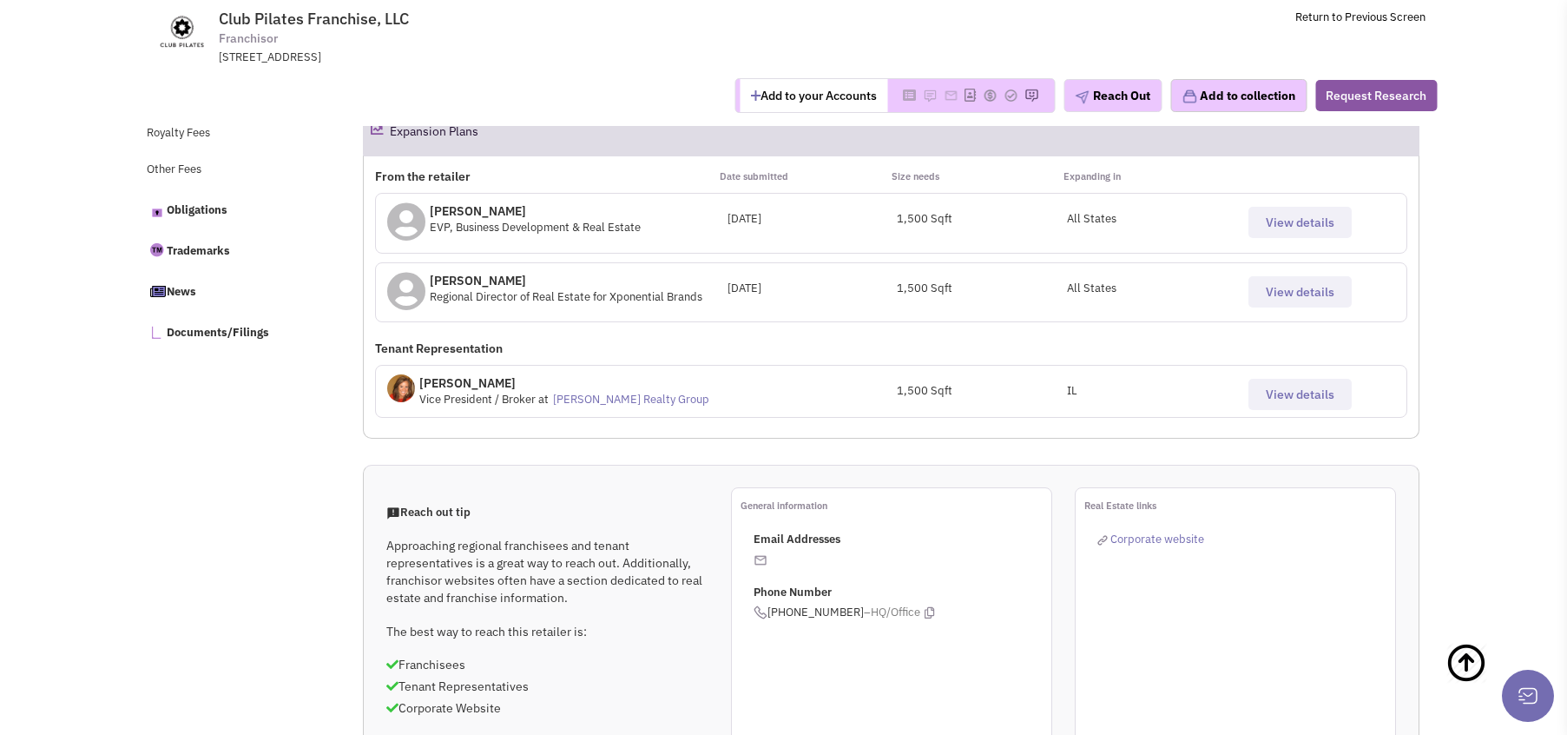
scroll to position [781, 0]
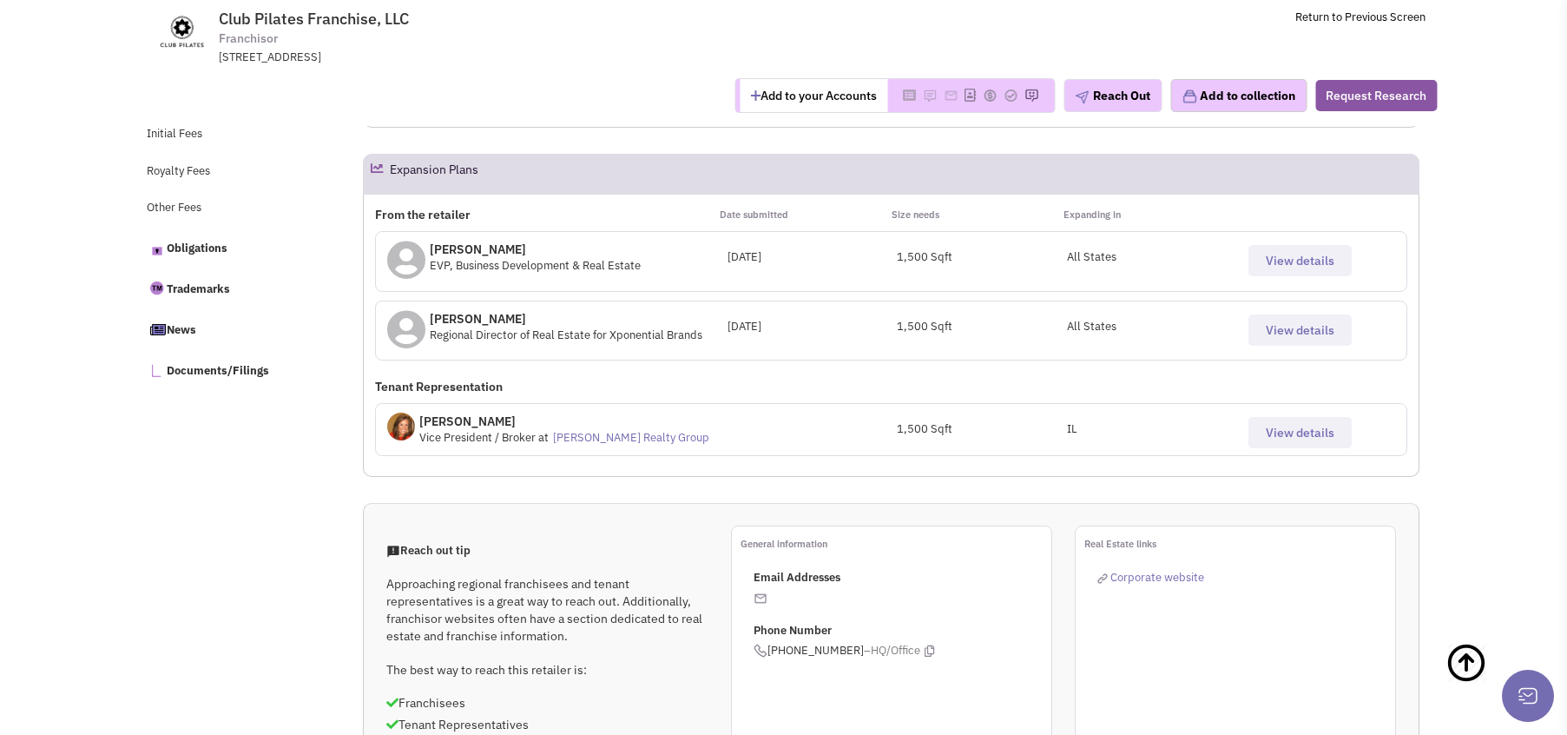
click at [1280, 257] on span "View details" at bounding box center [1300, 261] width 69 height 16
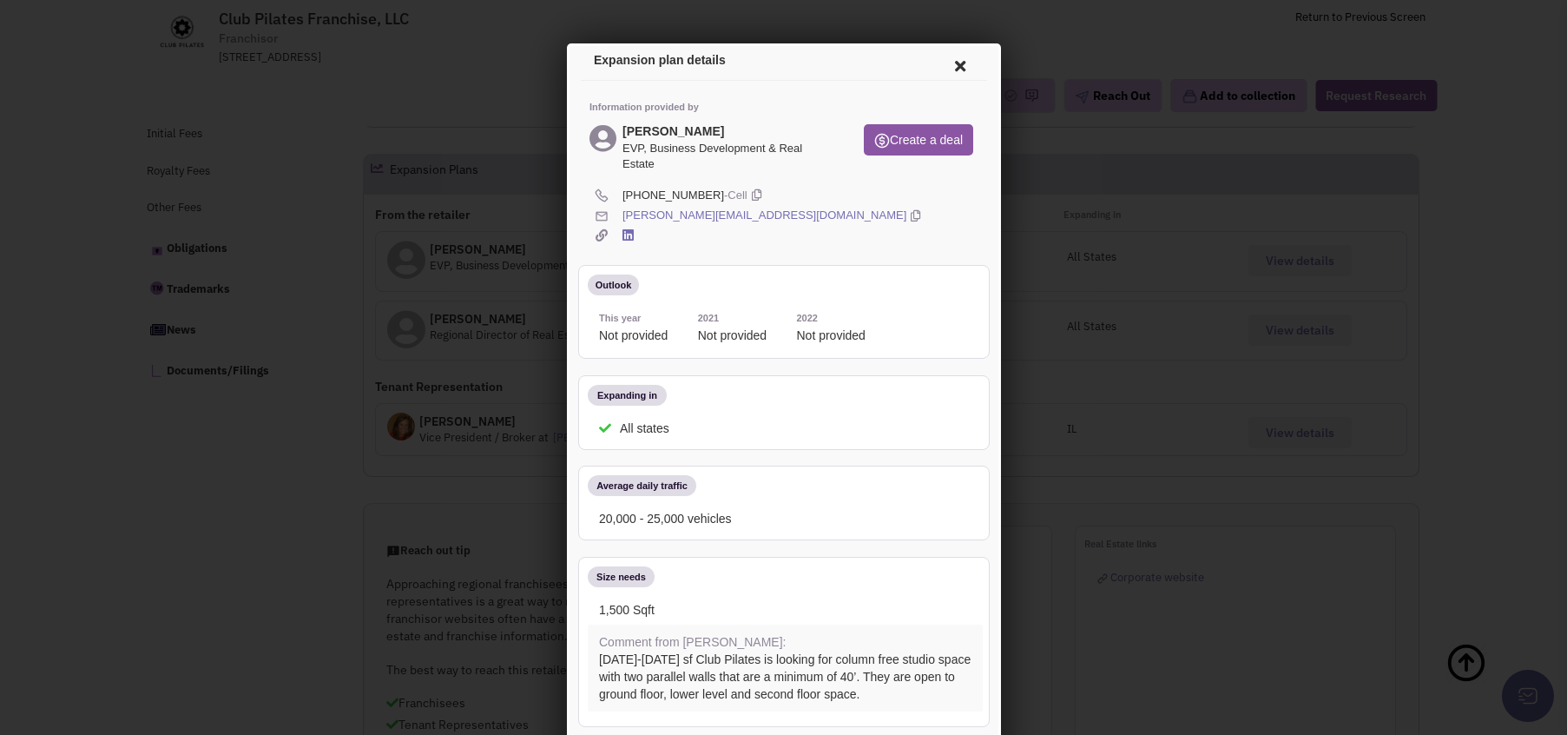
scroll to position [0, 0]
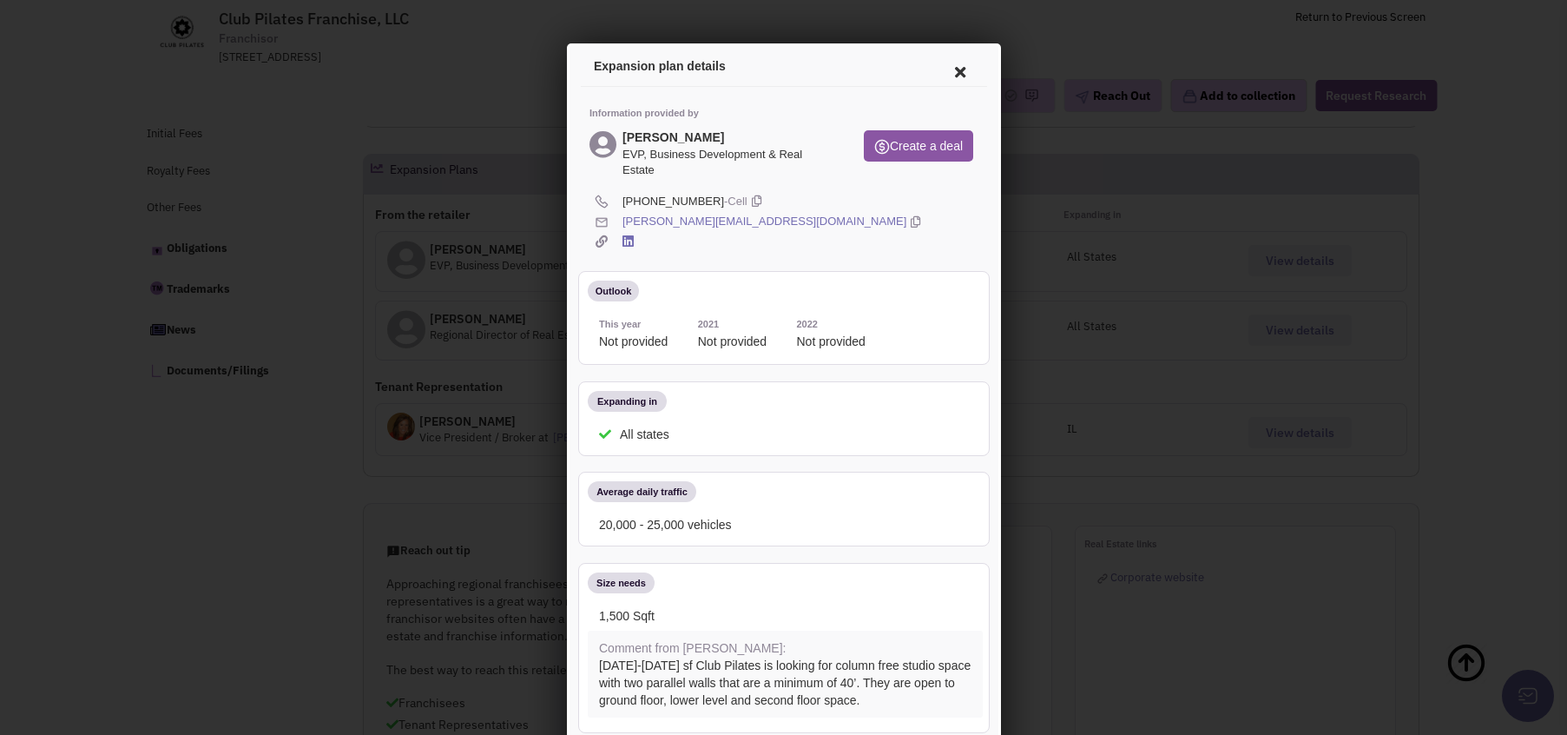
click at [950, 66] on icon at bounding box center [957, 70] width 36 height 42
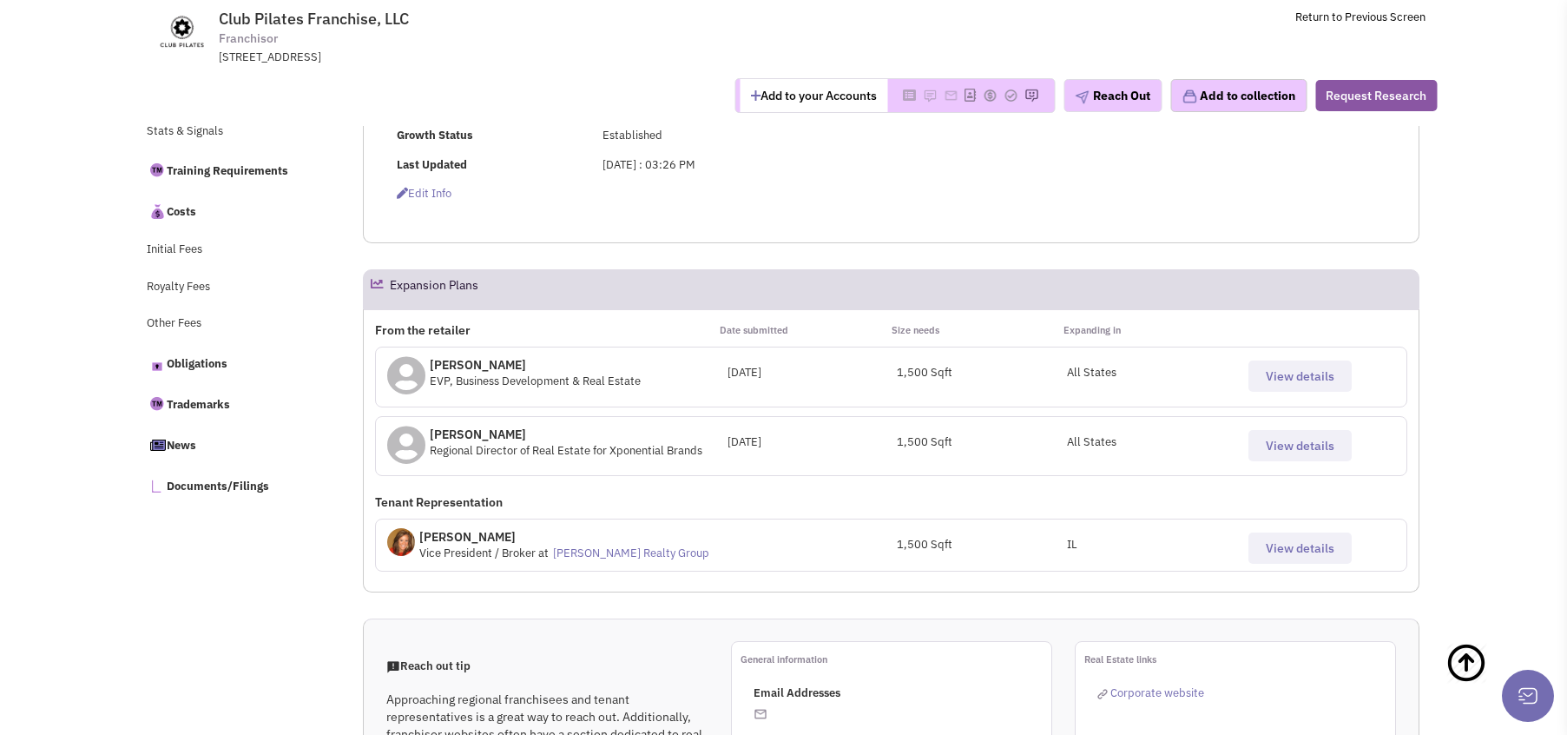
scroll to position [695, 0]
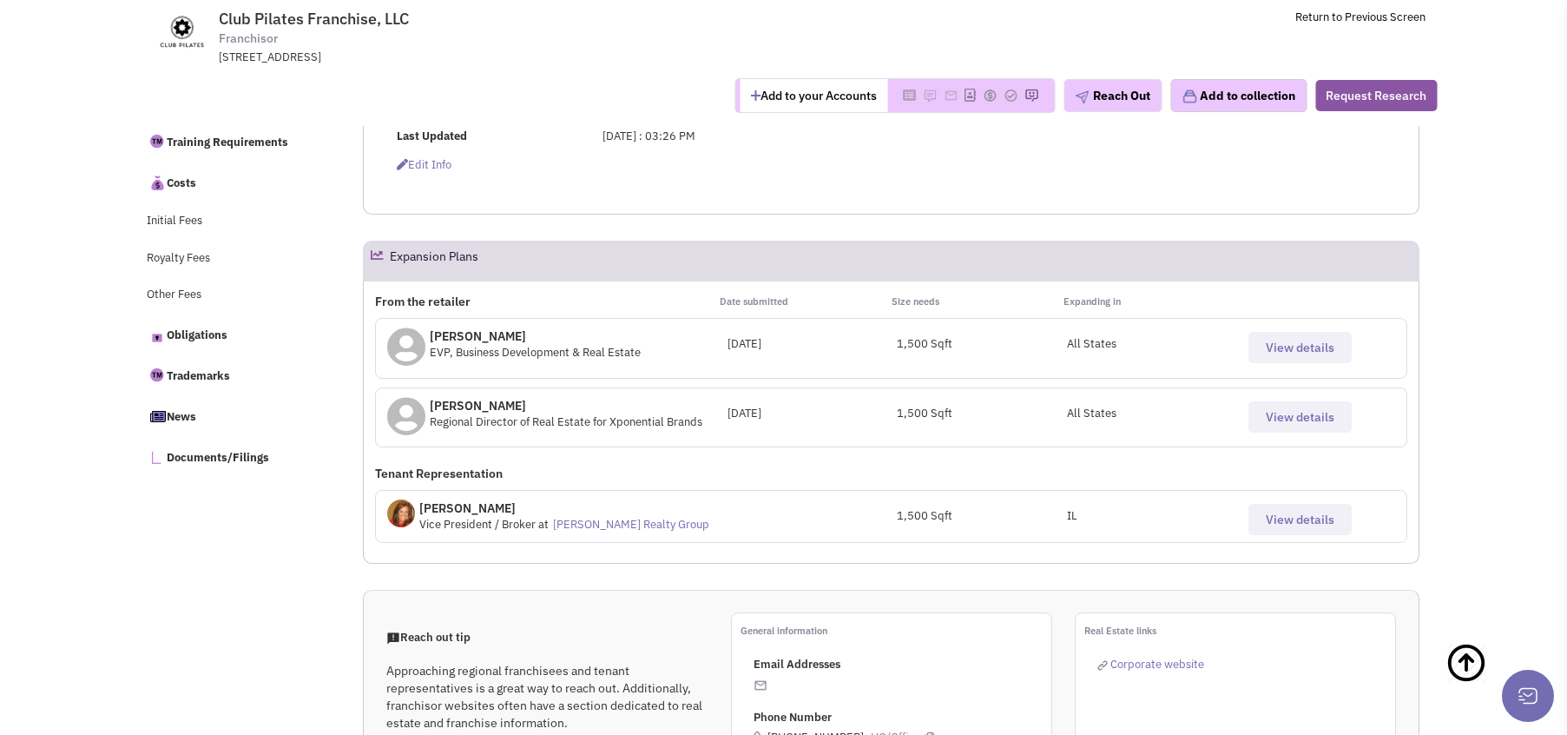
click at [1330, 423] on span "View details" at bounding box center [1300, 417] width 69 height 16
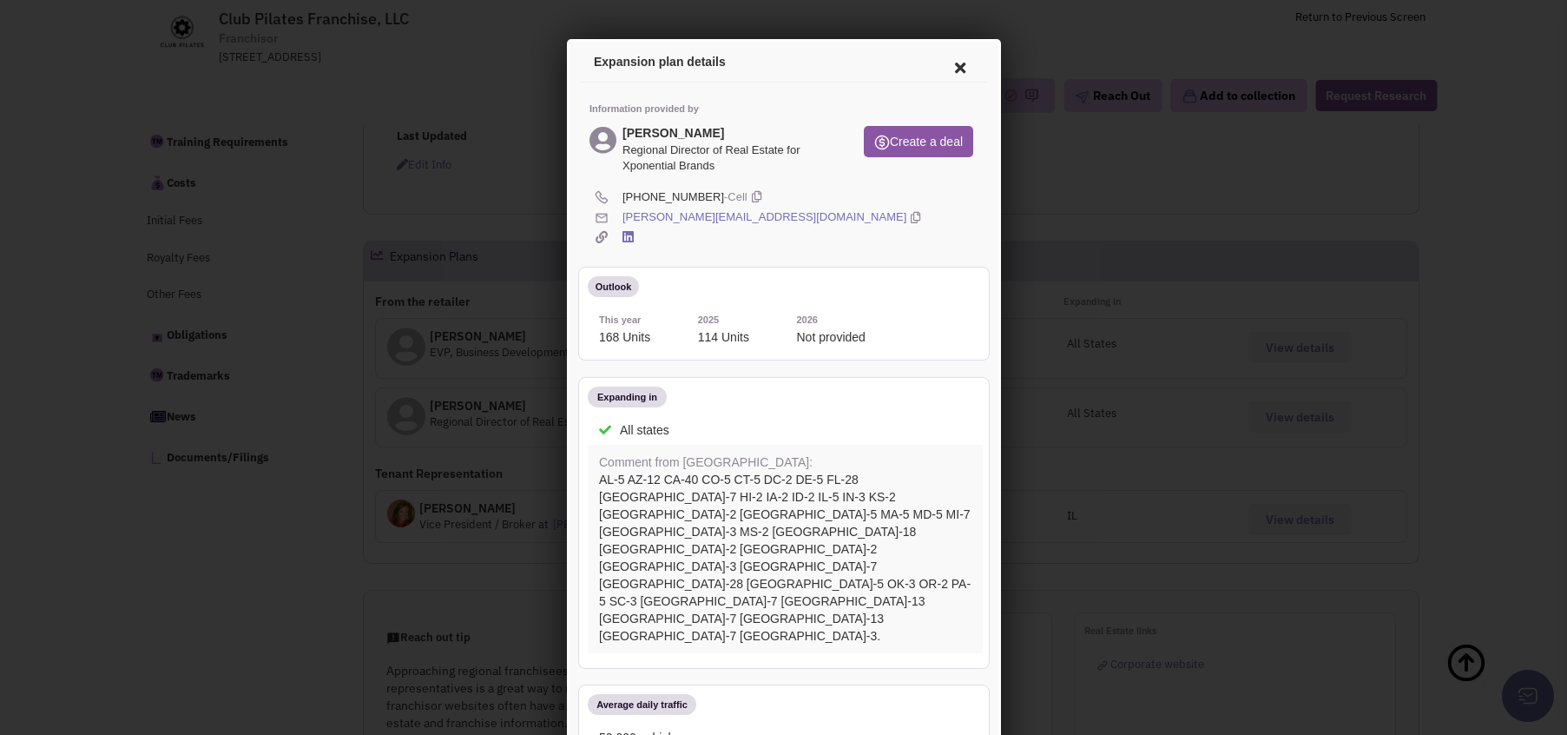
scroll to position [0, 0]
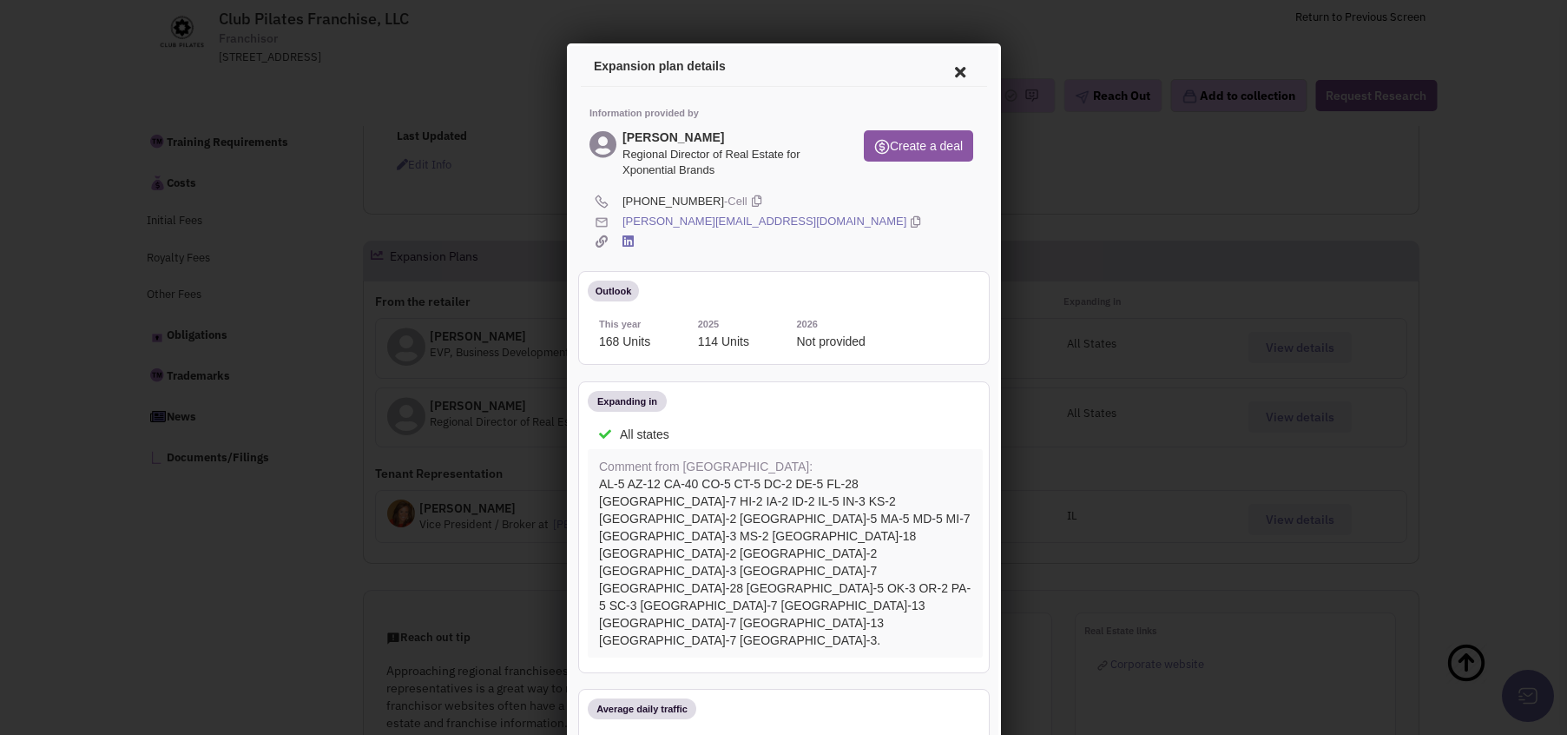
click at [945, 71] on icon at bounding box center [957, 70] width 36 height 42
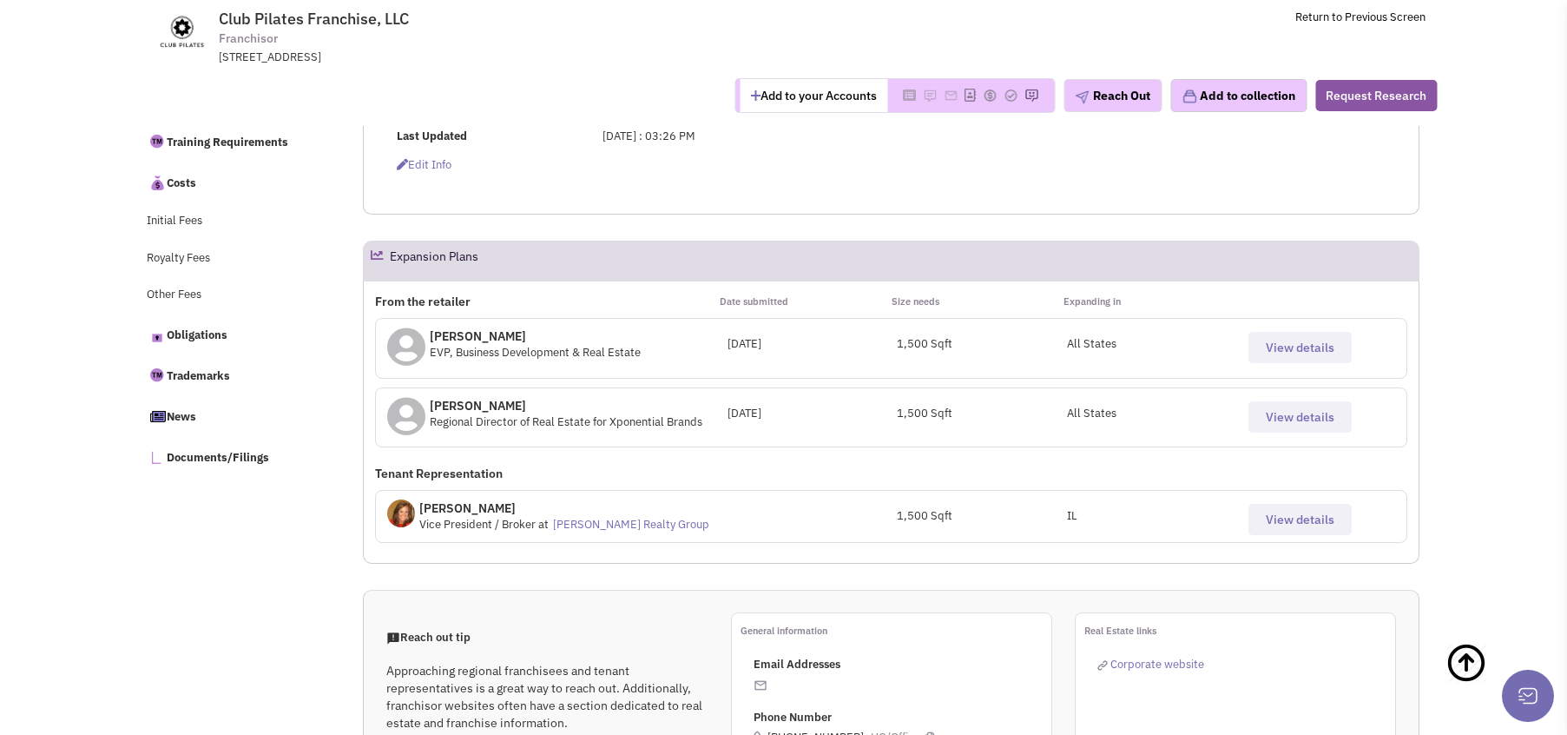
click at [1274, 340] on span "View details" at bounding box center [1300, 347] width 69 height 16
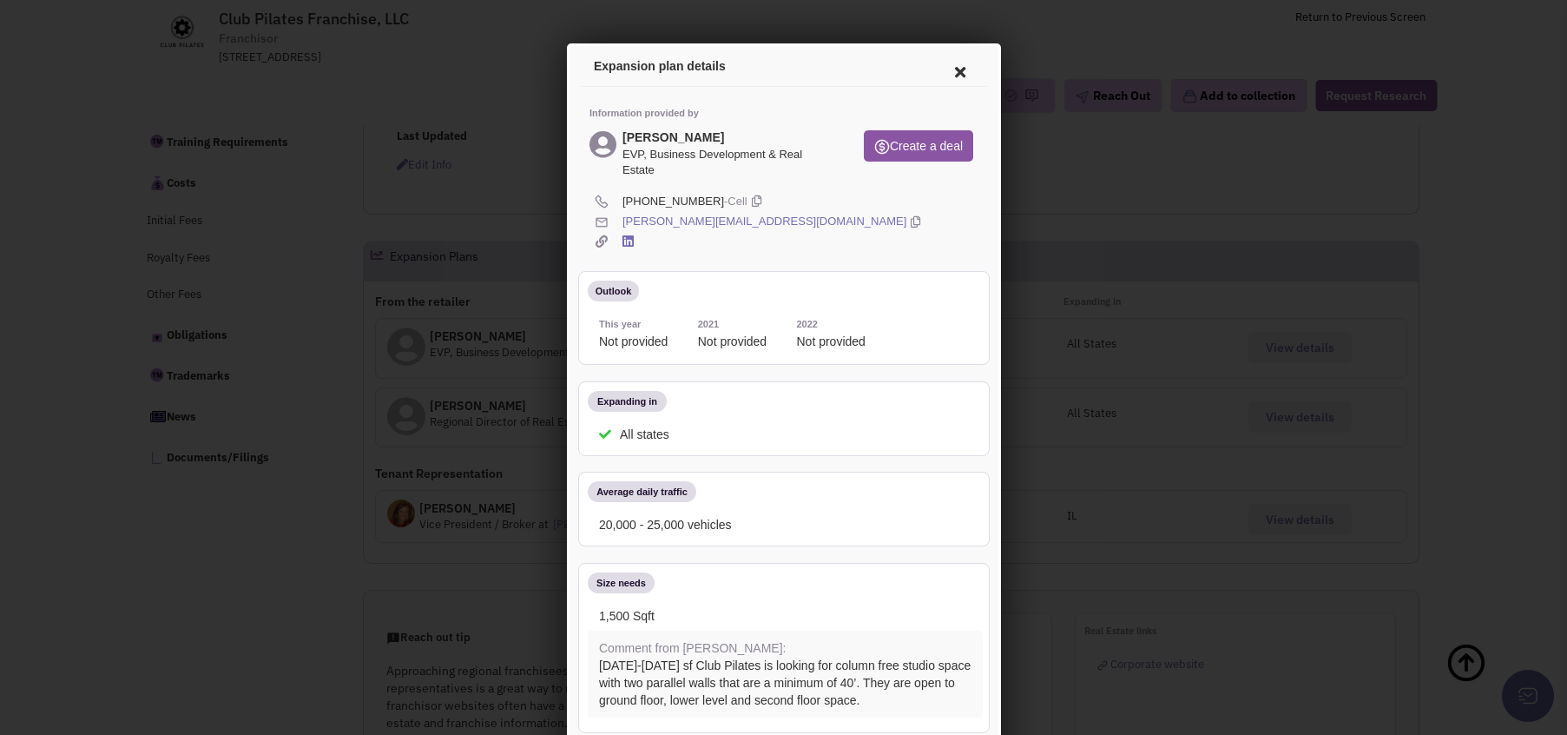
click at [939, 68] on icon at bounding box center [957, 70] width 36 height 42
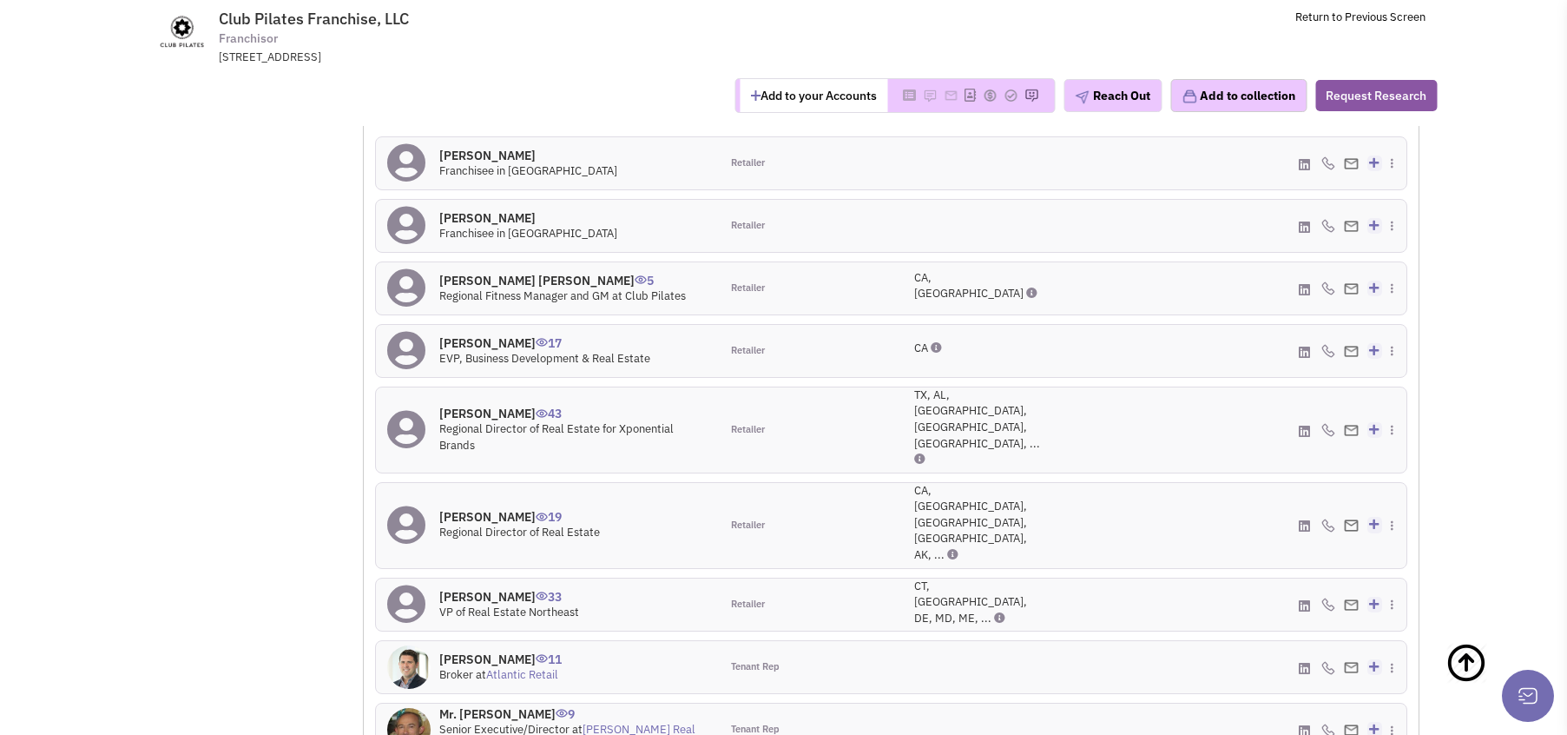
scroll to position [1651, 0]
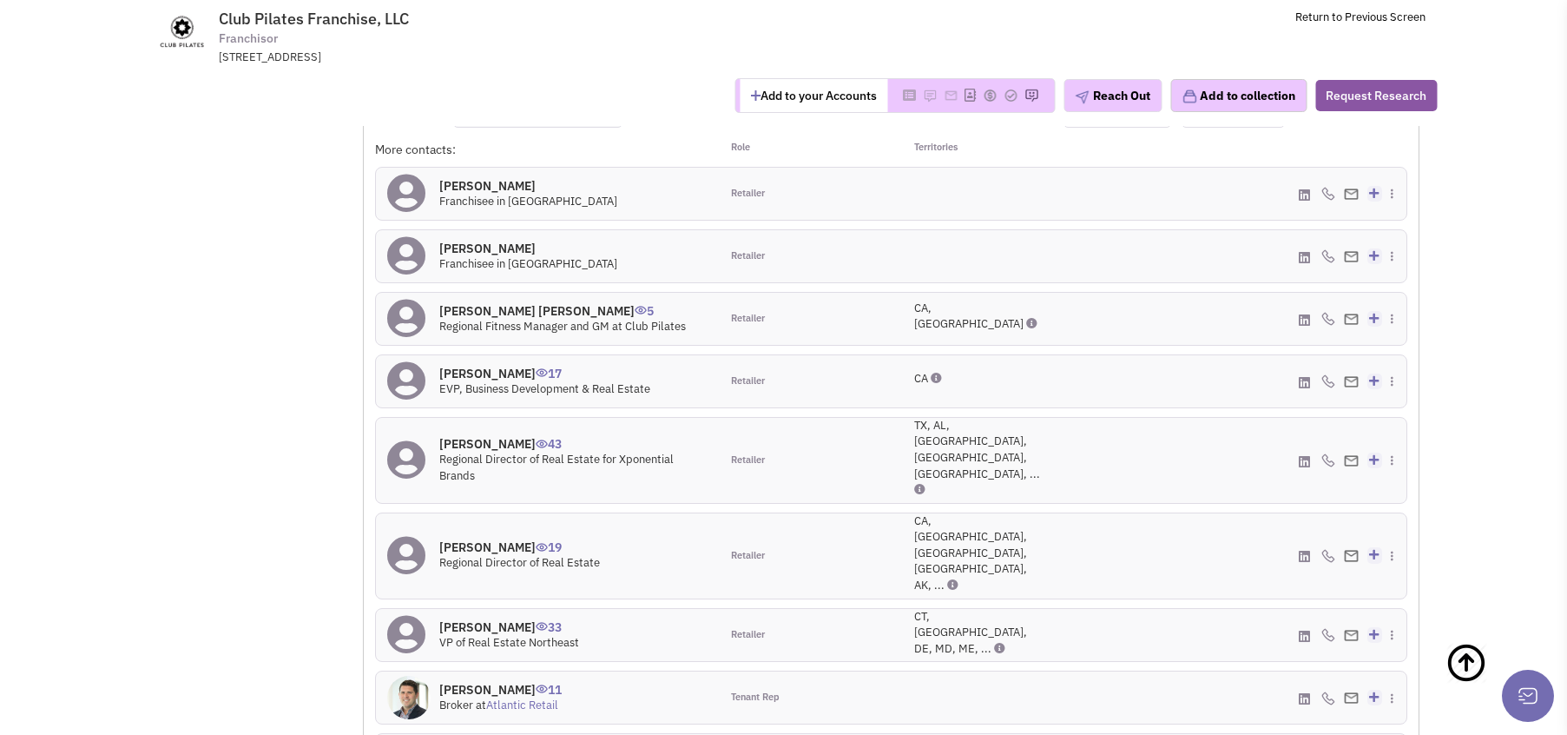
click at [509, 436] on h4 "[PERSON_NAME] 43" at bounding box center [573, 444] width 269 height 16
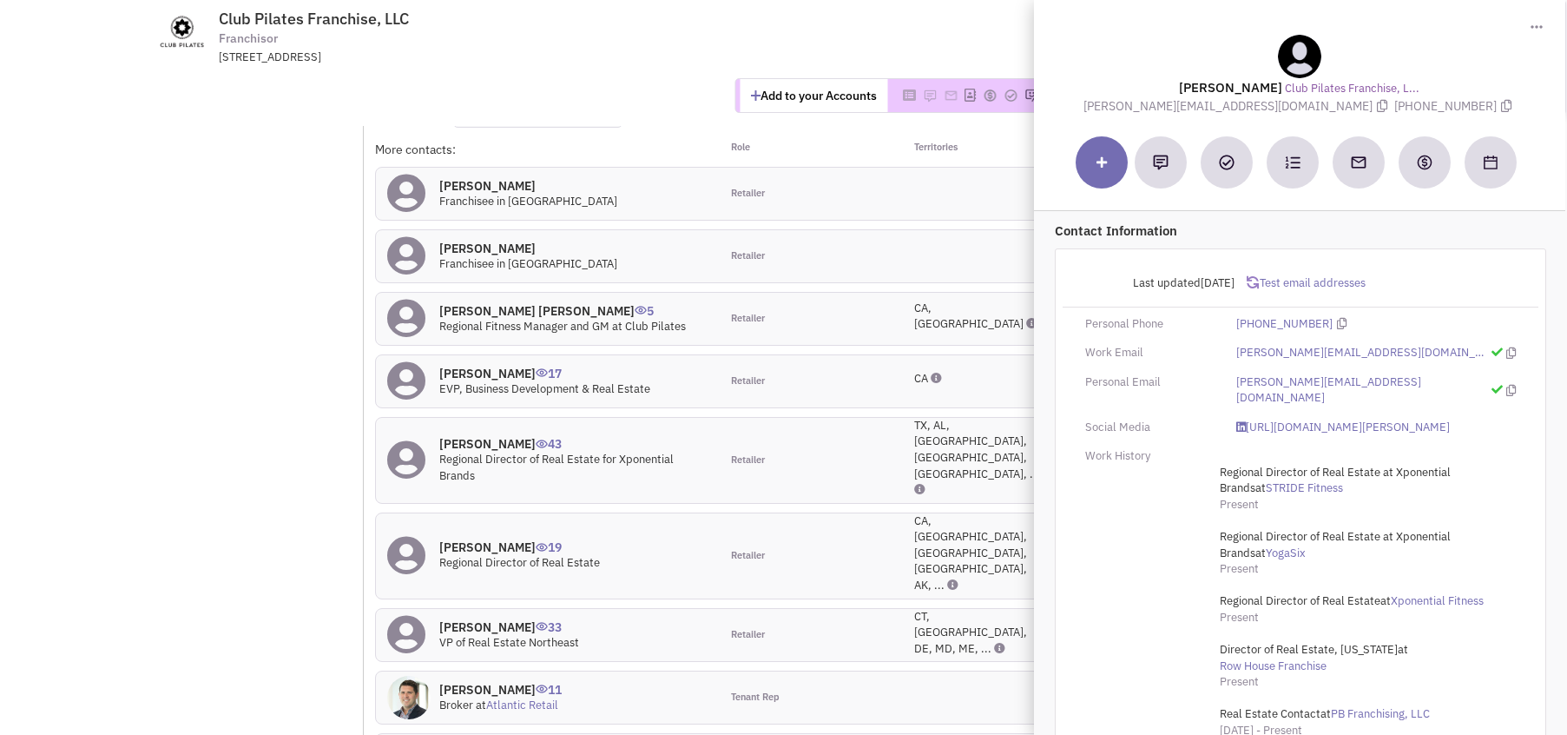
click at [1324, 284] on span "Test email addresses" at bounding box center [1313, 282] width 108 height 15
click at [1373, 250] on div "Last updated [DATE] 2 Updates 2 email addresses confirmed active Personal Phone…" at bounding box center [1300, 670] width 491 height 844
click at [939, 40] on td "Club Pilates Franchise, LLC Franchisor [STREET_ADDRESS] Return to Previous Scre…" at bounding box center [831, 32] width 1189 height 65
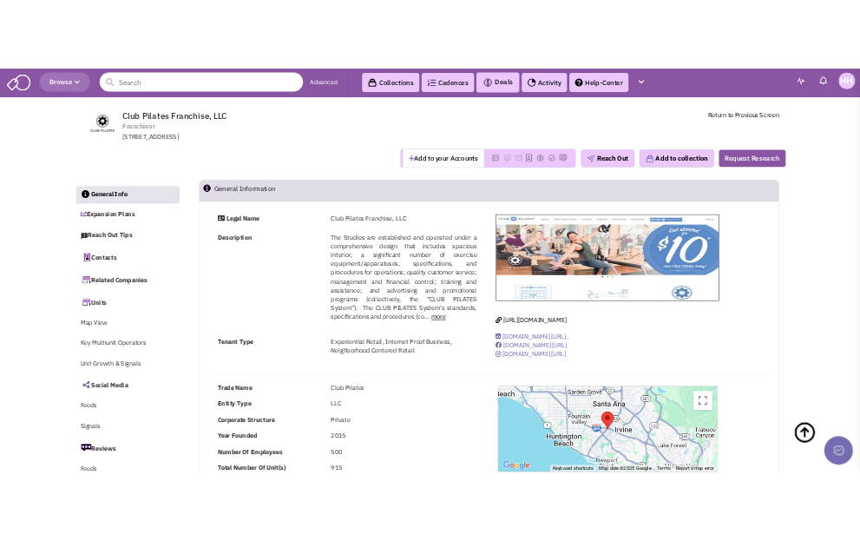
scroll to position [0, 0]
